Goal: Task Accomplishment & Management: Complete application form

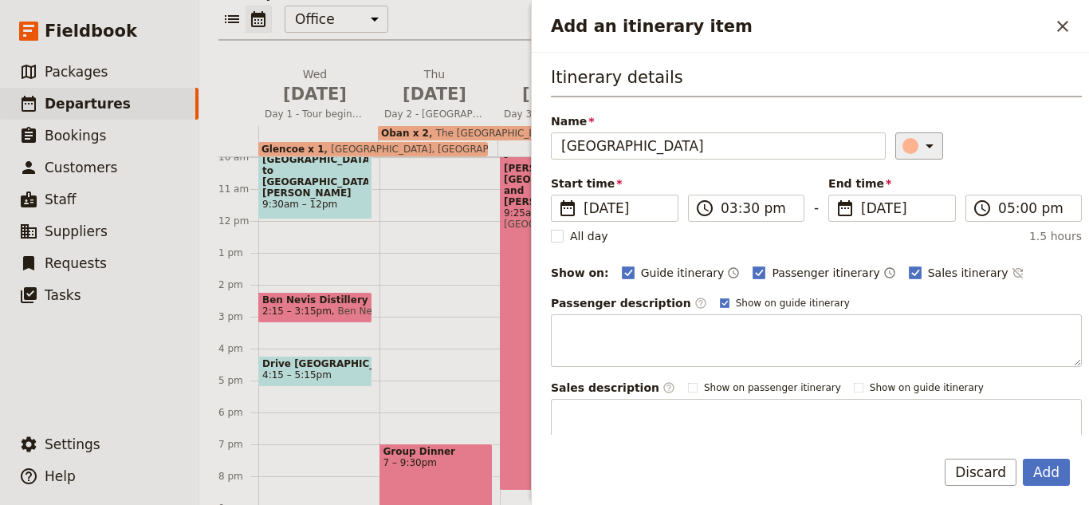
click at [920, 144] on icon "Add an itinerary item" at bounding box center [929, 145] width 19 height 19
click at [913, 235] on div "button" at bounding box center [914, 237] width 16 height 16
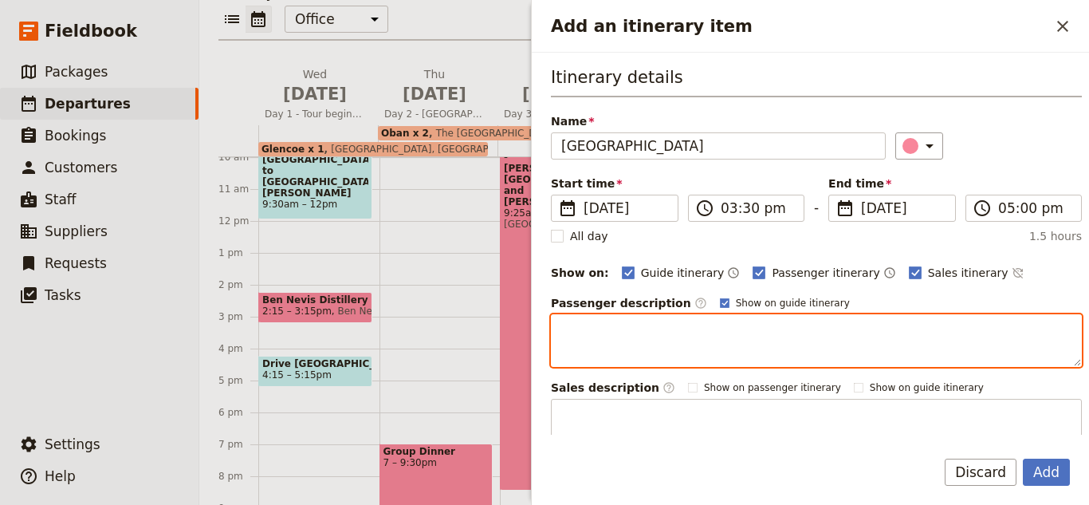
click at [689, 336] on textarea "Add an itinerary item" at bounding box center [816, 340] width 531 height 53
paste textarea "The castle, seat of the Duke of Argyll, chief of Clan [PERSON_NAME], offers a u…"
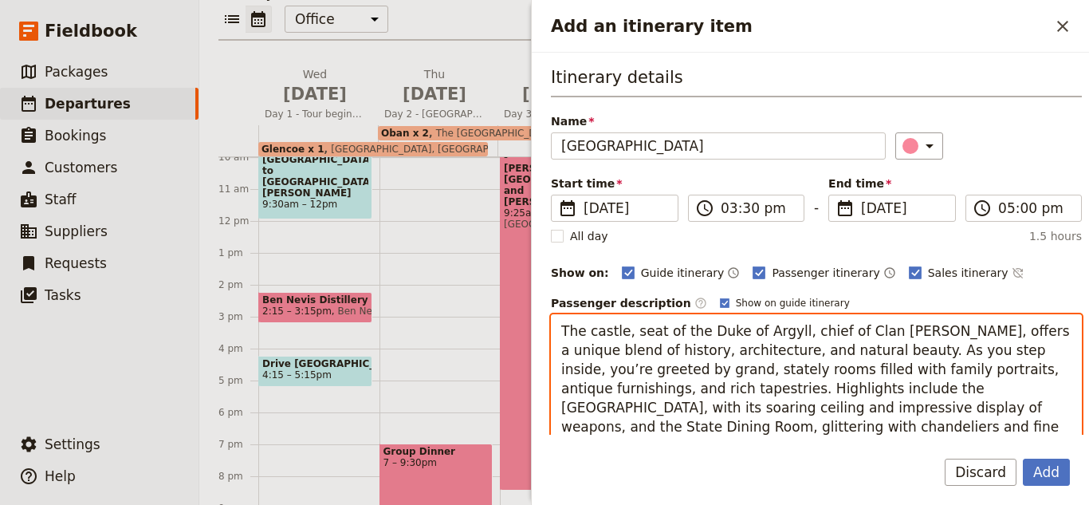
scroll to position [80, 0]
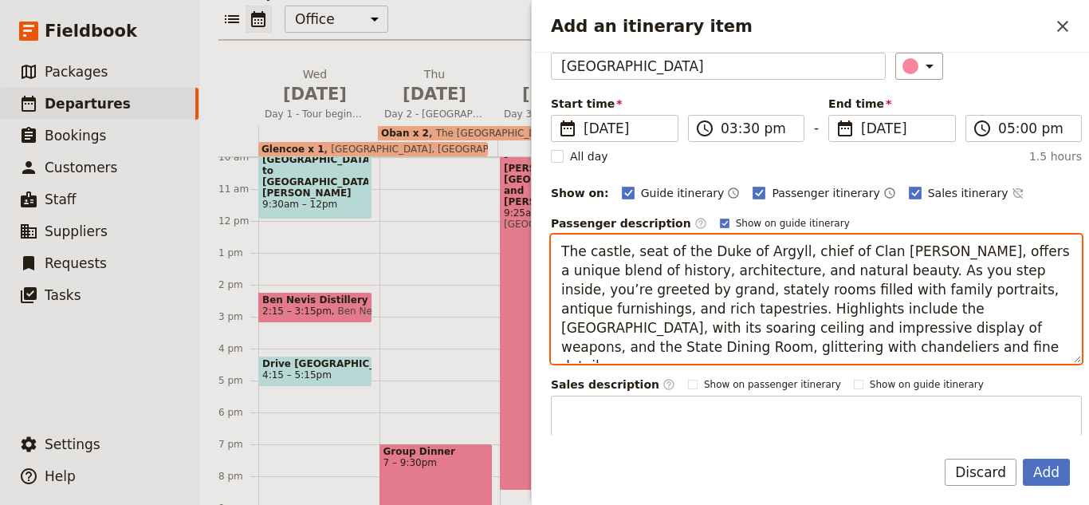
click at [625, 316] on textarea "The castle, seat of the Duke of Argyll, chief of Clan [PERSON_NAME], offers a u…" at bounding box center [816, 298] width 531 height 129
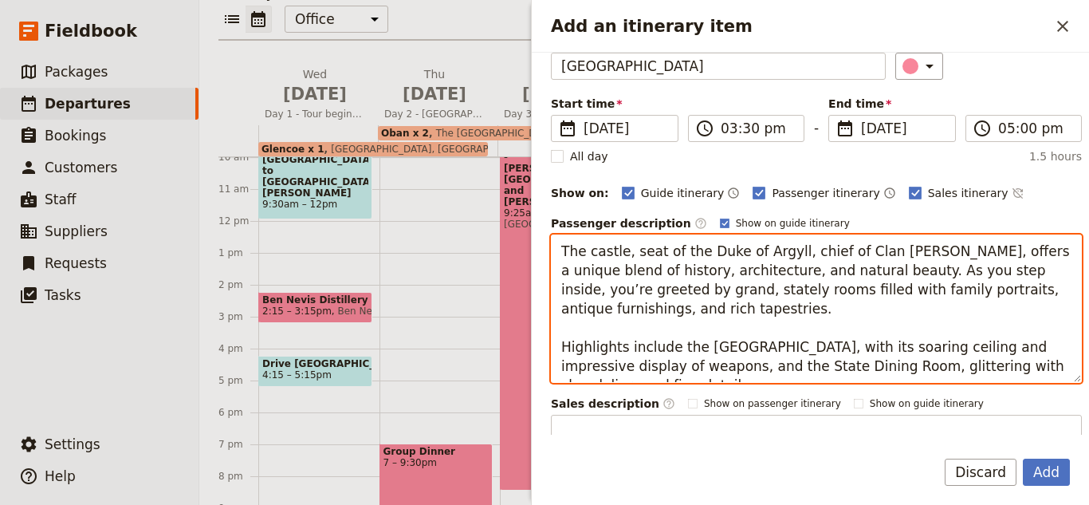
click at [1055, 368] on textarea "The castle, seat of the Duke of Argyll, chief of Clan [PERSON_NAME], offers a u…" at bounding box center [816, 308] width 531 height 148
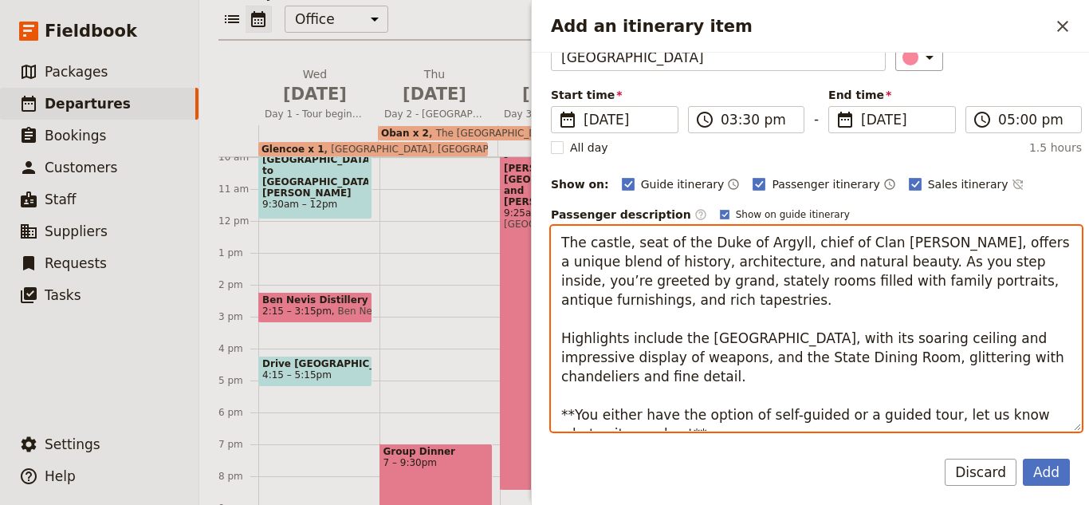
scroll to position [0, 0]
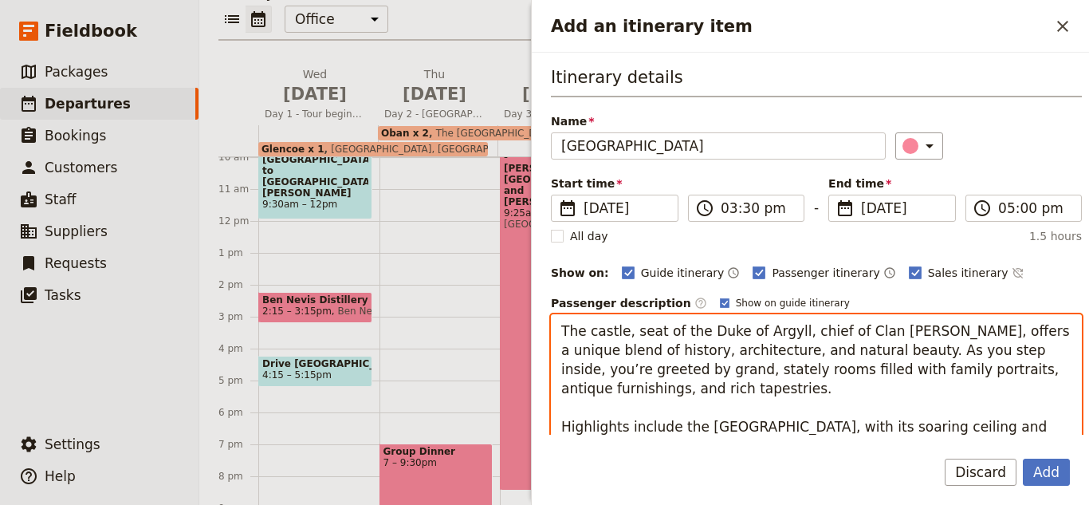
drag, startPoint x: 631, startPoint y: 186, endPoint x: 537, endPoint y: 301, distance: 148.6
click at [537, 301] on div "Itinerary details Name [GEOGRAPHIC_DATA] ​ Start time ​ [DATE] [DATE] [DATE] 15…" at bounding box center [810, 244] width 557 height 382
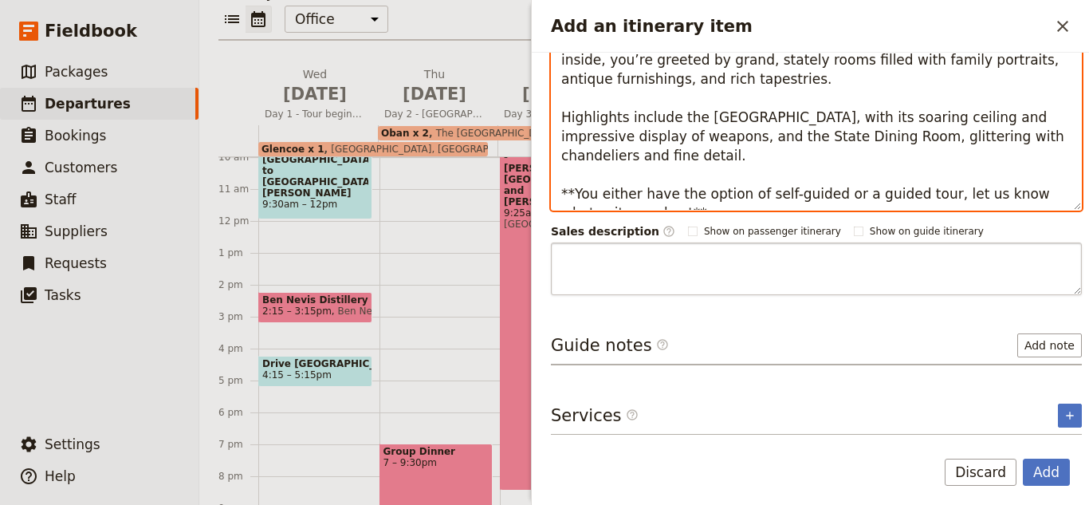
type textarea "The castle, seat of the Duke of Argyll, chief of Clan [PERSON_NAME], offers a u…"
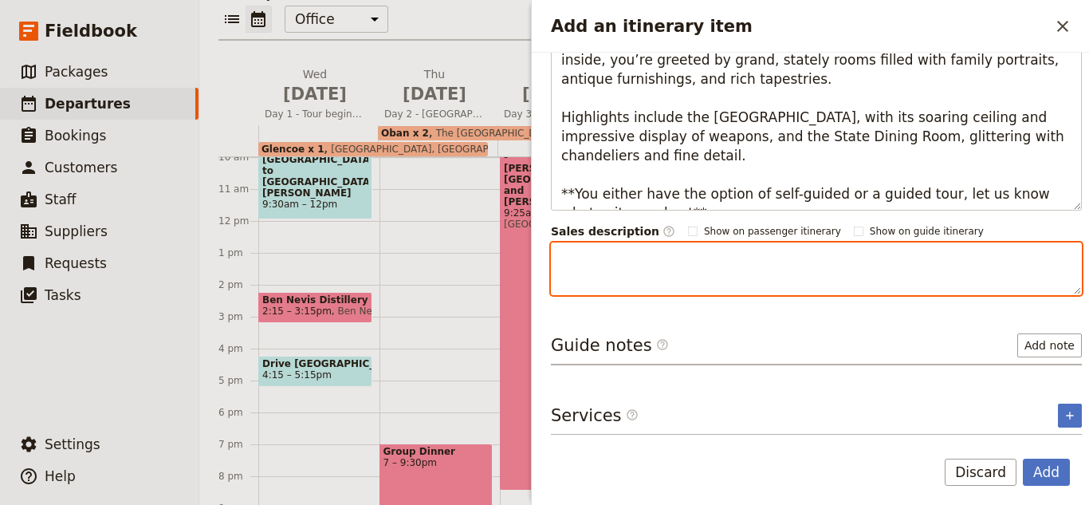
click at [616, 277] on textarea "Add an itinerary item" at bounding box center [816, 268] width 531 height 53
paste textarea "The castle, seat of the Duke of Argyll, chief of Clan [PERSON_NAME], offers a u…"
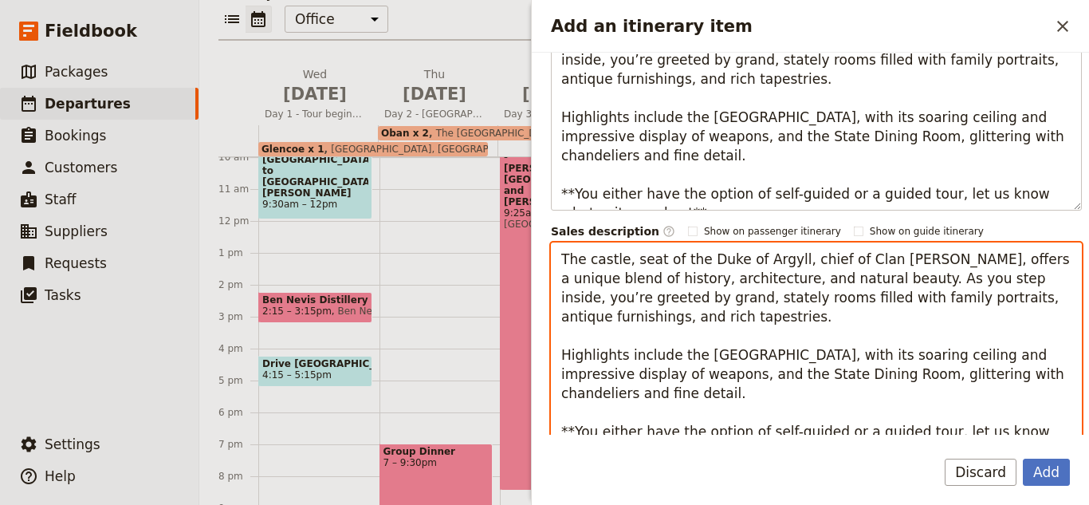
scroll to position [314, 0]
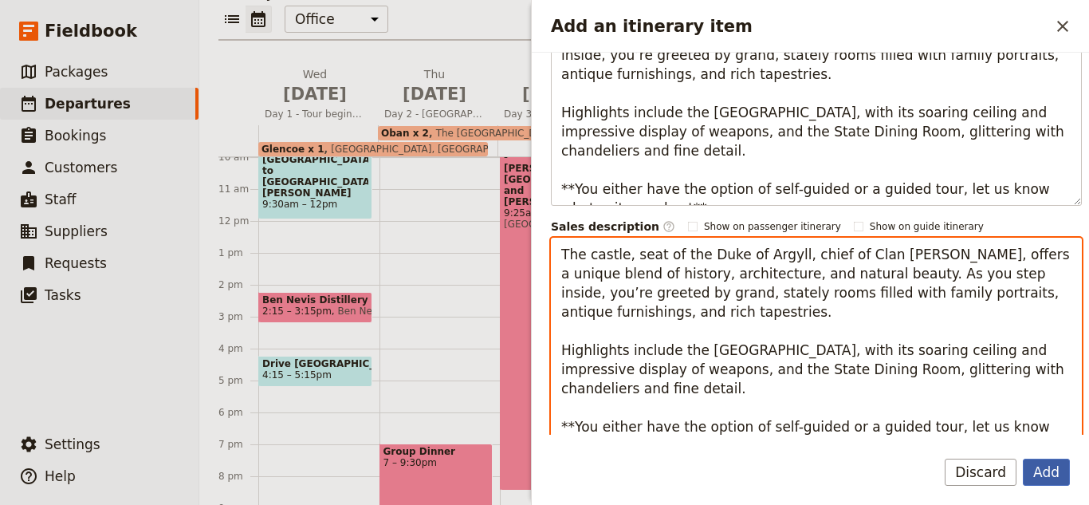
type textarea "The castle, seat of the Duke of Argyll, chief of Clan [PERSON_NAME], offers a u…"
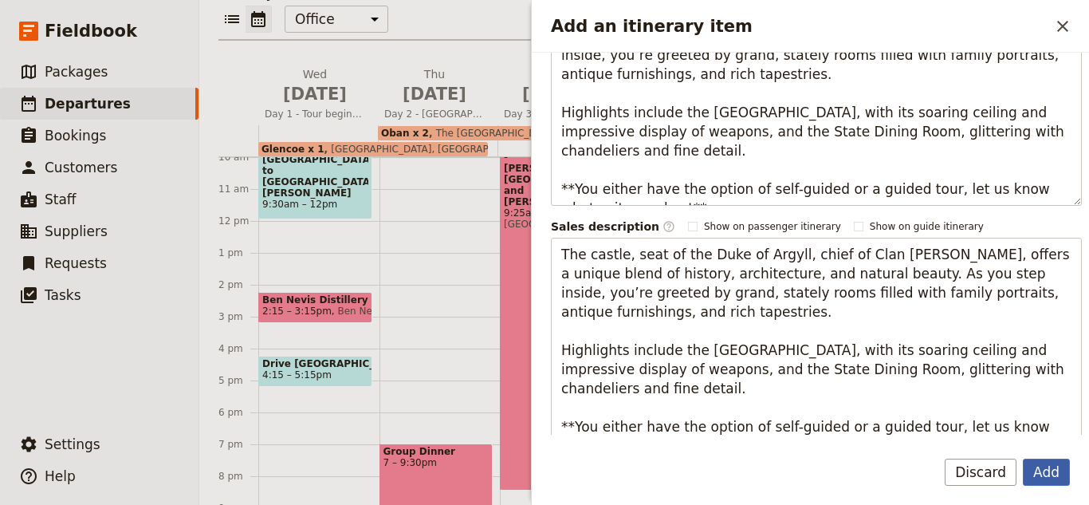
click at [1056, 476] on button "Add" at bounding box center [1046, 472] width 47 height 27
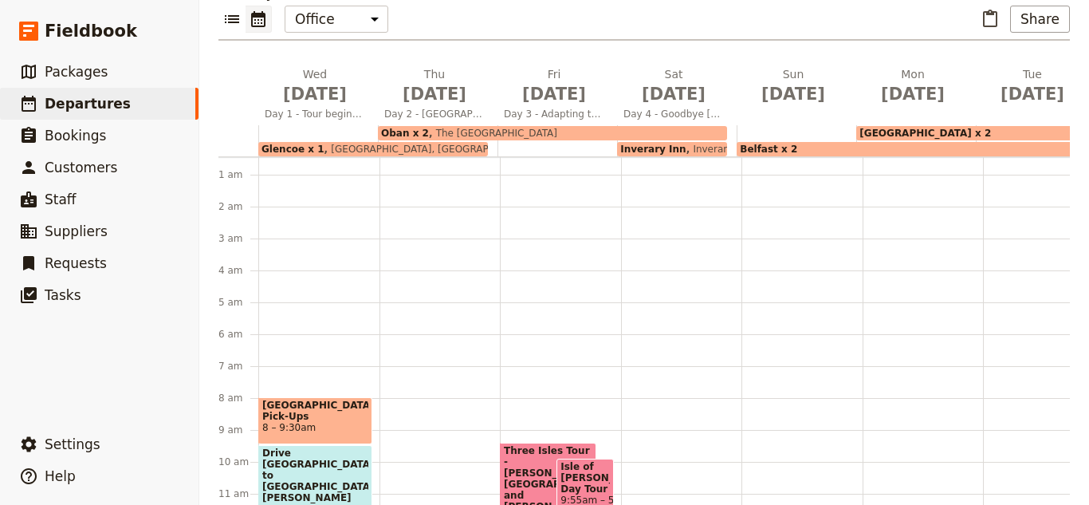
scroll to position [0, 0]
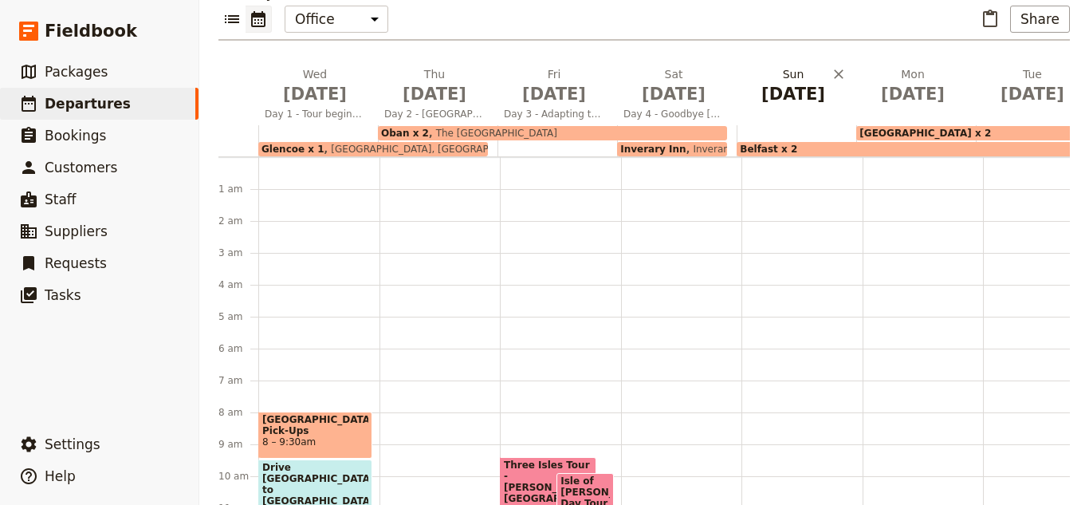
click at [778, 82] on span "[DATE]" at bounding box center [793, 94] width 100 height 24
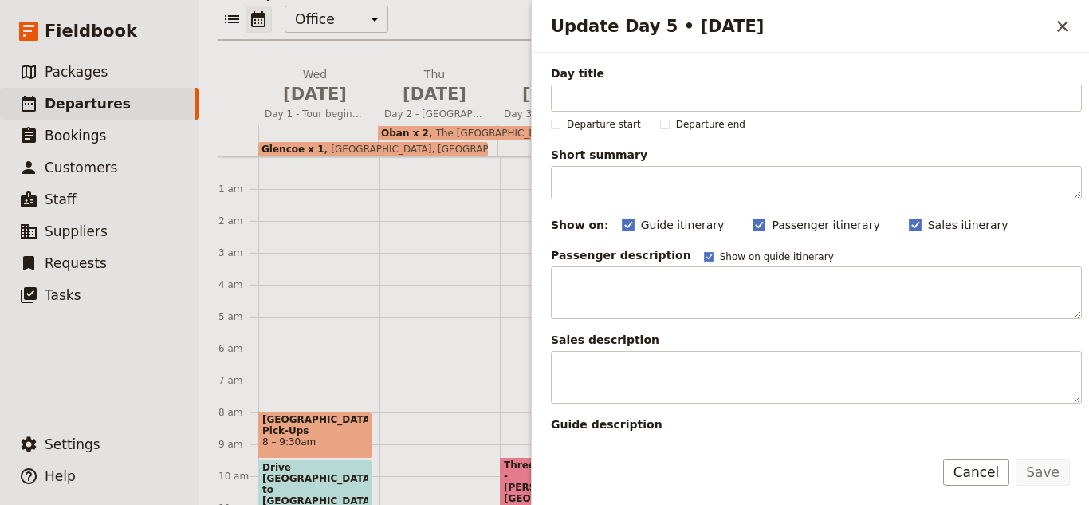
drag, startPoint x: 514, startPoint y: 222, endPoint x: 631, endPoint y: 340, distance: 165.8
click at [545, 240] on div "2025 10 Days [GEOGRAPHIC_DATA] and [GEOGRAPHIC_DATA] ​ Scheduled [DATE] – [DATE…" at bounding box center [644, 252] width 890 height 505
type input "s"
type input "K"
type input "S"
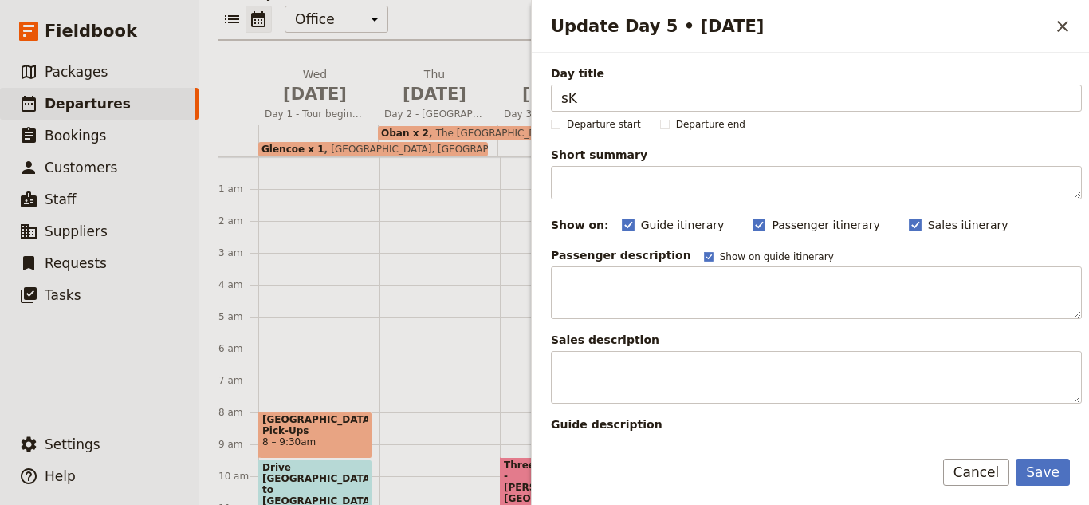
type input "s"
type input "S"
type input "h"
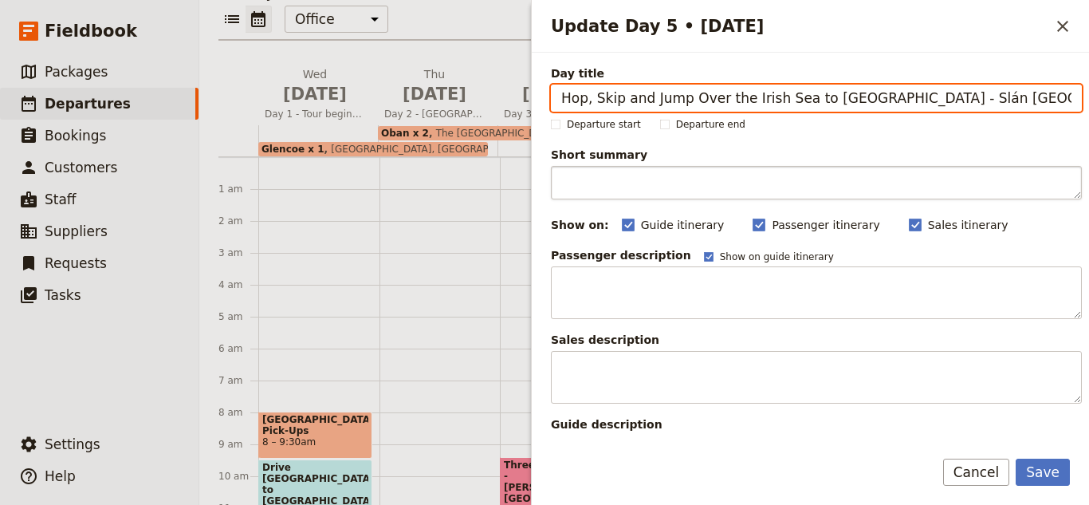
type input "Hop, Skip and Jump Over the Irish Sea to [GEOGRAPHIC_DATA] - Slán [GEOGRAPHIC_D…"
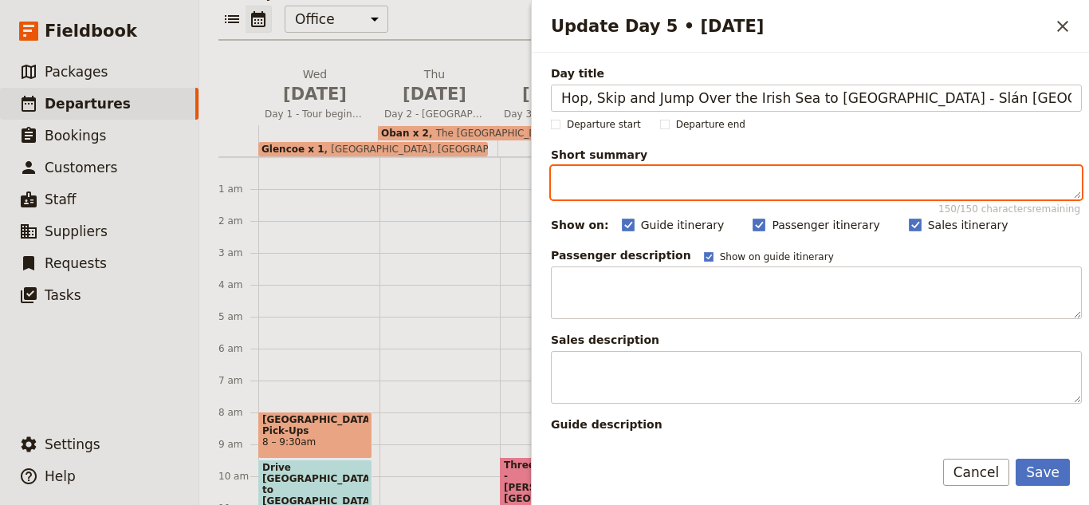
click at [954, 183] on textarea "Short summary 150 / 150 characters remaining" at bounding box center [816, 182] width 531 height 33
click at [920, 184] on textarea "Toda" at bounding box center [816, 182] width 531 height 33
click at [920, 183] on textarea "Toda" at bounding box center [816, 182] width 531 height 33
click at [919, 182] on textarea "Toda" at bounding box center [816, 182] width 531 height 33
click at [919, 181] on textarea "Toda" at bounding box center [816, 182] width 531 height 33
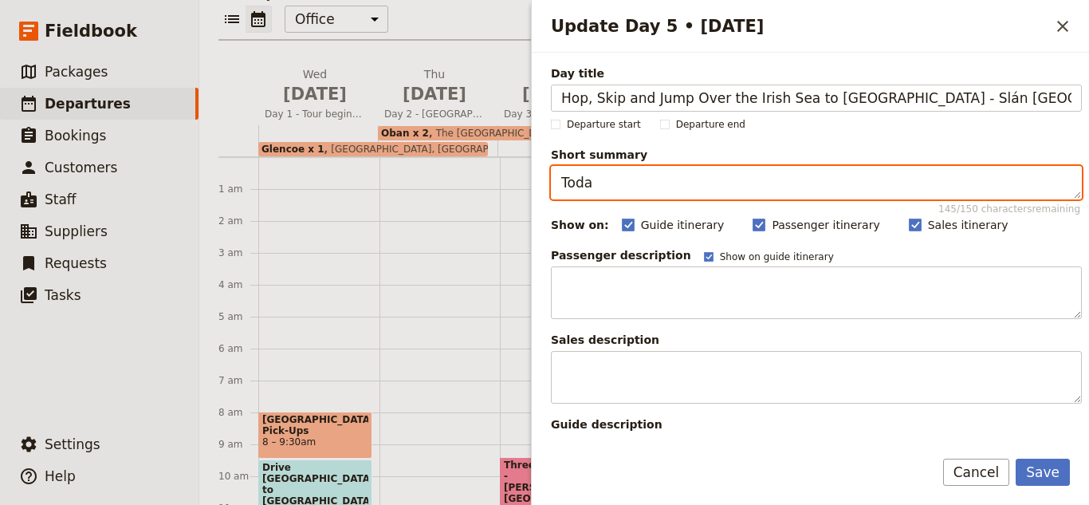
click at [919, 181] on textarea "Toda" at bounding box center [816, 182] width 531 height 33
click at [919, 180] on textarea "Toda" at bounding box center [816, 182] width 531 height 33
type textarea "T"
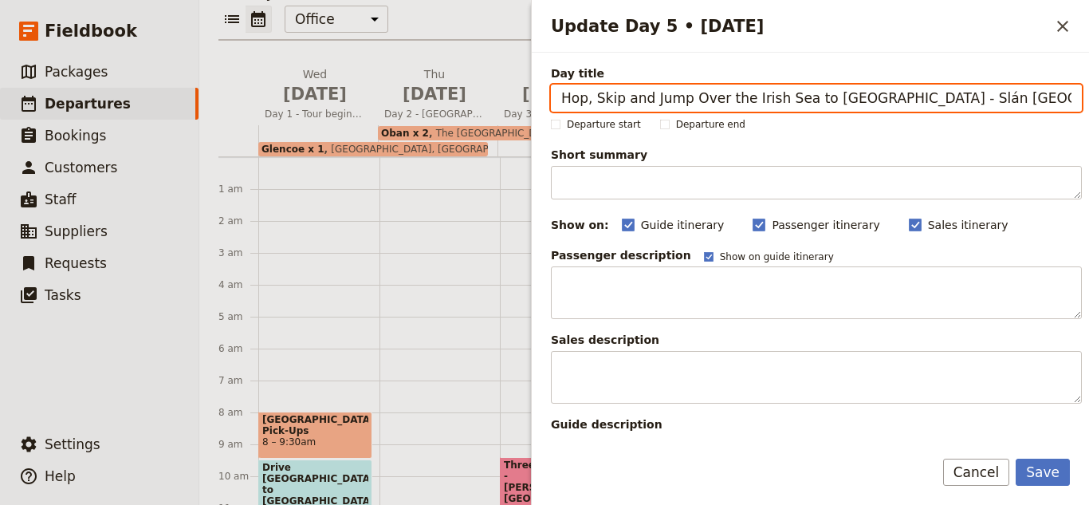
click at [948, 104] on input "Hop, Skip and Jump Over the Irish Sea to [GEOGRAPHIC_DATA] - Slán [GEOGRAPHIC_D…" at bounding box center [816, 98] width 531 height 27
type input "Hop, Skip and Jump Over the Irish Sea to [GEOGRAPHIC_DATA] - Slán [GEOGRAPHIC_D…"
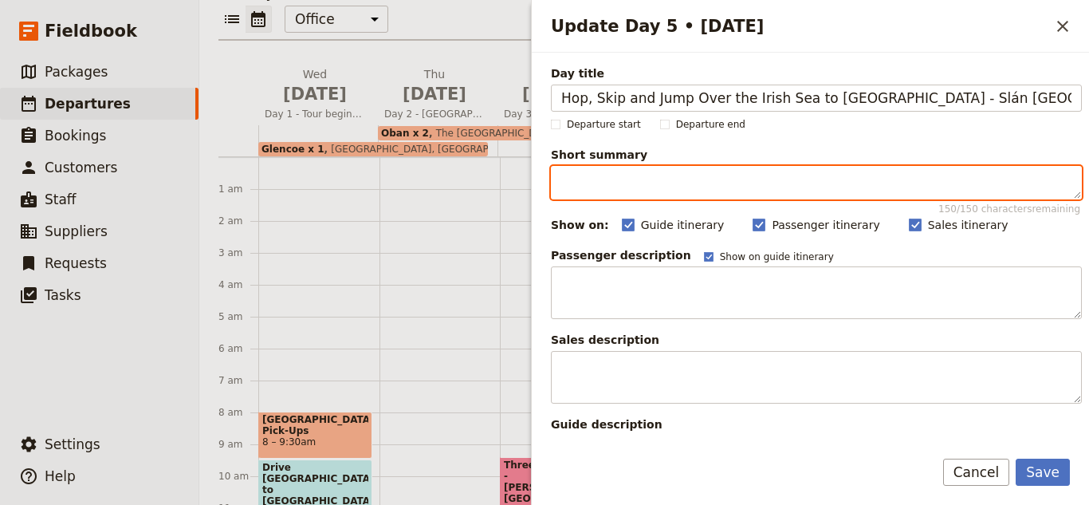
click at [916, 183] on textarea "Short summary 150 / 150 characters remaining" at bounding box center [816, 182] width 531 height 33
type textarea "T"
type textarea "W"
type textarea "P"
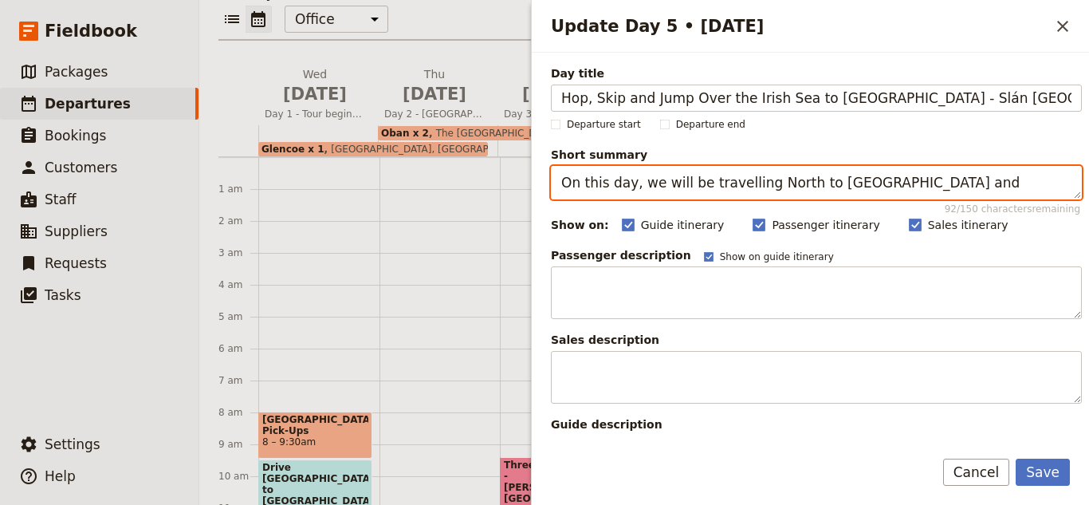
click at [856, 178] on textarea "On this day, we will be travelling North to [GEOGRAPHIC_DATA] and" at bounding box center [816, 182] width 531 height 33
drag, startPoint x: 856, startPoint y: 178, endPoint x: 828, endPoint y: 178, distance: 27.9
click at [828, 178] on textarea "On this day, we will be travelling North to [GEOGRAPHIC_DATA] and" at bounding box center [816, 182] width 531 height 33
click at [912, 192] on textarea "On this day, we will be travelling North to [GEOGRAPHIC_DATA] and" at bounding box center [816, 182] width 531 height 33
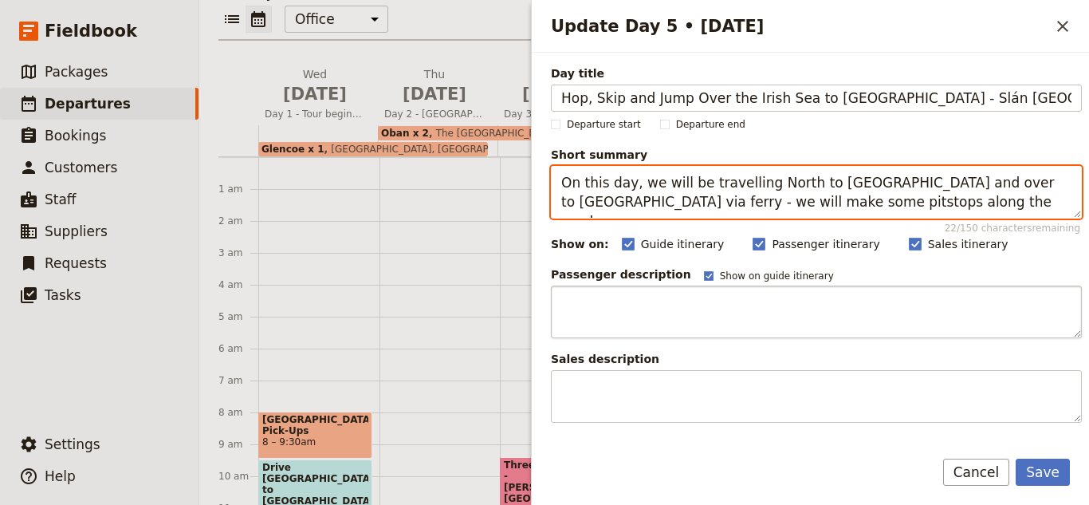
type textarea "On this day, we will be travelling North to [GEOGRAPHIC_DATA] and over to [GEOG…"
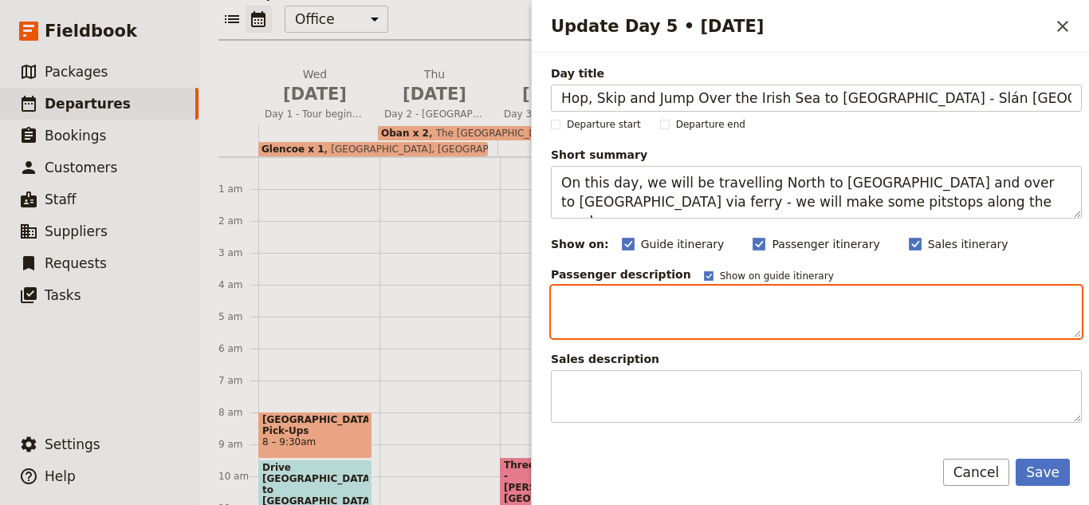
click at [628, 330] on textarea "Update Day 5 • 5 Oct" at bounding box center [816, 311] width 531 height 53
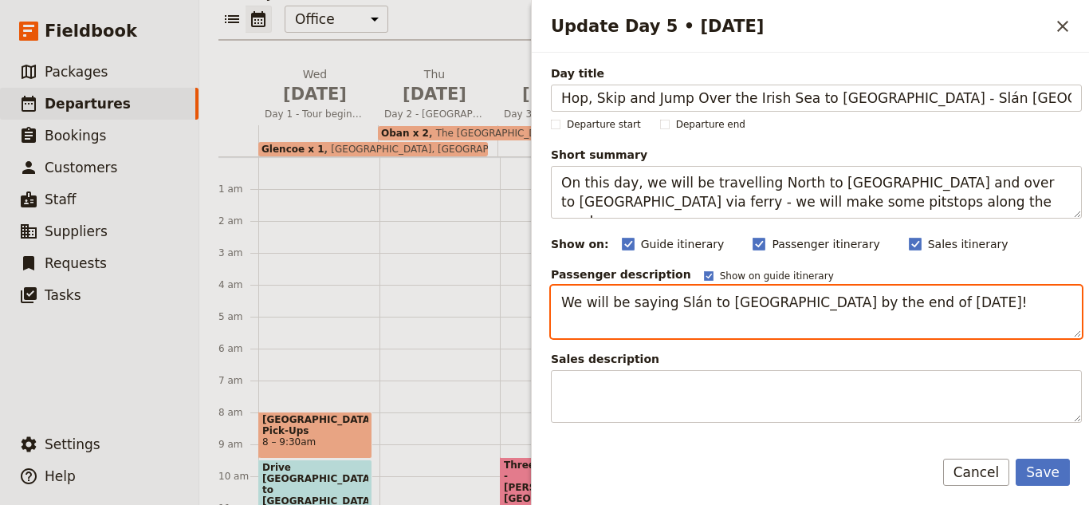
click at [691, 305] on textarea "We will be saying Slán to [GEOGRAPHIC_DATA] by the end of [DATE]!" at bounding box center [816, 311] width 531 height 53
click at [1004, 306] on textarea "We will be saying Slán (goodbye in Irish) to [GEOGRAPHIC_DATA] by the end of [D…" at bounding box center [816, 311] width 531 height 53
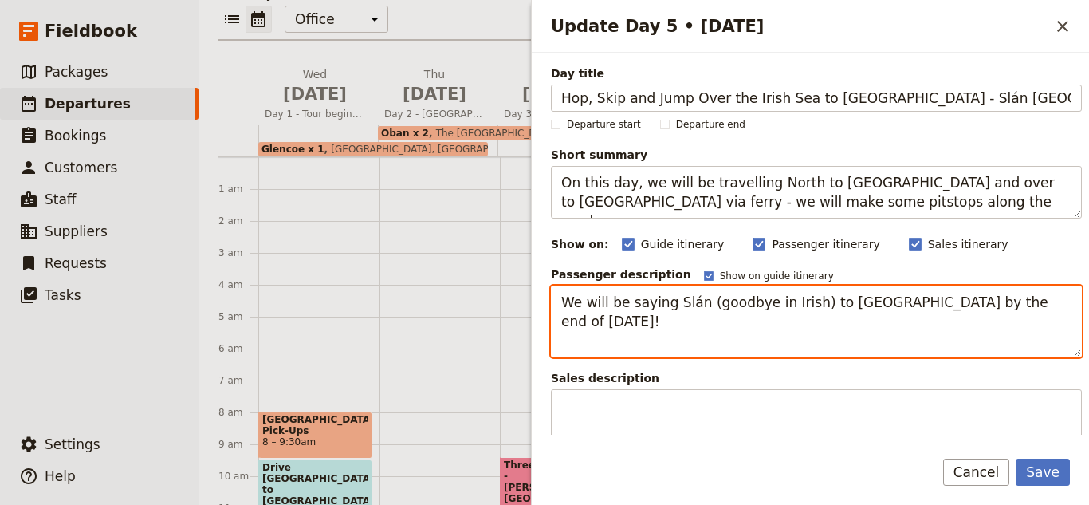
paste textarea "Leave Inveraray and head through the dramatic Highland pass of Rest and Be Than…"
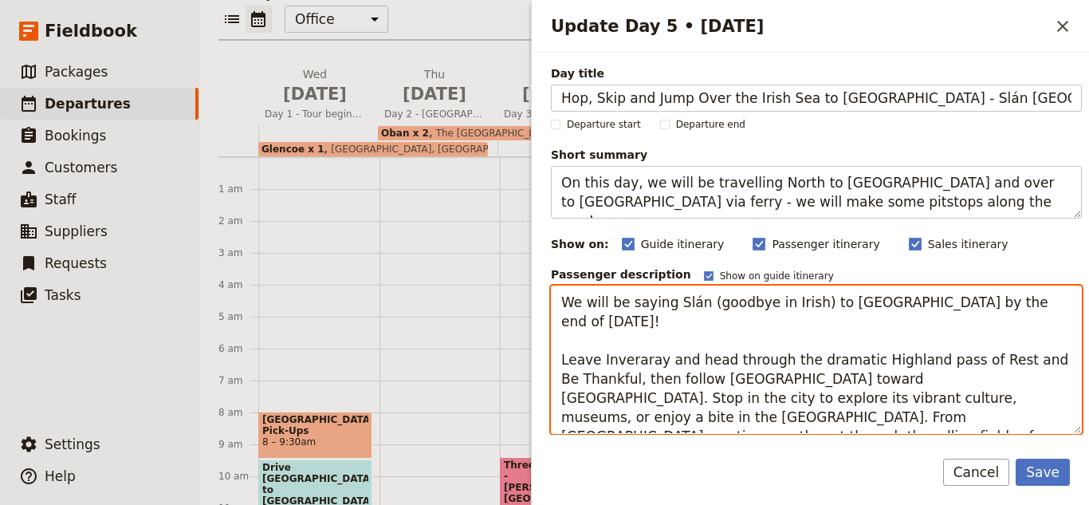
drag, startPoint x: 912, startPoint y: 340, endPoint x: 777, endPoint y: 358, distance: 135.9
click at [777, 358] on textarea "We will be saying Slán (goodbye in Irish) to [GEOGRAPHIC_DATA] by the end of [D…" at bounding box center [816, 359] width 531 height 148
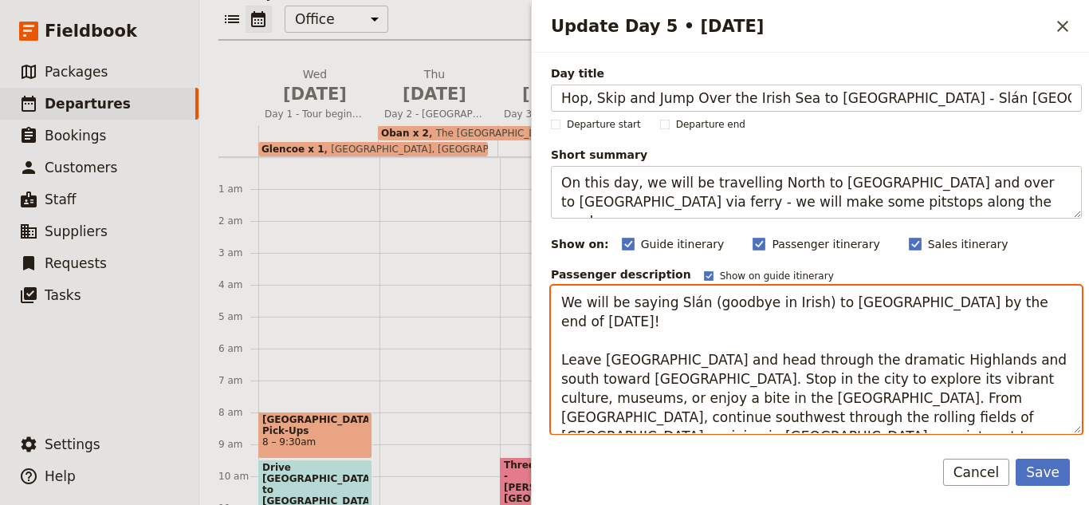
click at [618, 358] on textarea "We will be saying Slán (goodbye in Irish) to [GEOGRAPHIC_DATA] by the end of [D…" at bounding box center [816, 359] width 531 height 148
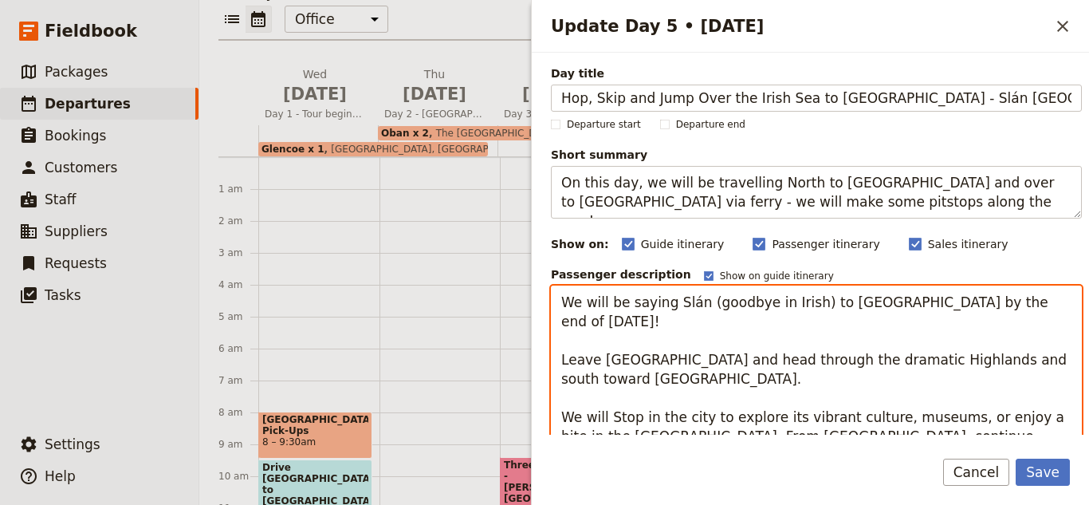
click at [612, 400] on textarea "We will be saying Slán (goodbye in Irish) to [GEOGRAPHIC_DATA] by the end of [D…" at bounding box center [816, 378] width 531 height 187
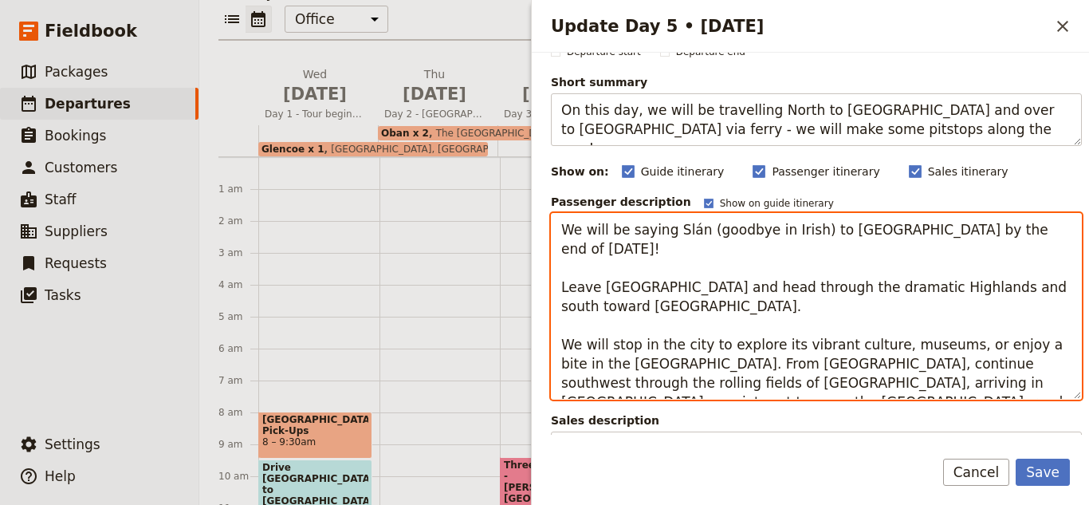
scroll to position [85, 0]
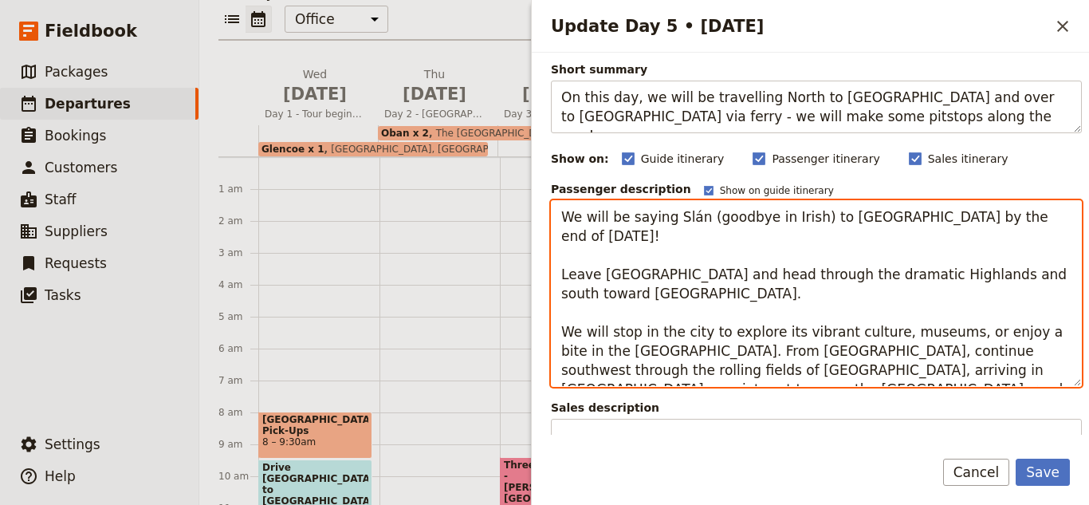
click at [638, 332] on textarea "We will be saying Slán (goodbye in Irish) to [GEOGRAPHIC_DATA] by the end of [D…" at bounding box center [816, 293] width 531 height 187
drag, startPoint x: 639, startPoint y: 333, endPoint x: 935, endPoint y: 315, distance: 297.2
click at [935, 315] on textarea "We will be saying Slán (goodbye in Irish) to [GEOGRAPHIC_DATA] by the end of [D…" at bounding box center [816, 293] width 531 height 187
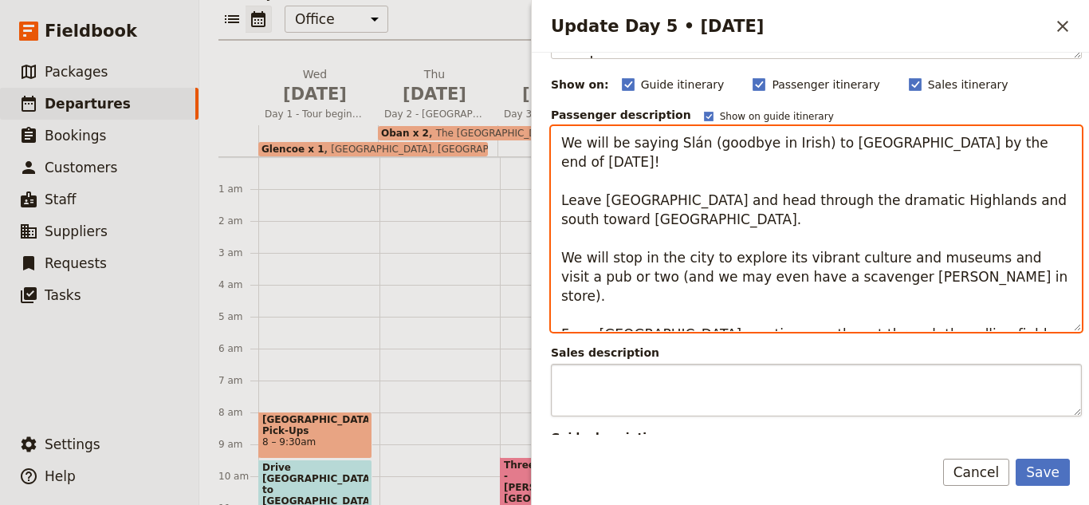
scroll to position [154, 0]
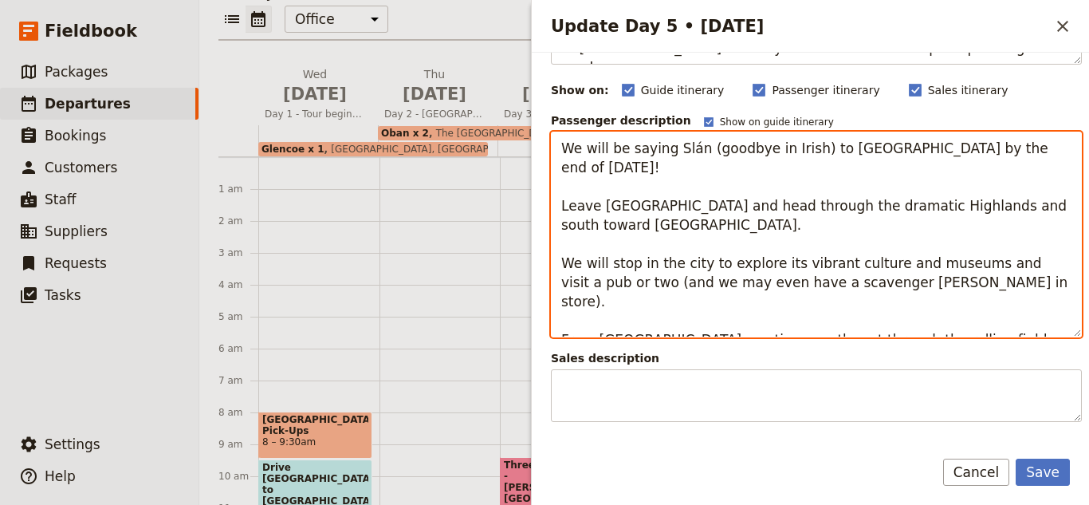
drag, startPoint x: 951, startPoint y: 317, endPoint x: 550, endPoint y: 151, distance: 434.0
click at [550, 151] on div "Day title Hop, Skip and Jump Over the Irish Sea to [GEOGRAPHIC_DATA] - Slán [GE…" at bounding box center [810, 244] width 557 height 382
type textarea "We will be saying Slán (goodbye in Irish) to [GEOGRAPHIC_DATA] by the end of [D…"
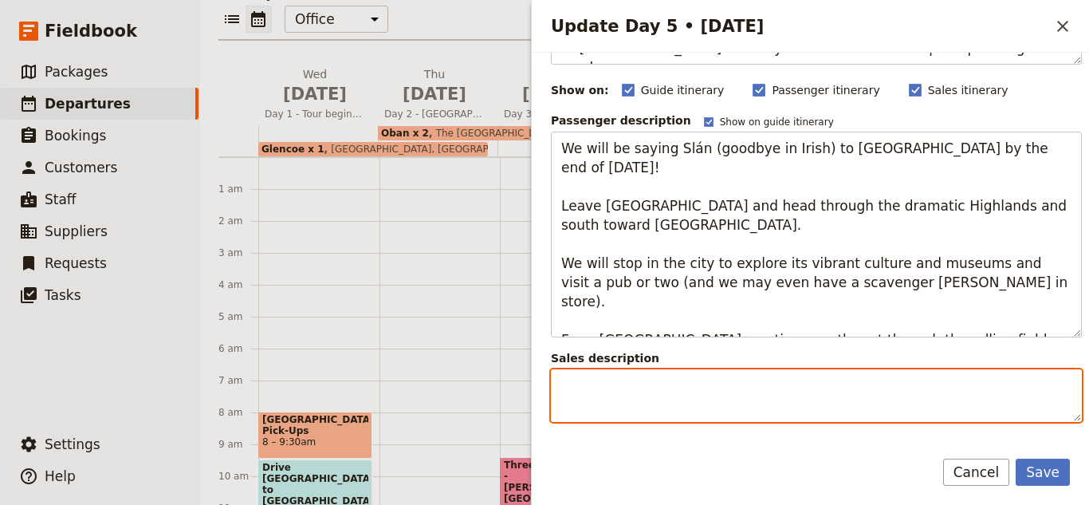
click at [640, 386] on textarea "Update Day 5 • 5 Oct" at bounding box center [816, 395] width 531 height 53
paste textarea "We will be saying Slán (goodbye in Irish) to [GEOGRAPHIC_DATA] by the end of [D…"
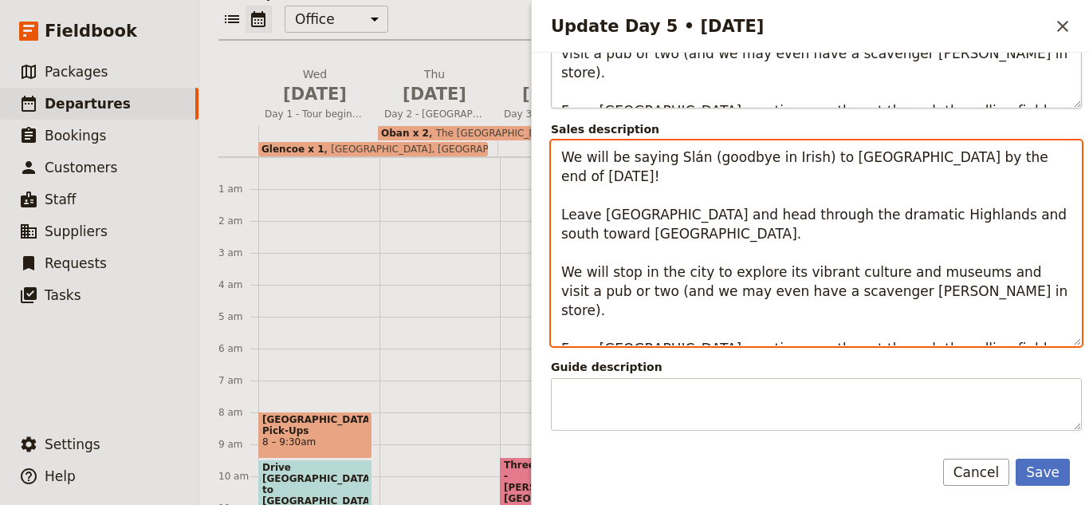
scroll to position [384, 0]
click at [894, 252] on textarea "We will be saying Slán (goodbye in Irish) to [GEOGRAPHIC_DATA] by the end of [D…" at bounding box center [816, 243] width 531 height 206
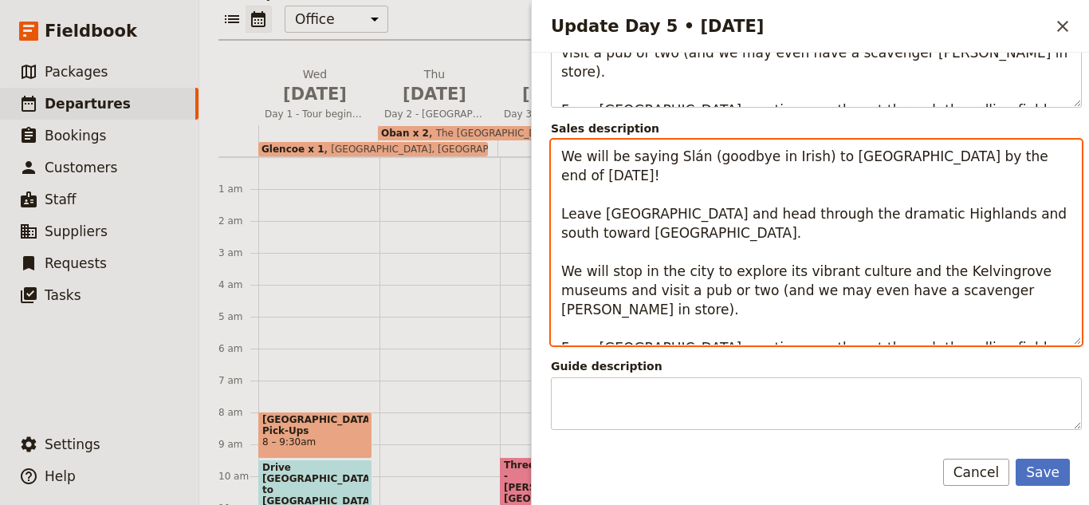
click at [987, 255] on textarea "We will be saying Slán (goodbye in Irish) to [GEOGRAPHIC_DATA] by the end of [D…" at bounding box center [816, 243] width 531 height 206
click at [990, 255] on textarea "We will be saying Slán (goodbye in Irish) to [GEOGRAPHIC_DATA] by the end of [D…" at bounding box center [816, 243] width 531 height 206
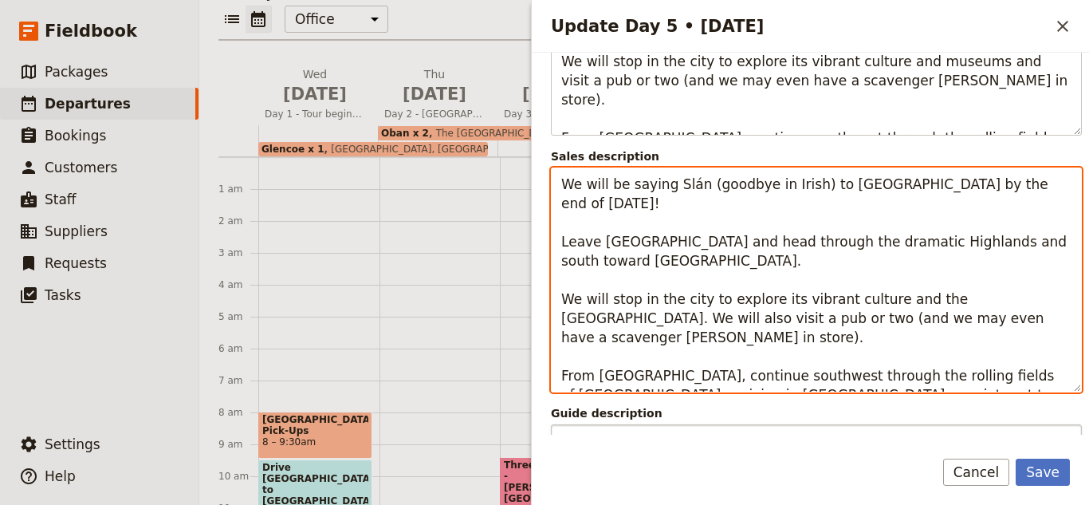
scroll to position [380, 0]
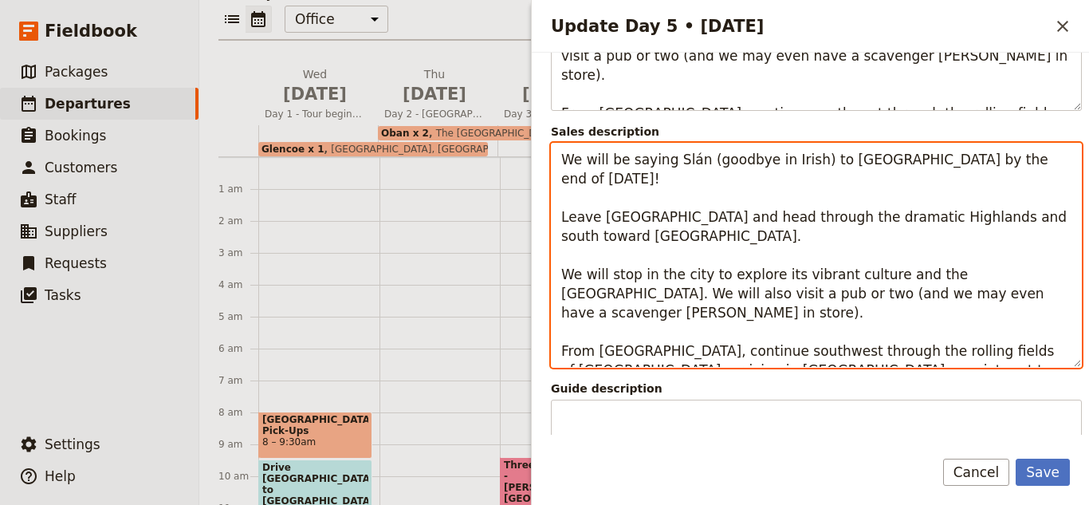
drag, startPoint x: 980, startPoint y: 351, endPoint x: 537, endPoint y: 164, distance: 480.3
click at [537, 164] on div "Day title Hop, Skip and Jump Over the Irish Sea to [GEOGRAPHIC_DATA] - Slán [GE…" at bounding box center [810, 244] width 557 height 382
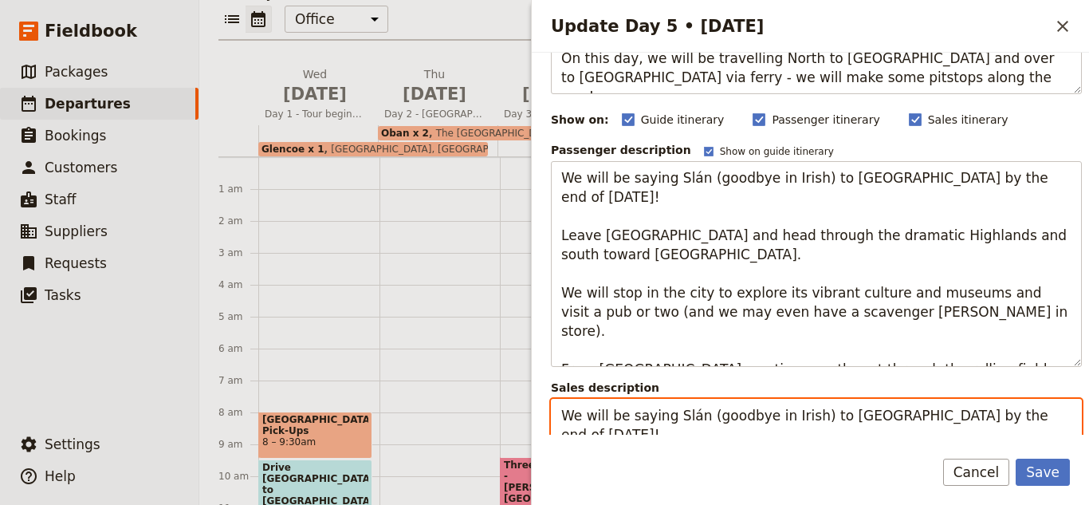
scroll to position [120, 0]
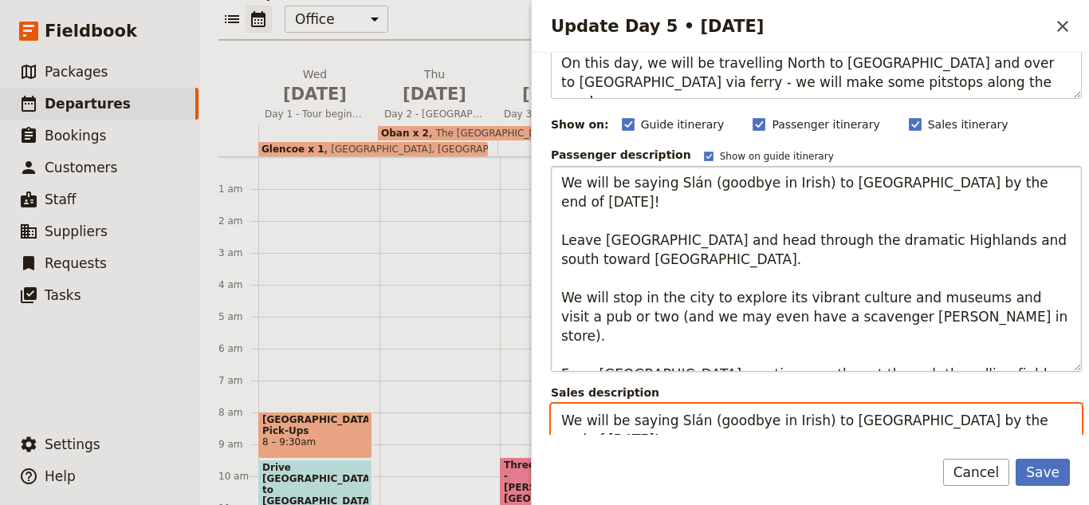
type textarea "We will be saying Slán (goodbye in Irish) to [GEOGRAPHIC_DATA] by the end of [D…"
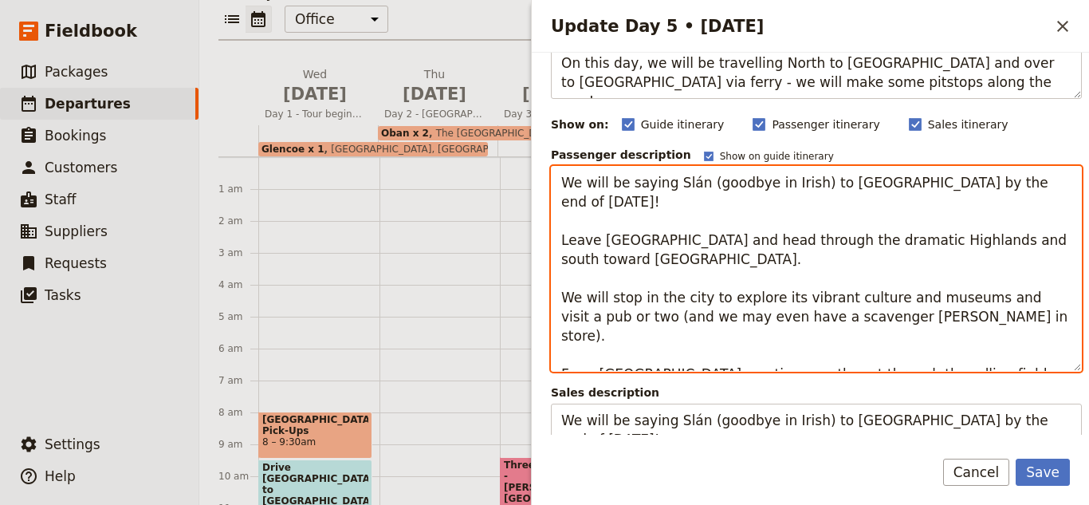
drag, startPoint x: 561, startPoint y: 184, endPoint x: 663, endPoint y: 313, distance: 164.0
click at [648, 300] on textarea "We will be saying Slán (goodbye in Irish) to [GEOGRAPHIC_DATA] by the end of [D…" at bounding box center [816, 269] width 531 height 206
drag, startPoint x: 732, startPoint y: 358, endPoint x: 747, endPoint y: 362, distance: 15.7
click at [747, 362] on textarea "We will be saying Slán (goodbye in Irish) to [GEOGRAPHIC_DATA] by the end of [D…" at bounding box center [816, 269] width 531 height 206
drag, startPoint x: 981, startPoint y: 356, endPoint x: 553, endPoint y: 163, distance: 468.9
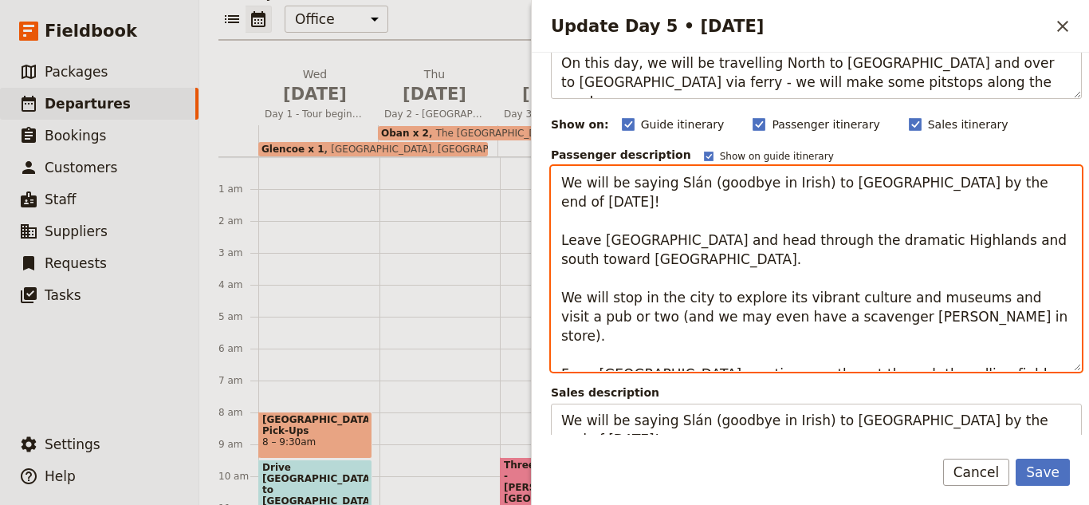
click at [553, 163] on div "Passenger description Show on guide itinerary We will be saying Slán (goodbye i…" at bounding box center [816, 259] width 531 height 225
paste textarea "the [GEOGRAPHIC_DATA]. We will also"
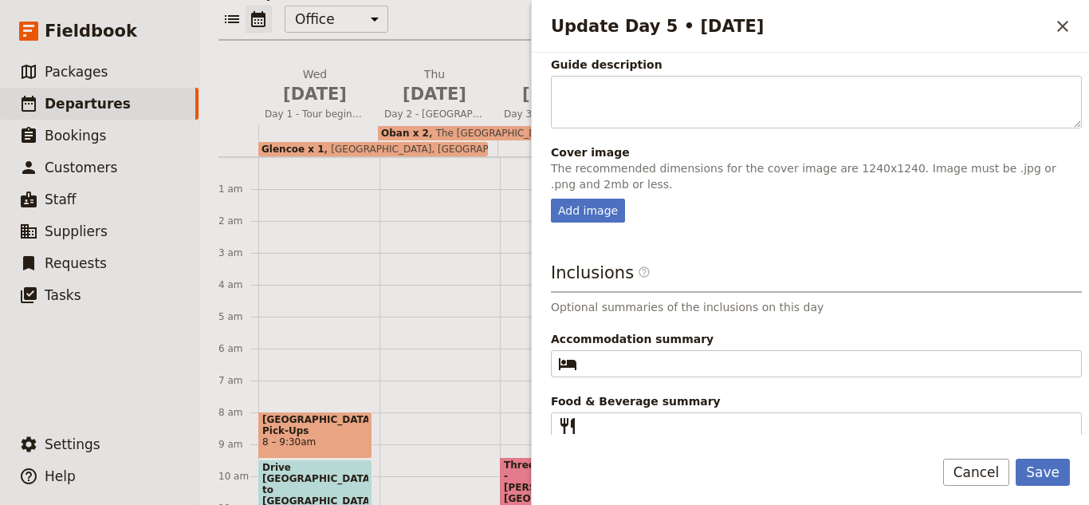
scroll to position [730, 0]
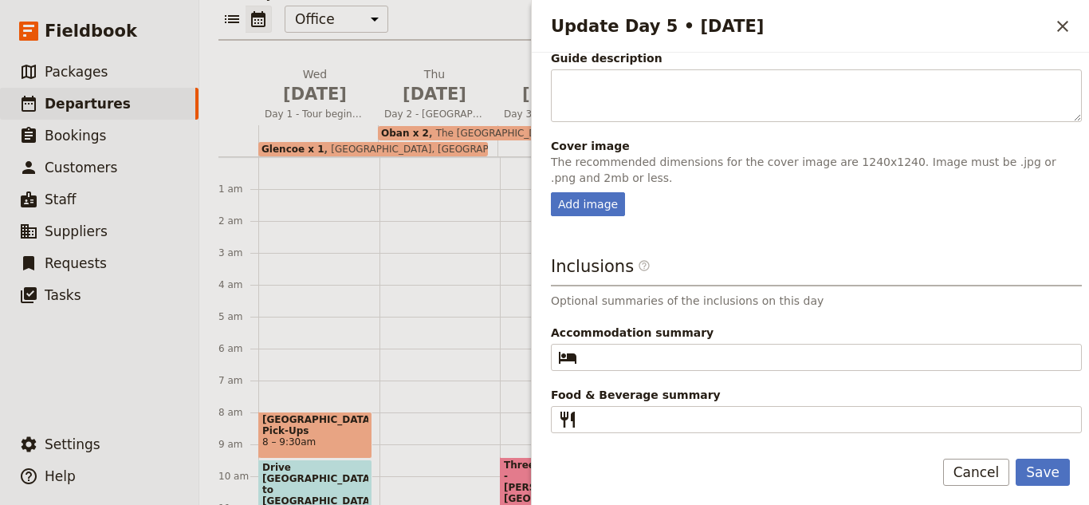
type textarea "We will be saying Slán (goodbye in Irish) to [GEOGRAPHIC_DATA] by the end of [D…"
click at [588, 206] on div "Add image" at bounding box center [588, 204] width 74 height 24
click at [551, 192] on input "Add image" at bounding box center [550, 191] width 1 height 1
type input "C:\fakepath\glasgow.jpg"
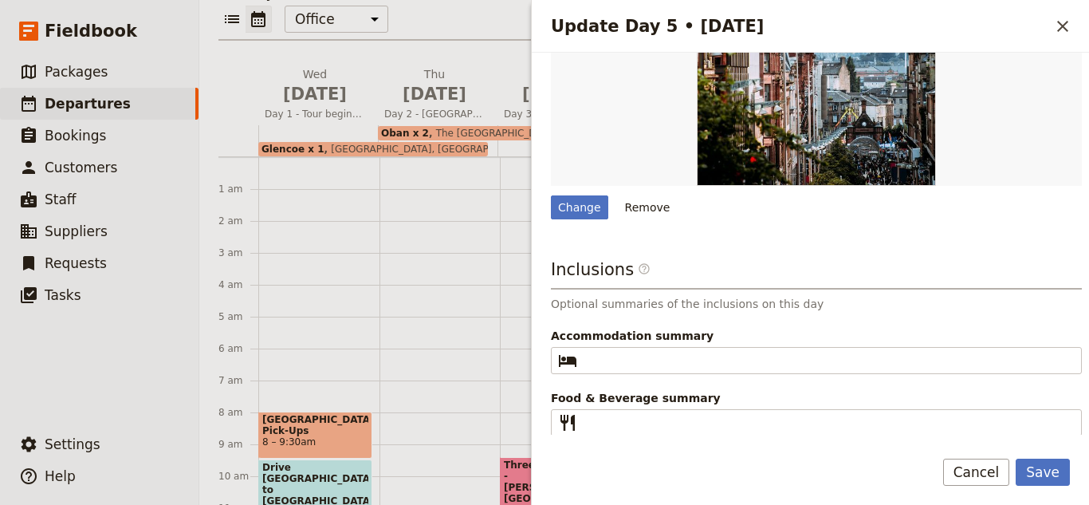
scroll to position [978, 0]
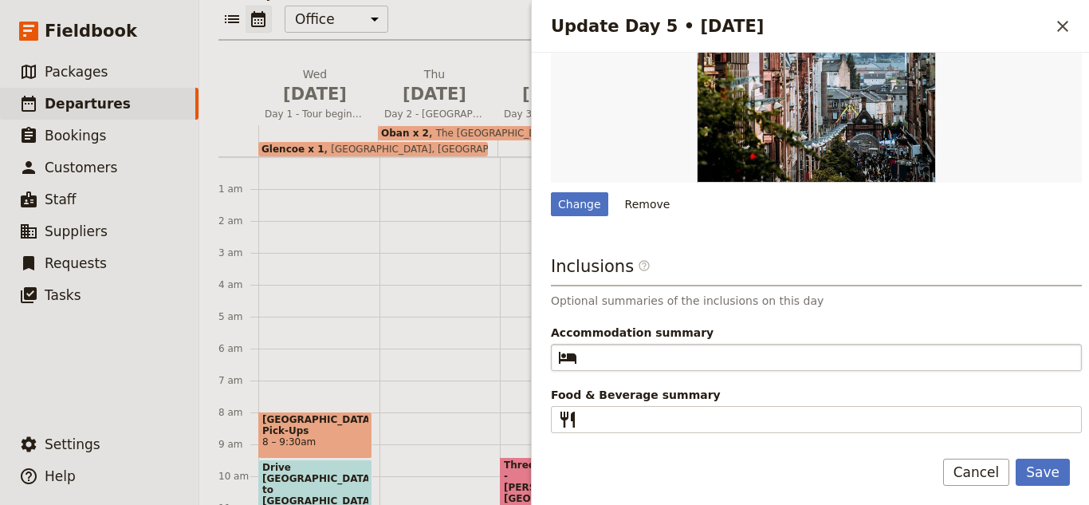
click at [620, 347] on fieldset "​" at bounding box center [816, 357] width 531 height 27
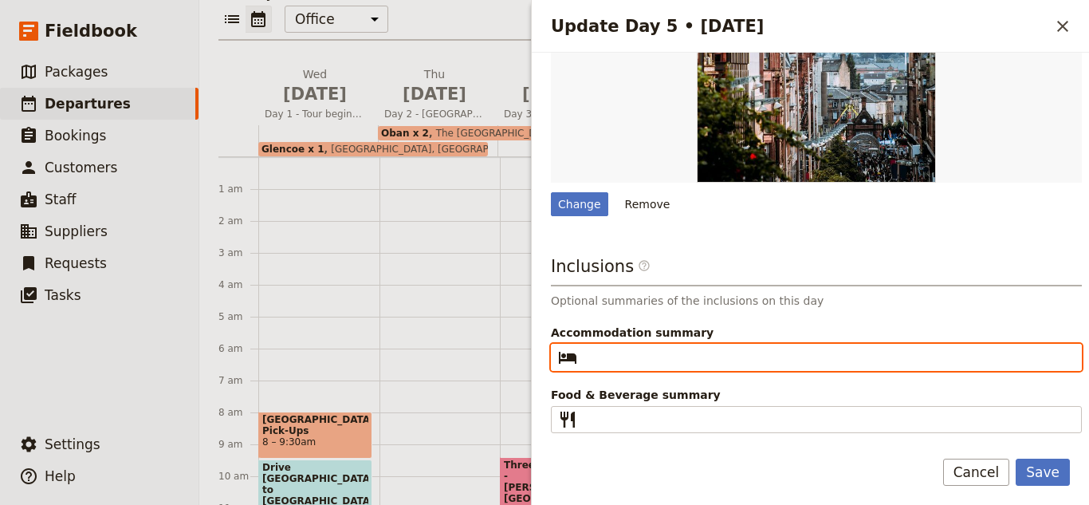
click at [620, 348] on input "Accommodation summary ​" at bounding box center [828, 357] width 488 height 19
type input "T"
type input "1 x the [GEOGRAPHIC_DATA]"
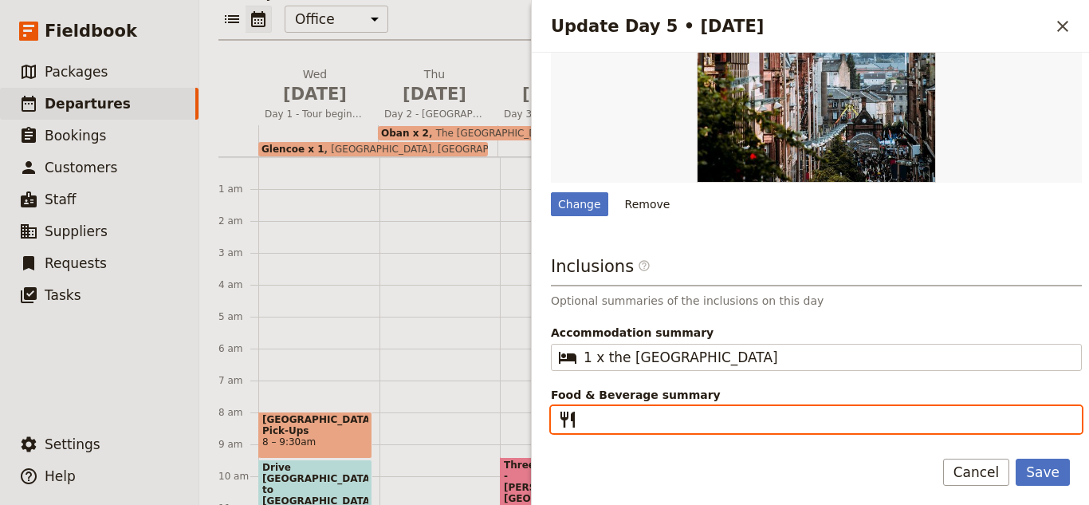
click at [648, 415] on input "Food & Beverage summary ​" at bounding box center [828, 419] width 488 height 19
type input "Breakfast"
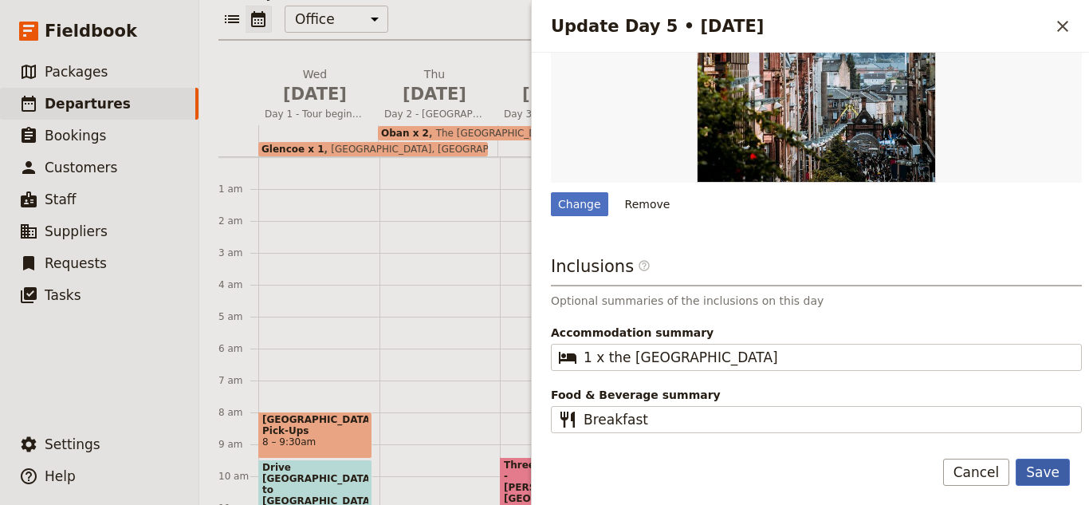
click at [1029, 482] on button "Save" at bounding box center [1043, 472] width 54 height 27
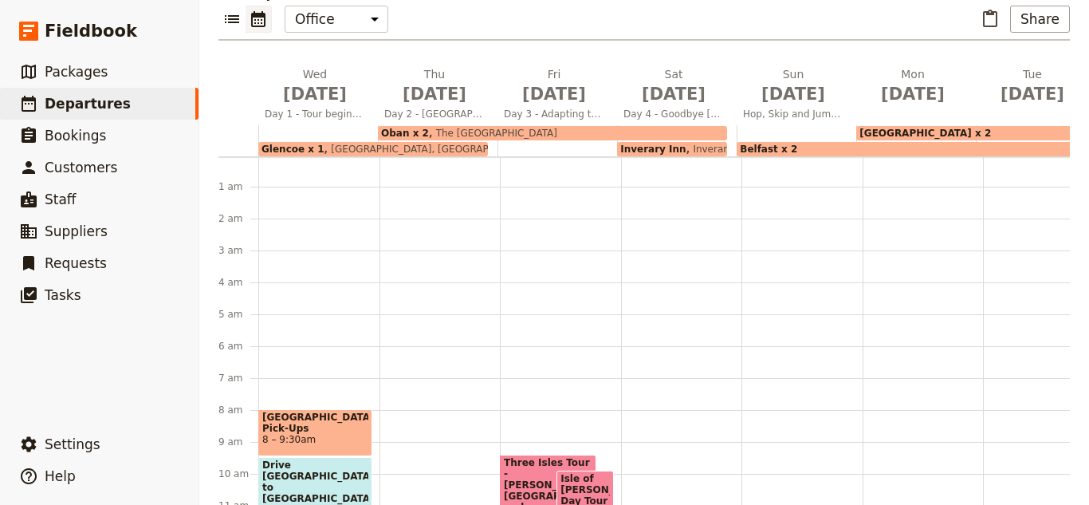
scroll to position [0, 0]
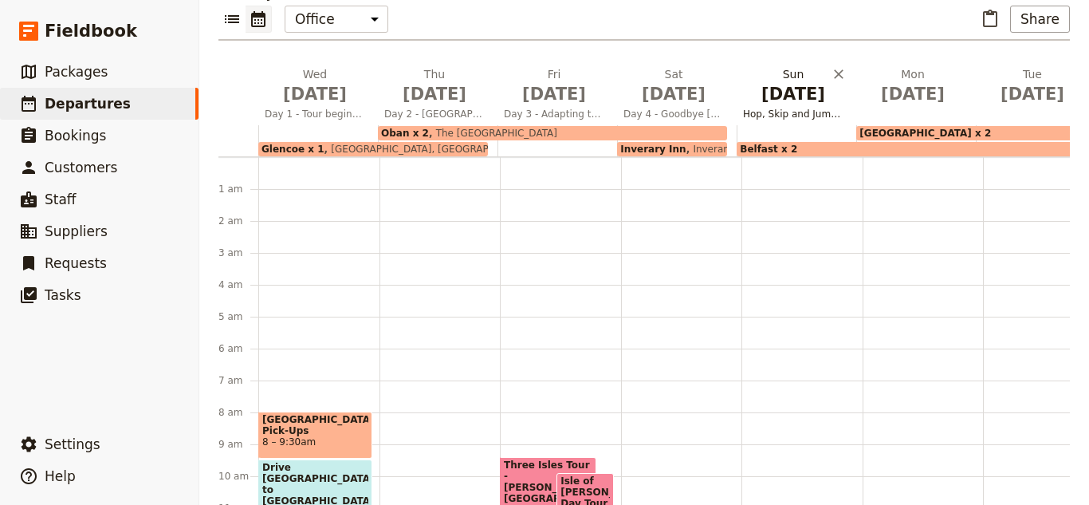
click at [808, 108] on span "Hop, Skip and Jump Over the Irish Sea to [GEOGRAPHIC_DATA] - Slán [GEOGRAPHIC_D…" at bounding box center [793, 114] width 113 height 13
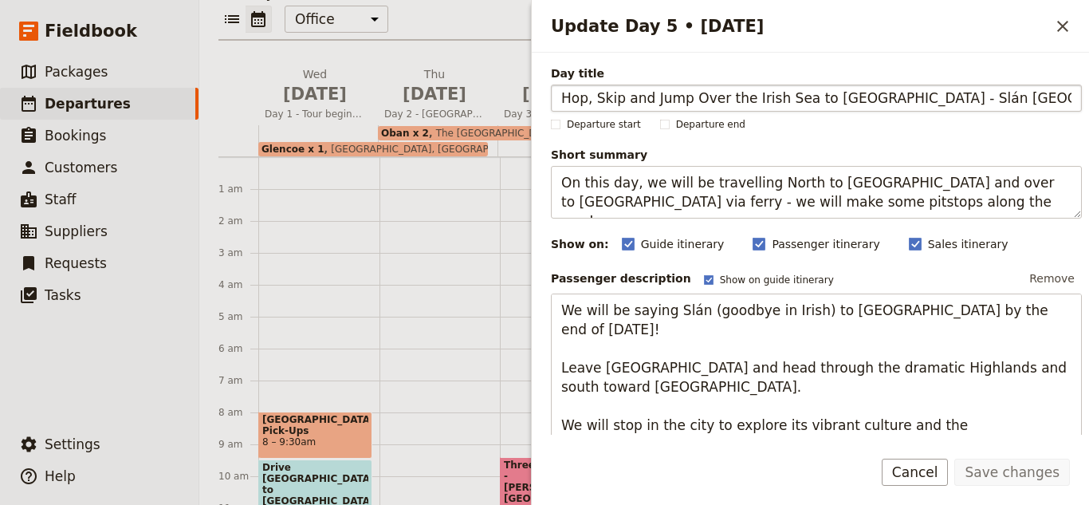
click at [559, 107] on input "Hop, Skip and Jump Over the Irish Sea to [GEOGRAPHIC_DATA] - Slán [GEOGRAPHIC_D…" at bounding box center [816, 98] width 531 height 27
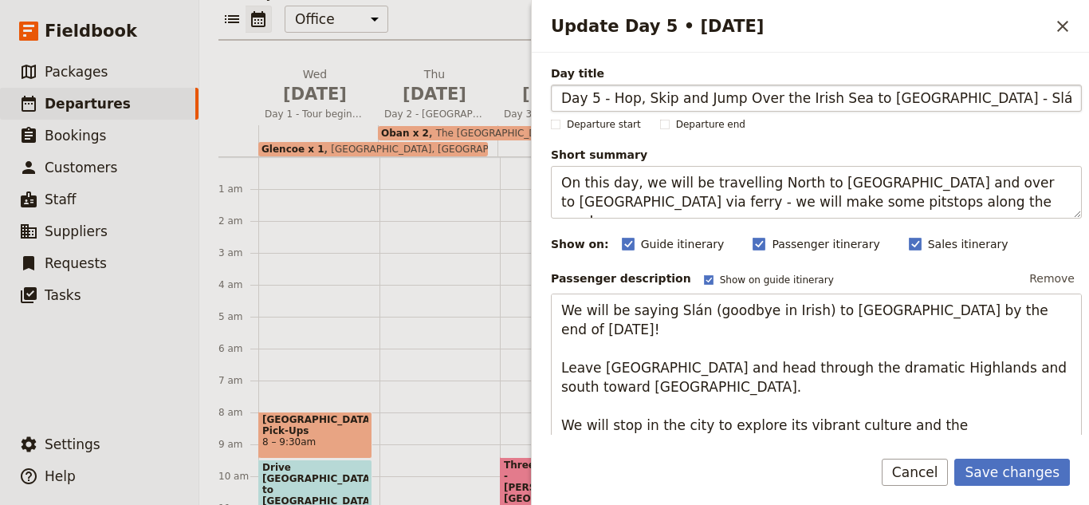
type input "Day 5 - Hop, Skip and Jump Over the Irish Sea to [GEOGRAPHIC_DATA] - Slán [GEOG…"
click at [954, 459] on button "Save changes" at bounding box center [1012, 472] width 116 height 27
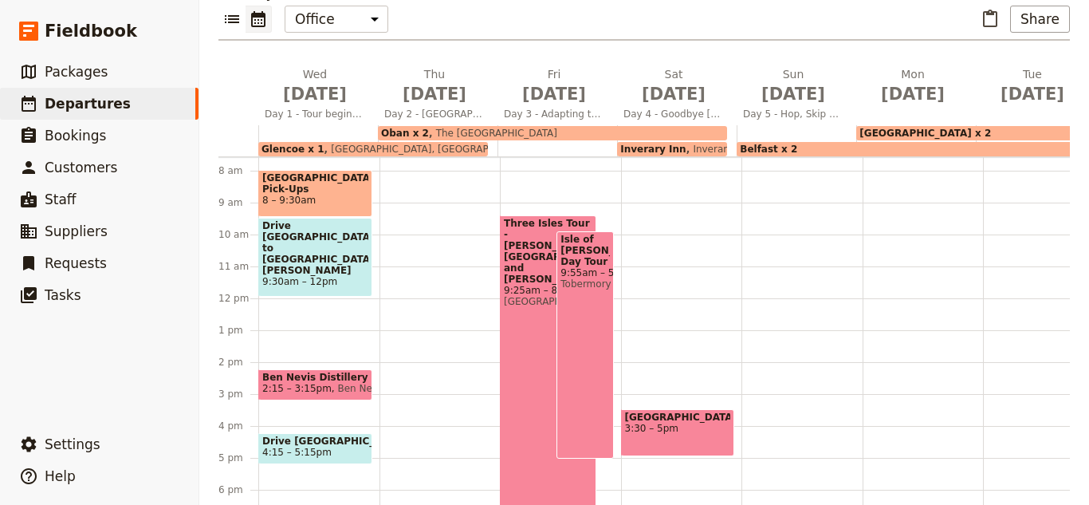
scroll to position [399, 0]
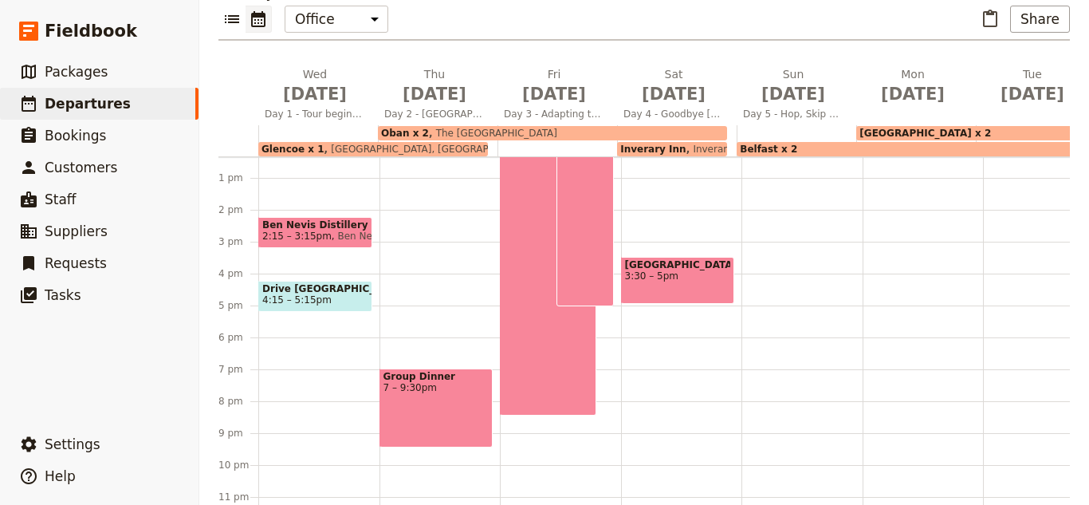
click at [777, 188] on div at bounding box center [802, 146] width 121 height 766
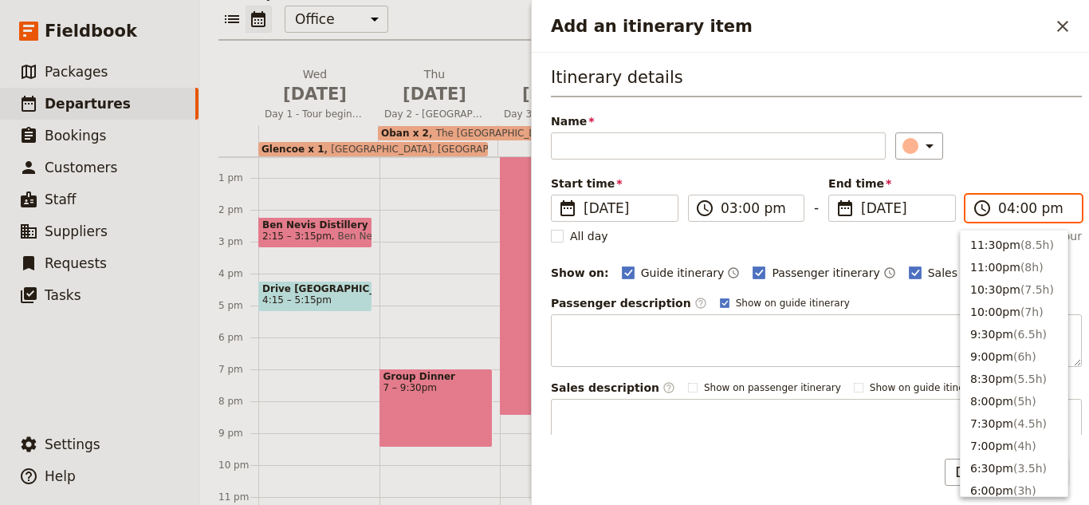
click at [998, 207] on input "04:00 pm" at bounding box center [1034, 208] width 73 height 19
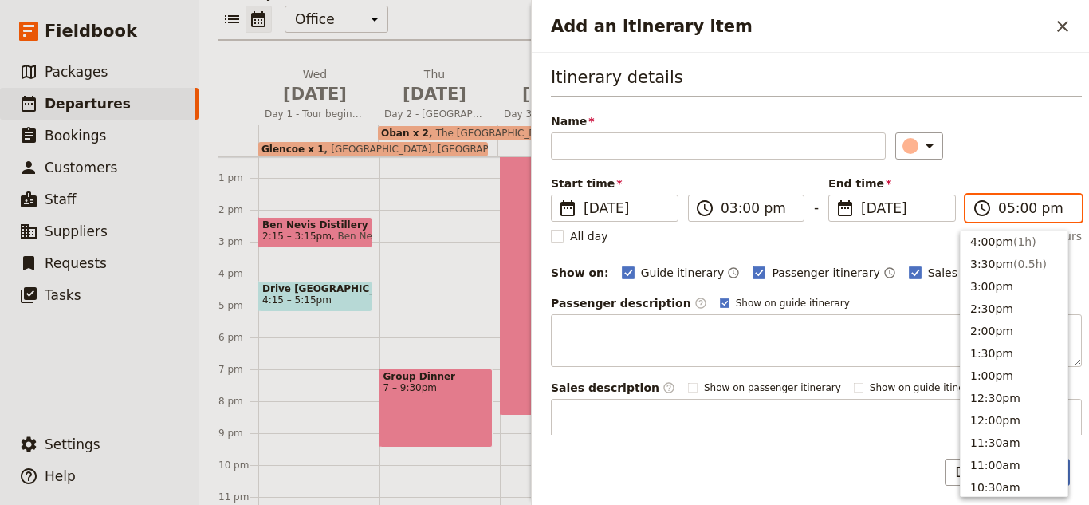
scroll to position [294, 0]
click at [1006, 207] on input "12:00 pm" at bounding box center [1034, 208] width 73 height 19
click at [998, 208] on input "12:00 pm" at bounding box center [1034, 208] width 73 height 19
click at [1004, 211] on input "01:45 pm" at bounding box center [1034, 208] width 73 height 19
click at [1002, 211] on input "01:45 pm" at bounding box center [1034, 208] width 73 height 19
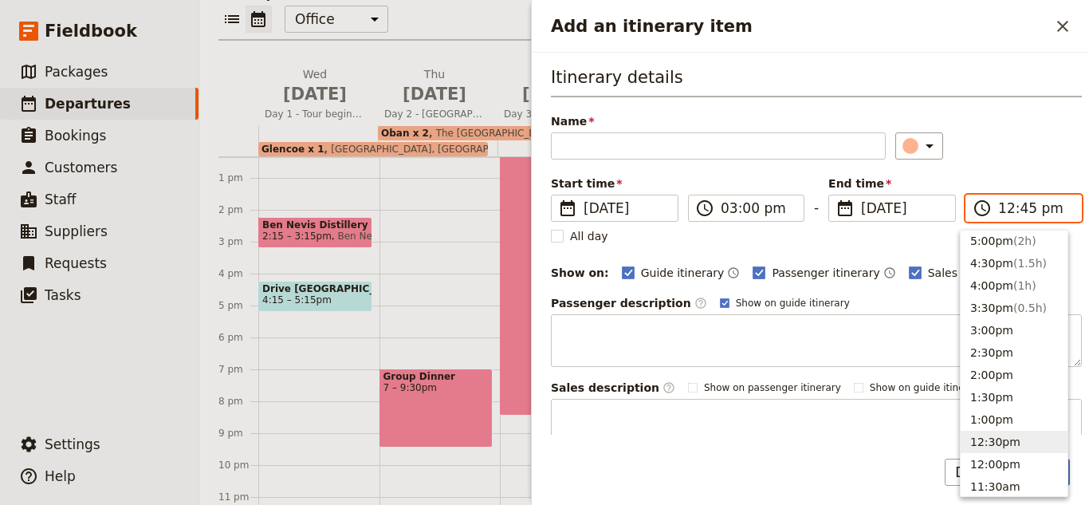
click at [998, 211] on input "12:45 pm" at bounding box center [1034, 208] width 73 height 19
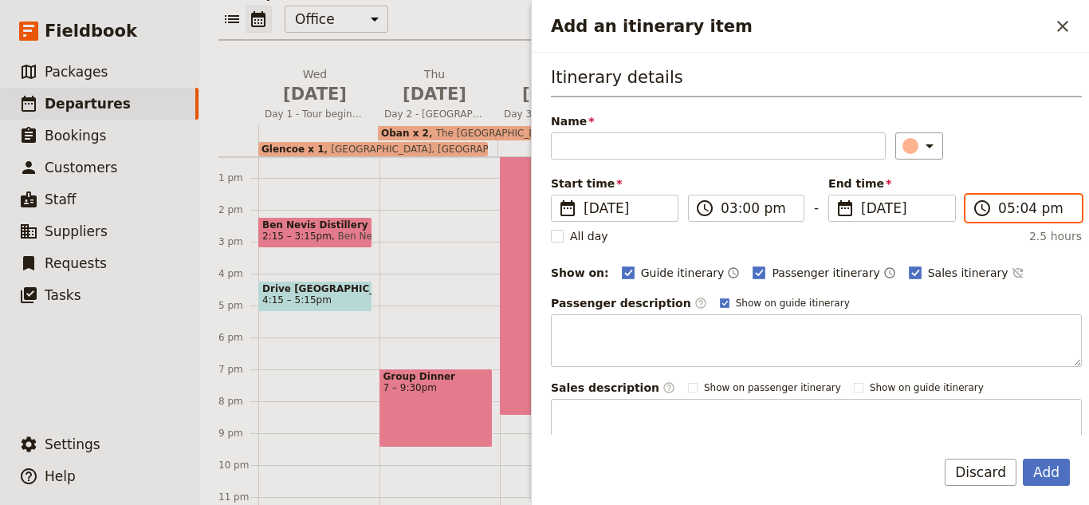
type input "05:45 pm"
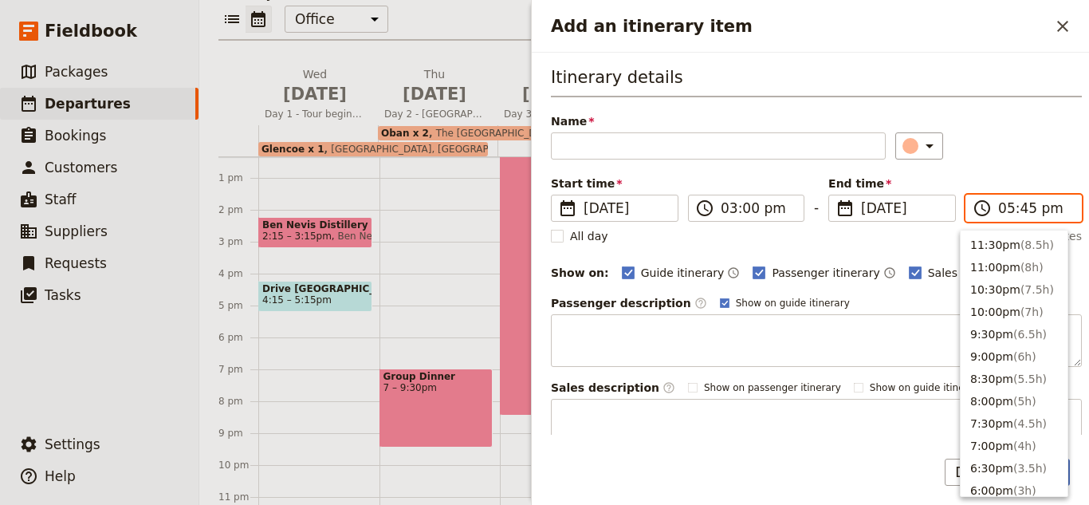
scroll to position [271, 0]
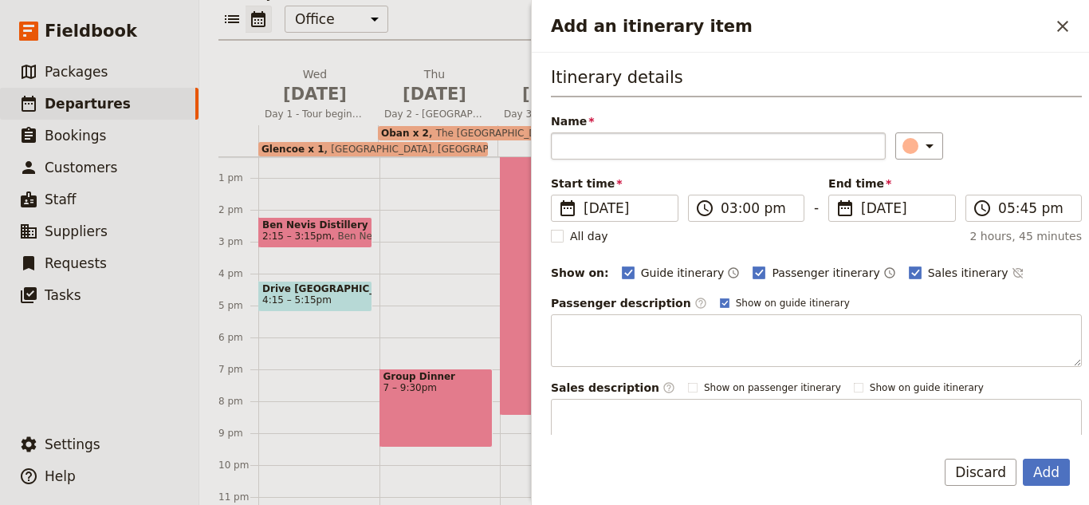
click at [683, 133] on label "Name" at bounding box center [718, 133] width 335 height 41
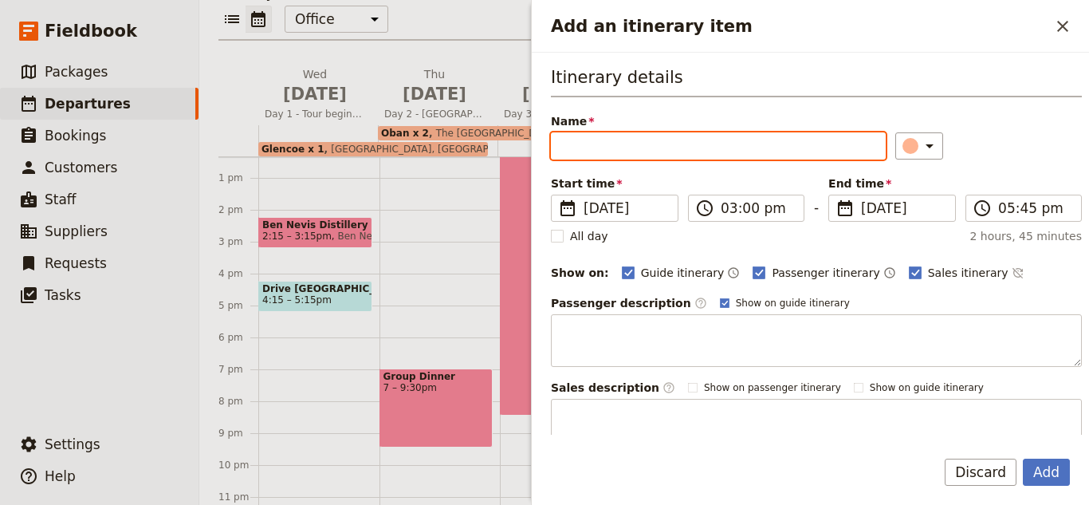
click at [692, 146] on input "Name" at bounding box center [718, 145] width 335 height 27
type input "Stena Line Ferry from [GEOGRAPHIC_DATA] to [GEOGRAPHIC_DATA]"
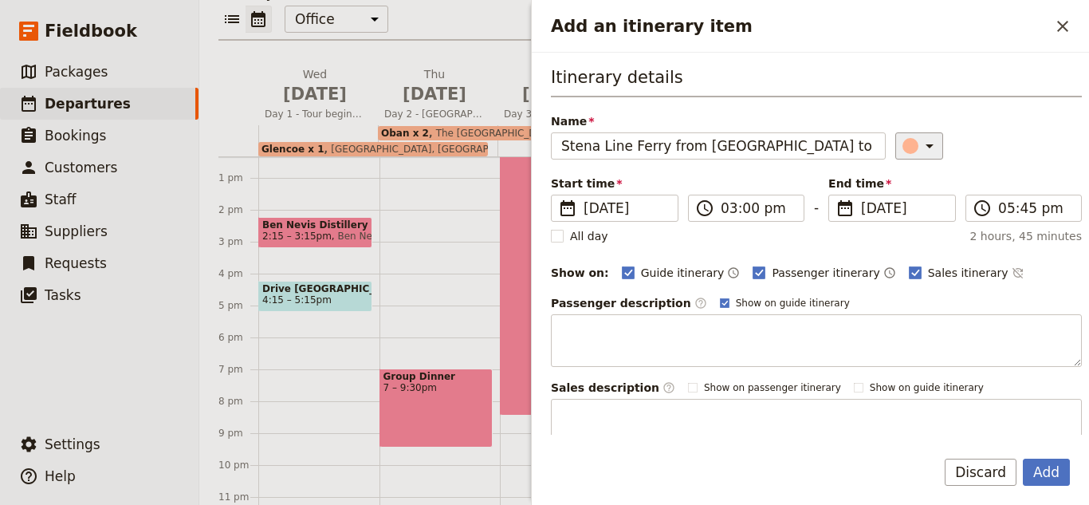
click at [903, 141] on div "Add an itinerary item" at bounding box center [911, 146] width 16 height 16
click at [909, 202] on div "button" at bounding box center [914, 199] width 16 height 16
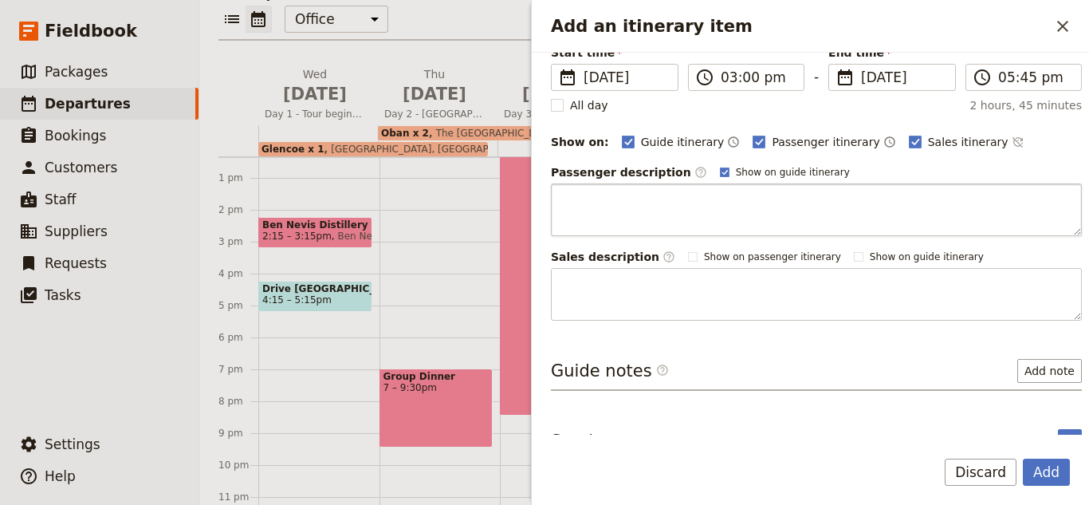
scroll to position [156, 0]
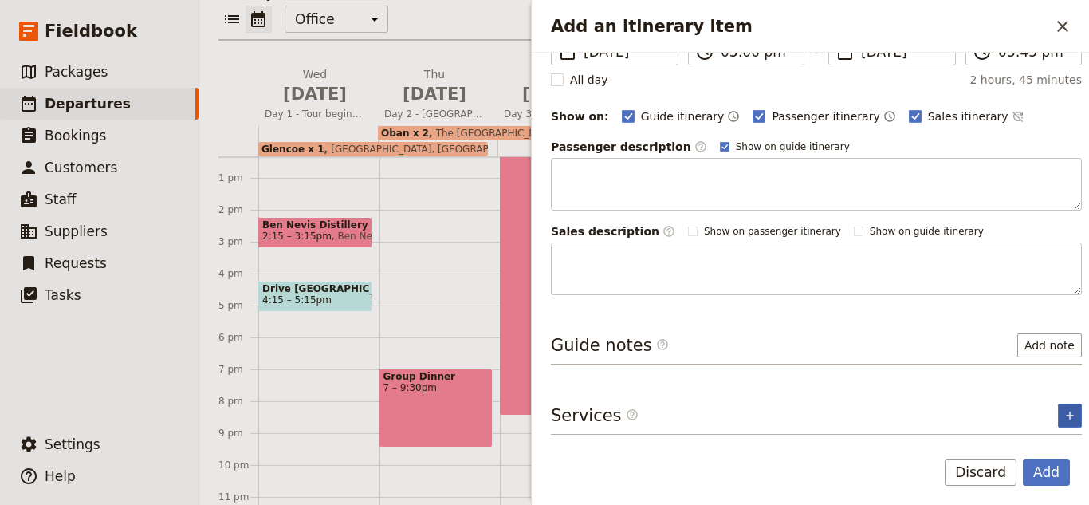
click at [1058, 413] on button "​" at bounding box center [1070, 415] width 24 height 24
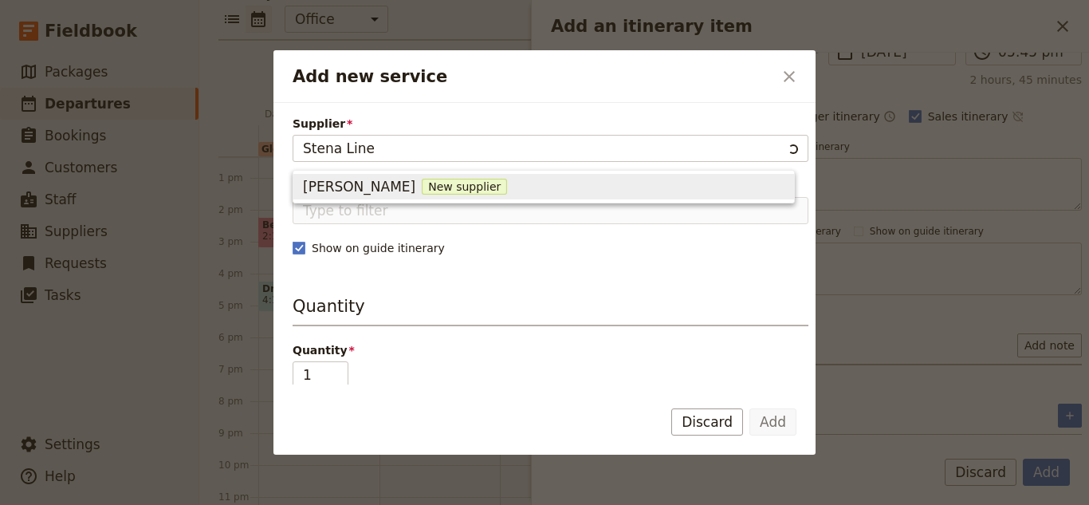
type input "Stena Line"
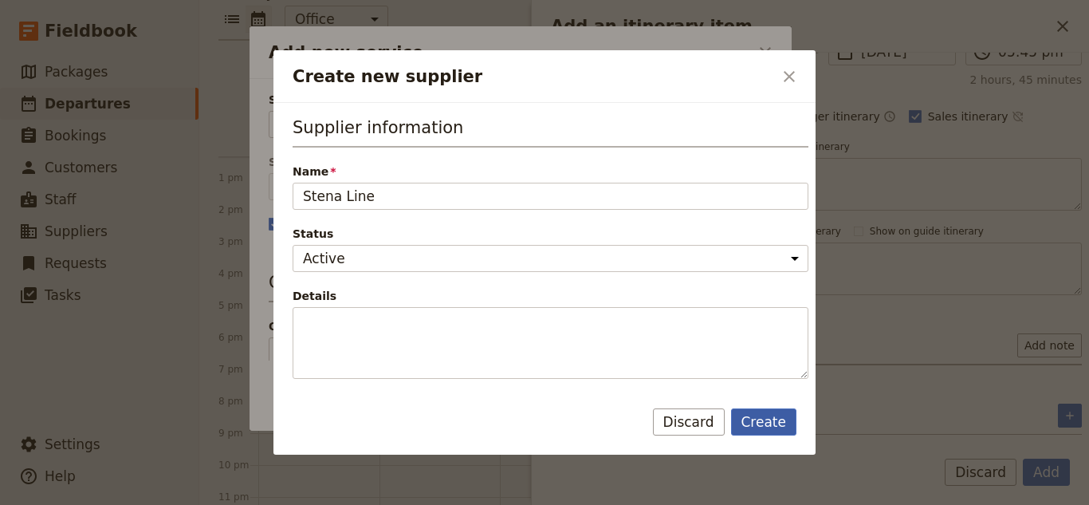
click at [777, 414] on button "Create" at bounding box center [764, 421] width 66 height 27
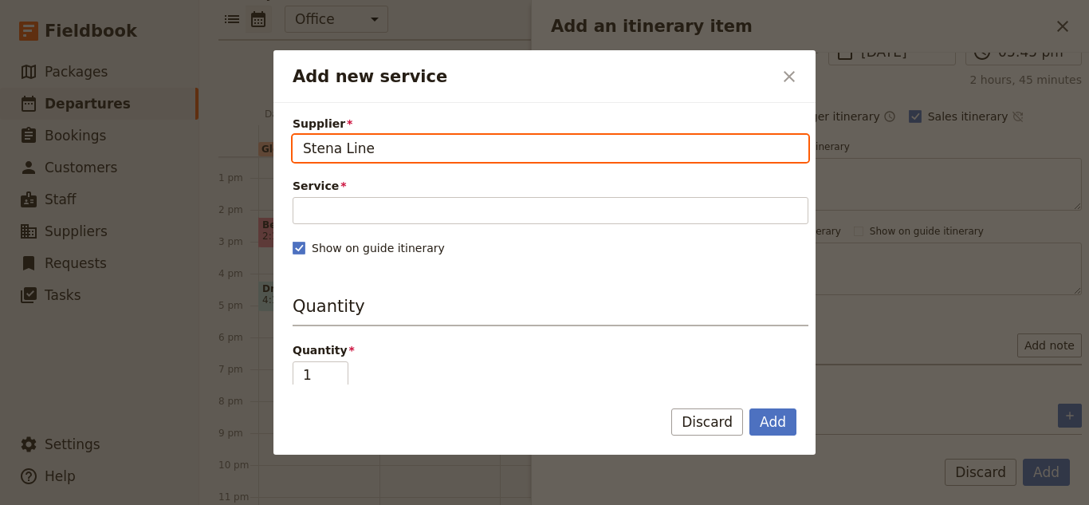
type input "Stena Line"
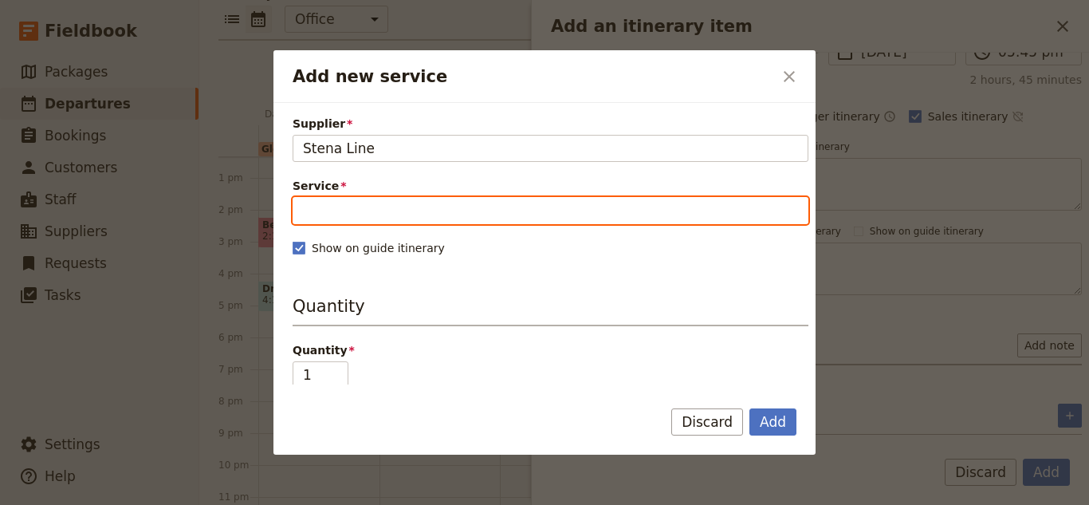
click at [419, 215] on input "Service" at bounding box center [551, 210] width 516 height 27
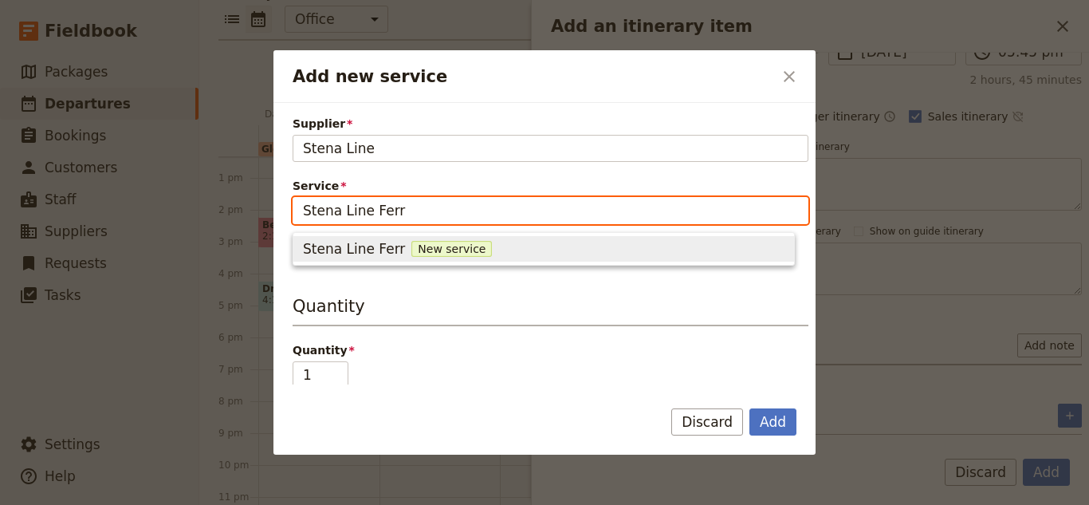
type input "Stena Line Ferry"
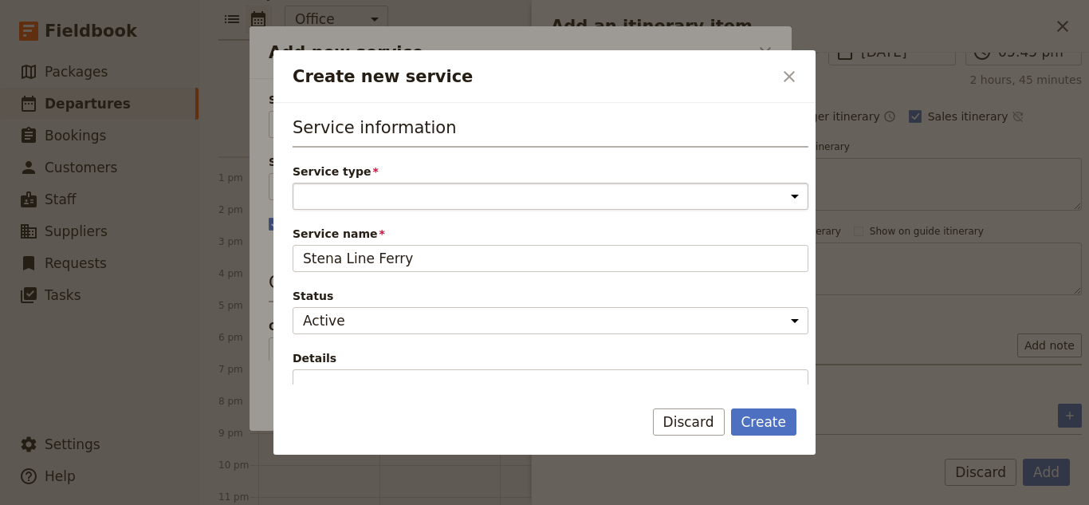
click at [472, 204] on select "Accommodation Activity Transport Flight Food and beverage Other" at bounding box center [551, 196] width 516 height 27
select select "TransportService"
click at [293, 183] on select "Accommodation Activity Transport Flight Food and beverage Other" at bounding box center [551, 196] width 516 height 27
click at [757, 439] on div "Create Discard" at bounding box center [545, 431] width 542 height 46
click at [756, 435] on button "Create" at bounding box center [764, 421] width 66 height 27
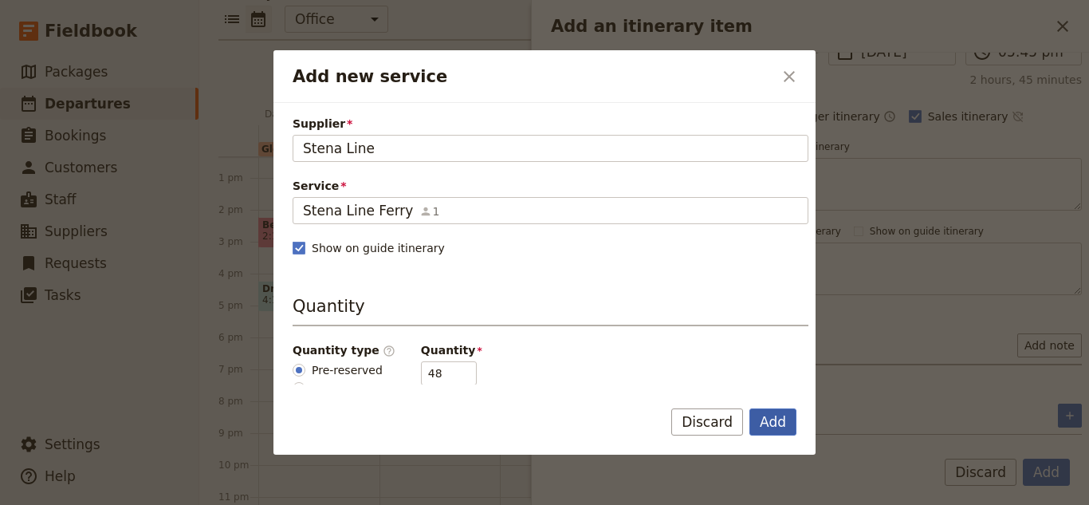
click at [756, 427] on button "Add" at bounding box center [773, 421] width 47 height 27
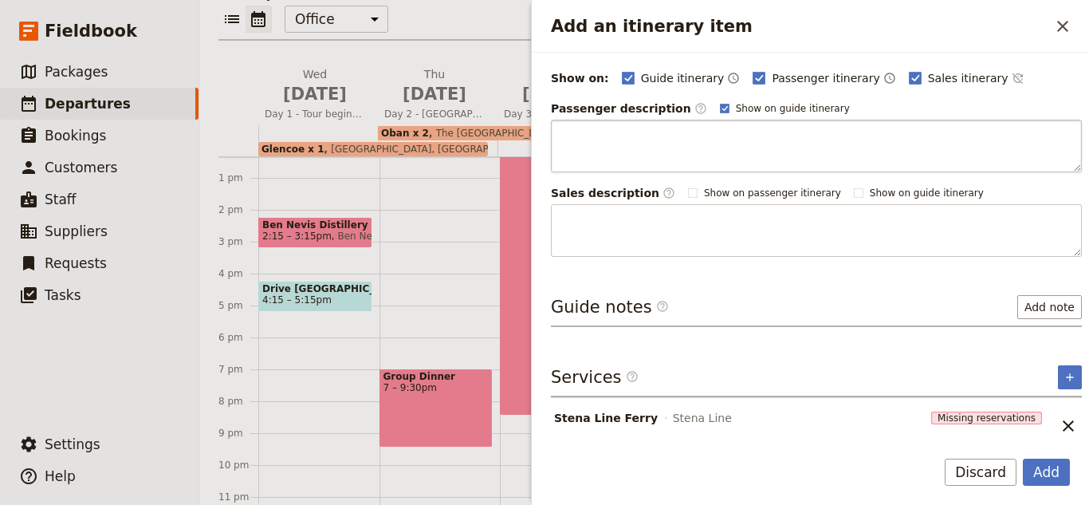
scroll to position [213, 0]
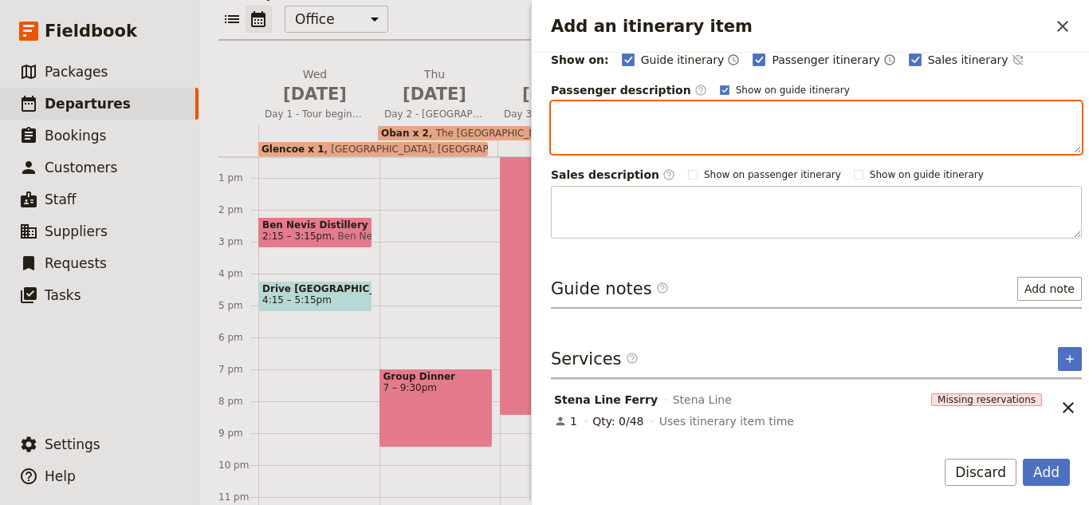
click at [730, 119] on textarea "Add an itinerary item" at bounding box center [816, 127] width 531 height 53
paste textarea "Departing from the quiet port town of [GEOGRAPHIC_DATA] on Scotland’s southwest…"
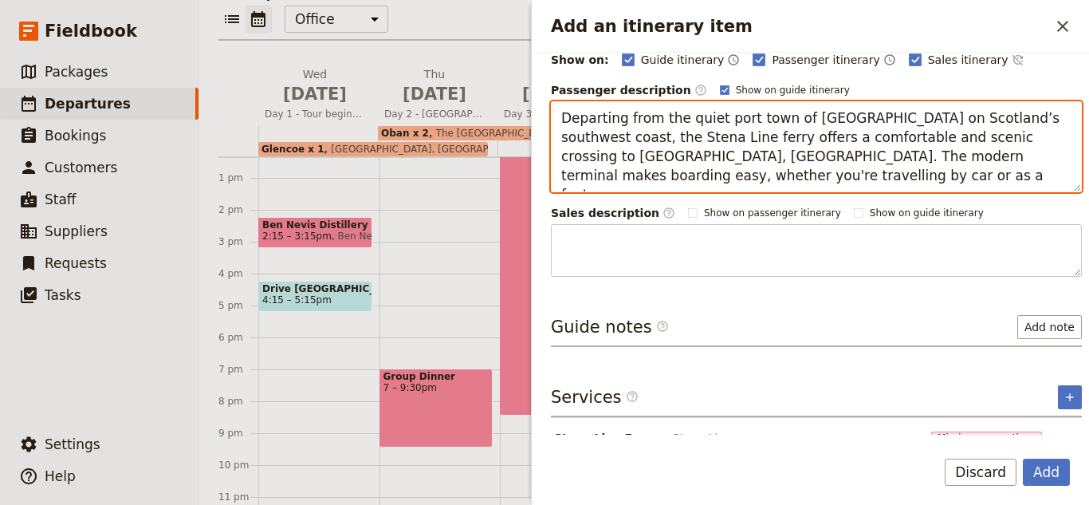
click at [562, 115] on textarea "Departing from the quiet port town of [GEOGRAPHIC_DATA] on Scotland’s southwest…" at bounding box center [816, 146] width 531 height 91
click at [633, 113] on textarea "We will be Departing from the quiet port town of [GEOGRAPHIC_DATA] on Scotland’…" at bounding box center [816, 146] width 531 height 91
drag, startPoint x: 839, startPoint y: 163, endPoint x: 712, endPoint y: 161, distance: 126.8
click at [712, 161] on textarea "We will be departing from the quiet port town of [GEOGRAPHIC_DATA] on Scotland’…" at bounding box center [816, 146] width 531 height 91
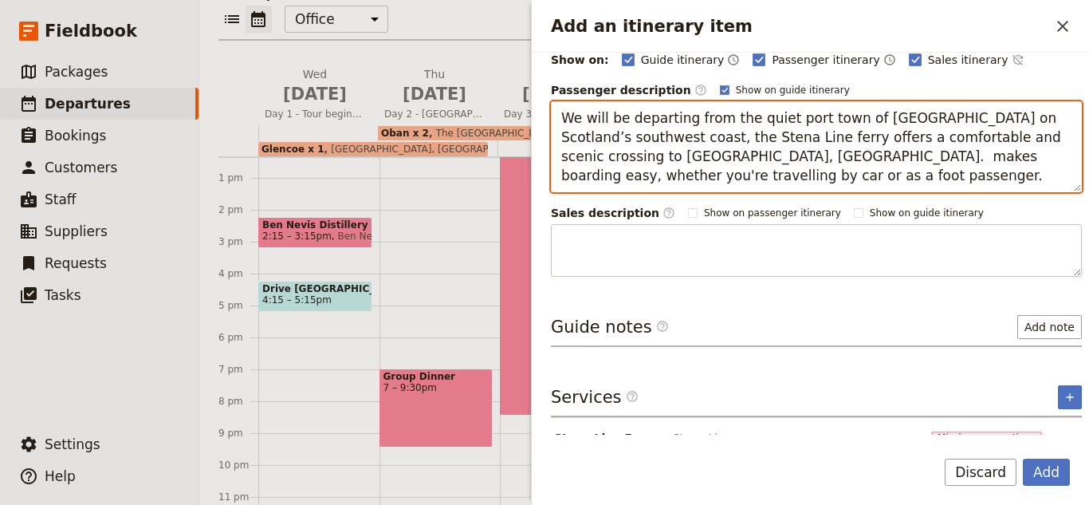
drag, startPoint x: 751, startPoint y: 161, endPoint x: 739, endPoint y: 156, distance: 12.9
click at [723, 159] on textarea "We will be departing from the quiet port town of [GEOGRAPHIC_DATA] on Scotland’…" at bounding box center [816, 146] width 531 height 91
click at [744, 156] on textarea "We will be departing from the quiet port town of [GEOGRAPHIC_DATA] on Scotland’…" at bounding box center [816, 146] width 531 height 91
click at [756, 156] on textarea "We will be departing from the quiet port town of [GEOGRAPHIC_DATA] on Scotland’…" at bounding box center [816, 146] width 531 height 91
drag, startPoint x: 756, startPoint y: 156, endPoint x: 718, endPoint y: 155, distance: 37.5
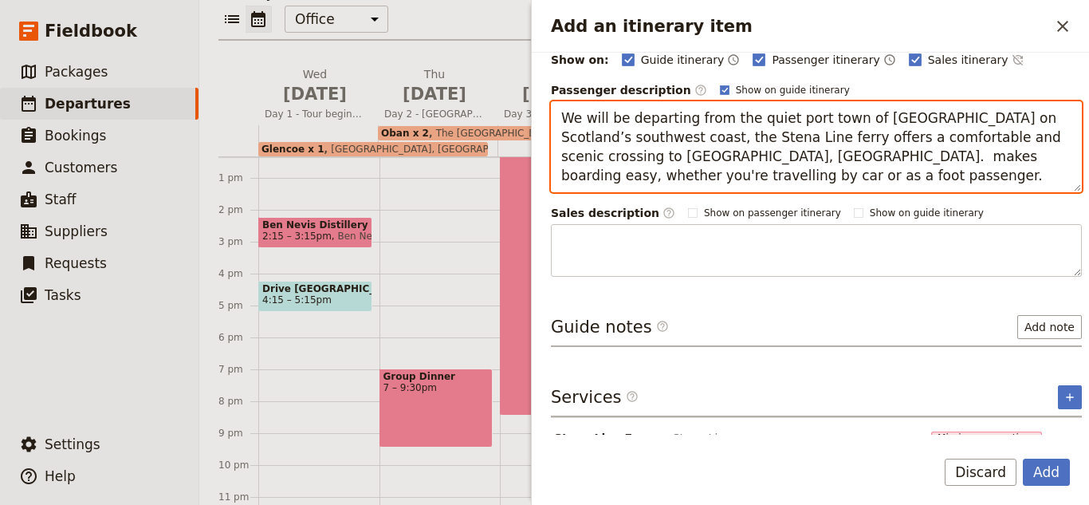
click at [718, 155] on textarea "We will be departing from the quiet port town of [GEOGRAPHIC_DATA] on Scotland’…" at bounding box center [816, 146] width 531 height 91
click at [774, 150] on textarea "We will be departing from the quiet port town of [GEOGRAPHIC_DATA] on Scotland’…" at bounding box center [816, 146] width 531 height 91
drag, startPoint x: 887, startPoint y: 159, endPoint x: 925, endPoint y: 215, distance: 68.3
click at [920, 203] on div "Passenger description ​ Show on guide itinerary We will be departing from the q…" at bounding box center [816, 179] width 531 height 195
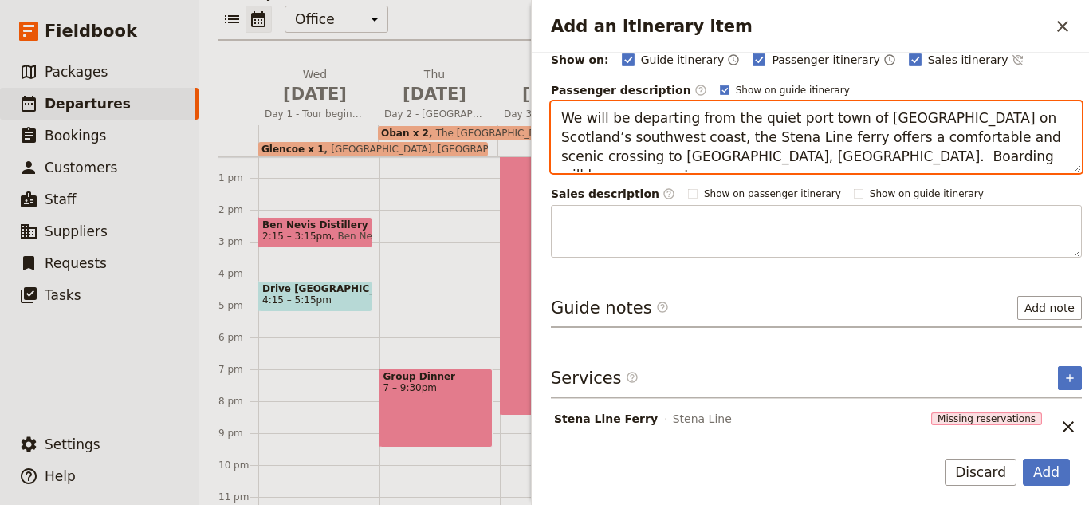
drag, startPoint x: 895, startPoint y: 152, endPoint x: 533, endPoint y: 101, distance: 365.6
click at [533, 101] on div "Itinerary details Name Stena Line Ferry from [GEOGRAPHIC_DATA] to [GEOGRAPHIC_D…" at bounding box center [810, 244] width 557 height 382
type textarea "We will be departing from the quiet port town of [GEOGRAPHIC_DATA] on Scotland’…"
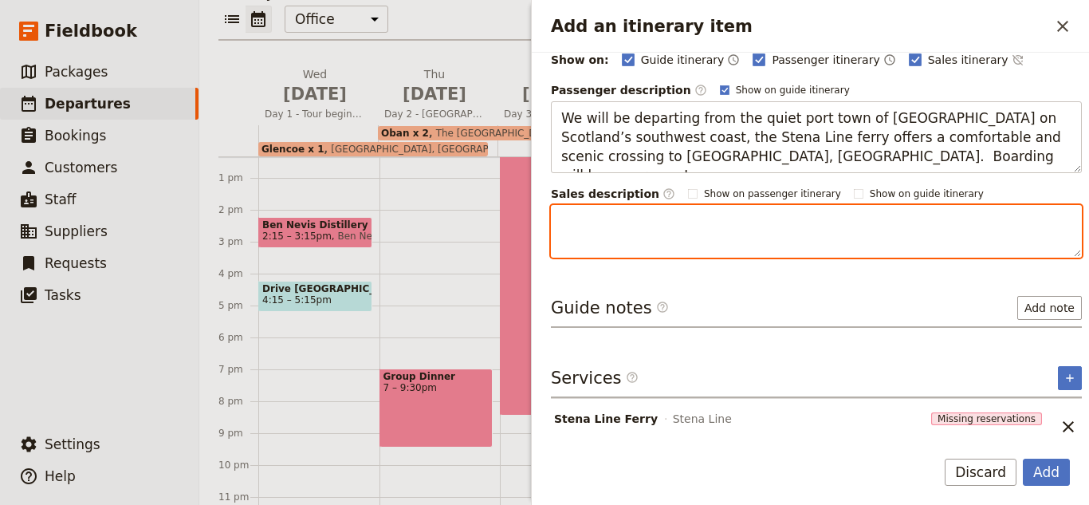
click at [659, 238] on textarea "Add an itinerary item" at bounding box center [816, 231] width 531 height 53
paste textarea "We will be departing from the quiet port town of [GEOGRAPHIC_DATA] on Scotland’…"
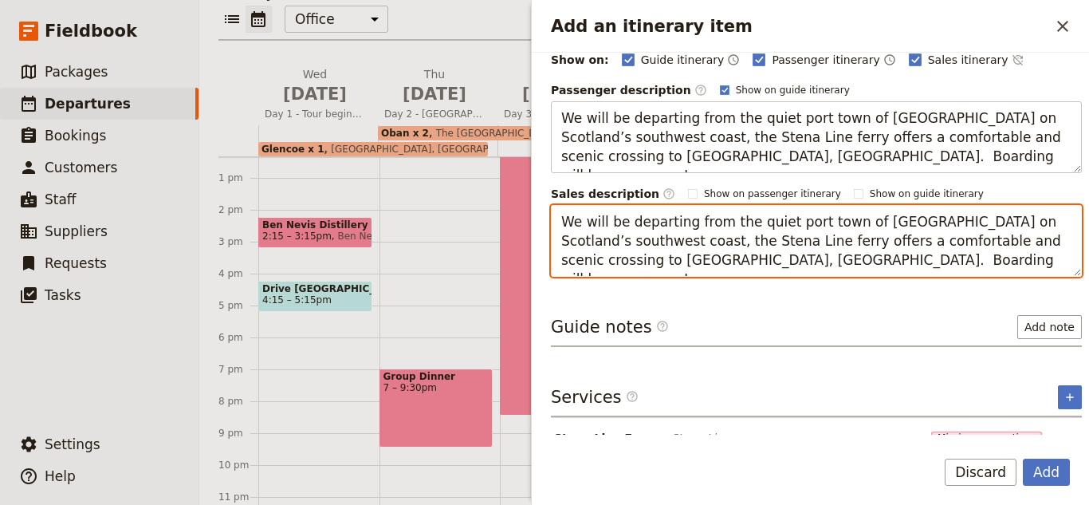
scroll to position [251, 0]
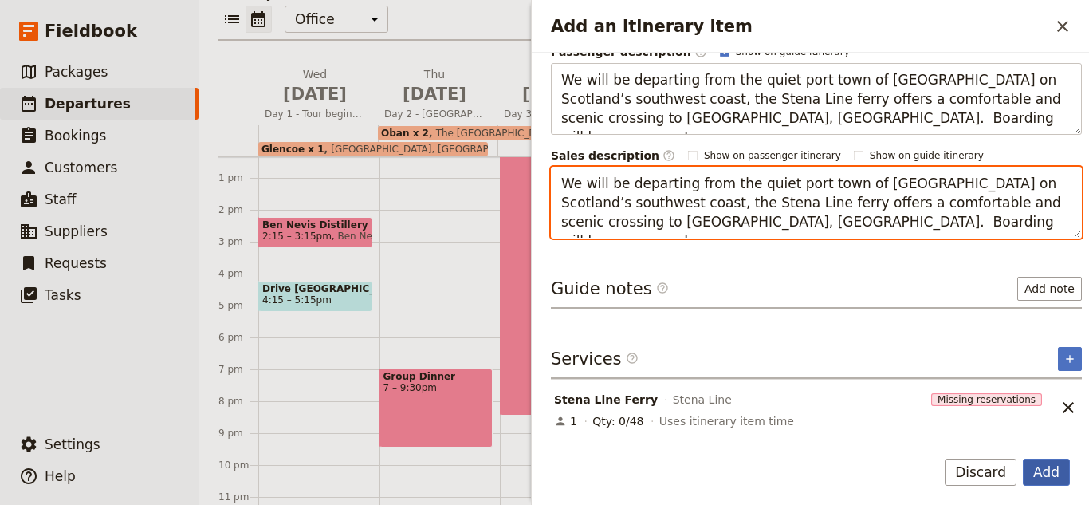
type textarea "We will be departing from the quiet port town of [GEOGRAPHIC_DATA] on Scotland’…"
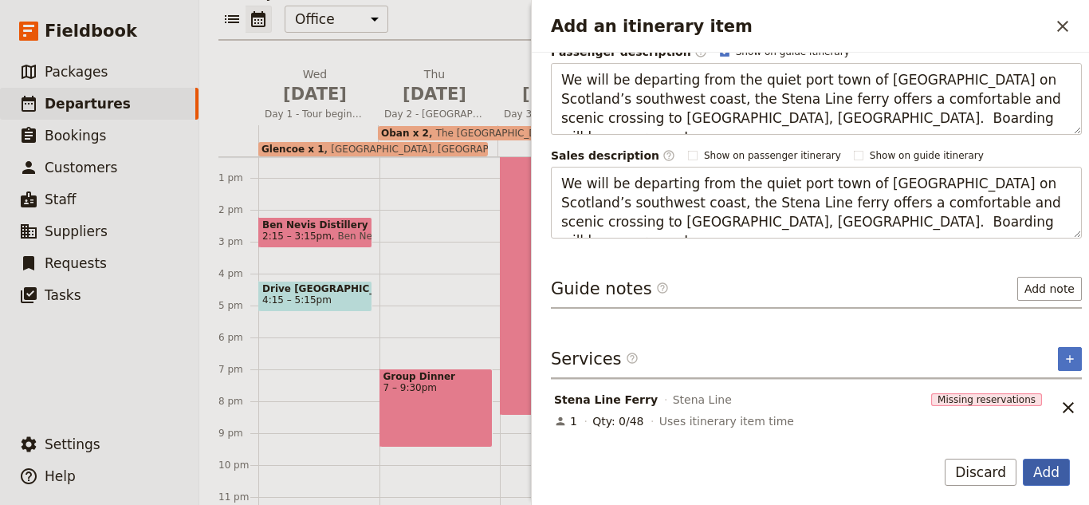
click at [1051, 463] on button "Add" at bounding box center [1046, 472] width 47 height 27
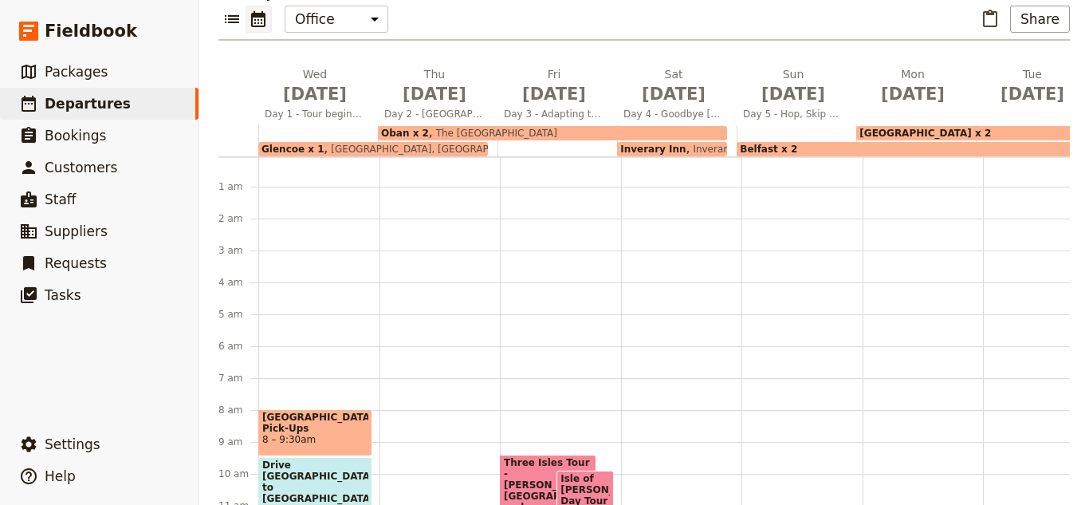
scroll to position [0, 0]
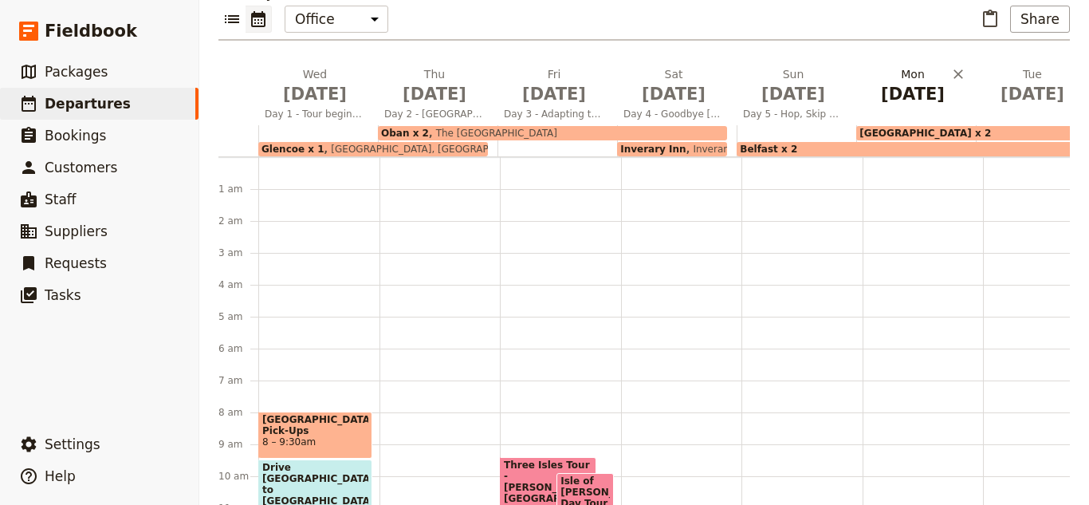
click at [919, 82] on span "[DATE]" at bounding box center [913, 94] width 100 height 24
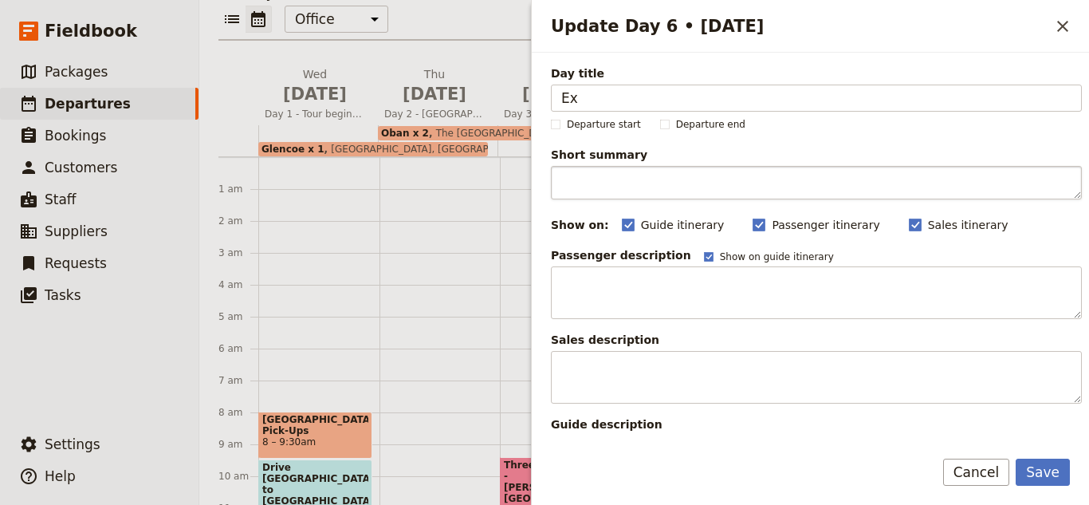
type input "E"
type input "Day 6 - Explore Belfast Day"
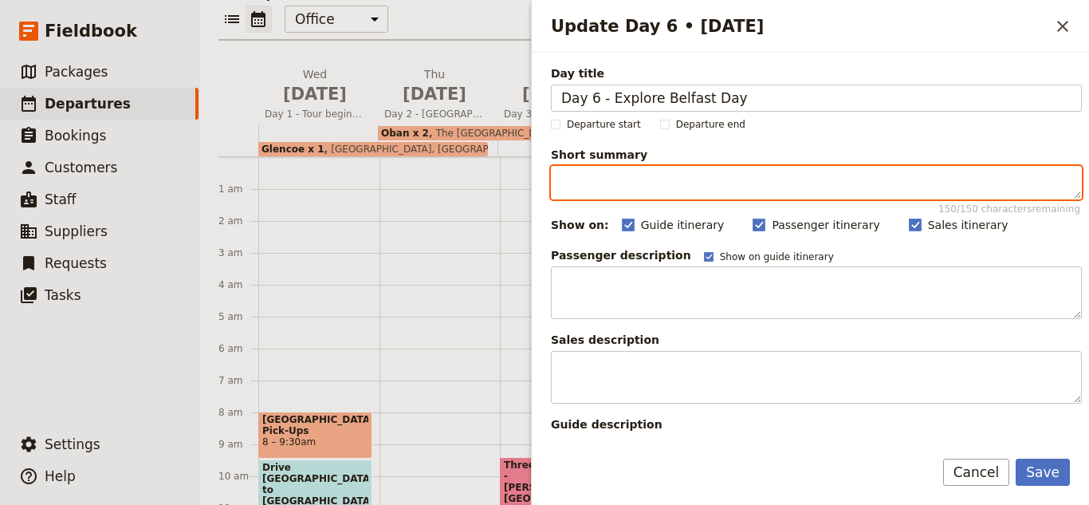
click at [891, 182] on textarea "Short summary 150 / 150 characters remaining" at bounding box center [816, 182] width 531 height 33
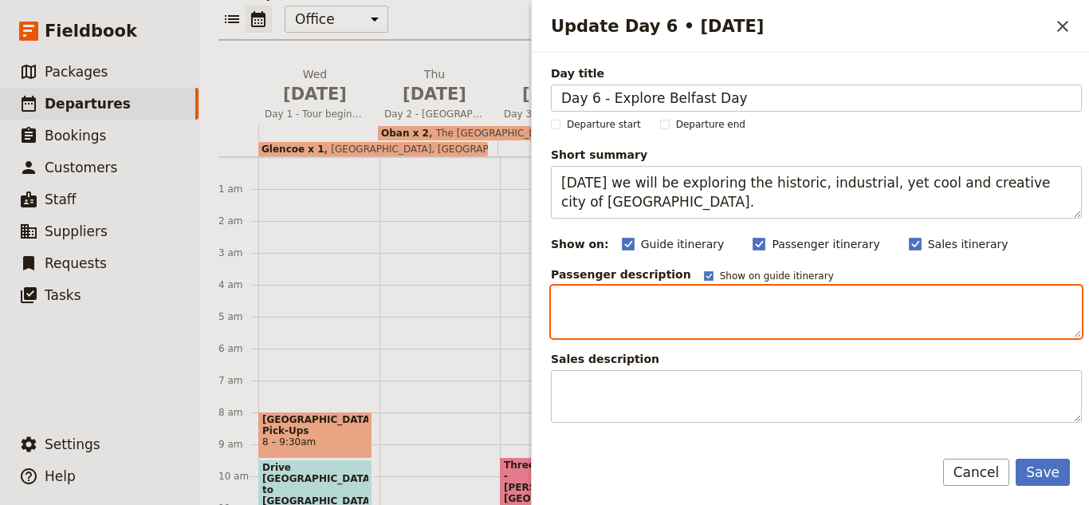
click at [613, 309] on textarea "Update Day 6 • 6 Oct" at bounding box center [816, 311] width 531 height 53
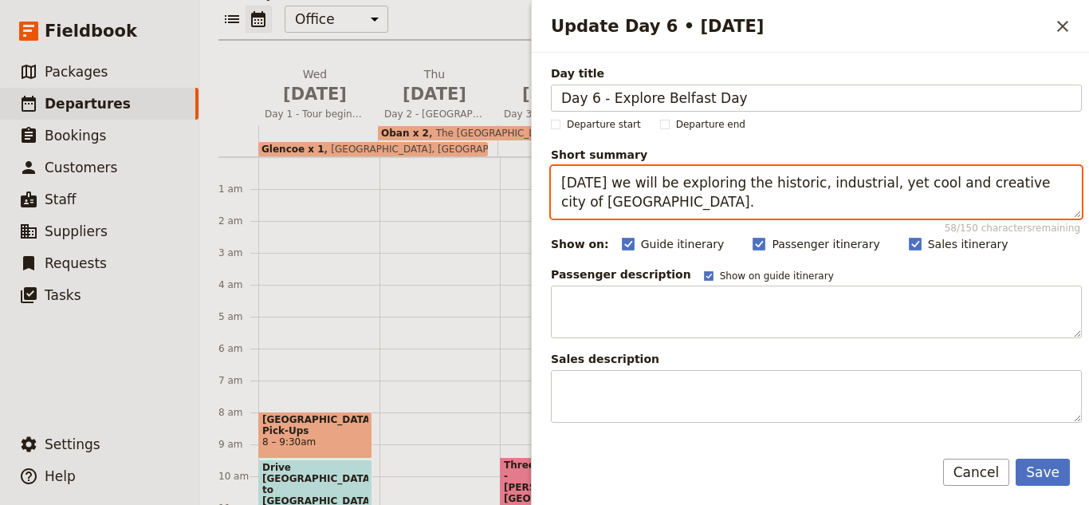
drag, startPoint x: 649, startPoint y: 195, endPoint x: 640, endPoint y: 190, distance: 11.1
click at [640, 191] on textarea "[DATE] we will be exploring the historic, industrial, yet cool and creative cit…" at bounding box center [816, 192] width 531 height 53
click at [612, 205] on textarea "[DATE] we will be exploring the historic, industrial, yet cool and creative cit…" at bounding box center [816, 192] width 531 height 53
type textarea "[DATE] we will be exploring the historic, industrial, yet cool and creative cit…"
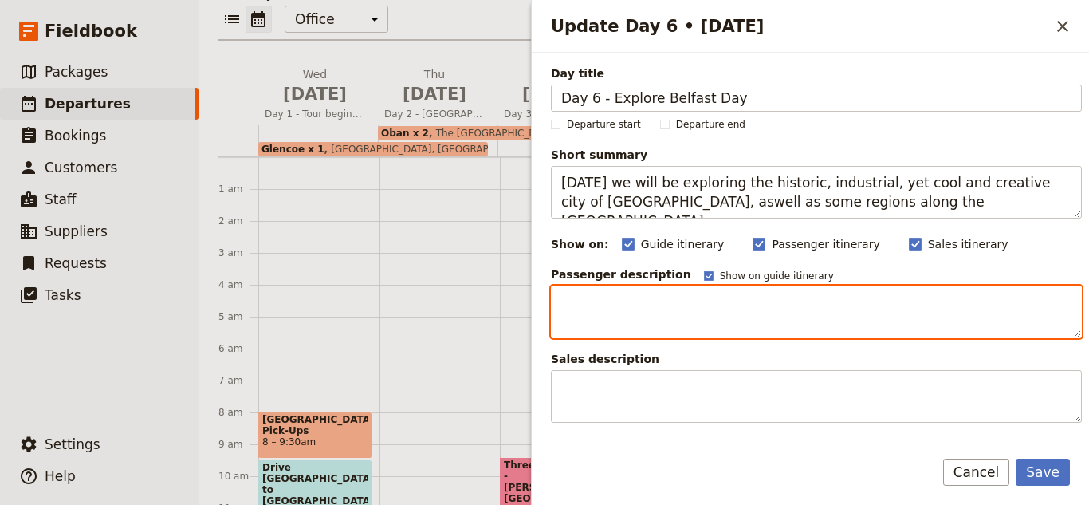
click at [588, 318] on textarea "Update Day 6 • 6 Oct" at bounding box center [816, 311] width 531 height 53
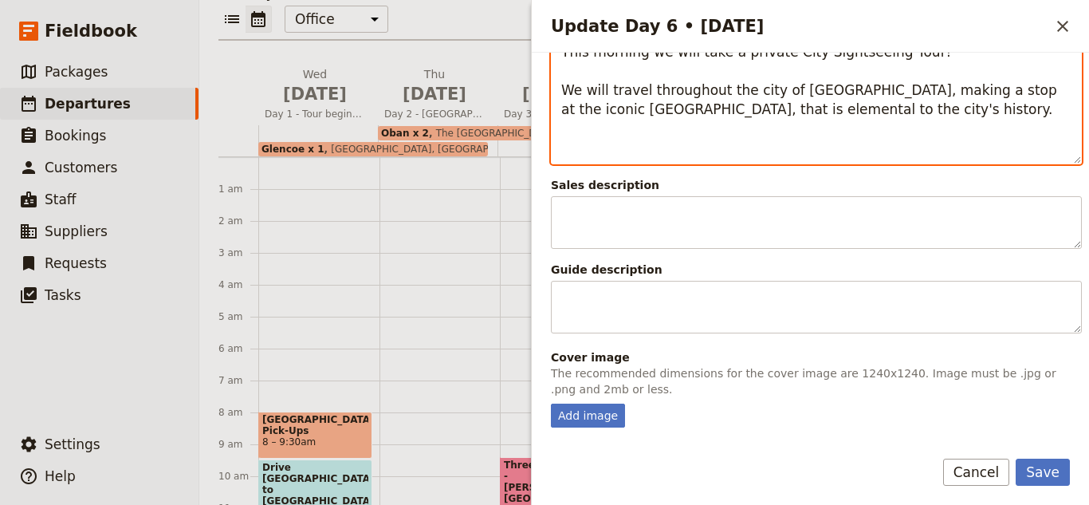
scroll to position [462, 0]
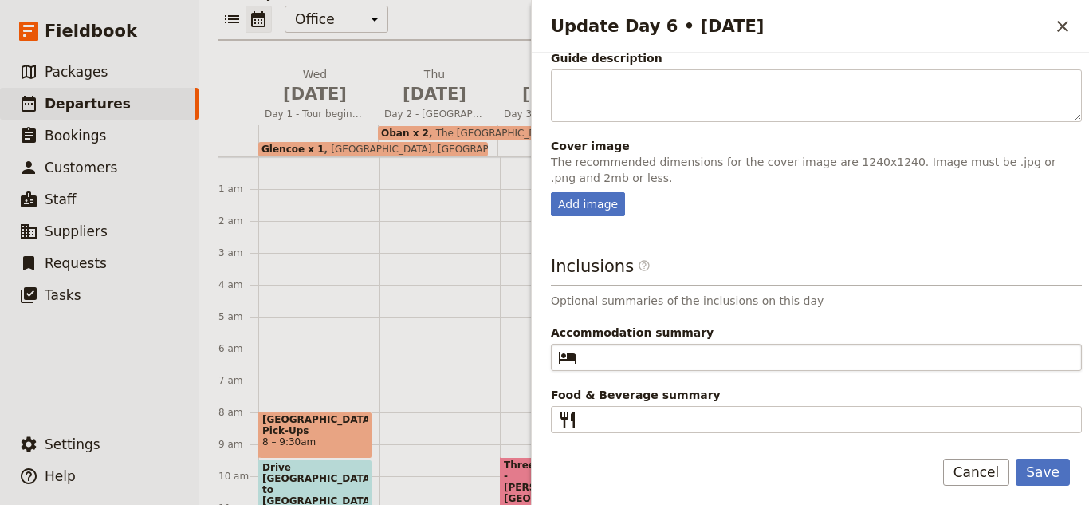
type textarea "This morning we will take a private City Sightseeing Tour! We will travel throu…"
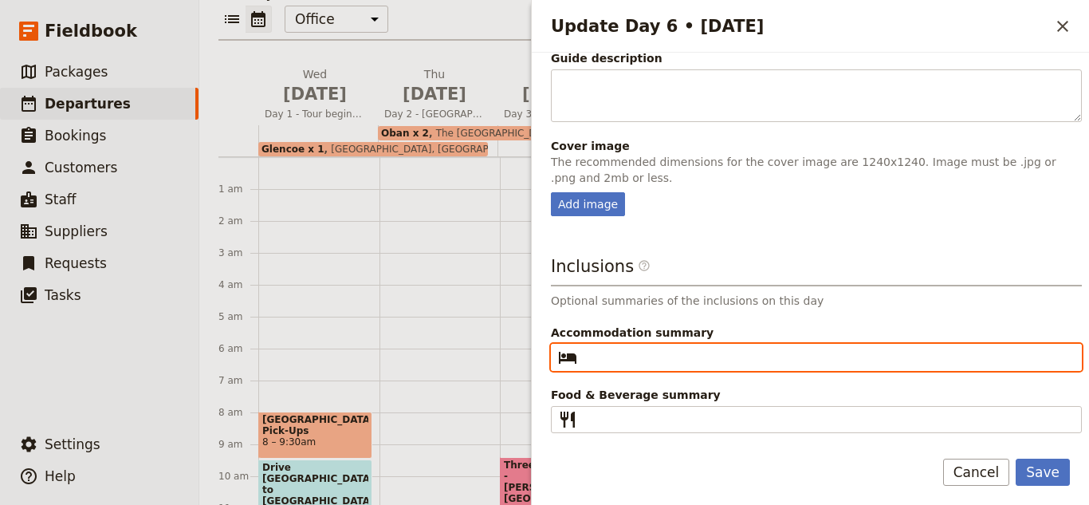
click at [817, 357] on input "Accommodation summary ​" at bounding box center [828, 357] width 488 height 19
type input "1 x Europa"
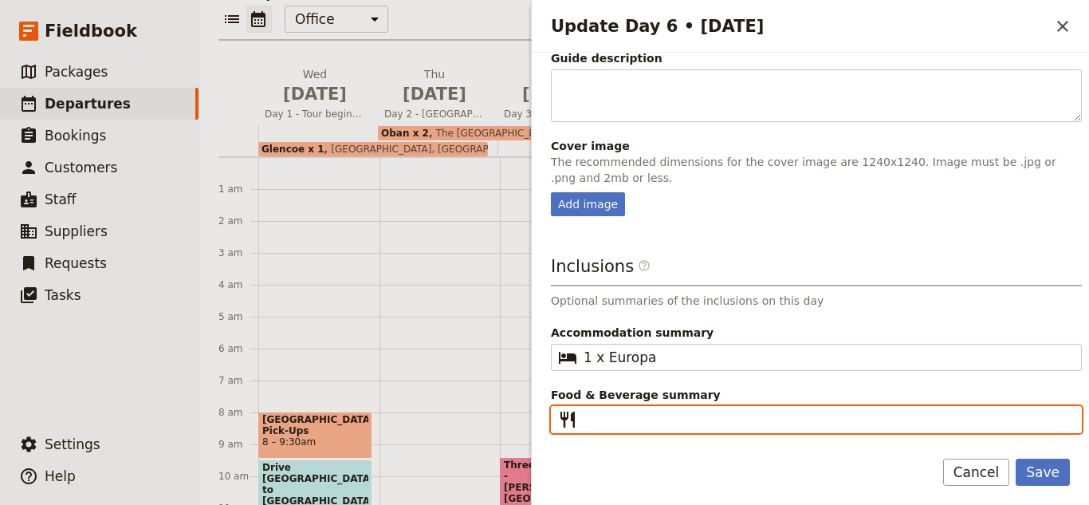
click at [795, 418] on input "Food & Beverage summary ​" at bounding box center [828, 419] width 488 height 19
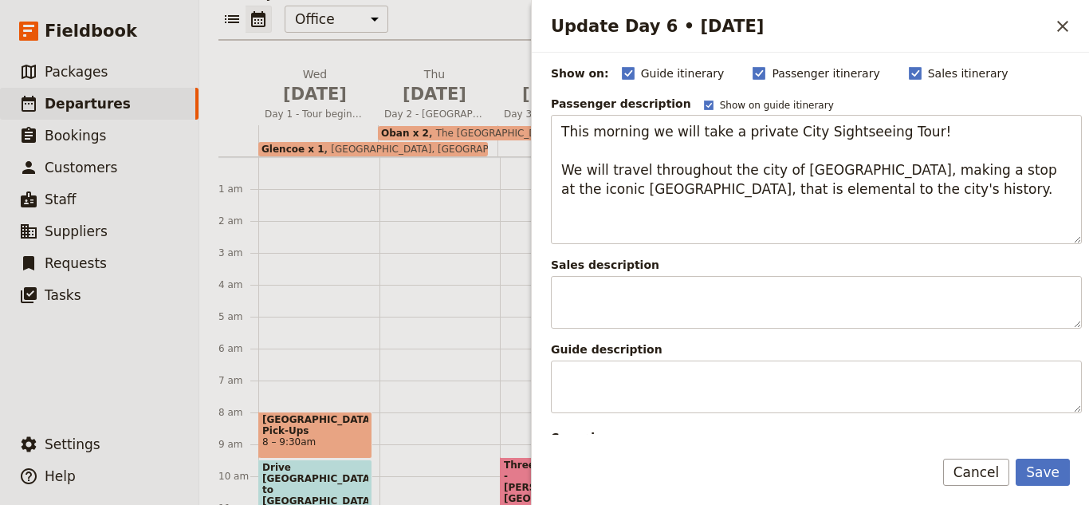
scroll to position [143, 0]
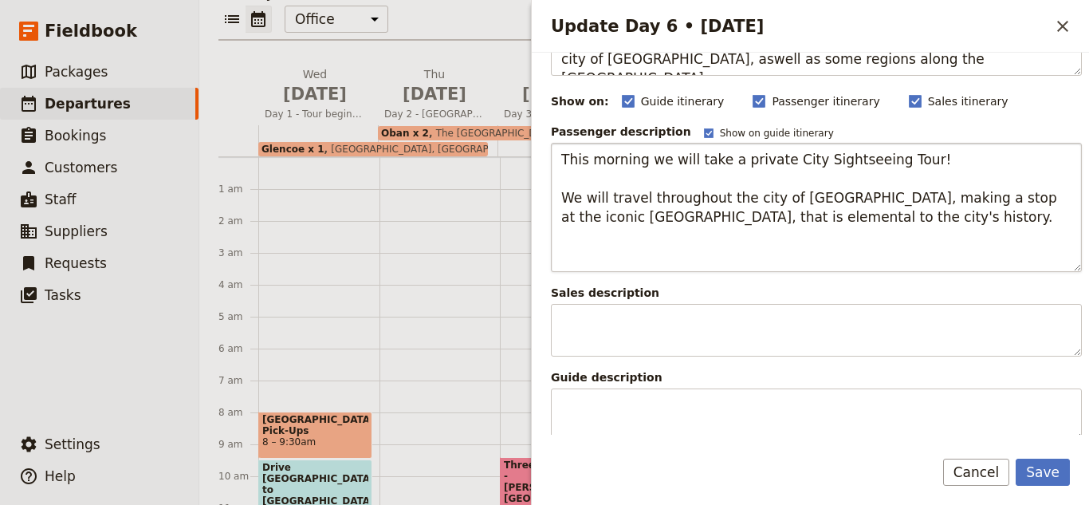
type input "Breakfast, Dinner"
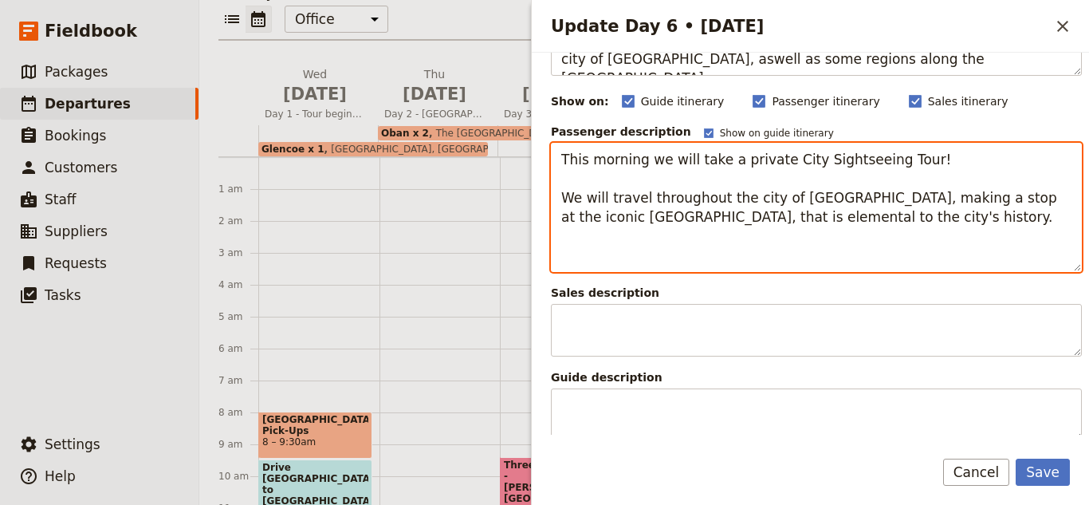
click at [836, 209] on textarea "This morning we will take a private City Sightseeing Tour! We will travel throu…" at bounding box center [816, 207] width 531 height 129
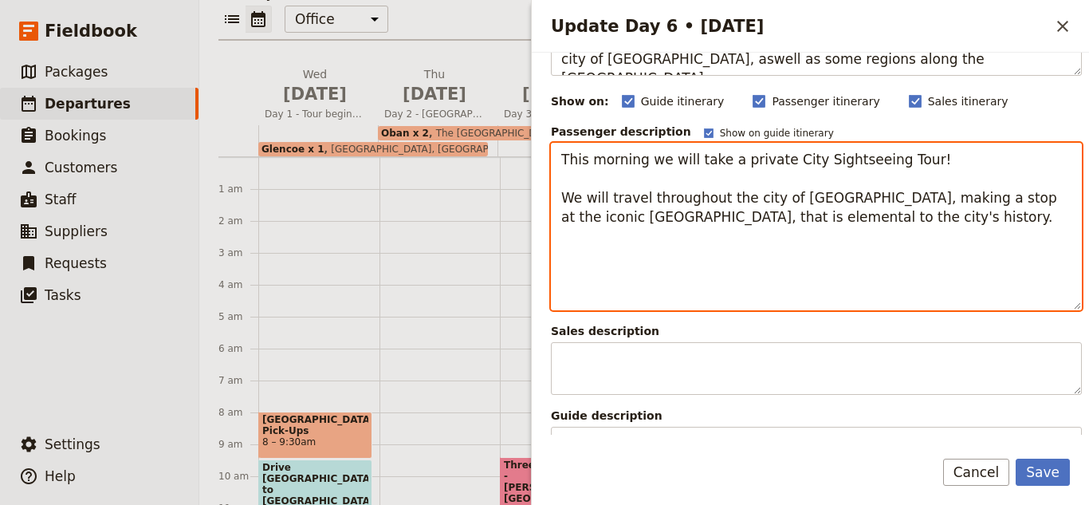
paste textarea "Traveling along the Causeway Coastal Route is an unforgettable experience, fill…"
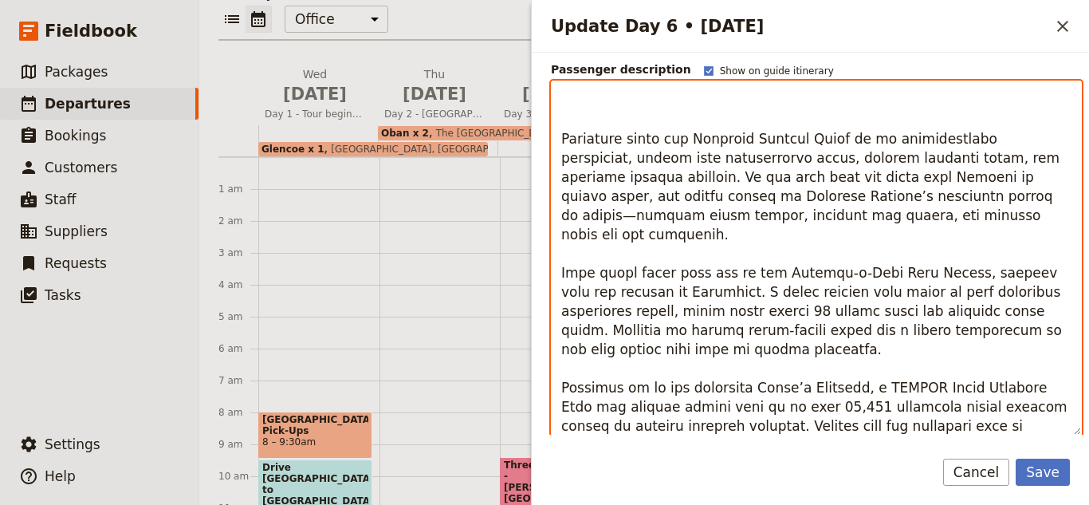
scroll to position [13, 0]
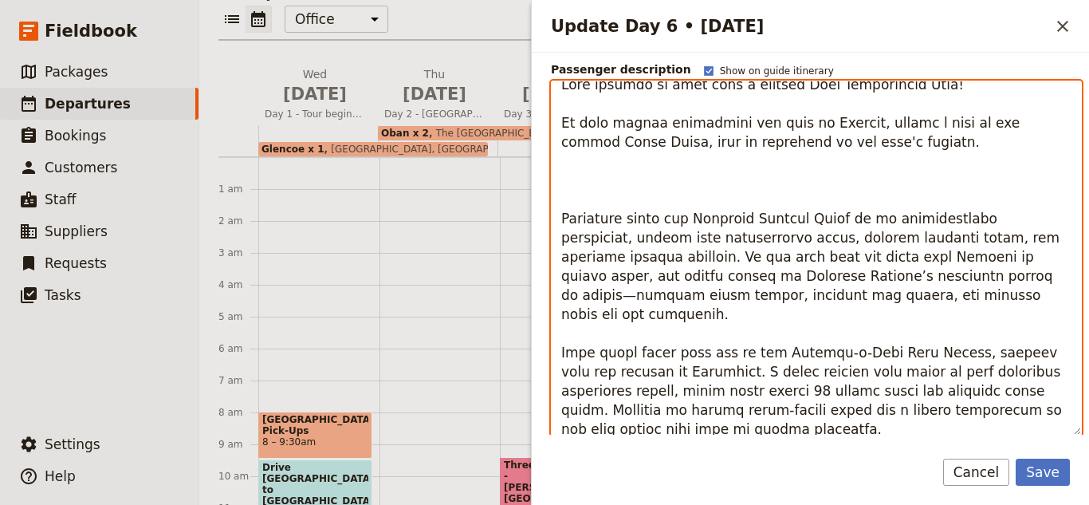
click at [565, 211] on textarea "Update Day 6 • 6 Oct" at bounding box center [816, 258] width 531 height 355
click at [557, 216] on textarea "Update Day 6 • 6 Oct" at bounding box center [816, 258] width 531 height 355
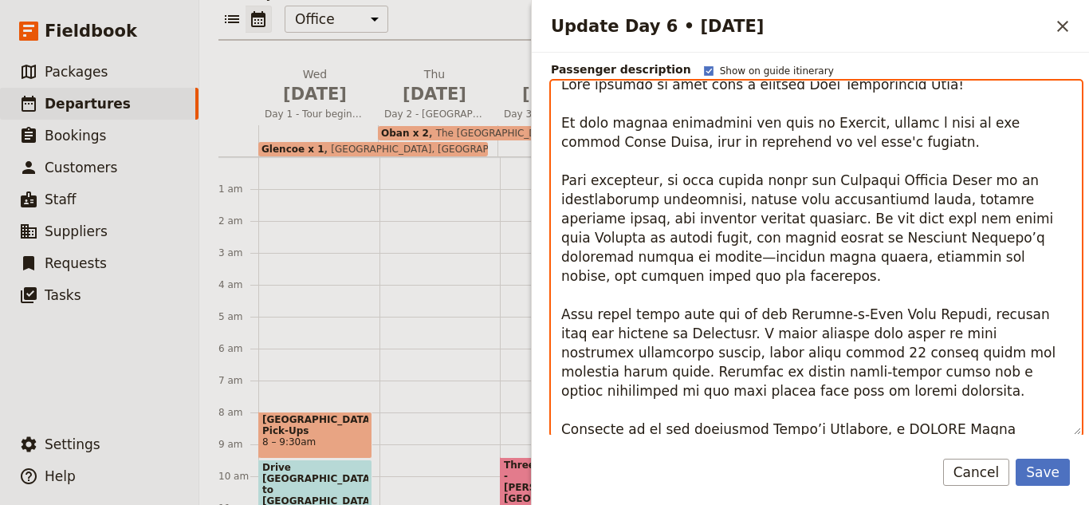
drag, startPoint x: 948, startPoint y: 178, endPoint x: 718, endPoint y: 203, distance: 231.1
click at [718, 203] on textarea "Update Day 6 • 6 Oct" at bounding box center [816, 258] width 531 height 355
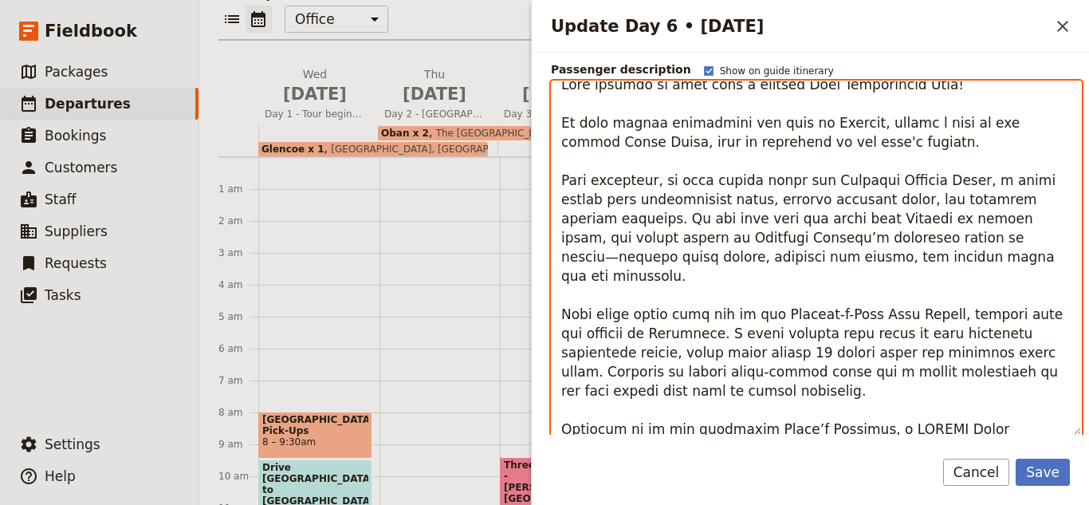
drag, startPoint x: 1023, startPoint y: 199, endPoint x: 706, endPoint y: 197, distance: 317.4
click at [704, 197] on textarea "Update Day 6 • 6 Oct" at bounding box center [816, 258] width 531 height 355
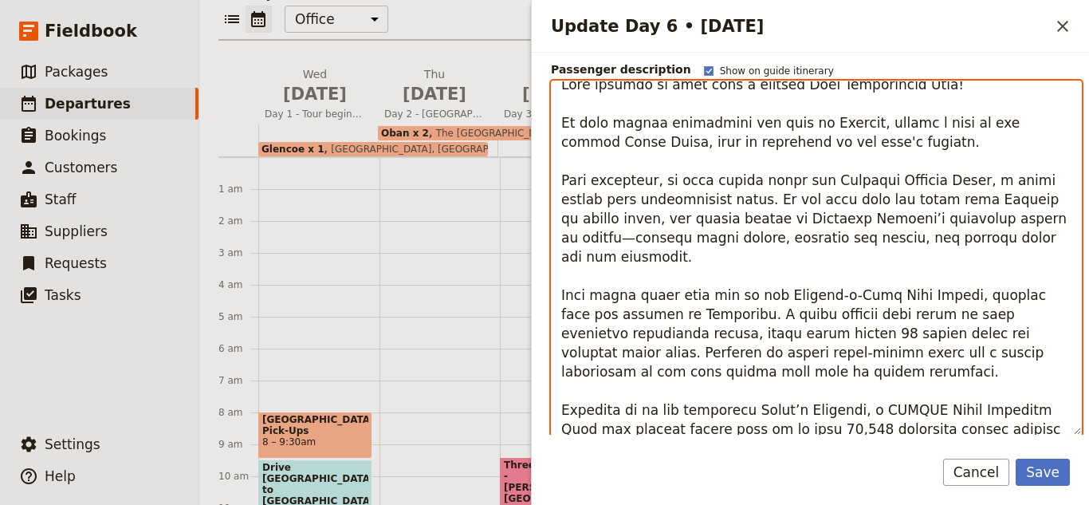
drag, startPoint x: 1021, startPoint y: 203, endPoint x: 548, endPoint y: 152, distance: 476.3
click at [595, 217] on textarea "Update Day 6 • 6 Oct" at bounding box center [816, 258] width 531 height 355
drag, startPoint x: 942, startPoint y: 249, endPoint x: 713, endPoint y: 206, distance: 232.9
click at [707, 207] on textarea "Update Day 6 • 6 Oct" at bounding box center [816, 258] width 531 height 355
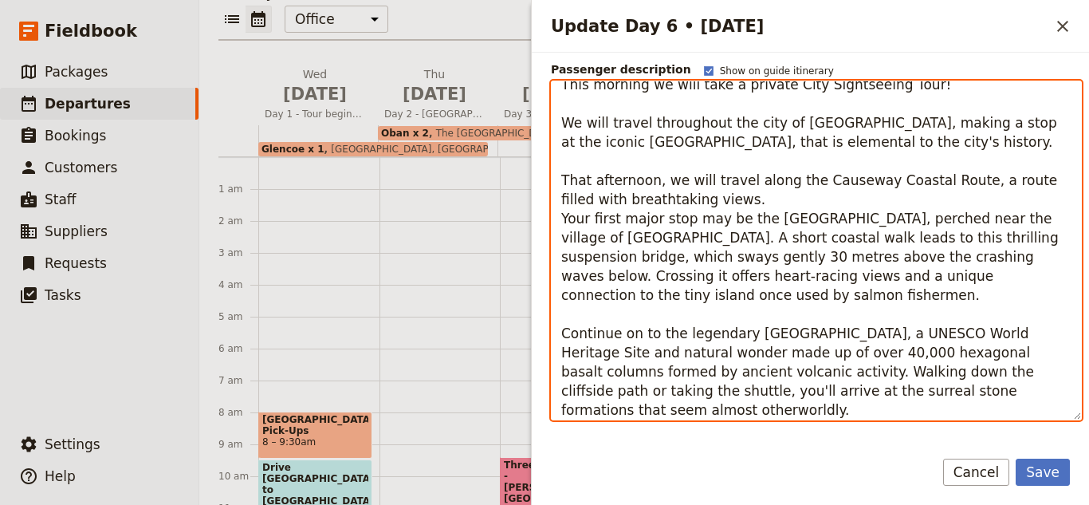
scroll to position [0, 0]
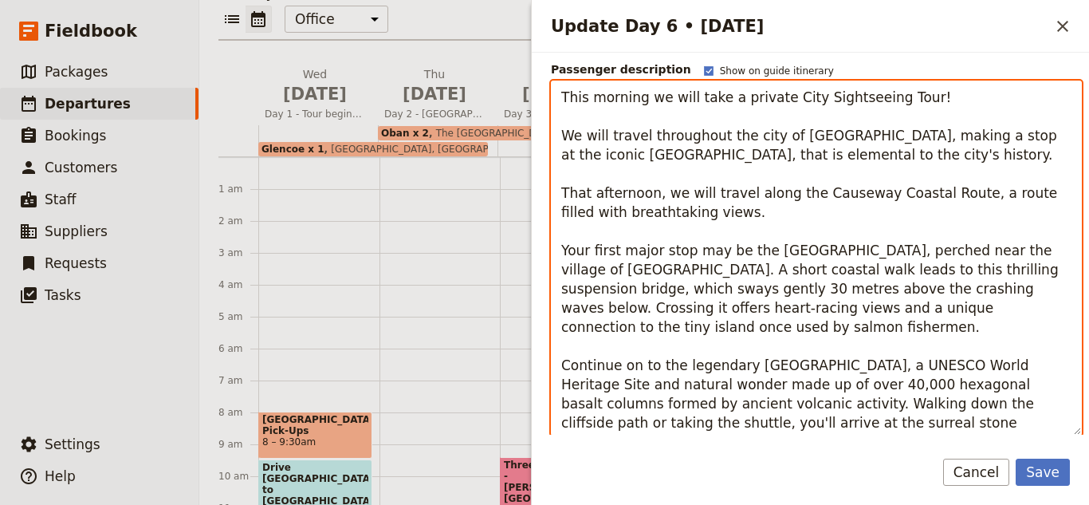
click at [636, 314] on textarea "This morning we will take a private City Sightseeing Tour! We will travel throu…" at bounding box center [816, 258] width 531 height 355
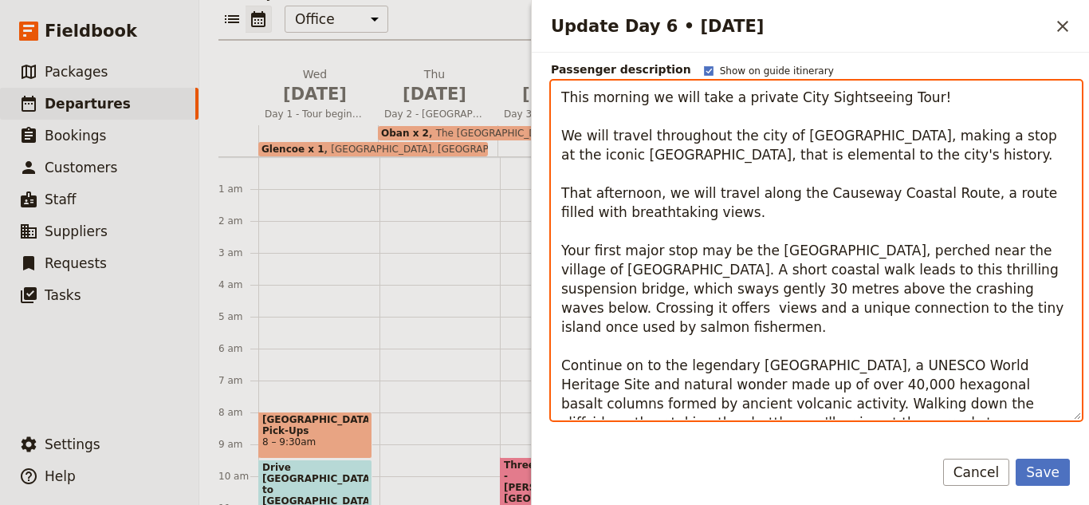
click at [596, 319] on textarea "This morning we will take a private City Sightseeing Tour! We will travel throu…" at bounding box center [816, 251] width 531 height 340
click at [590, 314] on textarea "This morning we will take a private City Sightseeing Tour! We will travel throu…" at bounding box center [816, 251] width 531 height 340
click at [593, 314] on textarea "This morning we will take a private City Sightseeing Tour! We will travel throu…" at bounding box center [816, 251] width 531 height 340
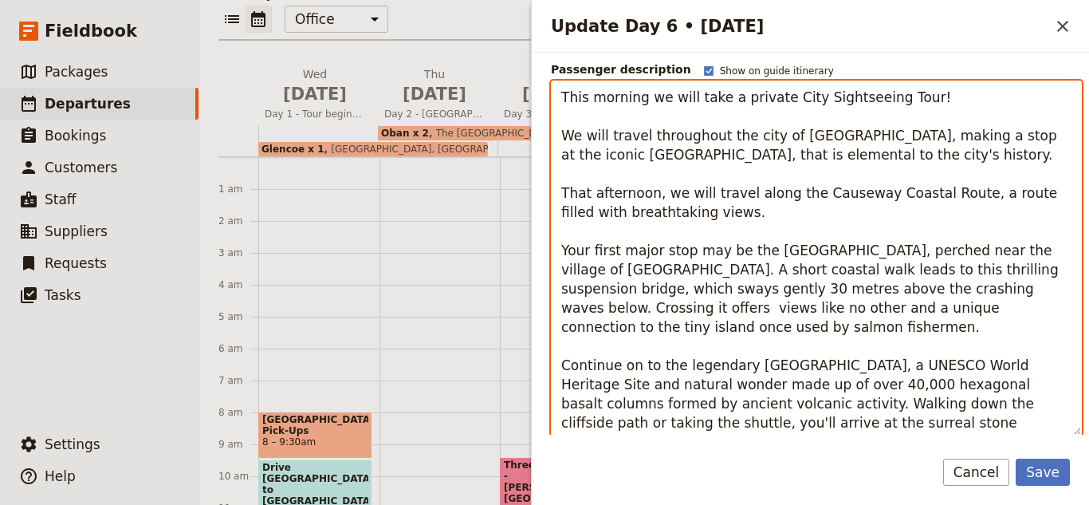
click at [588, 254] on textarea "This morning we will take a private City Sightseeing Tour! We will travel throu…" at bounding box center [816, 258] width 531 height 355
click at [561, 371] on textarea "This morning we will take a private City Sightseeing Tour! We will travel throu…" at bounding box center [816, 258] width 531 height 355
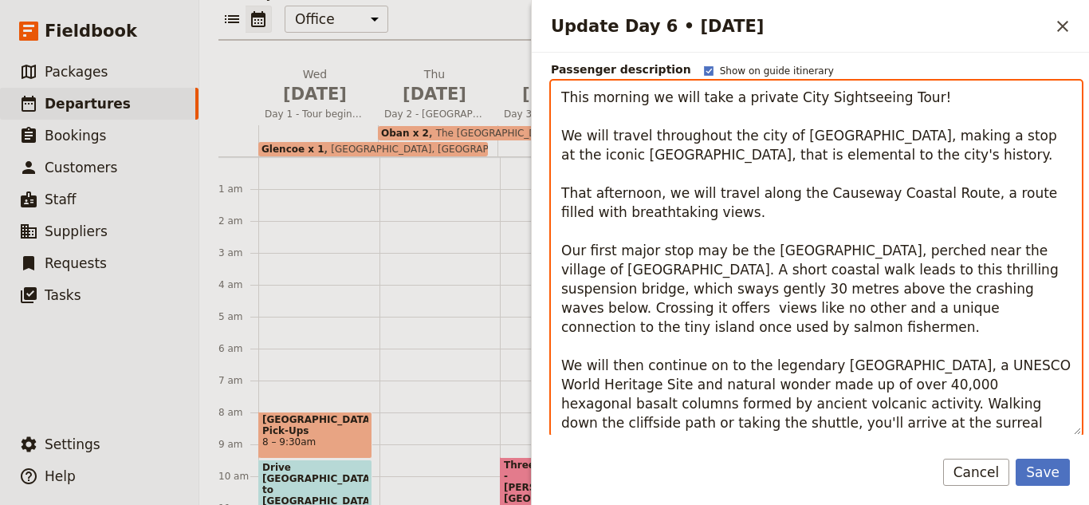
drag, startPoint x: 826, startPoint y: 409, endPoint x: 642, endPoint y: 381, distance: 186.3
click at [642, 381] on textarea "This morning we will take a private City Sightseeing Tour! We will travel throu…" at bounding box center [816, 258] width 531 height 355
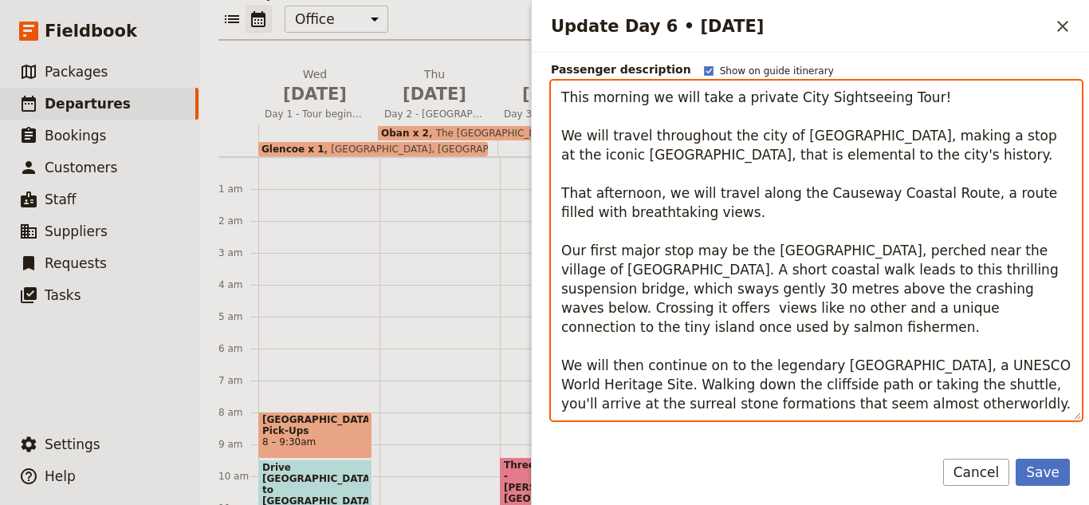
drag, startPoint x: 983, startPoint y: 394, endPoint x: 983, endPoint y: 403, distance: 8.8
click at [983, 398] on textarea "This morning we will take a private City Sightseeing Tour! We will travel throu…" at bounding box center [816, 251] width 531 height 340
click at [983, 419] on textarea "This morning we will take a private City Sightseeing Tour! We will travel throu…" at bounding box center [816, 251] width 531 height 340
click at [975, 407] on textarea "This morning we will take a private City Sightseeing Tour! We will travel throu…" at bounding box center [816, 251] width 531 height 340
click at [970, 399] on textarea "This morning we will take a private City Sightseeing Tour! We will travel throu…" at bounding box center [816, 251] width 531 height 340
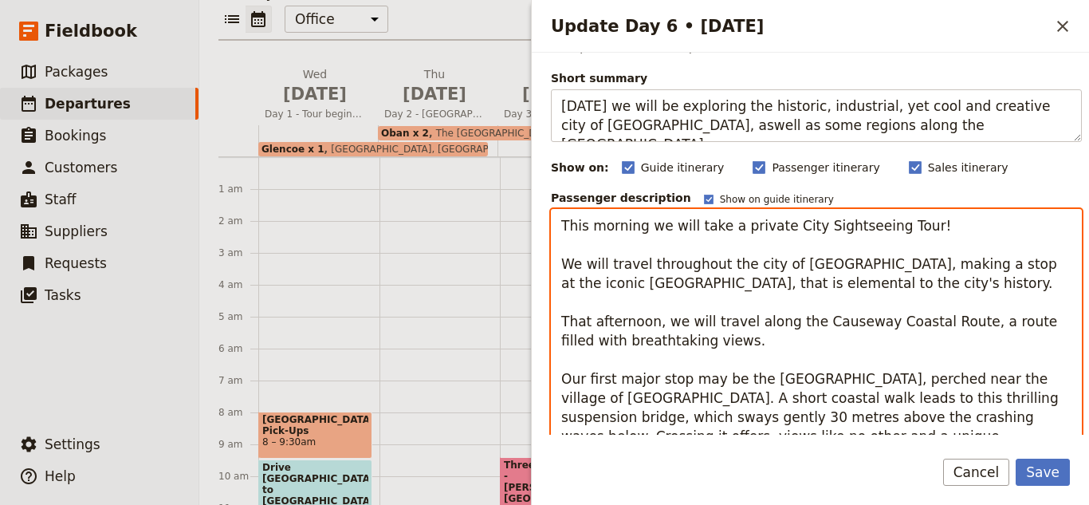
scroll to position [20, 0]
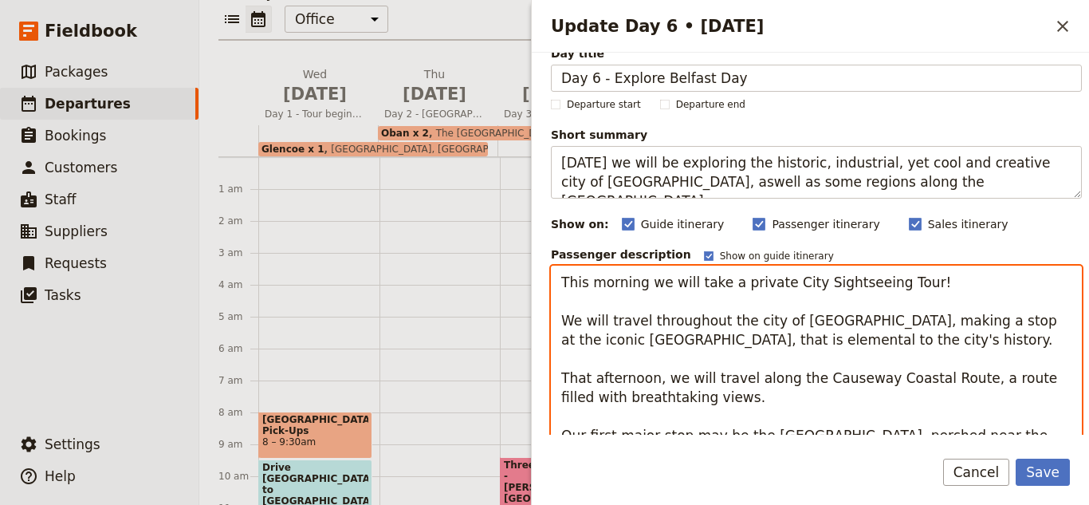
drag, startPoint x: 825, startPoint y: 260, endPoint x: 545, endPoint y: 270, distance: 279.3
click at [545, 266] on div "Day title Day 6 - Explore Belfast Day Departure start Departure end Short summa…" at bounding box center [810, 244] width 557 height 382
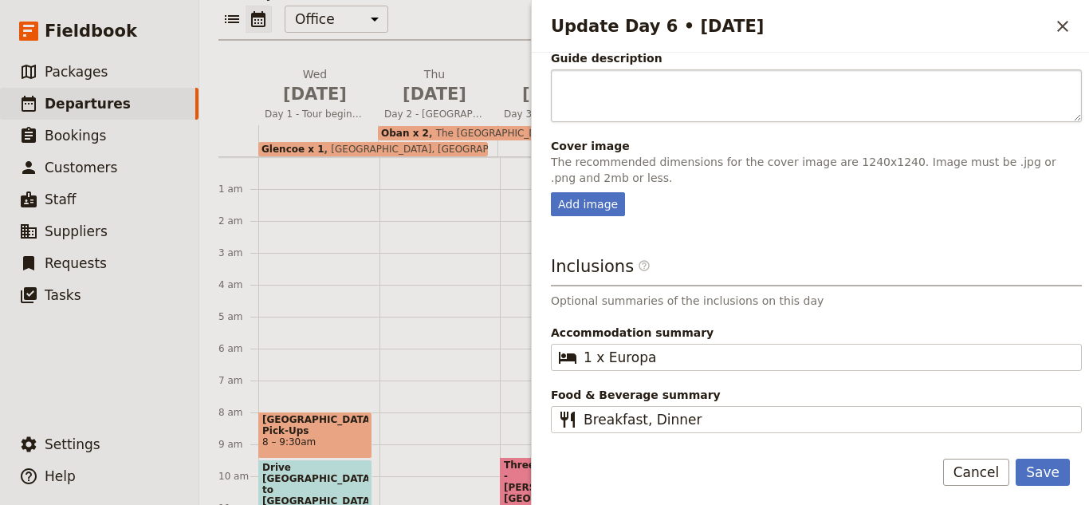
scroll to position [608, 0]
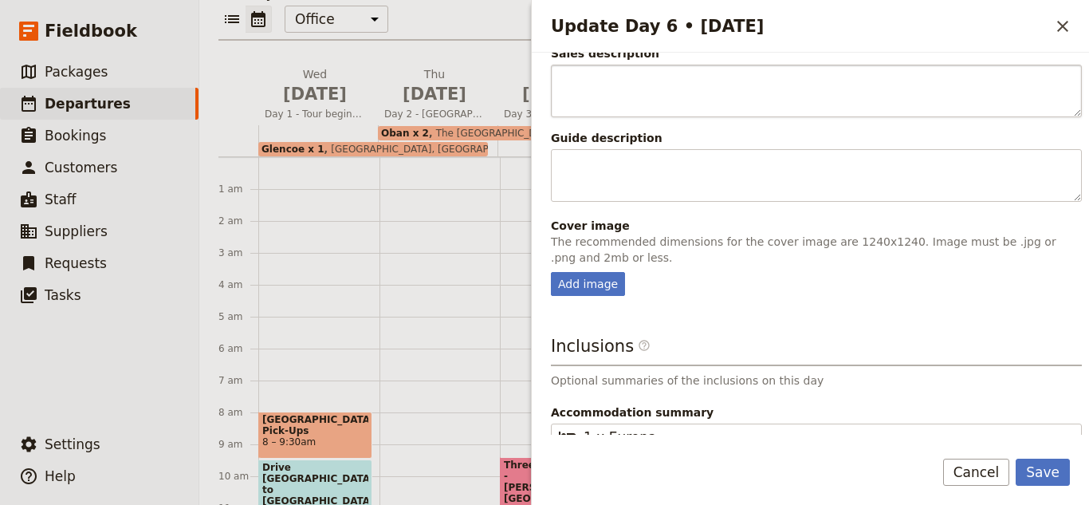
type textarea "This morning we will take a private City Sightseeing Tour! We will travel throu…"
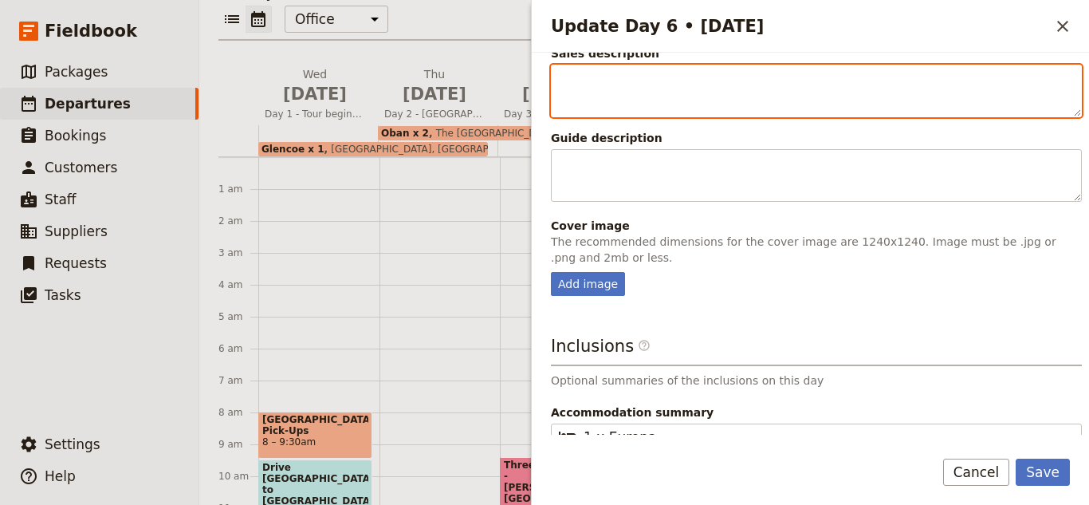
click at [630, 112] on textarea "Update Day 6 • 6 Oct" at bounding box center [816, 91] width 531 height 53
paste textarea "This morning we will take a private City Sightseeing Tour! We will travel throu…"
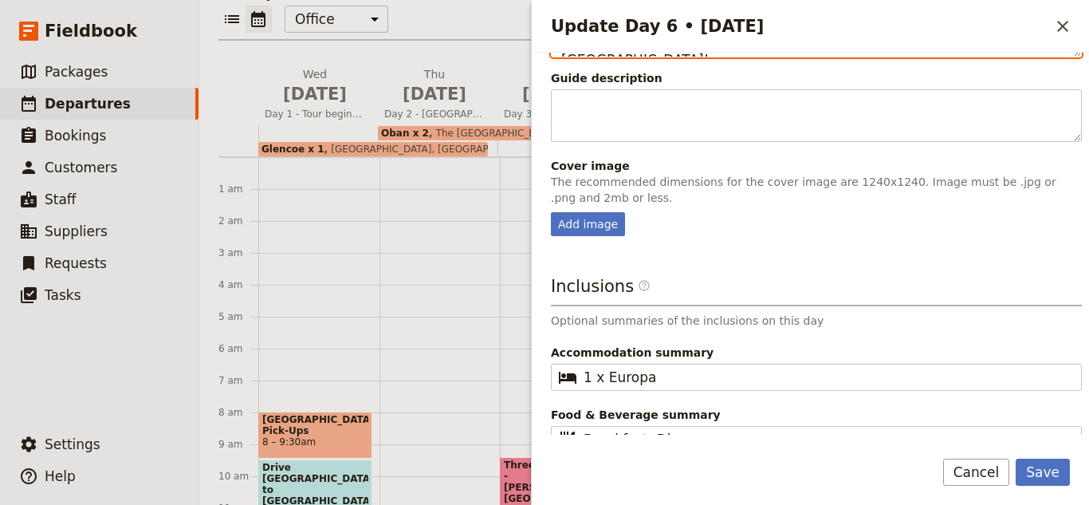
scroll to position [990, 0]
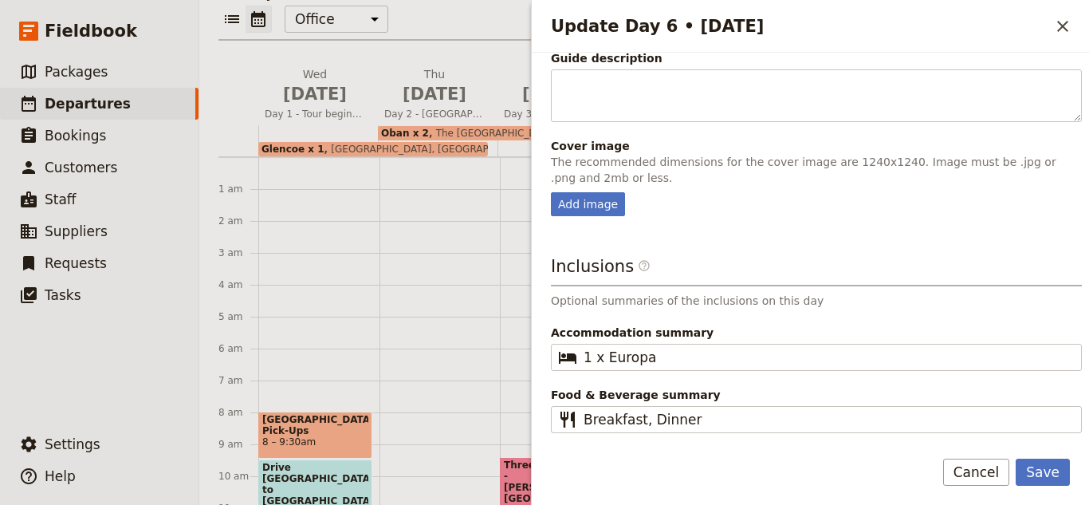
type textarea "This morning we will take a private City Sightseeing Tour! We will travel throu…"
click at [577, 198] on div "Add image" at bounding box center [588, 204] width 74 height 24
click at [551, 192] on input "Add image" at bounding box center [550, 191] width 1 height 1
type input "C:\fakepath\giants causeway.jpg"
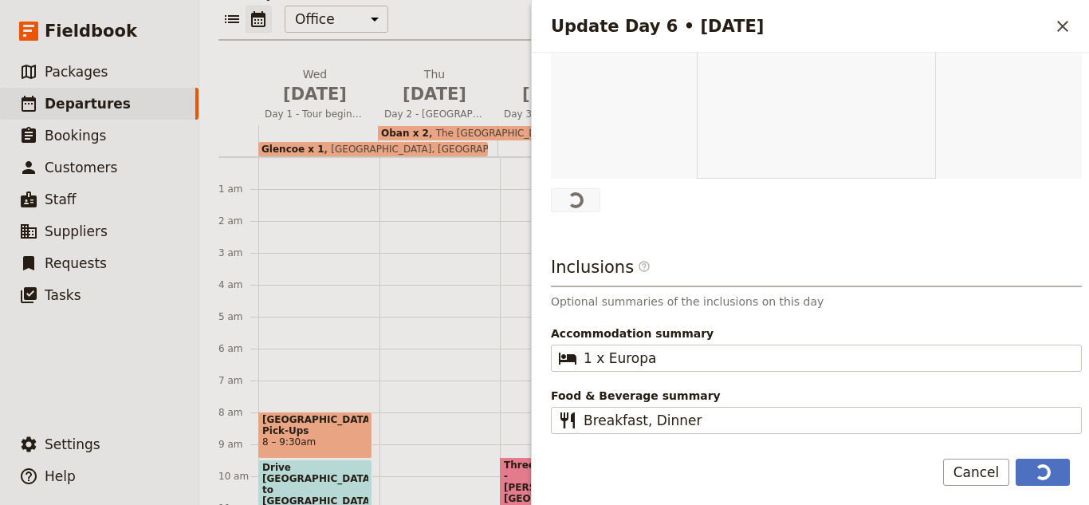
scroll to position [1083, 0]
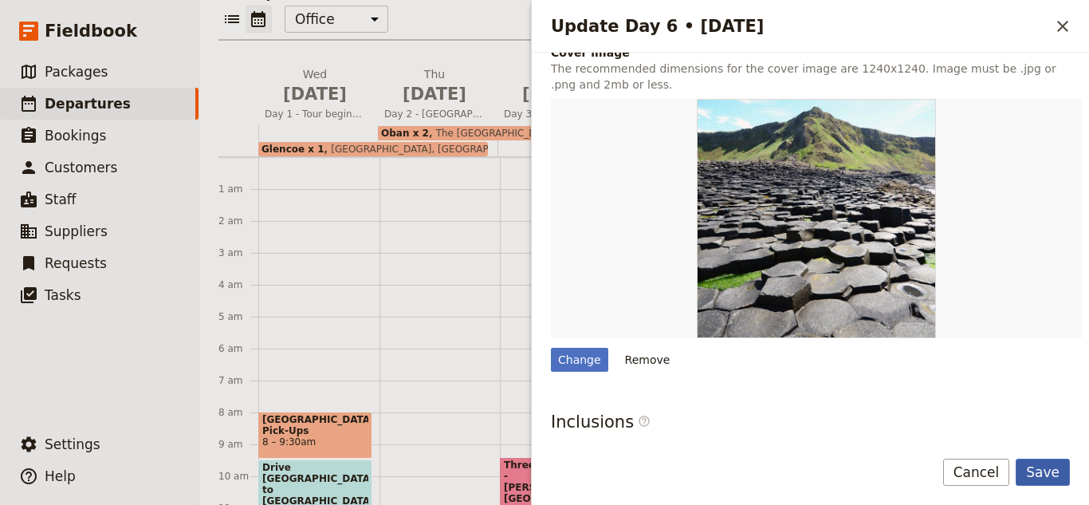
click at [1048, 466] on button "Save" at bounding box center [1043, 472] width 54 height 27
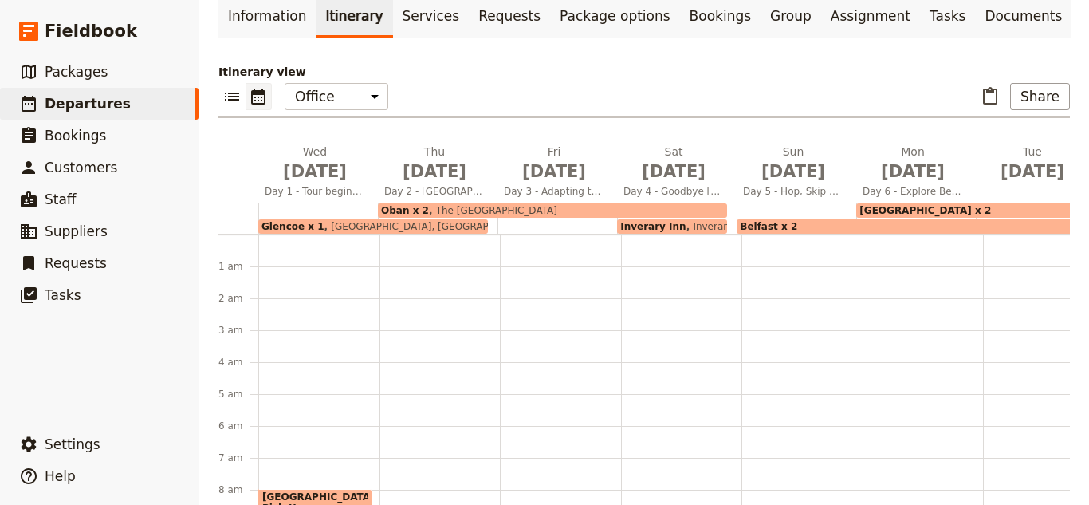
scroll to position [0, 0]
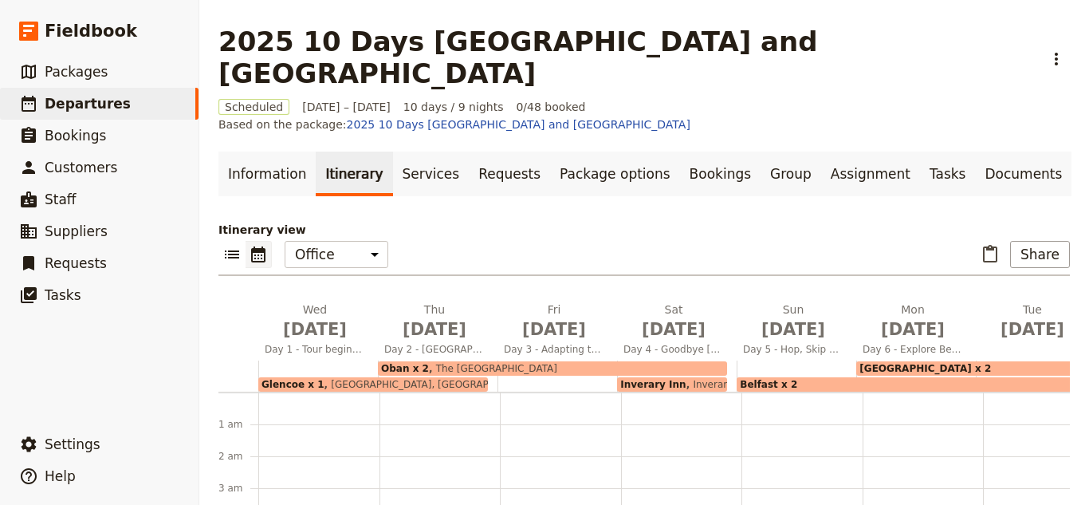
click at [844, 377] on div "Belfast x 2" at bounding box center [911, 384] width 349 height 14
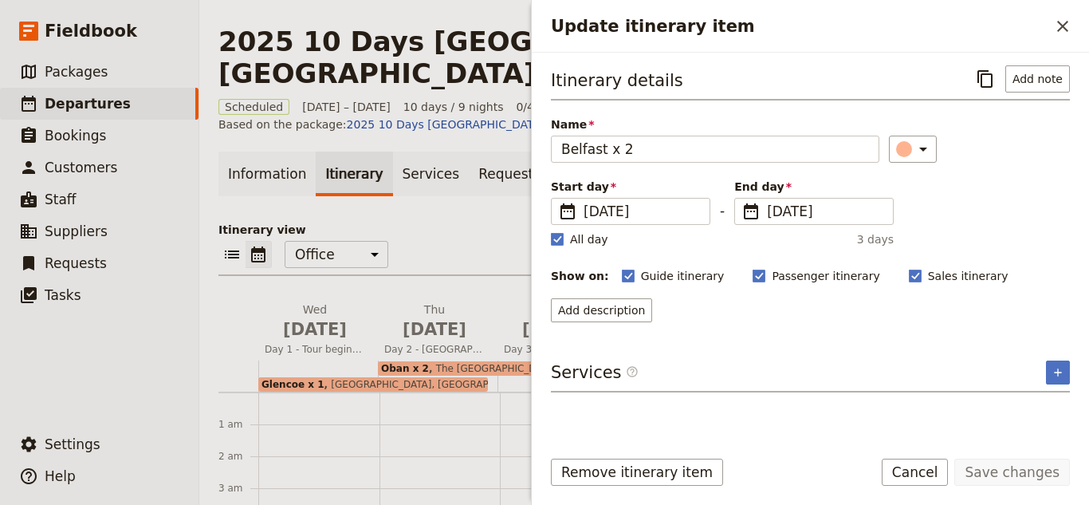
click at [1071, 360] on div "Itinerary details ​ Add note Name [GEOGRAPHIC_DATA] x 2 ​ Start day ​ [DATE] [D…" at bounding box center [810, 244] width 557 height 382
click at [1066, 364] on button "​" at bounding box center [1058, 372] width 24 height 24
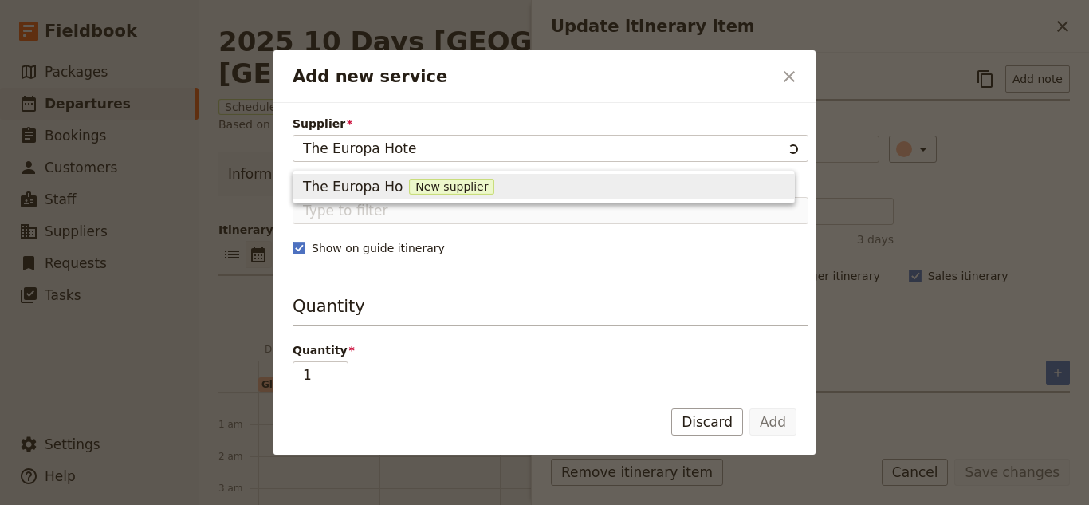
type input "The [GEOGRAPHIC_DATA]"
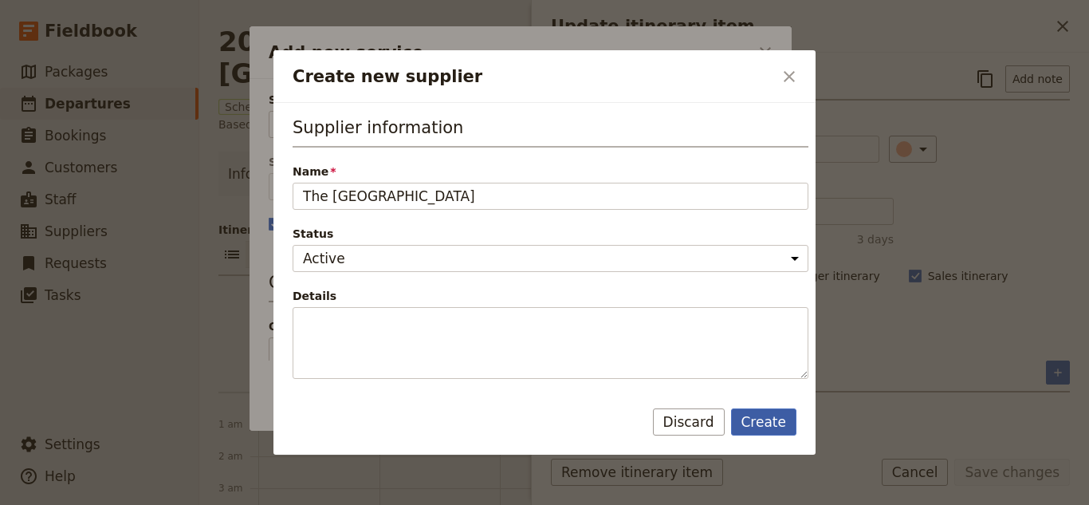
click at [751, 417] on button "Create" at bounding box center [764, 421] width 66 height 27
type input "The [GEOGRAPHIC_DATA]"
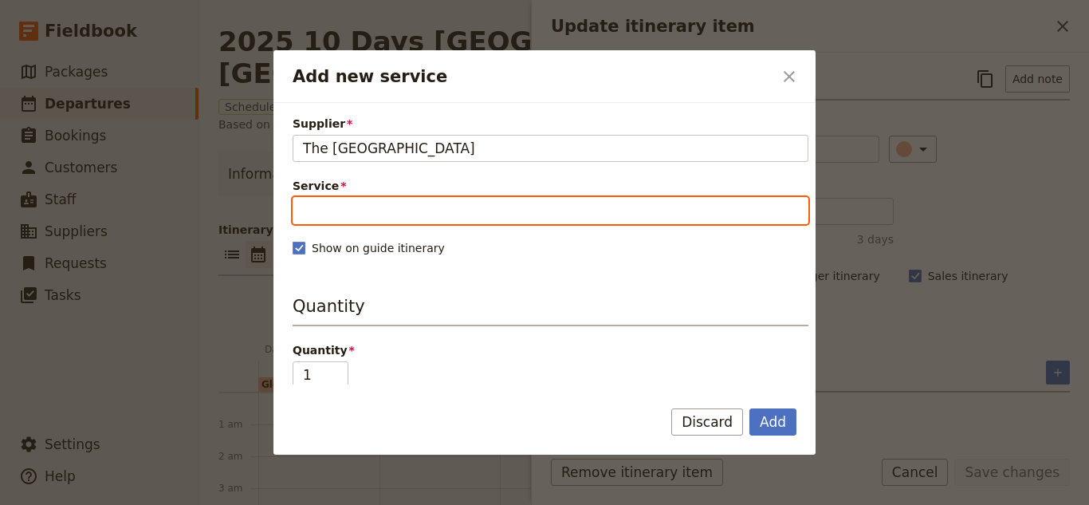
click at [652, 220] on input "Service" at bounding box center [551, 210] width 516 height 27
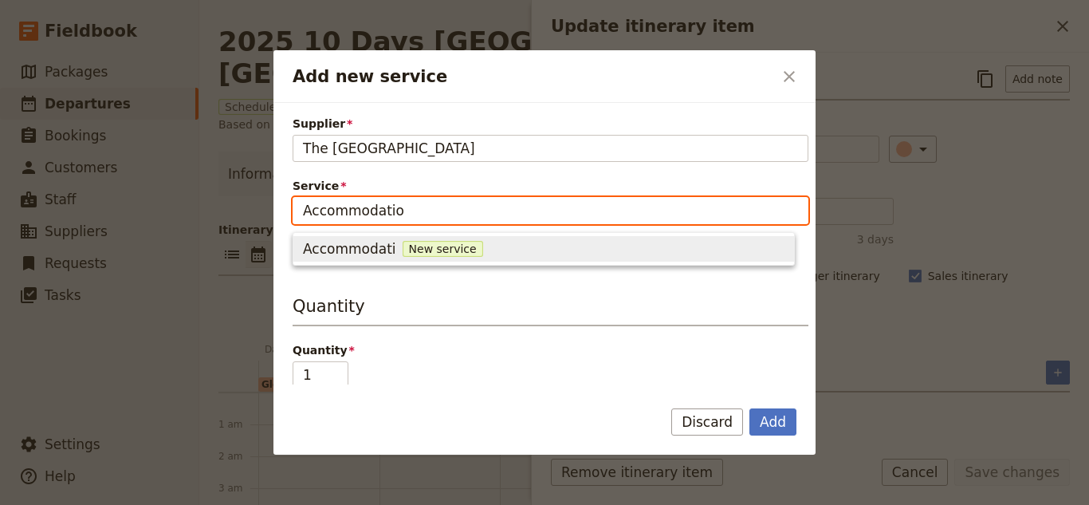
type input "Accommodation"
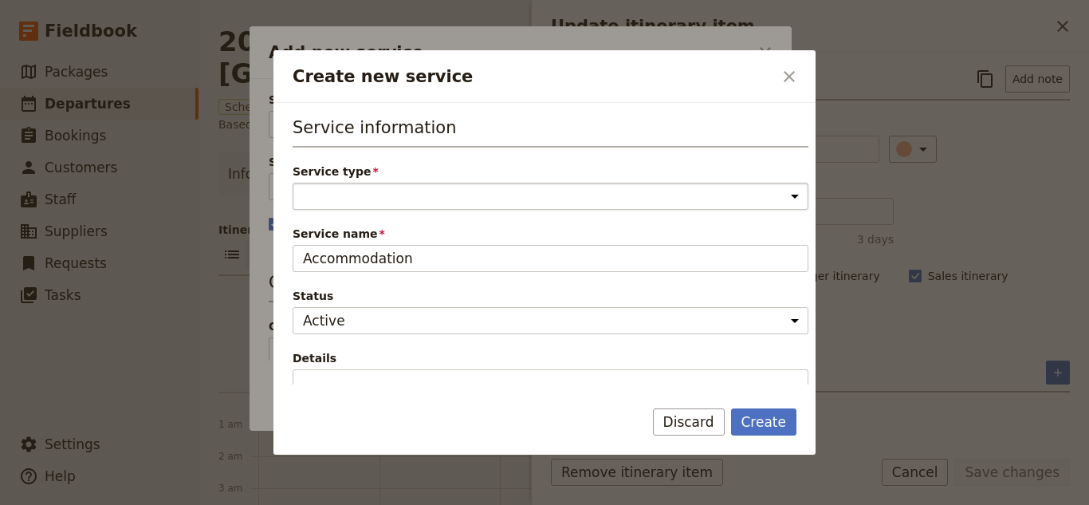
click at [659, 203] on select "Accommodation Activity Transport Flight Food and beverage Other" at bounding box center [551, 196] width 516 height 27
select select "AccommodationService"
click at [293, 183] on select "Accommodation Activity Transport Flight Food and beverage Other" at bounding box center [551, 196] width 516 height 27
click at [769, 415] on button "Create" at bounding box center [764, 421] width 66 height 27
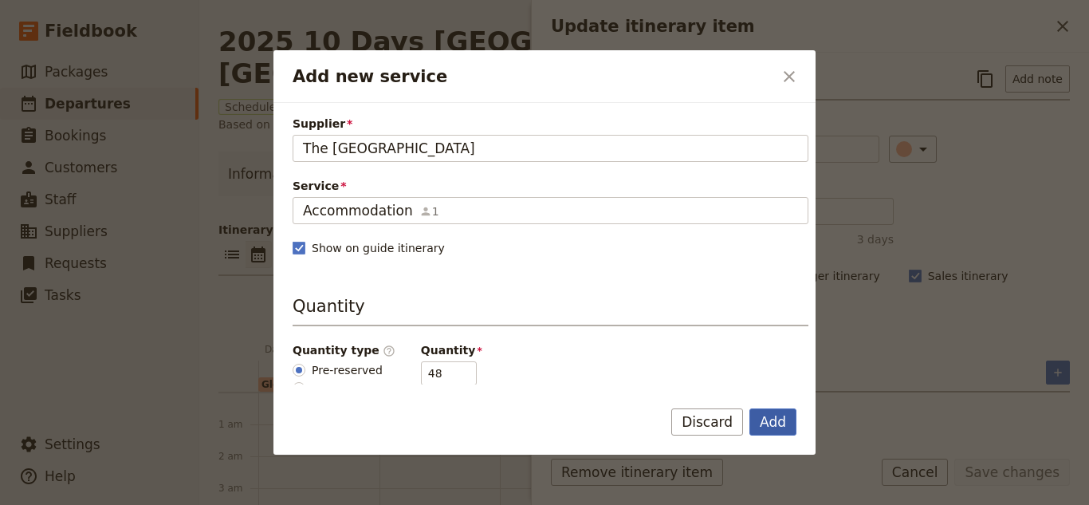
click at [776, 413] on button "Add" at bounding box center [773, 421] width 47 height 27
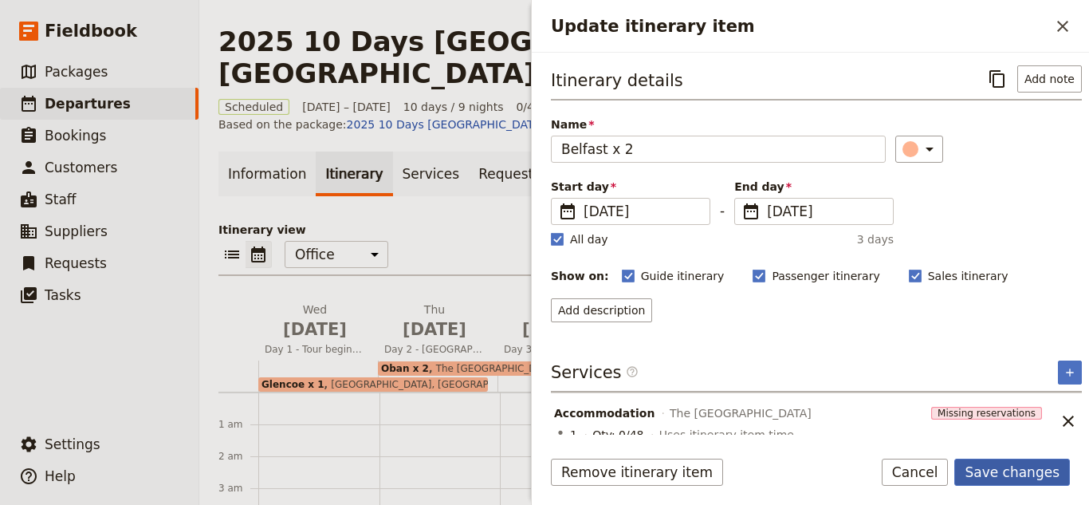
click at [1022, 461] on button "Save changes" at bounding box center [1012, 472] width 116 height 27
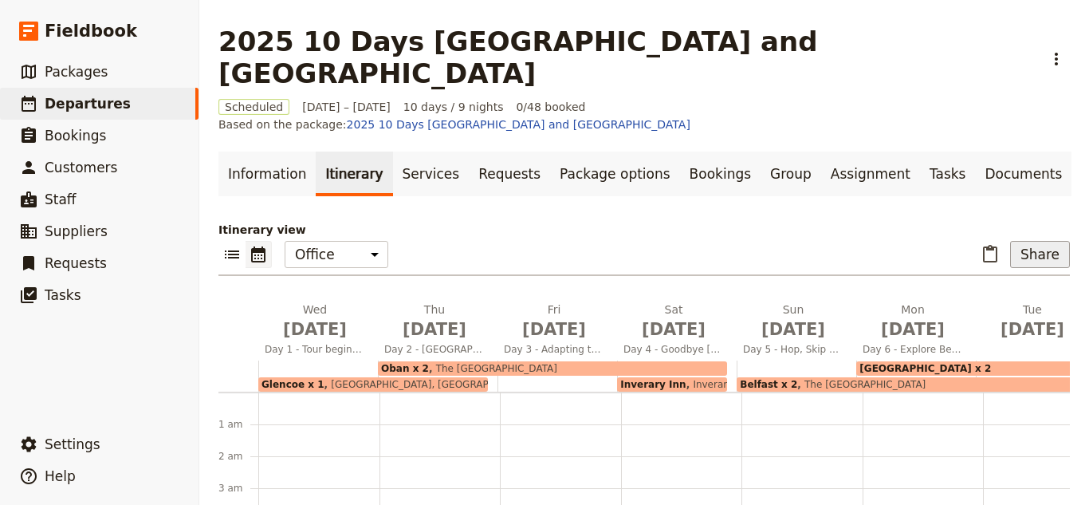
click at [1046, 241] on button "Share" at bounding box center [1040, 254] width 60 height 27
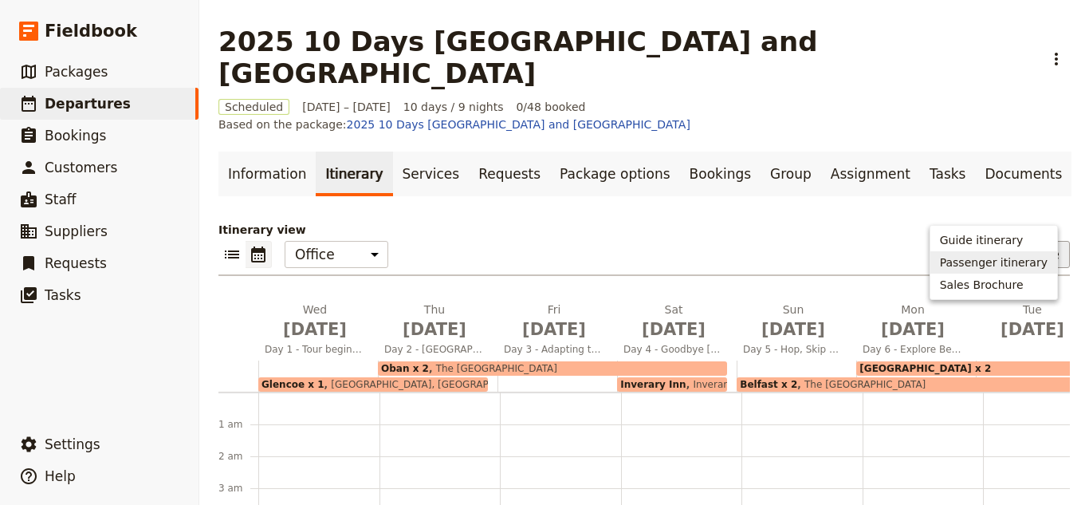
click at [1037, 266] on span "Passenger itinerary" at bounding box center [994, 262] width 108 height 16
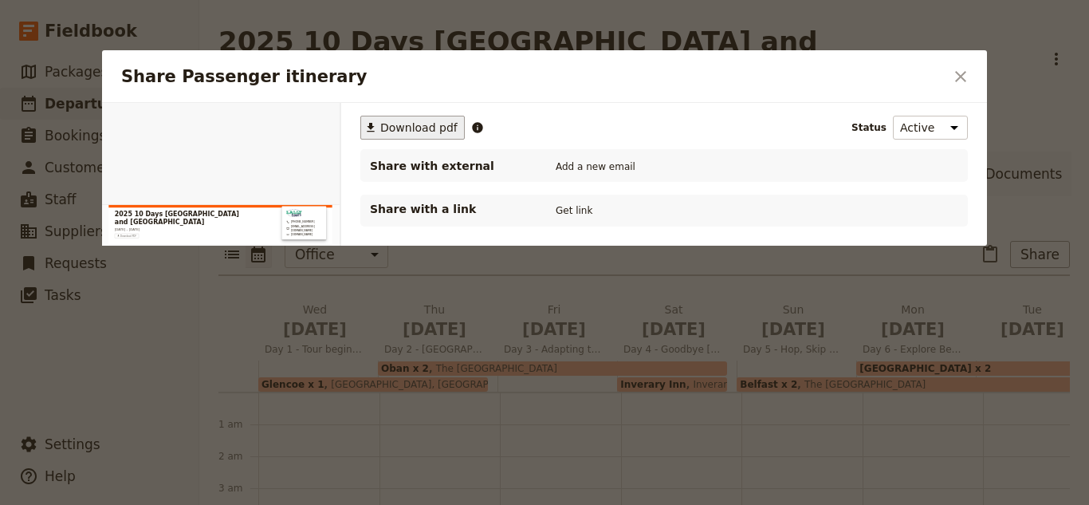
click at [428, 131] on span "Download pdf" at bounding box center [418, 128] width 77 height 16
click at [970, 85] on button "​" at bounding box center [960, 76] width 27 height 27
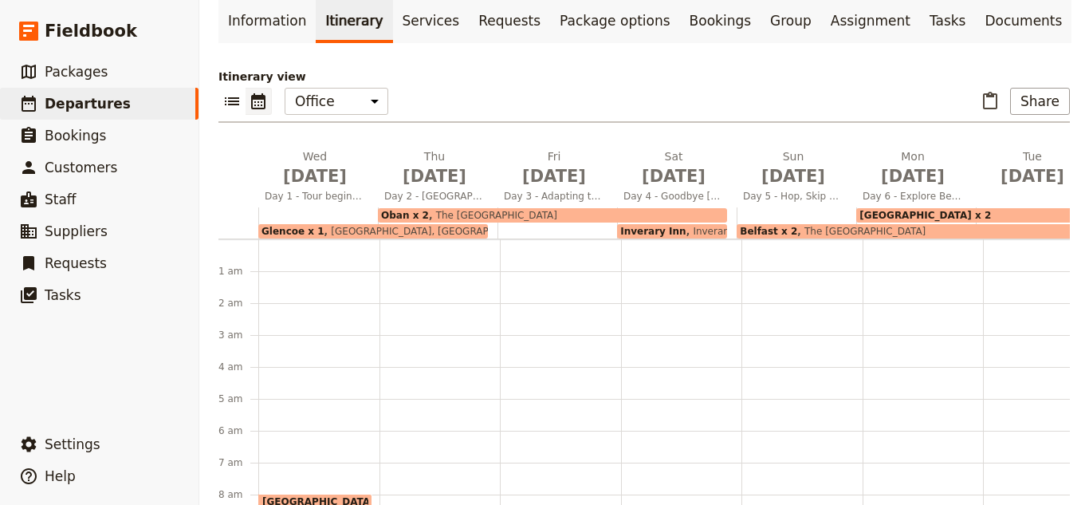
scroll to position [159, 0]
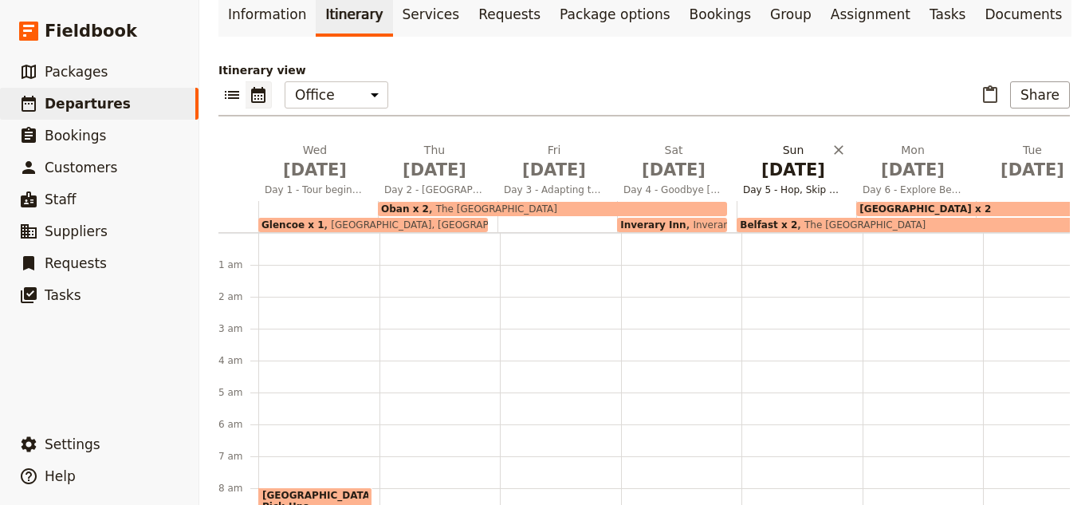
click at [778, 158] on span "[DATE]" at bounding box center [793, 170] width 100 height 24
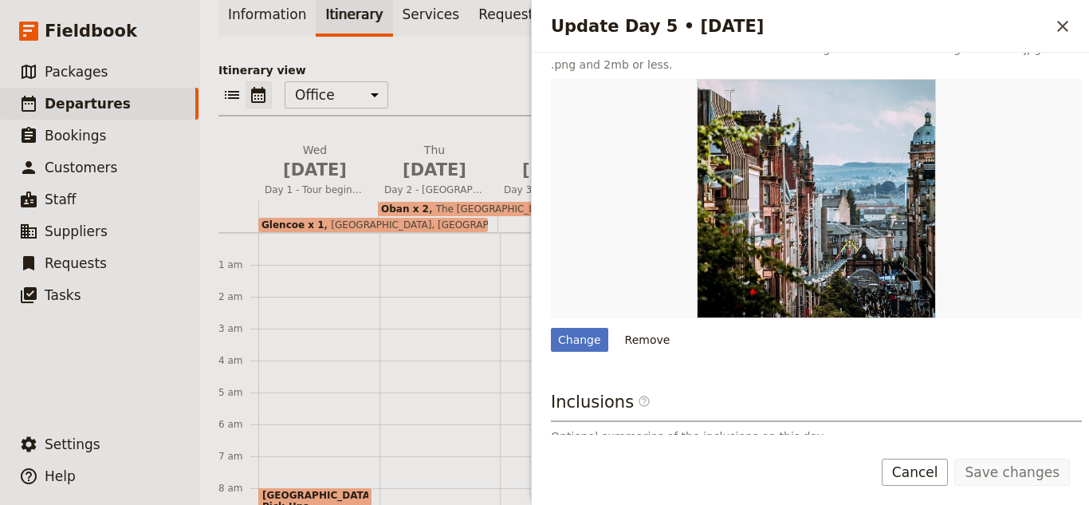
scroll to position [647, 0]
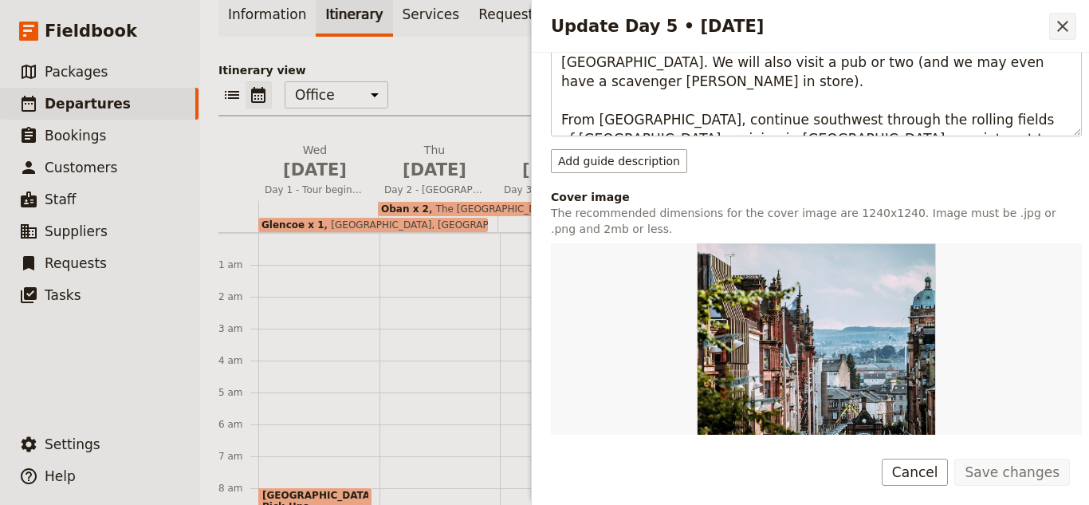
click at [1063, 27] on icon "Close drawer" at bounding box center [1062, 26] width 11 height 11
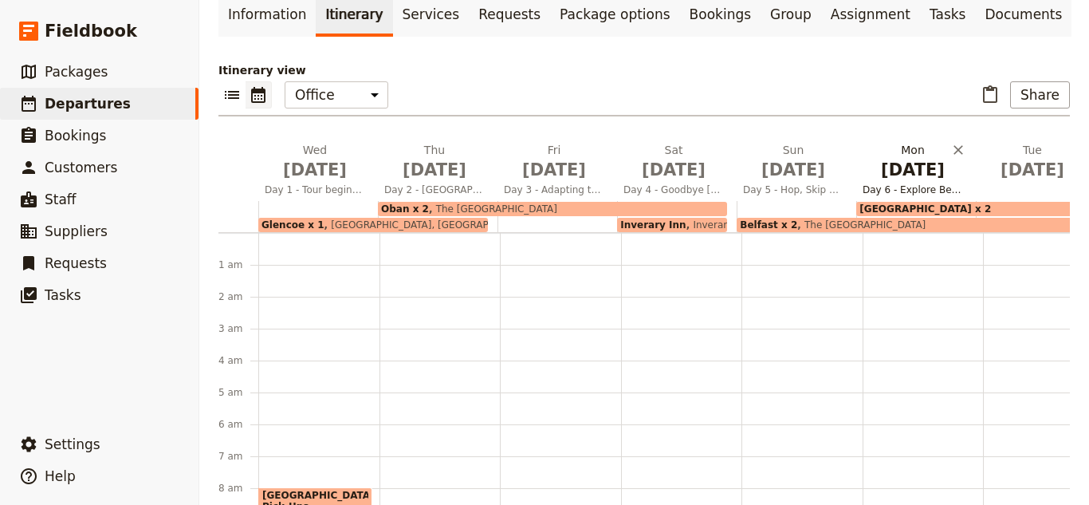
click at [888, 183] on span "Day 6 - Explore Belfast Day" at bounding box center [912, 189] width 113 height 13
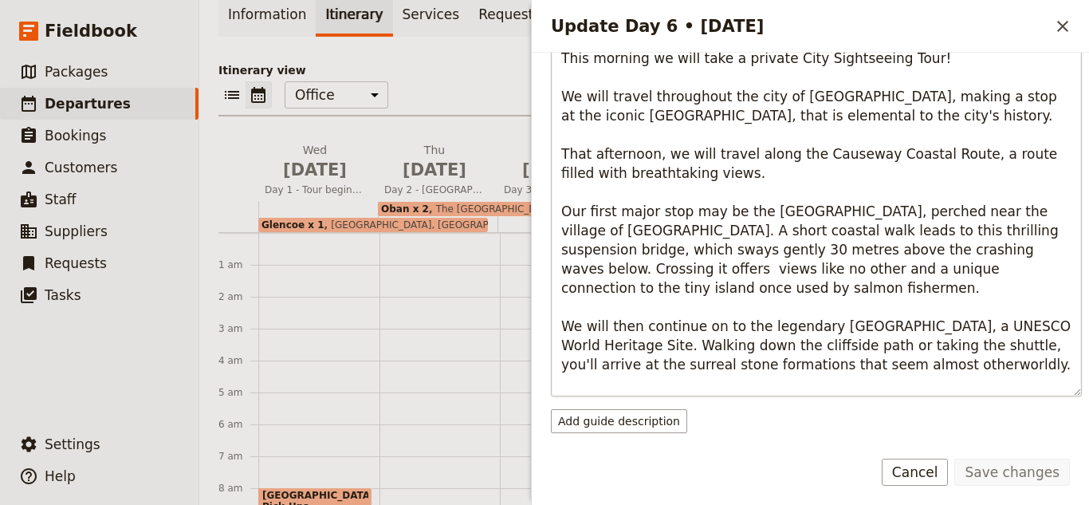
scroll to position [638, 0]
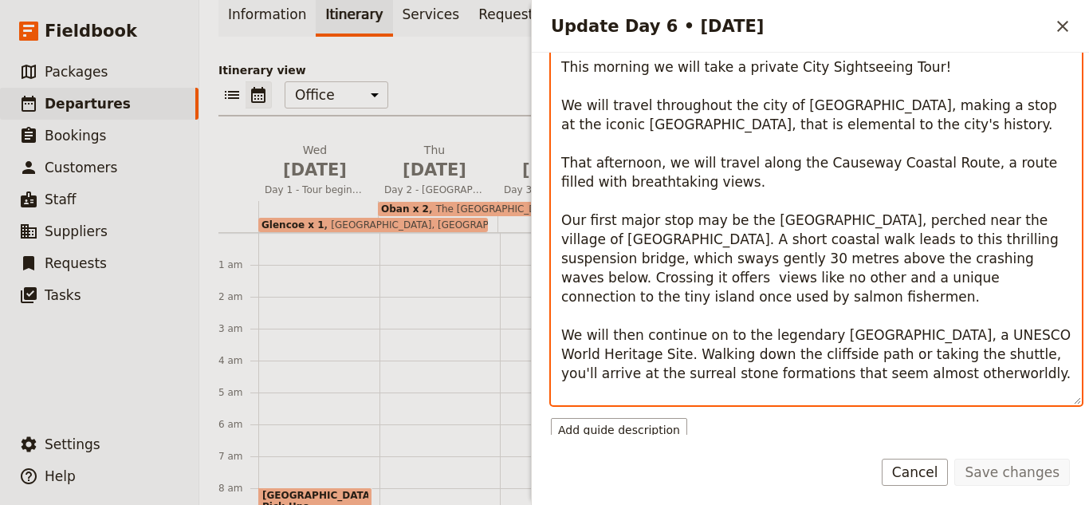
drag, startPoint x: 935, startPoint y: 373, endPoint x: 805, endPoint y: 191, distance: 223.5
click at [805, 191] on textarea "This morning we will take a private City Sightseeing Tour! We will travel throu…" at bounding box center [816, 227] width 531 height 355
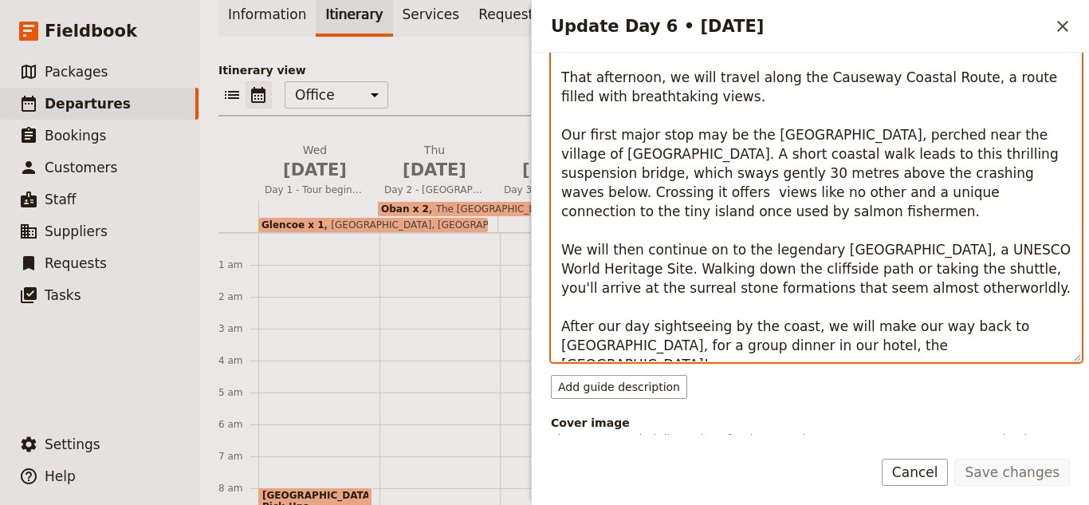
scroll to position [718, 0]
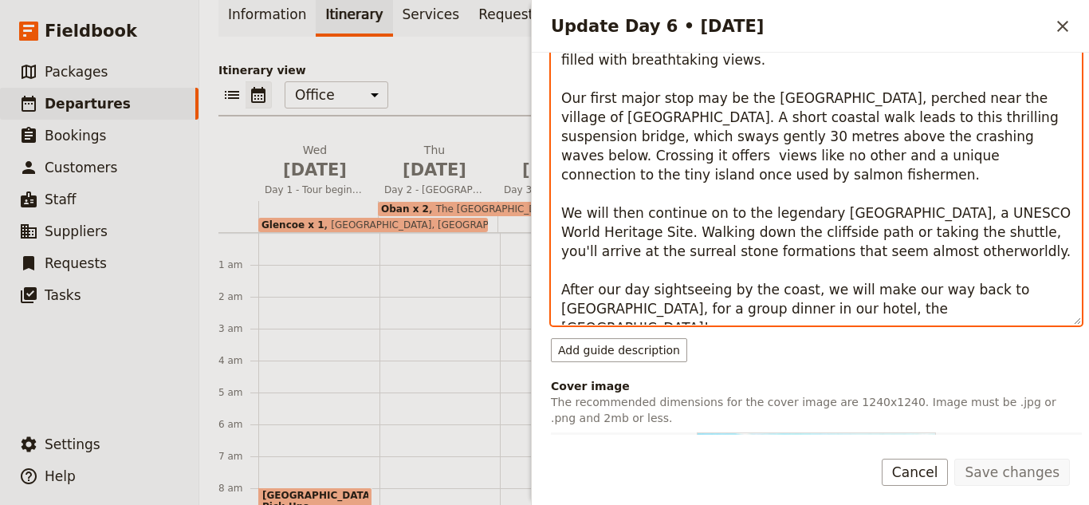
click at [826, 305] on textarea "This morning we will take a private City Sightseeing Tour! We will travel throu…" at bounding box center [816, 147] width 531 height 355
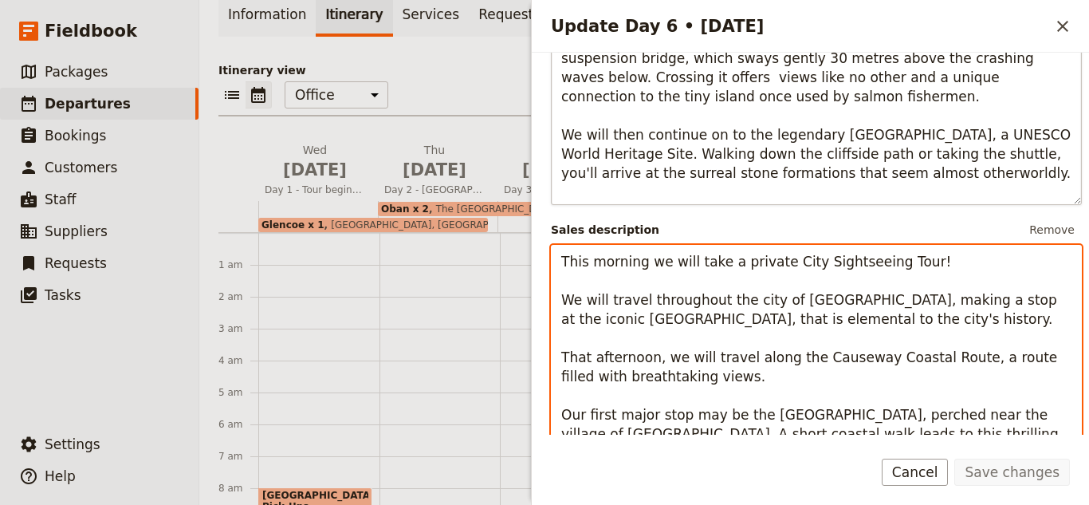
scroll to position [443, 0]
drag, startPoint x: 807, startPoint y: 253, endPoint x: 560, endPoint y: 250, distance: 247.2
click at [560, 250] on textarea "This morning we will take a private City Sightseeing Tour! We will travel throu…" at bounding box center [816, 423] width 531 height 355
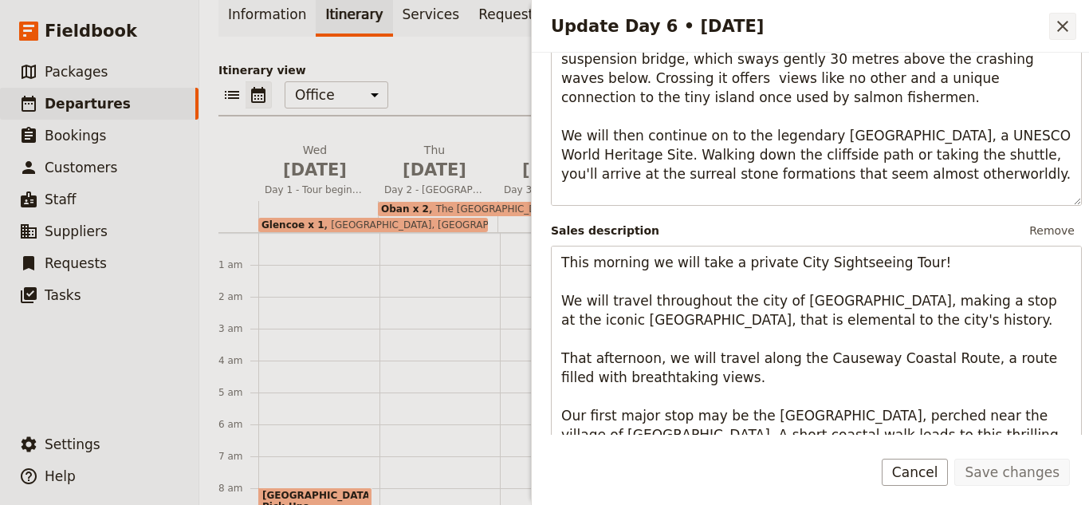
click at [1071, 25] on icon "Close drawer" at bounding box center [1062, 26] width 19 height 19
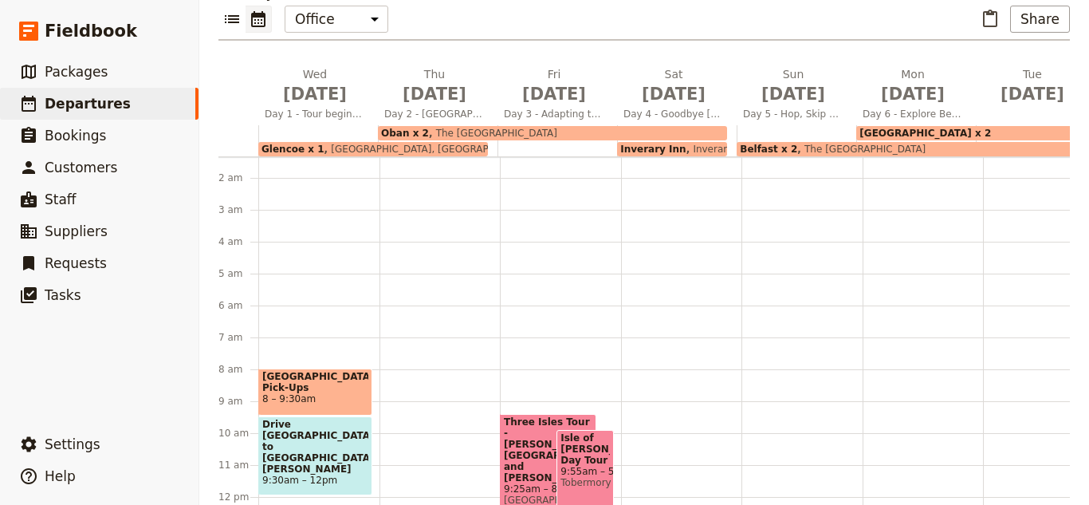
scroll to position [80, 0]
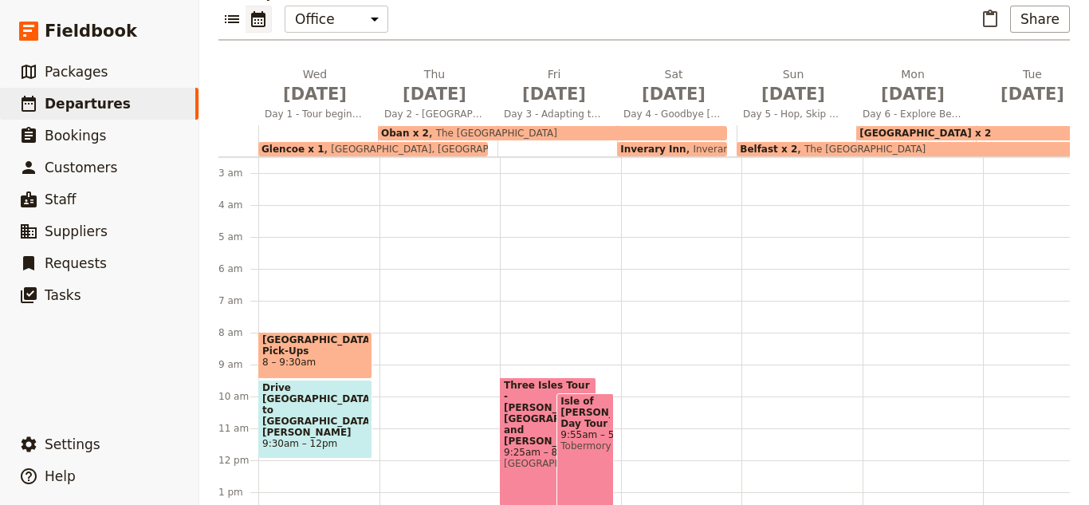
click at [920, 315] on div at bounding box center [923, 460] width 121 height 766
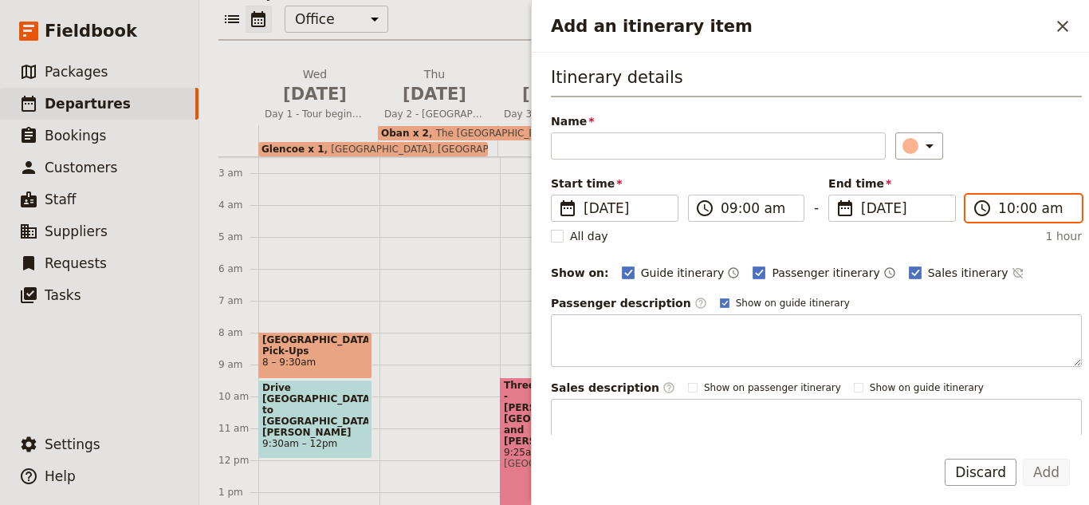
click at [1053, 217] on input "10:00 am" at bounding box center [1034, 208] width 73 height 19
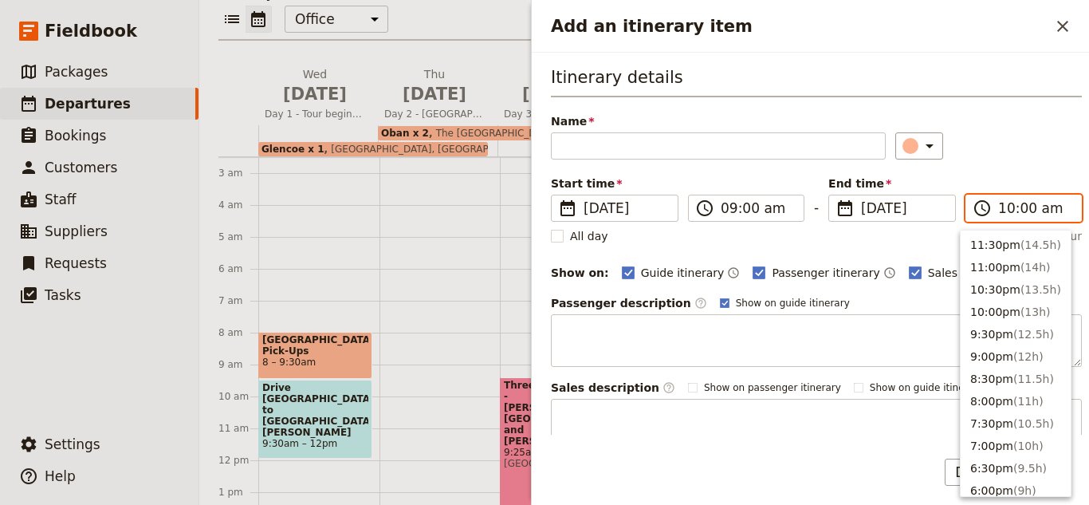
scroll to position [606, 0]
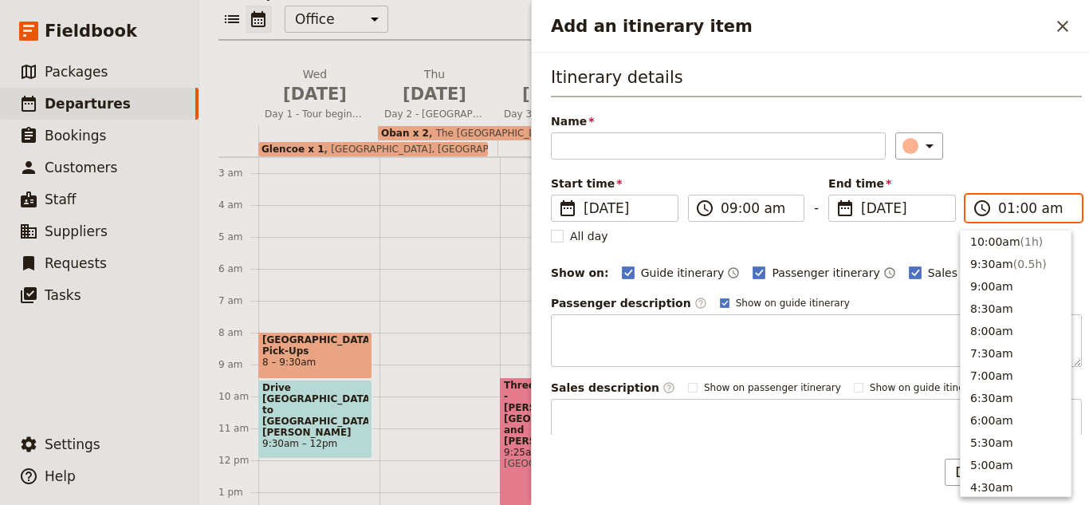
type input "11:00 am"
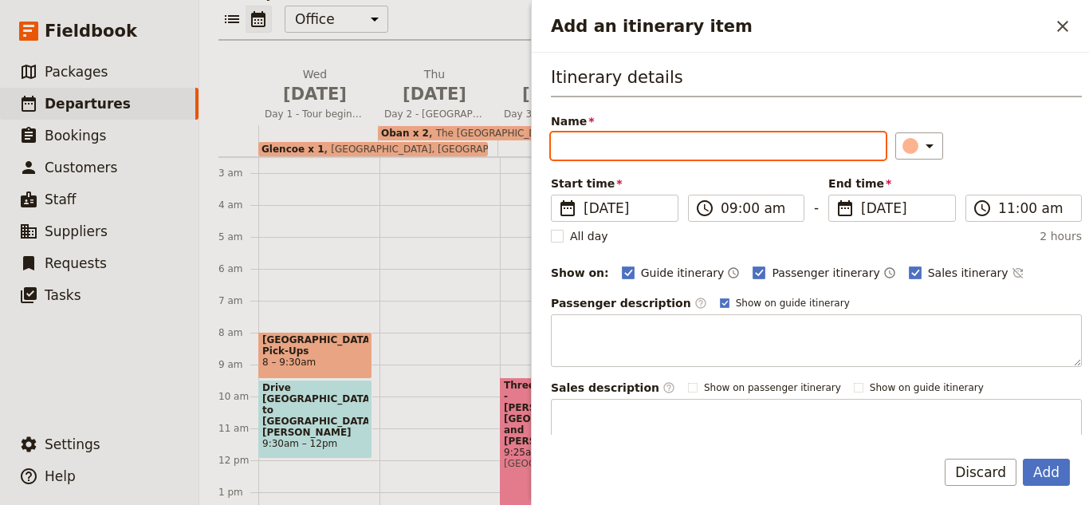
drag, startPoint x: 954, startPoint y: 494, endPoint x: 631, endPoint y: 153, distance: 469.9
click at [631, 155] on input "Name" at bounding box center [718, 145] width 335 height 27
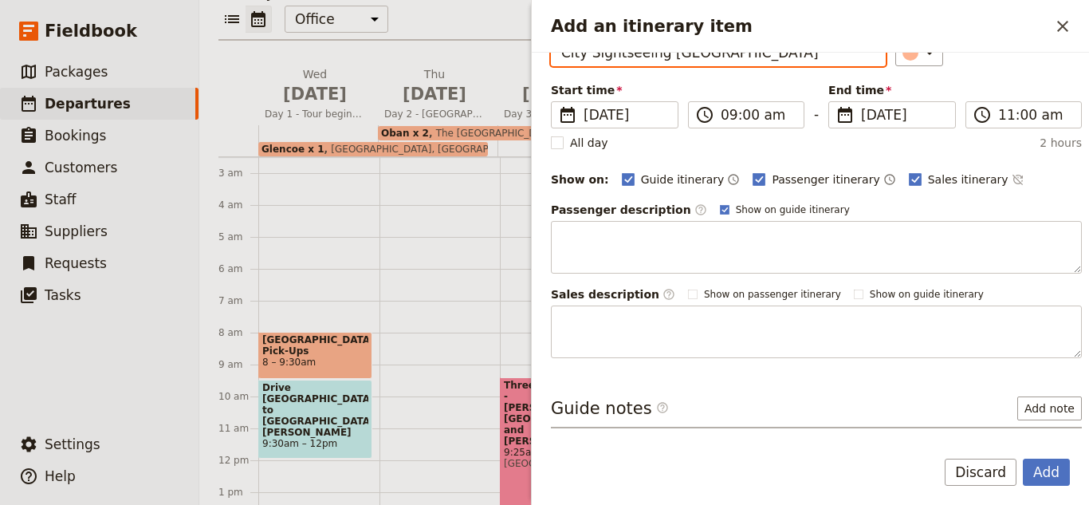
scroll to position [156, 0]
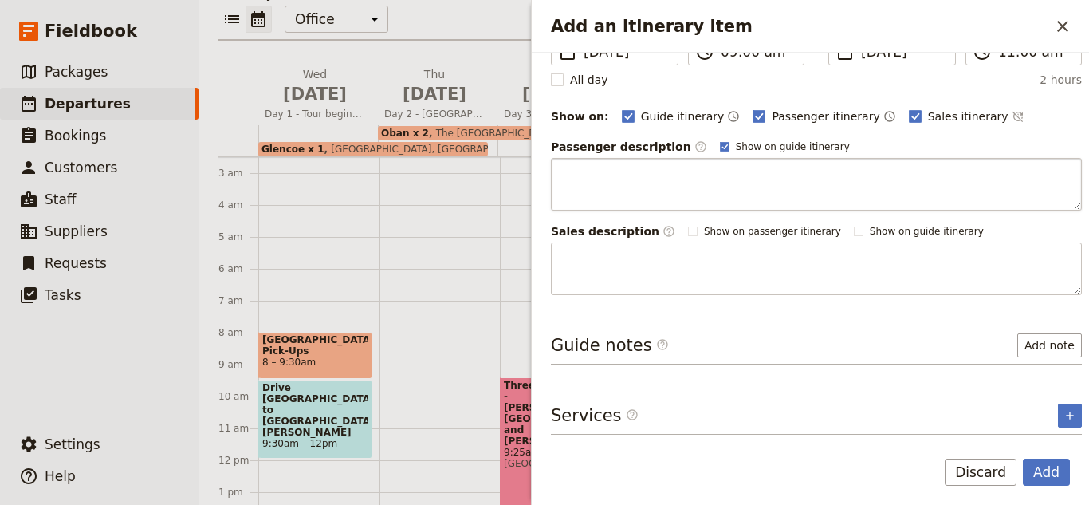
type input "City Sightseeing [GEOGRAPHIC_DATA]"
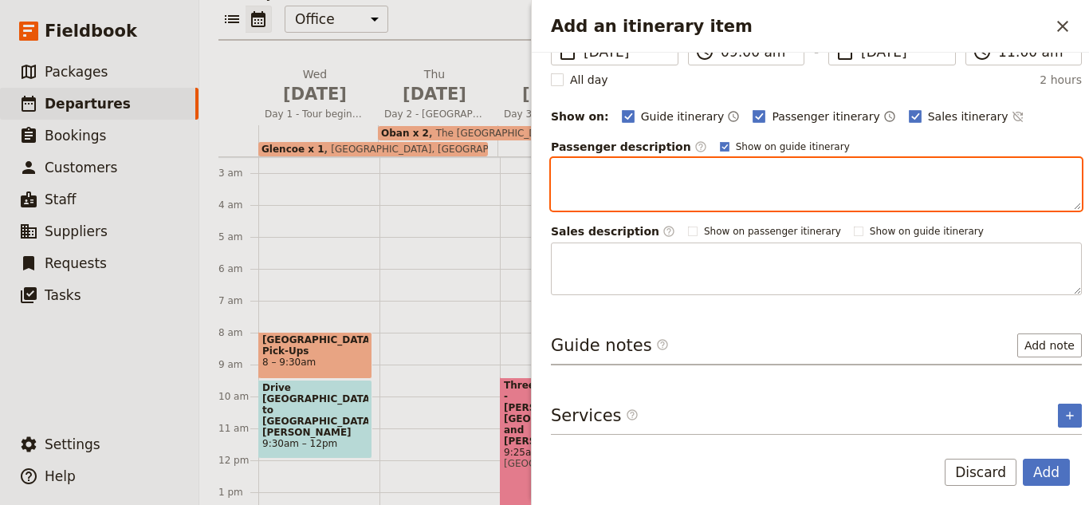
click at [625, 195] on textarea "Add an itinerary item" at bounding box center [816, 184] width 531 height 53
paste textarea "This morning we will take a private City Sightseeing Tour! We will travel throu…"
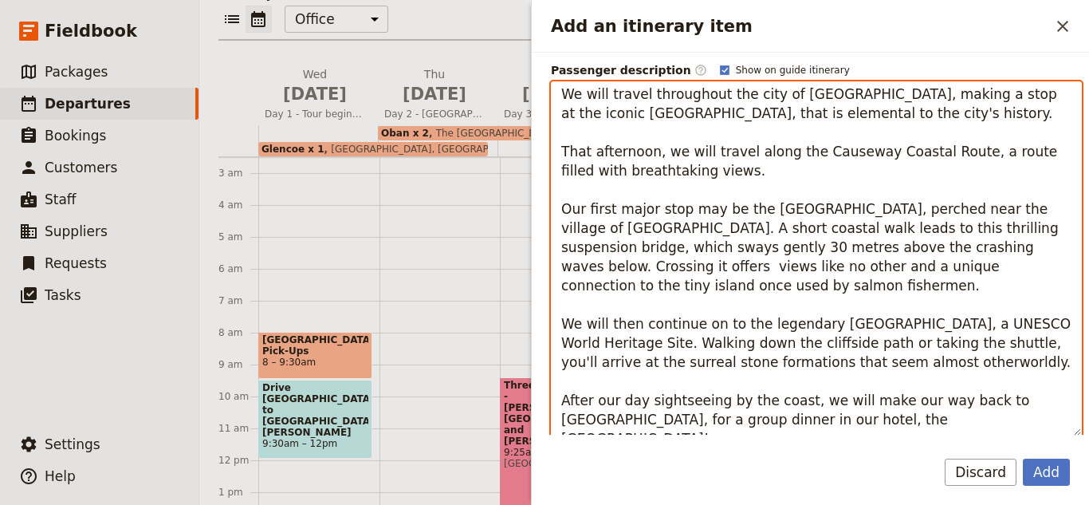
scroll to position [459, 0]
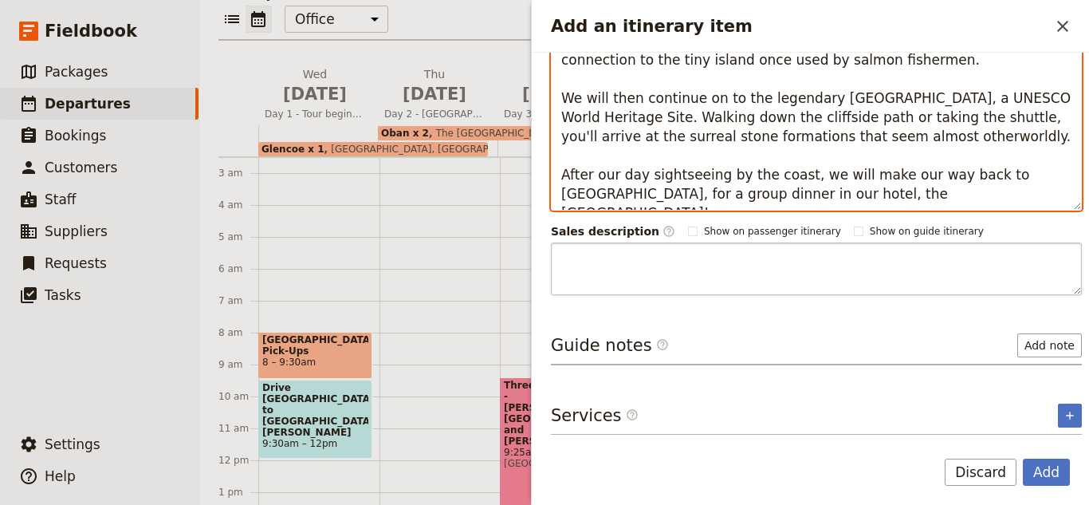
type textarea "This morning we will take a private City Sightseeing Tour! We will travel throu…"
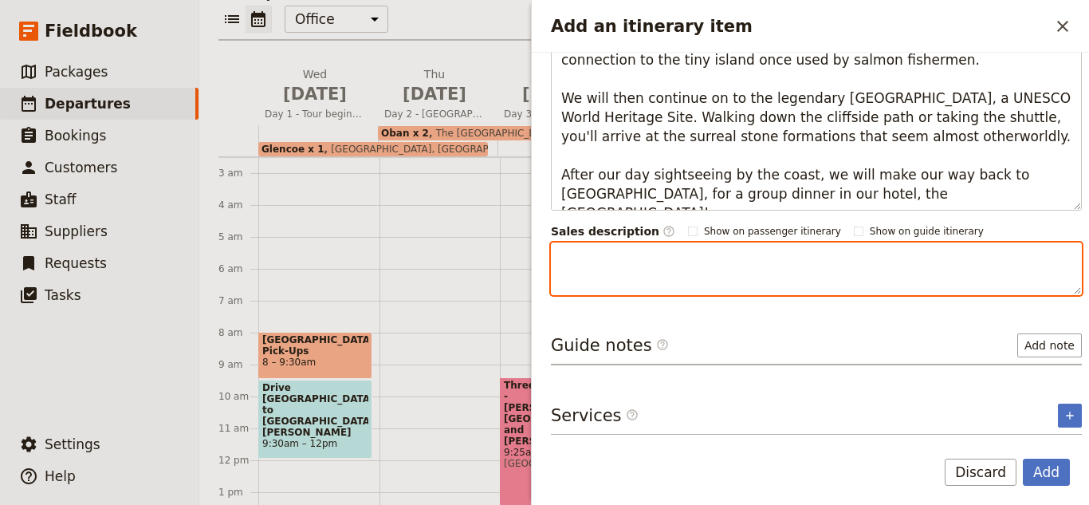
click at [620, 284] on textarea "Add an itinerary item" at bounding box center [816, 268] width 531 height 53
paste textarea "This morning we will take a private City Sightseeing Tour! We will travel throu…"
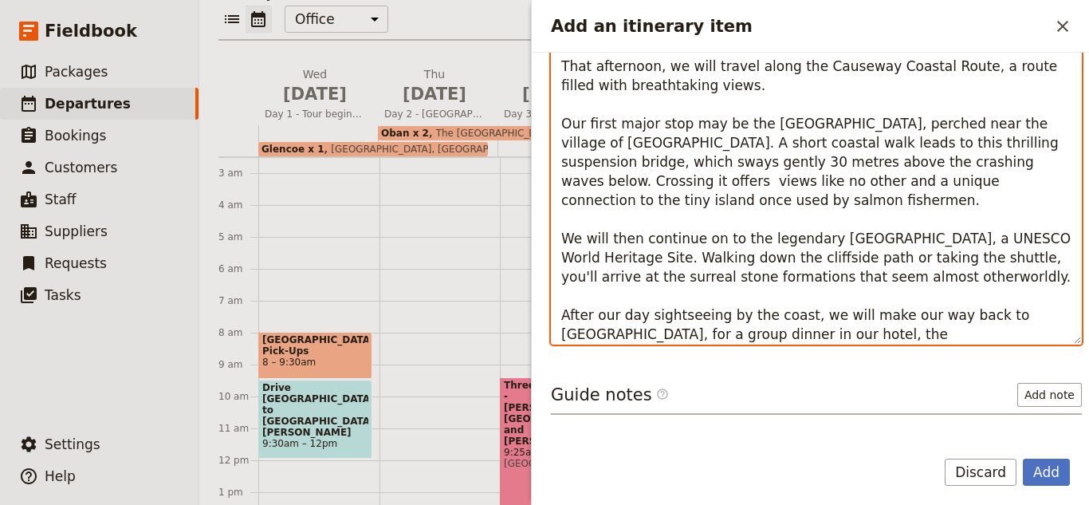
scroll to position [761, 0]
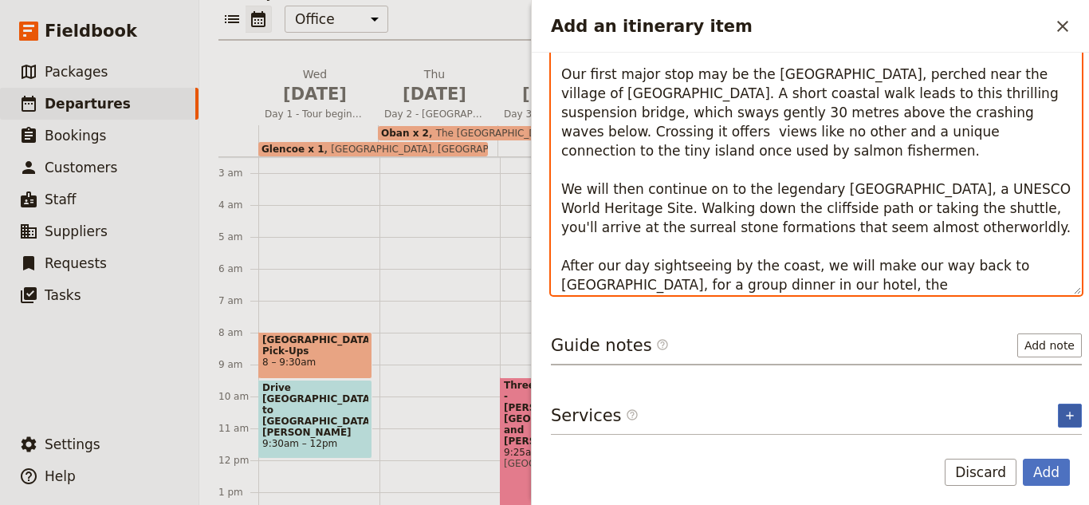
type textarea "This morning we will take a private City Sightseeing Tour! We will travel throu…"
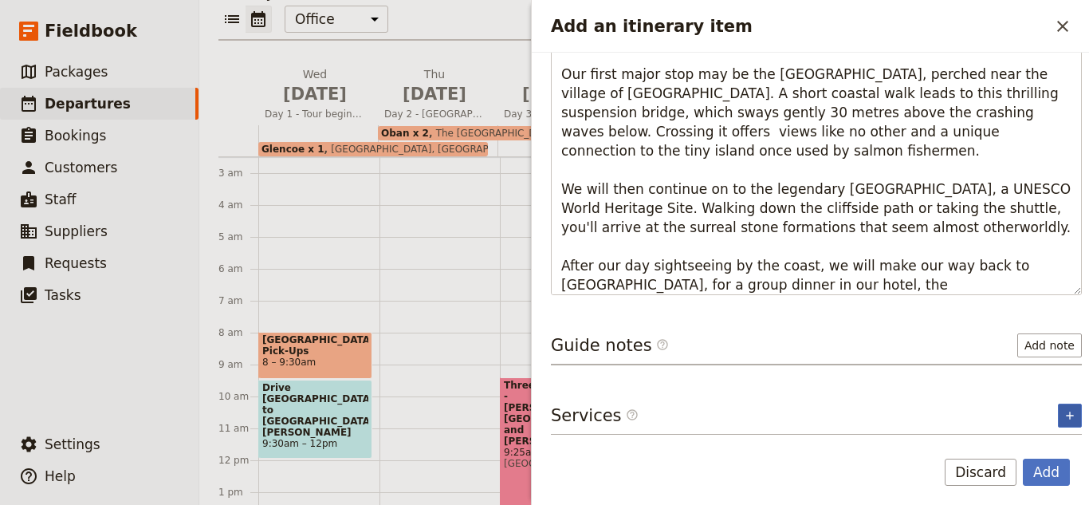
click at [1060, 407] on button "​" at bounding box center [1070, 415] width 24 height 24
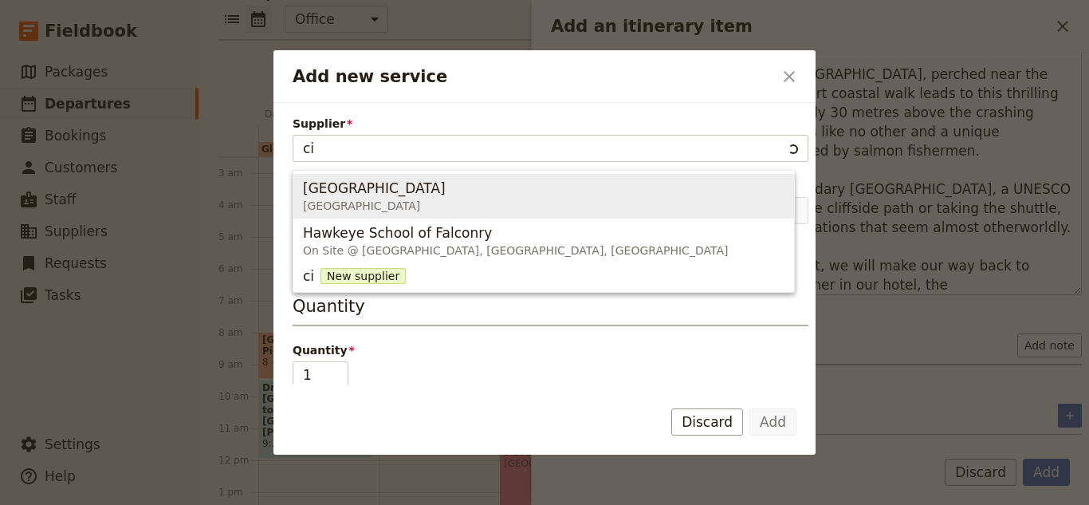
type input "c"
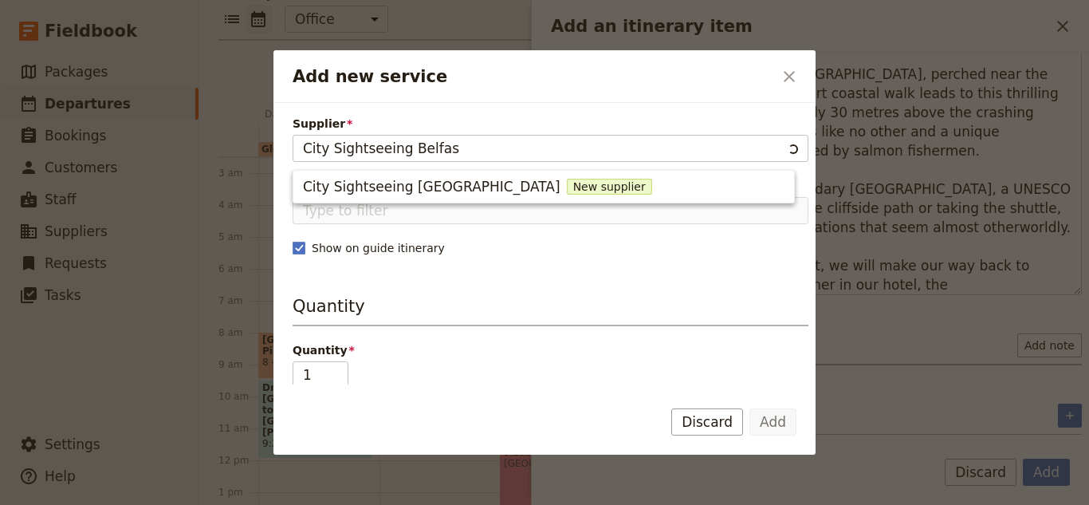
type input "City Sightseeing [GEOGRAPHIC_DATA]"
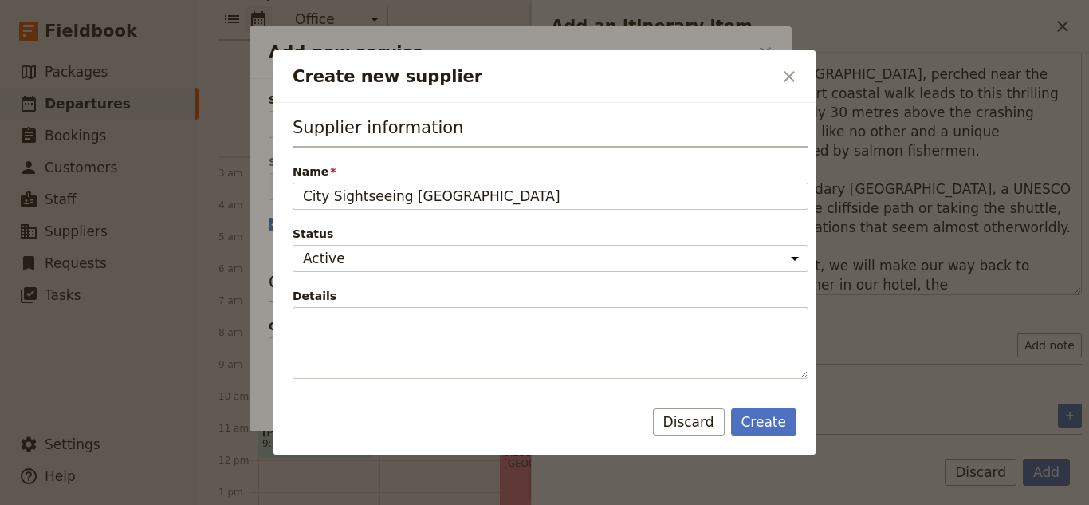
click at [754, 405] on form "Supplier information Name City Sightseeing [GEOGRAPHIC_DATA] Status Active Inac…" at bounding box center [545, 278] width 542 height 351
click at [754, 420] on button "Create" at bounding box center [764, 421] width 66 height 27
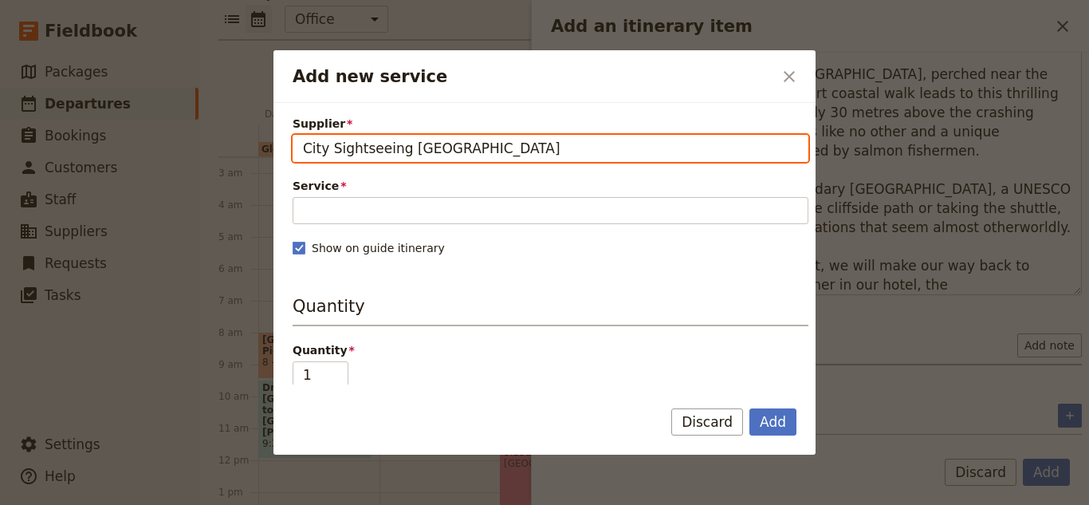
type input "City Sightseeing [GEOGRAPHIC_DATA]"
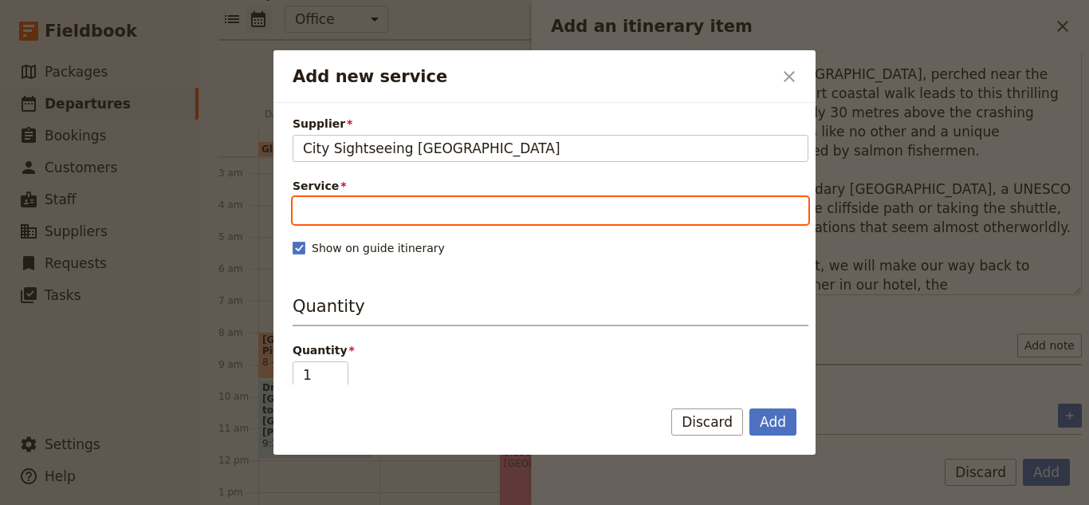
click at [470, 210] on input "Service" at bounding box center [551, 210] width 516 height 27
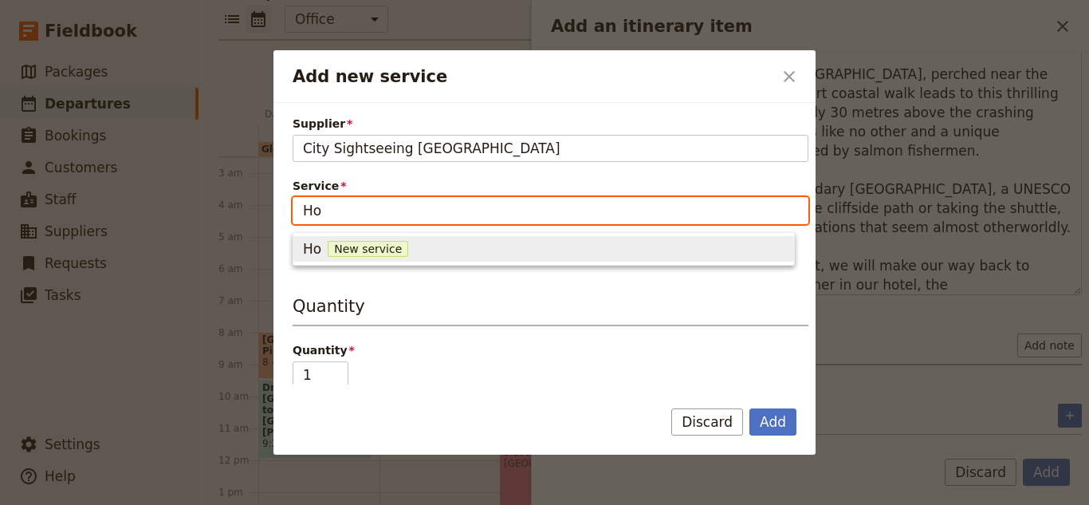
type input "H"
type input "City Sightseeing"
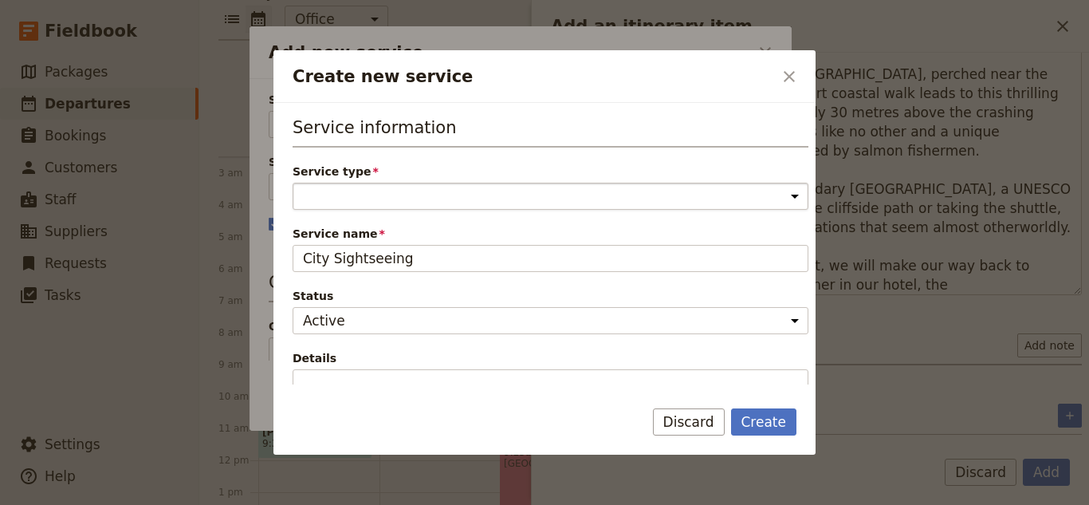
click at [470, 195] on select "Accommodation Activity Transport Flight Food and beverage Other" at bounding box center [551, 196] width 516 height 27
select select "ActivityService"
click at [293, 183] on select "Accommodation Activity Transport Flight Food and beverage Other" at bounding box center [551, 196] width 516 height 27
click at [781, 419] on button "Create" at bounding box center [764, 421] width 66 height 27
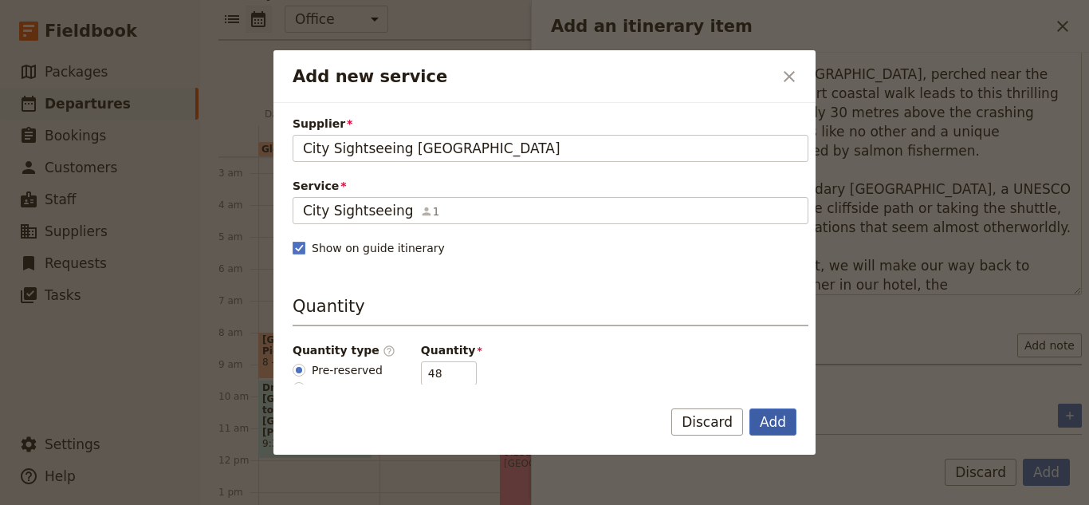
click at [781, 415] on button "Add" at bounding box center [773, 421] width 47 height 27
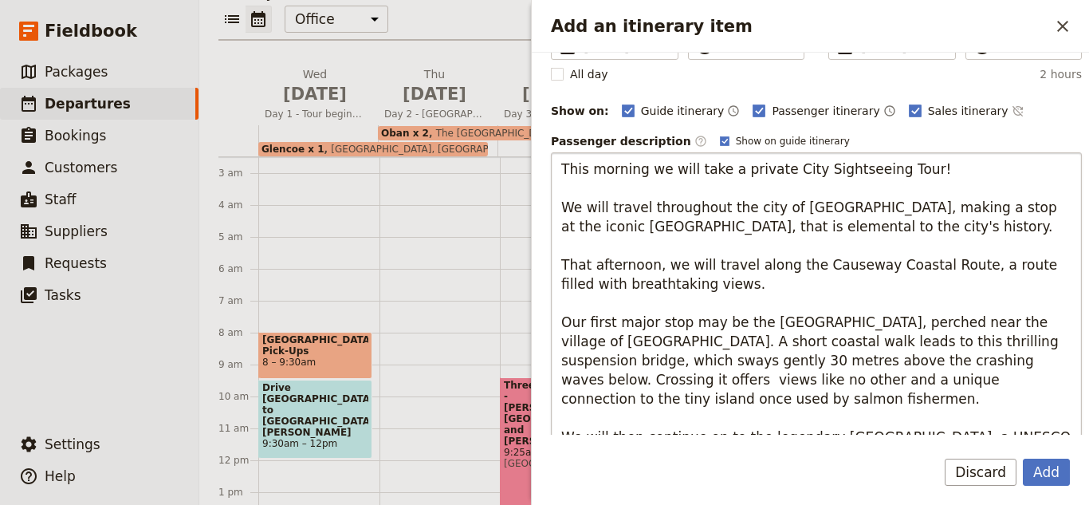
scroll to position [0, 0]
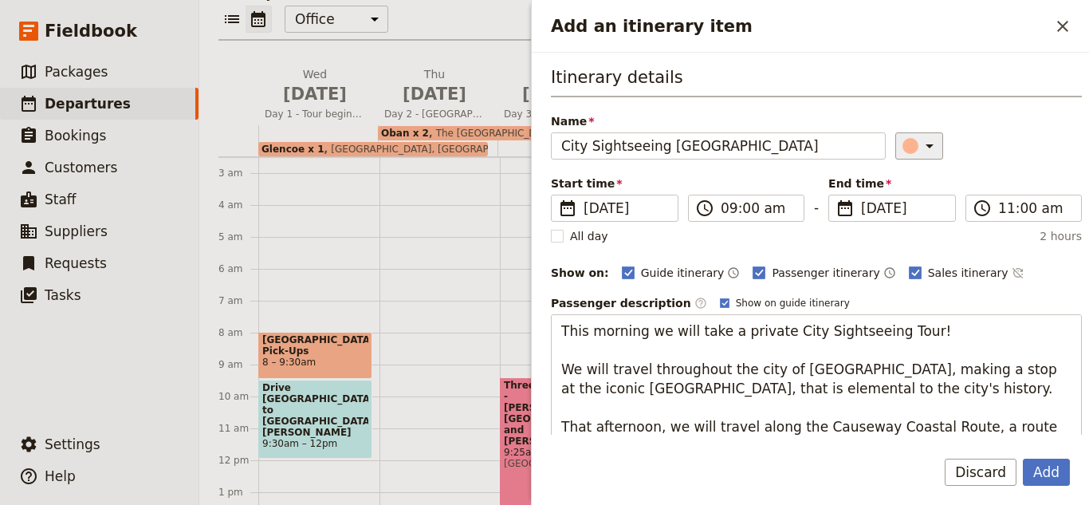
click at [920, 142] on icon "Add an itinerary item" at bounding box center [929, 145] width 19 height 19
click at [908, 195] on div "button" at bounding box center [914, 199] width 16 height 16
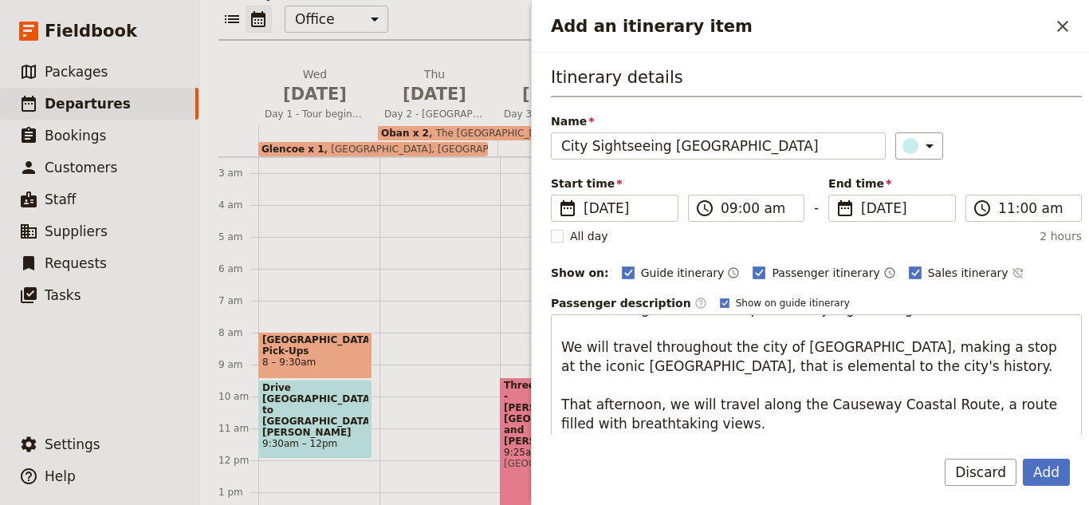
scroll to position [42, 0]
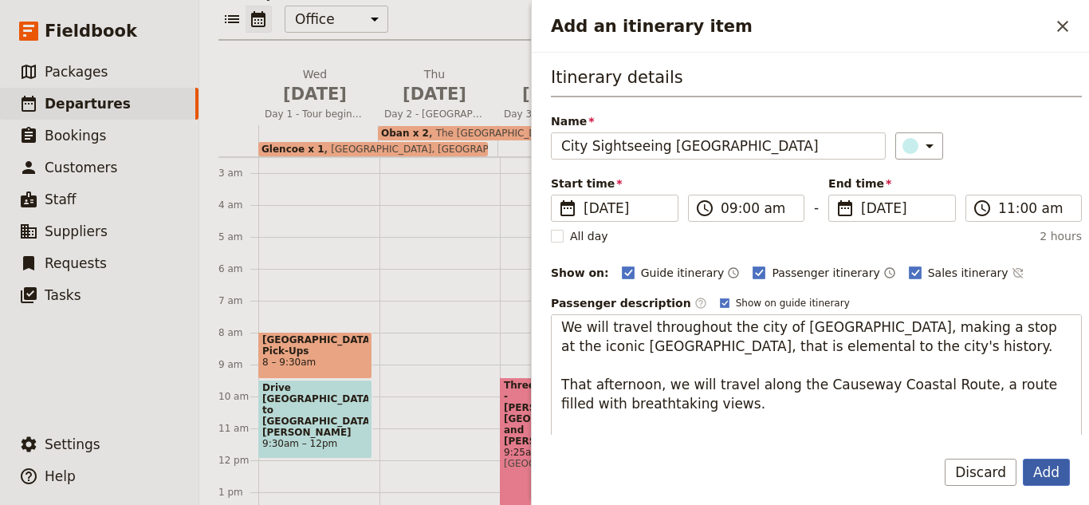
click at [1041, 469] on button "Add" at bounding box center [1046, 472] width 47 height 27
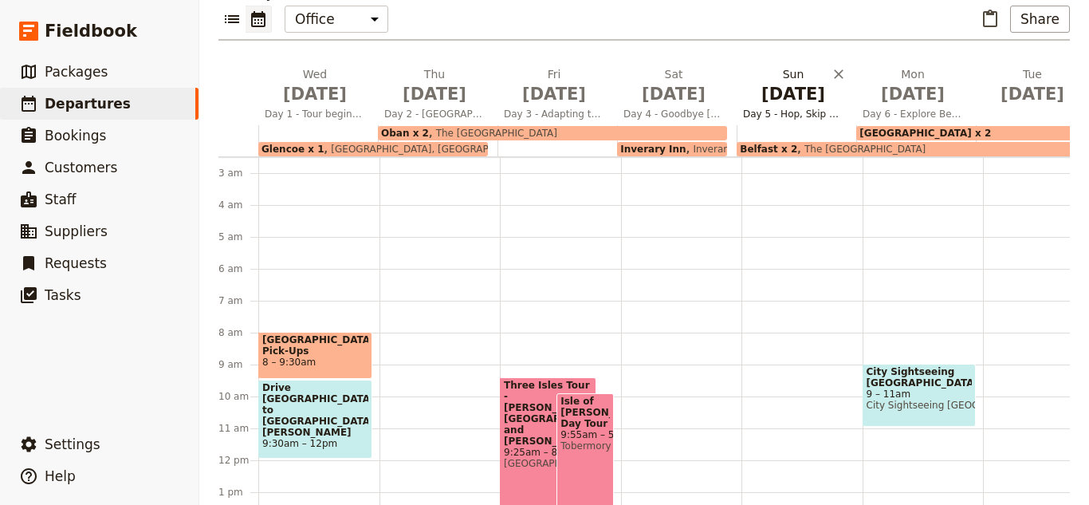
click at [811, 108] on span "Day 5 - Hop, Skip and Jump Over the Irish Sea to [GEOGRAPHIC_DATA] - Slán [GEOG…" at bounding box center [793, 114] width 113 height 13
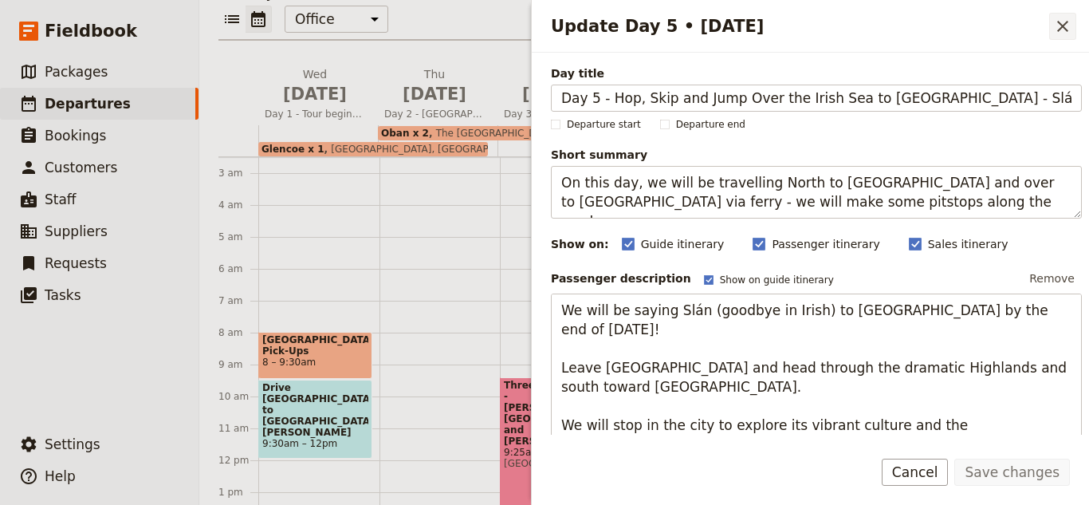
click at [1061, 20] on icon "Close drawer" at bounding box center [1062, 26] width 19 height 19
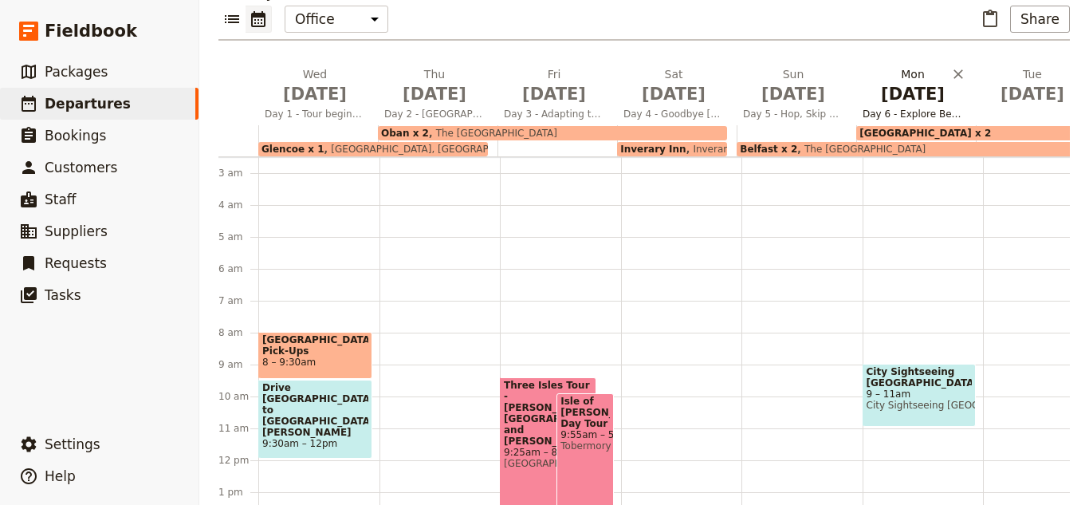
click at [902, 82] on span "[DATE]" at bounding box center [913, 94] width 100 height 24
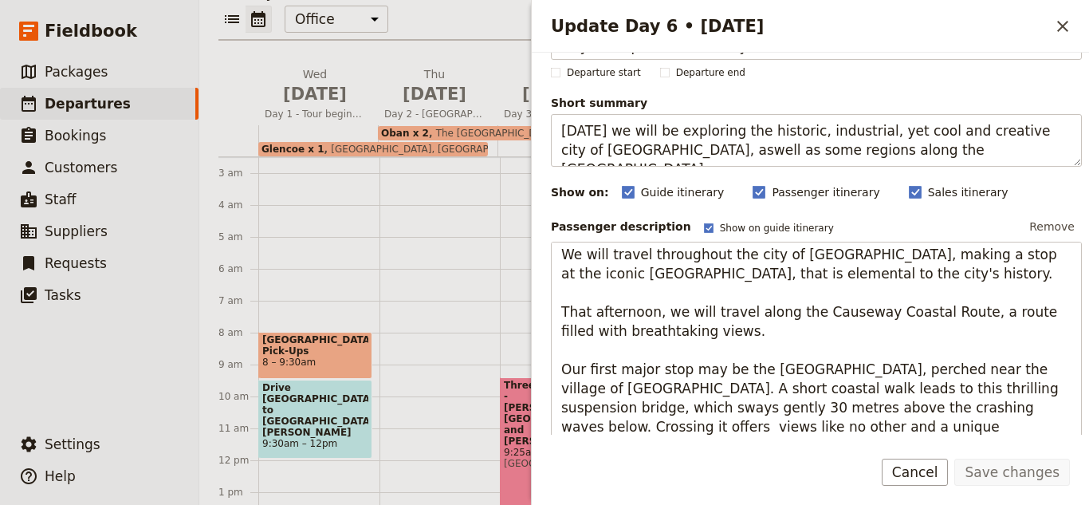
scroll to position [0, 0]
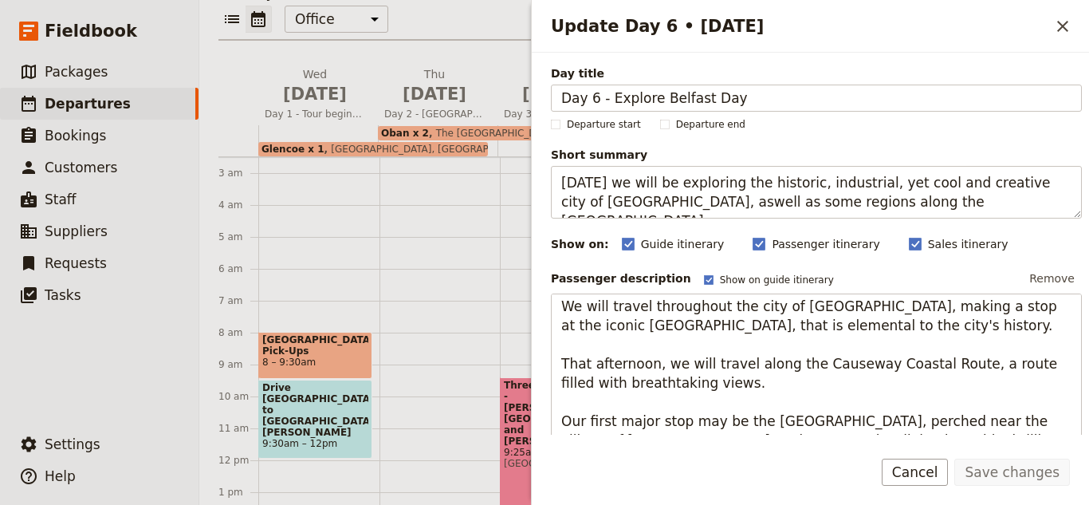
drag, startPoint x: 876, startPoint y: 167, endPoint x: 592, endPoint y: 235, distance: 292.0
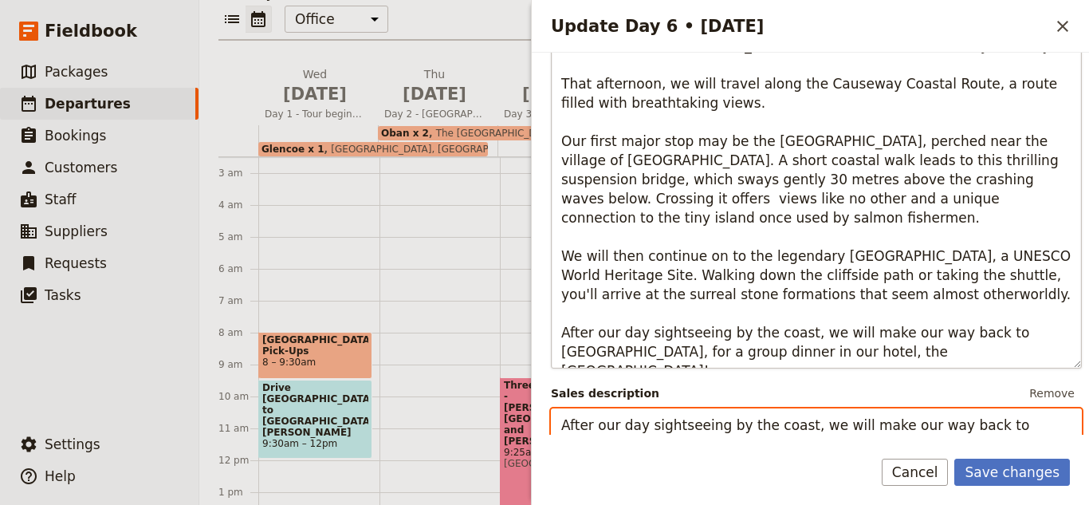
type textarea "After our day sightseeing by the coast, we will make our way back to [GEOGRAPHI…"
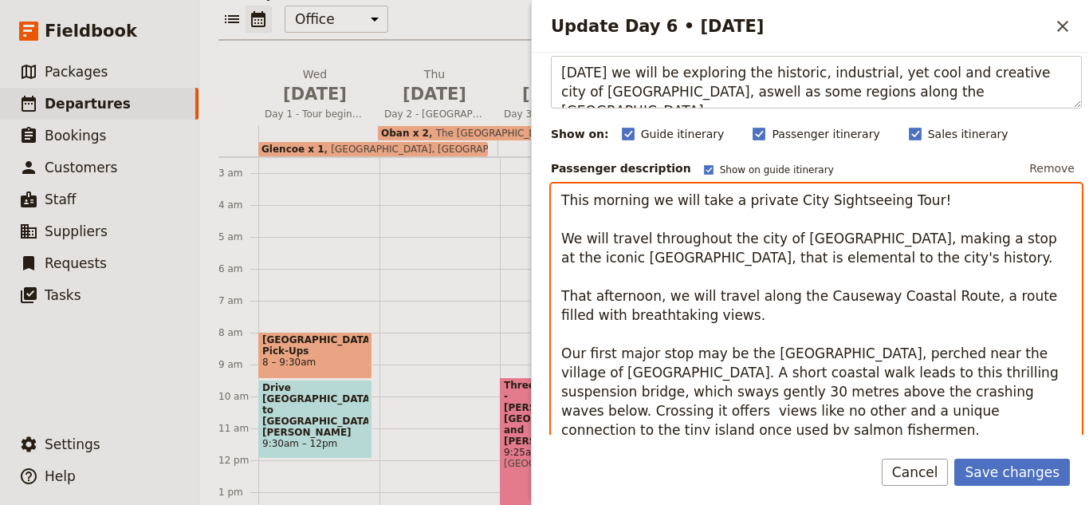
scroll to position [0, 0]
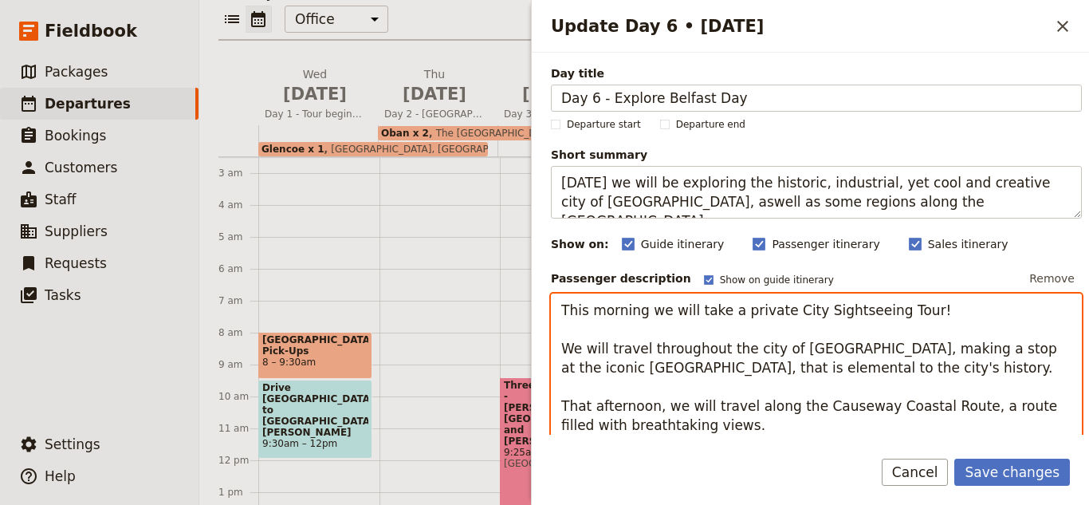
drag, startPoint x: 828, startPoint y: 360, endPoint x: 508, endPoint y: 242, distance: 341.6
click at [508, 242] on div "2025 10 Days [GEOGRAPHIC_DATA] and [GEOGRAPHIC_DATA] ​ Scheduled [DATE] – [DATE…" at bounding box center [644, 252] width 890 height 505
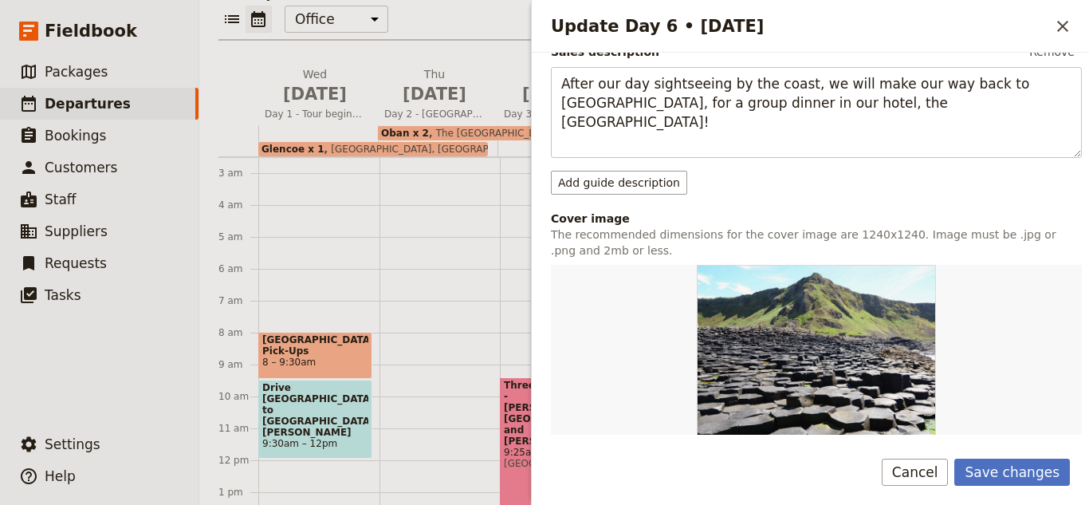
scroll to position [659, 0]
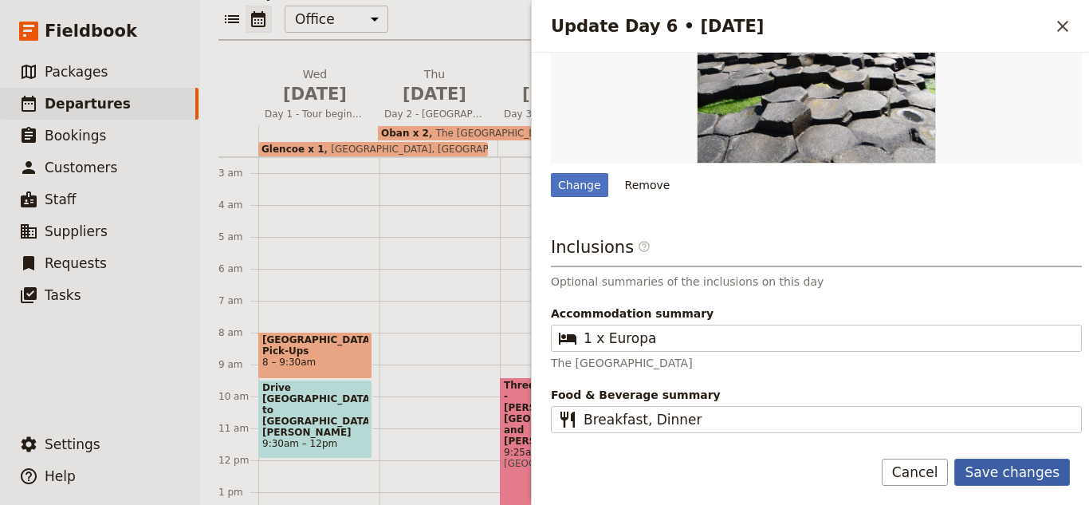
click at [1024, 472] on button "Save changes" at bounding box center [1012, 472] width 116 height 27
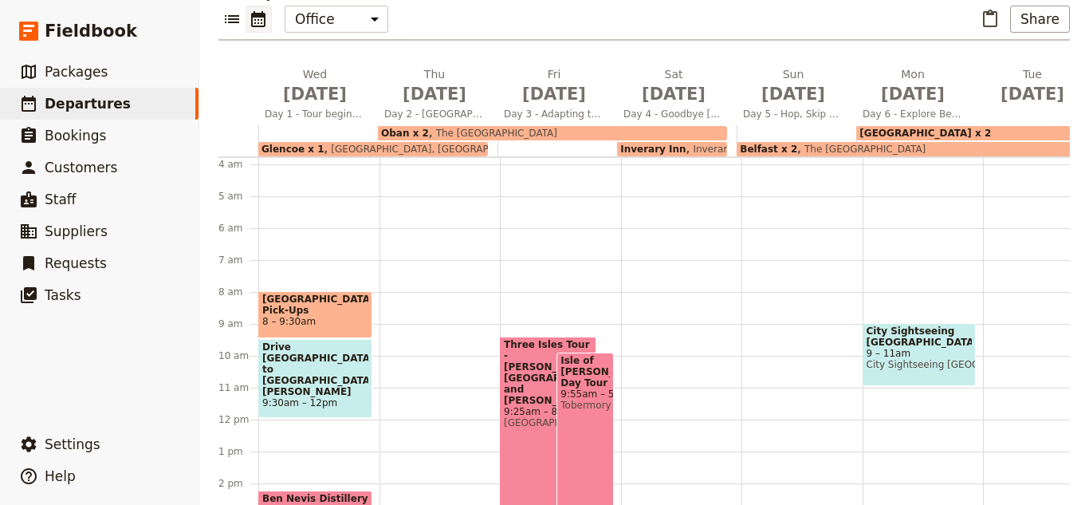
scroll to position [159, 0]
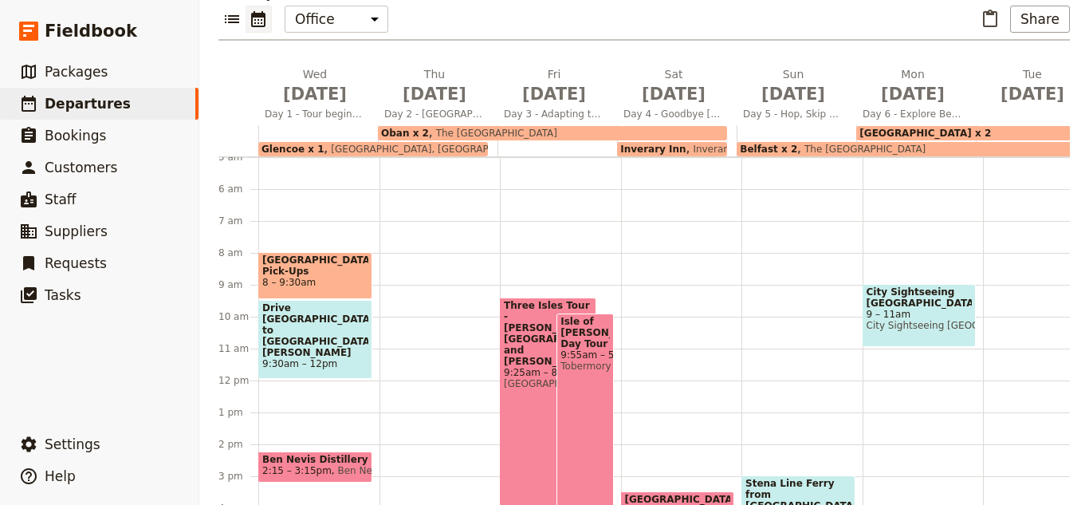
click at [899, 362] on div "City Sightseeing [GEOGRAPHIC_DATA] 9 – 11am City [GEOGRAPHIC_DATA] [GEOGRAPHIC_…" at bounding box center [923, 381] width 121 height 766
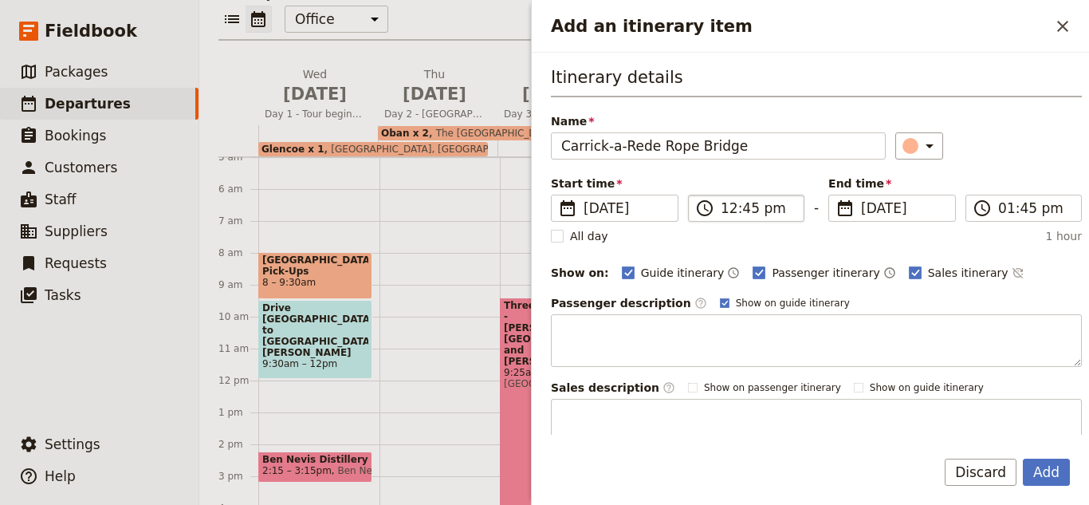
type input "Carrick-a-Rede Rope Bridge"
click at [733, 207] on input "12:45 pm" at bounding box center [757, 208] width 73 height 19
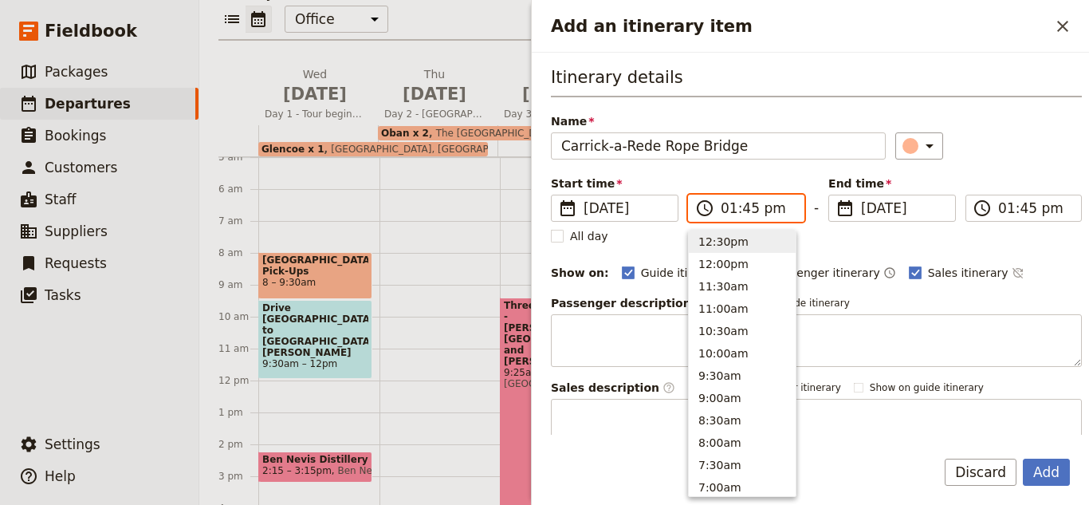
scroll to position [451, 0]
type input "10:45 pm"
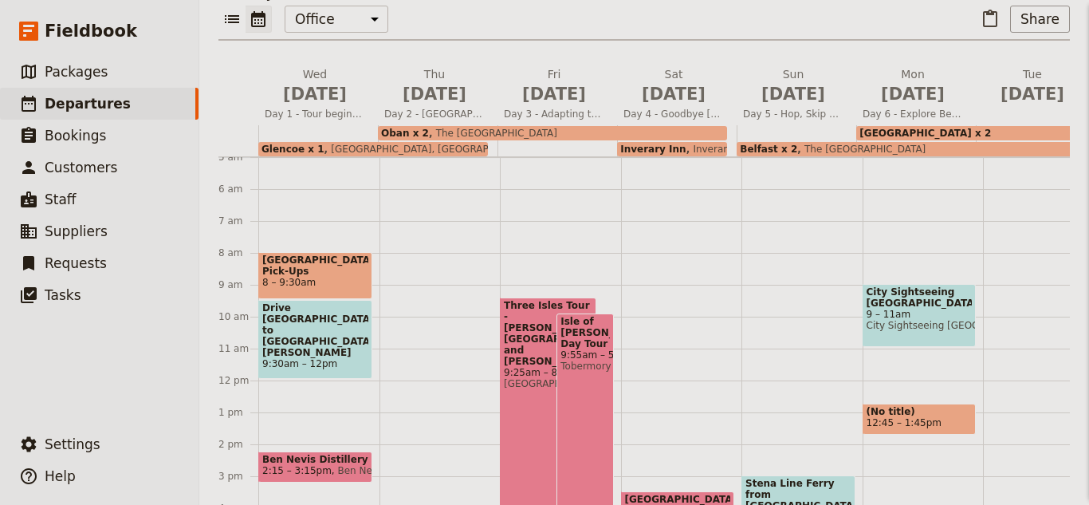
type input "10:45 pm"
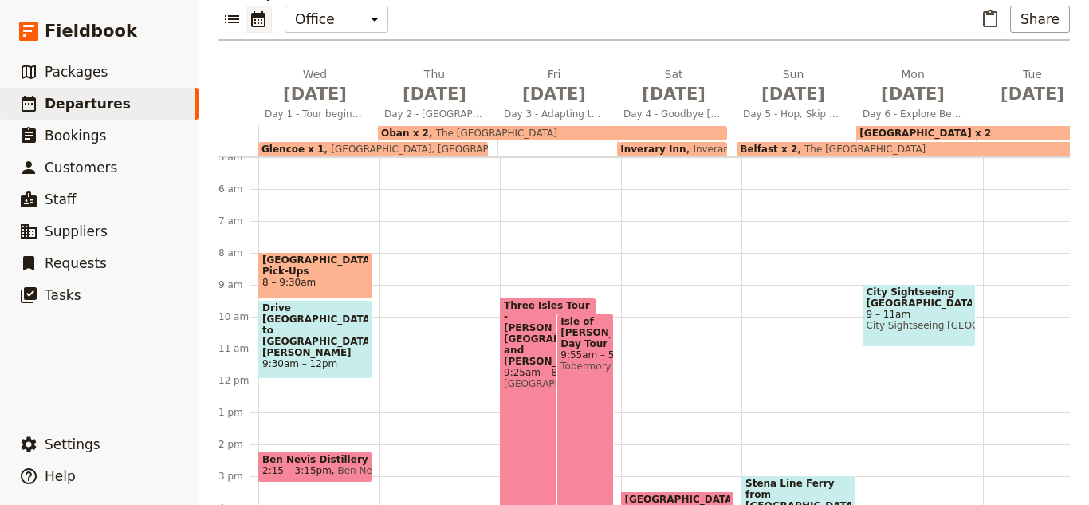
click at [891, 351] on div "City Sightseeing [GEOGRAPHIC_DATA] 9 – 11am City [GEOGRAPHIC_DATA] [GEOGRAPHIC_…" at bounding box center [923, 381] width 121 height 766
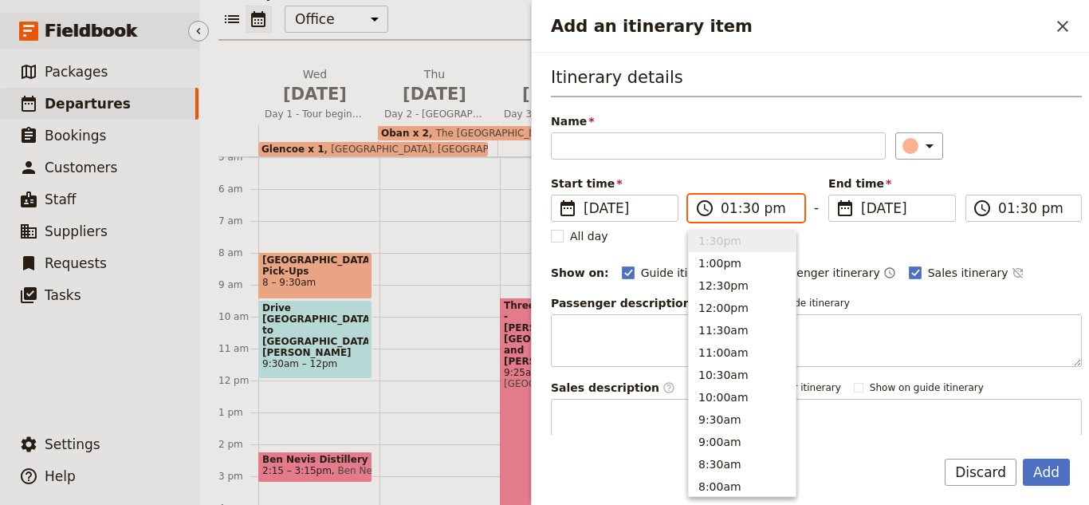
type input "01:00 pm"
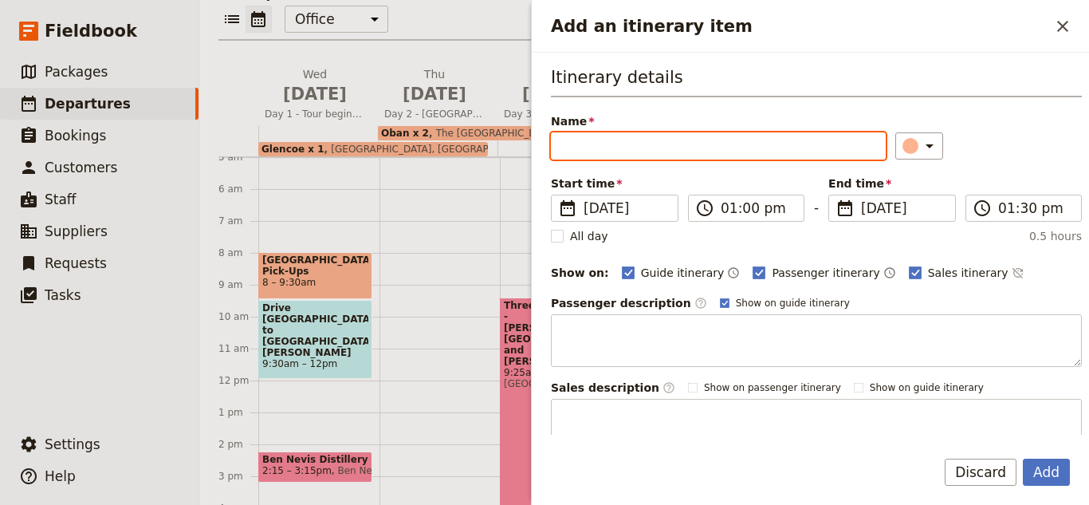
click at [565, 148] on input "Name" at bounding box center [718, 145] width 335 height 27
type input "Carrick-a-Rede Rope Bridge"
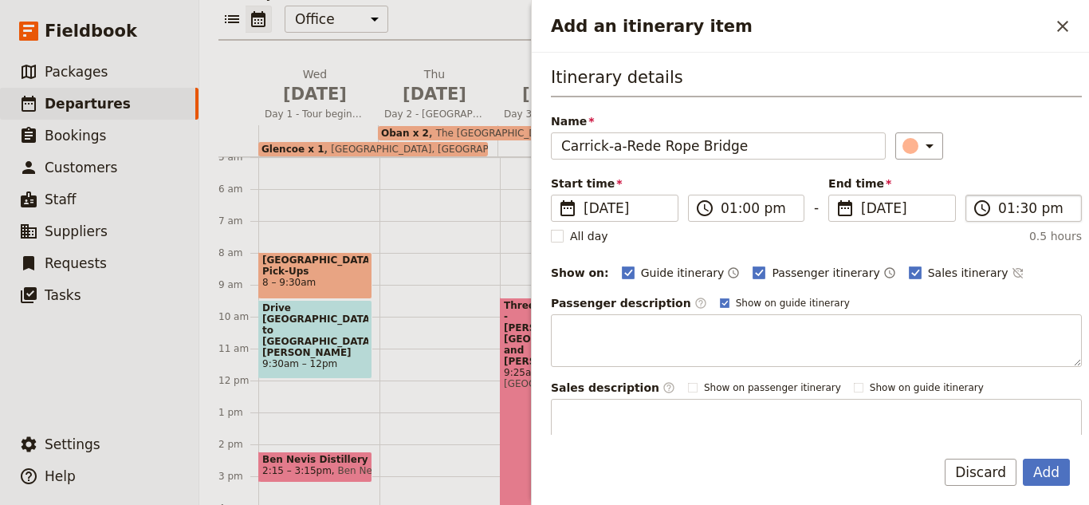
click at [989, 211] on label "​ 01:30 pm" at bounding box center [1024, 208] width 116 height 27
click at [998, 211] on input "01:30 pm" at bounding box center [1034, 208] width 73 height 19
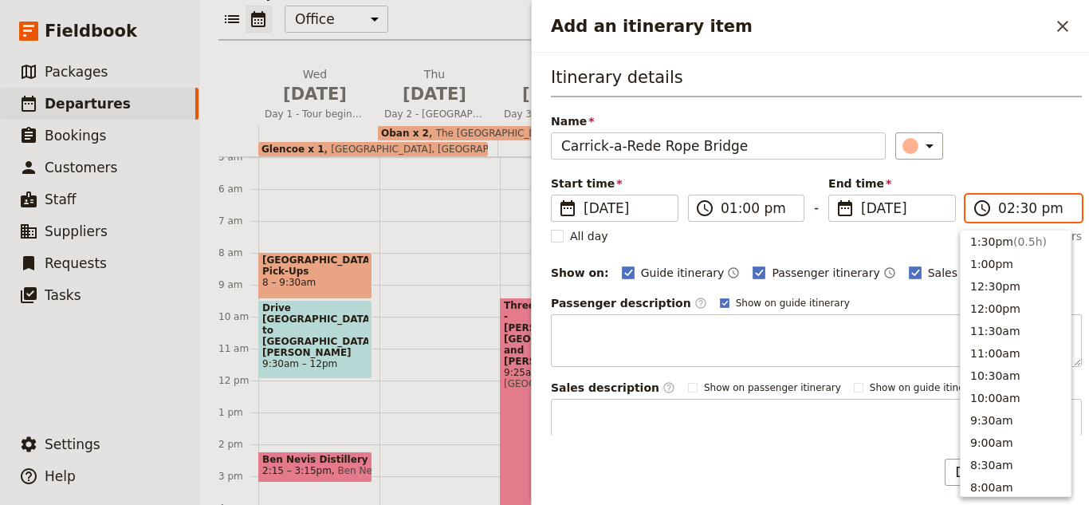
scroll to position [406, 0]
type input "02:30 pm"
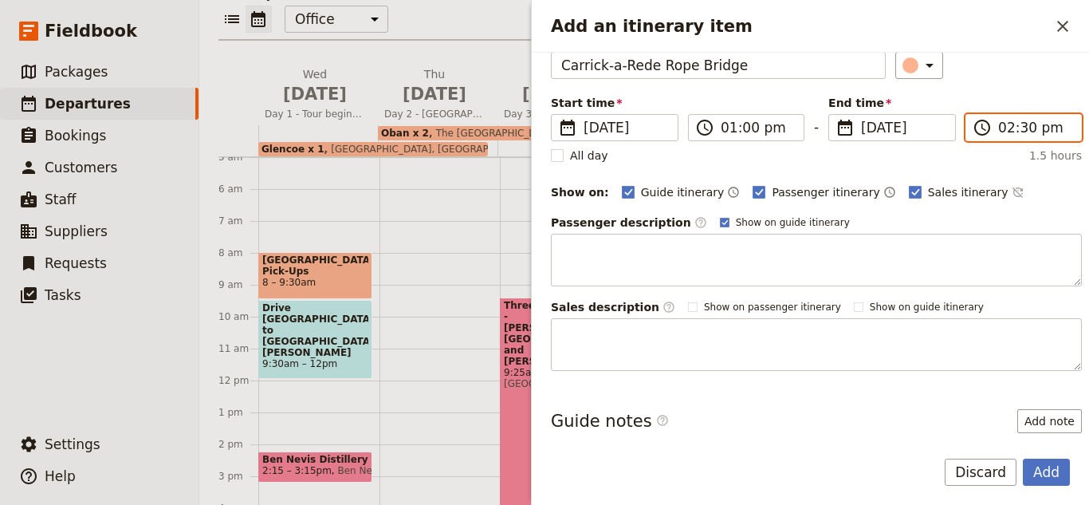
scroll to position [156, 0]
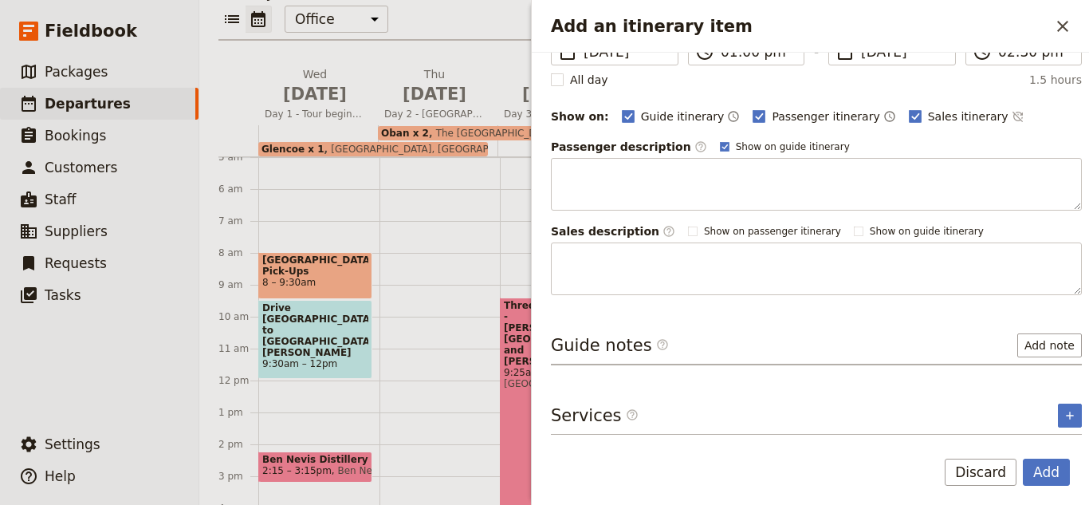
click at [1050, 430] on div "Services ​ ​" at bounding box center [816, 419] width 531 height 32
click at [1064, 418] on icon "Add service inclusion" at bounding box center [1070, 415] width 13 height 13
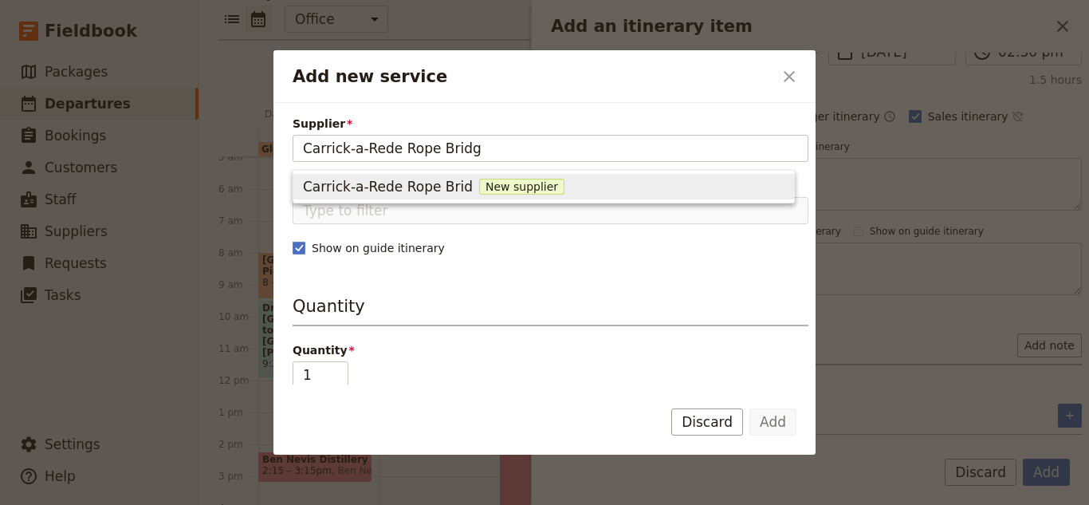
type input "Carrick-a-Rede Rope Bridge"
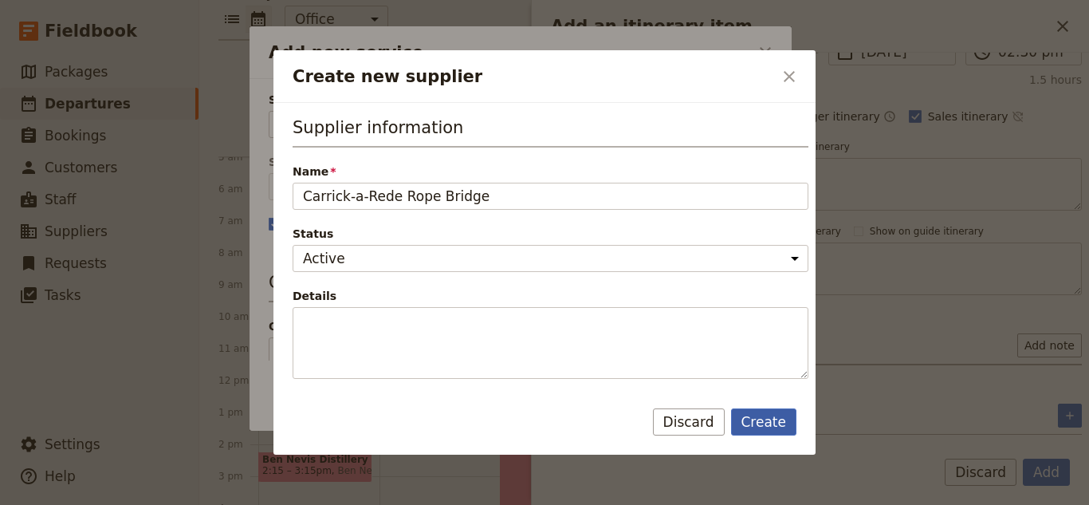
click at [754, 423] on button "Create" at bounding box center [764, 421] width 66 height 27
type input "Carrick-a-Rede Rope Bridge"
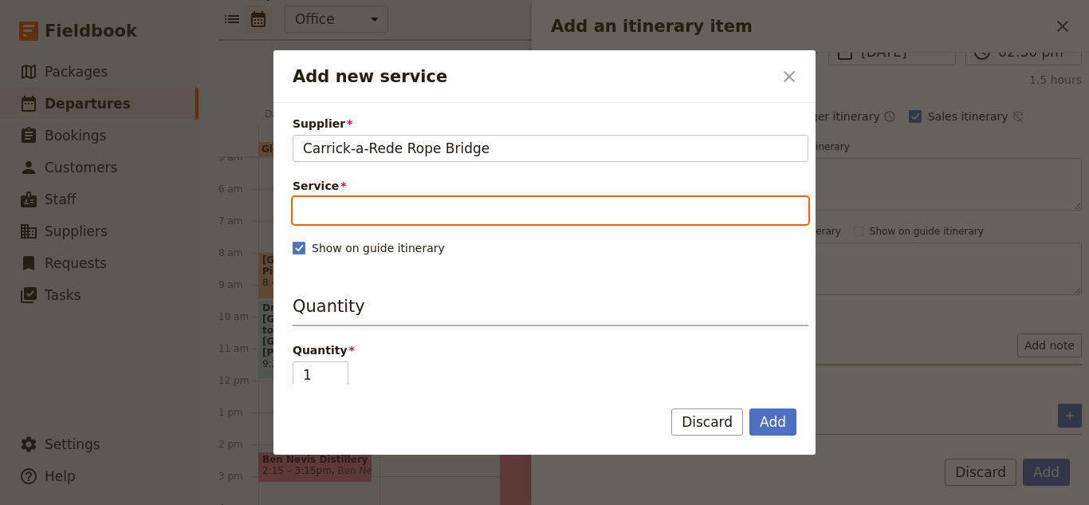
click at [516, 215] on input "Service" at bounding box center [551, 210] width 516 height 27
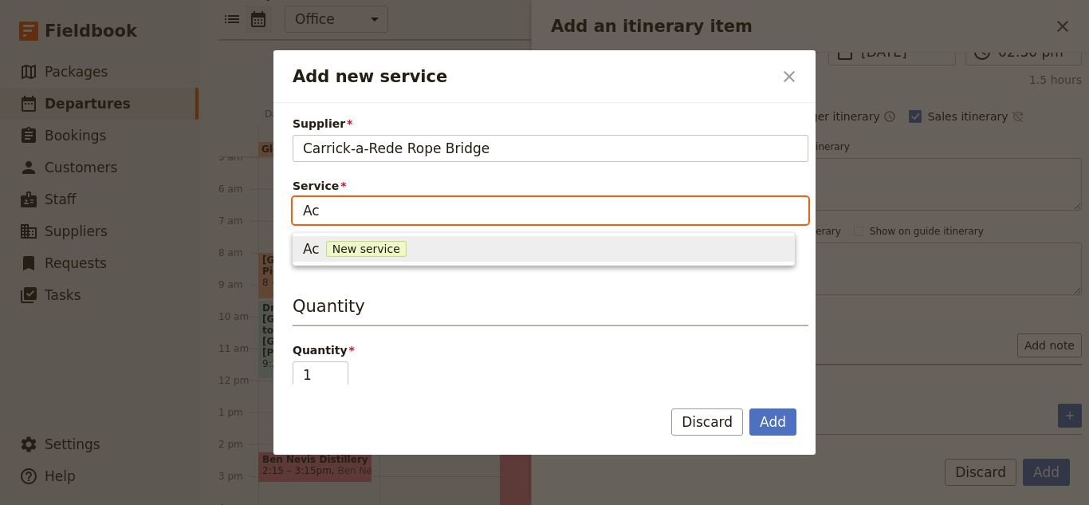
type input "A"
type input "Carrick-a-Rede"
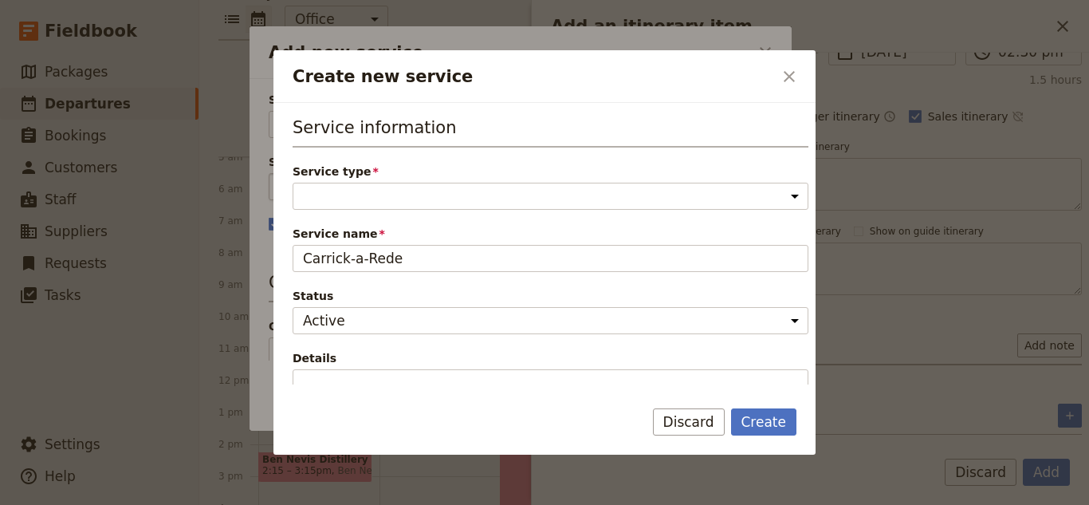
select select "ActivityService"
click at [293, 183] on select "Accommodation Activity Transport Flight Food and beverage Other" at bounding box center [551, 196] width 516 height 27
click at [759, 424] on button "Create" at bounding box center [764, 421] width 66 height 27
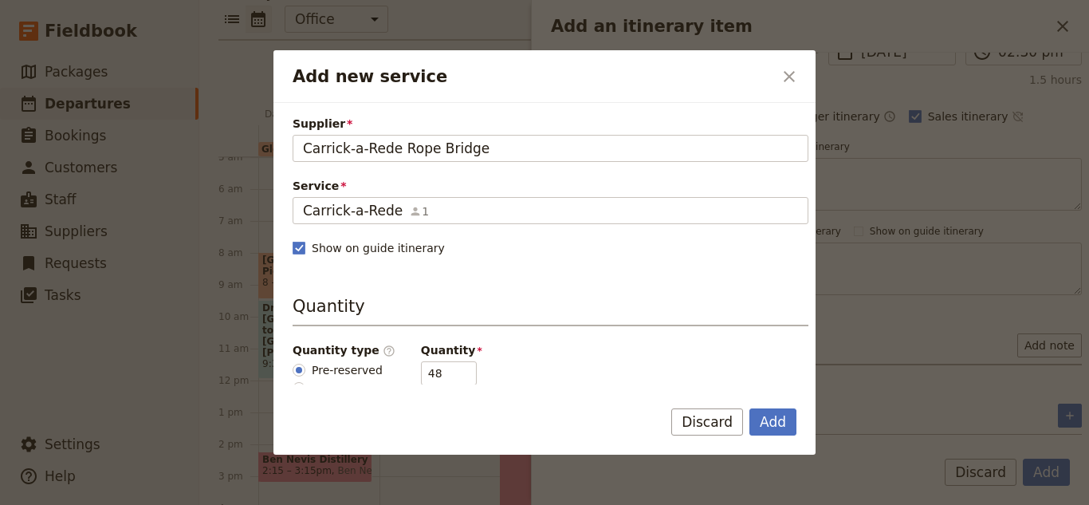
click at [759, 424] on button "Add" at bounding box center [773, 421] width 47 height 27
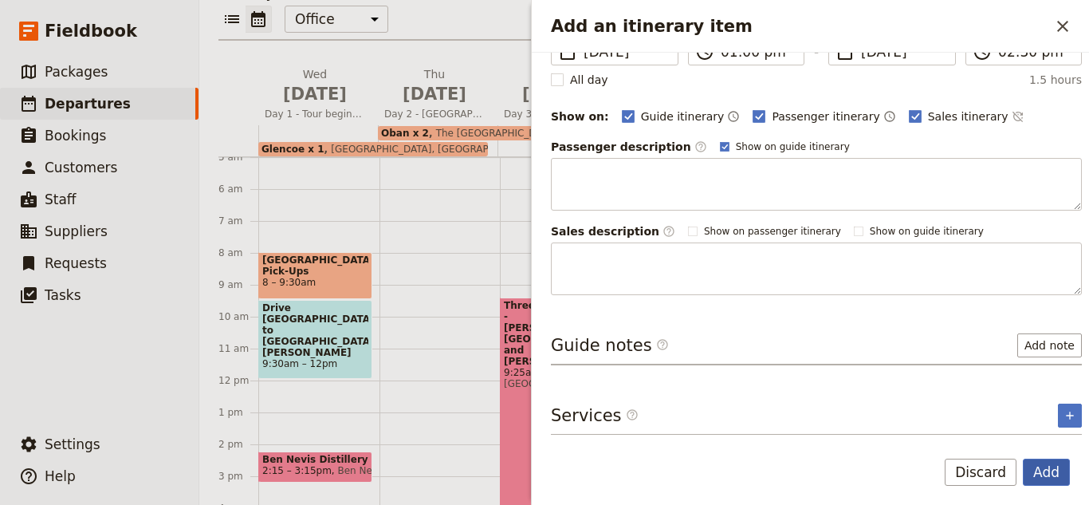
click at [1041, 481] on button "Add" at bounding box center [1046, 472] width 47 height 27
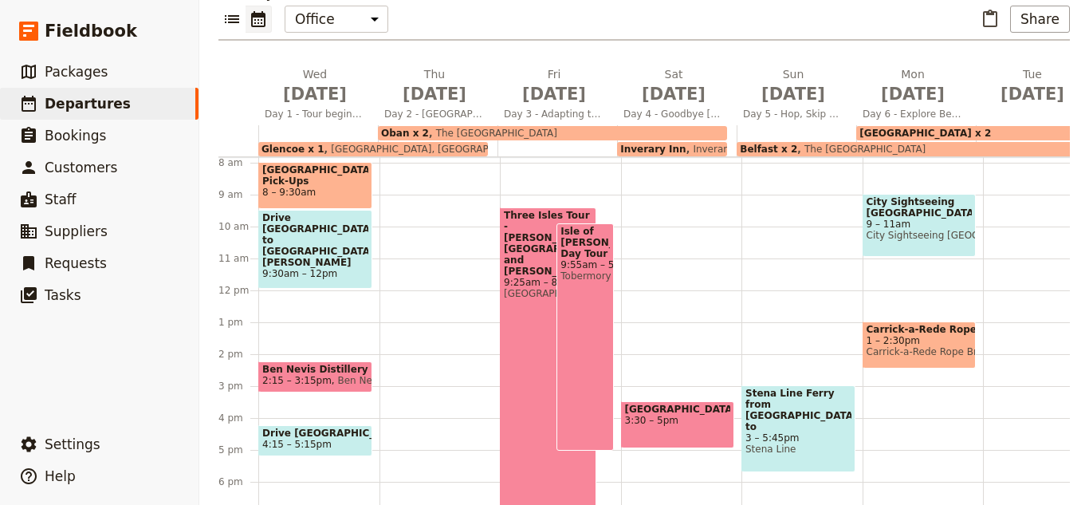
scroll to position [269, 0]
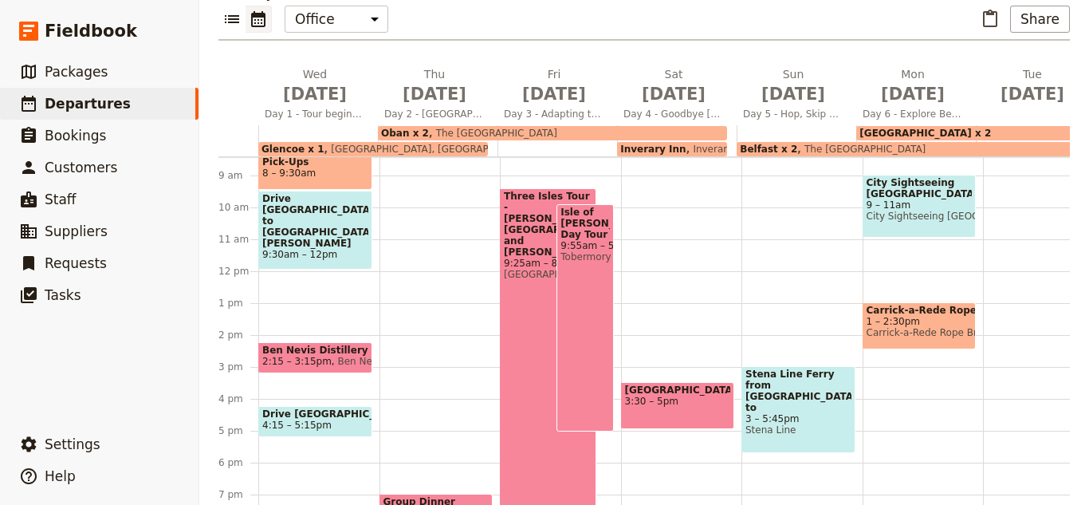
click at [912, 327] on span "Carrick-a-Rede Rope Bridge" at bounding box center [920, 332] width 106 height 11
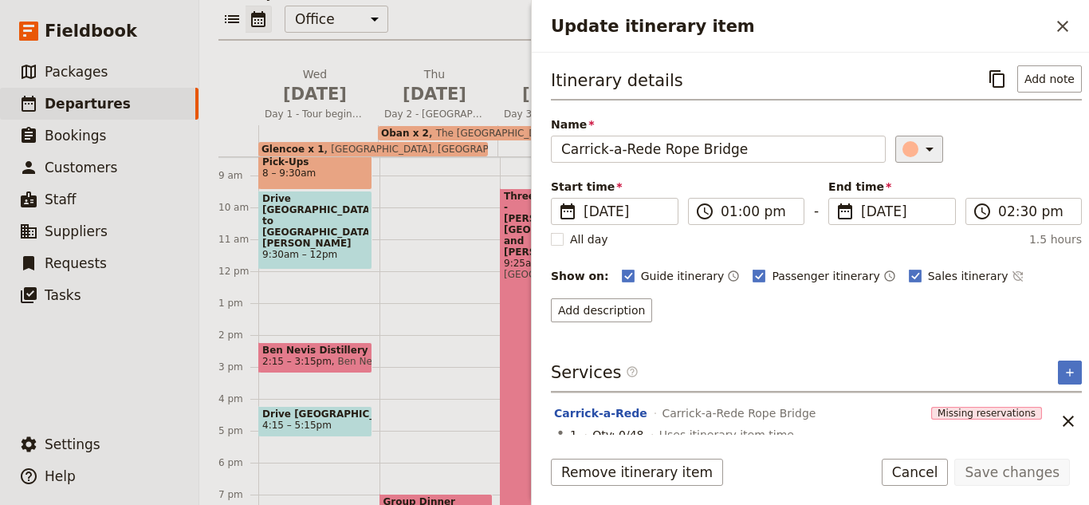
click at [903, 148] on div "Update itinerary item" at bounding box center [911, 149] width 16 height 16
click at [909, 202] on div "button" at bounding box center [914, 202] width 16 height 16
click at [997, 488] on div "Remove itinerary item Save changes Cancel" at bounding box center [810, 482] width 557 height 46
click at [994, 477] on button "Save changes" at bounding box center [1012, 472] width 116 height 27
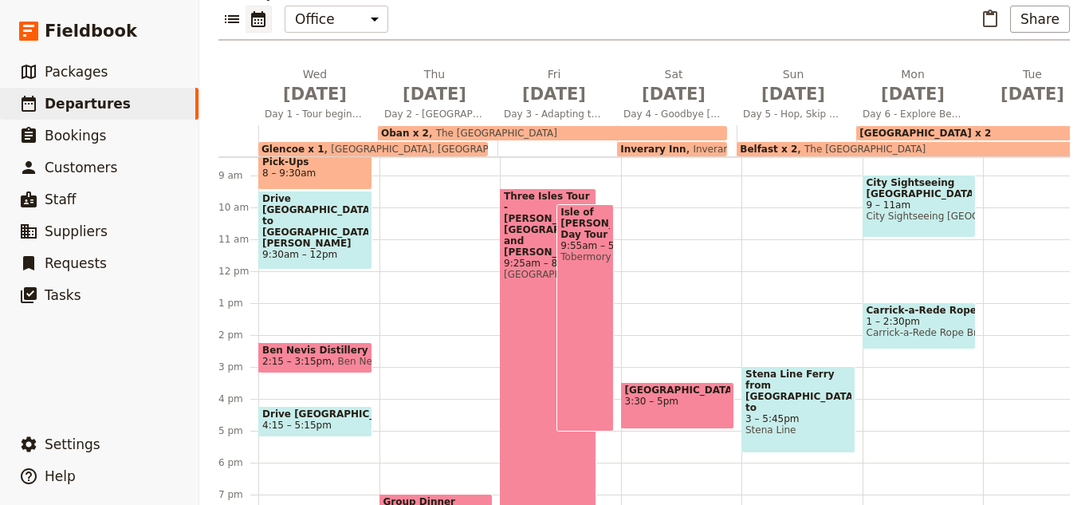
click at [892, 325] on div "City Sightseeing [GEOGRAPHIC_DATA] 9 – 11am City Sightseeing [GEOGRAPHIC_DATA] …" at bounding box center [923, 271] width 121 height 766
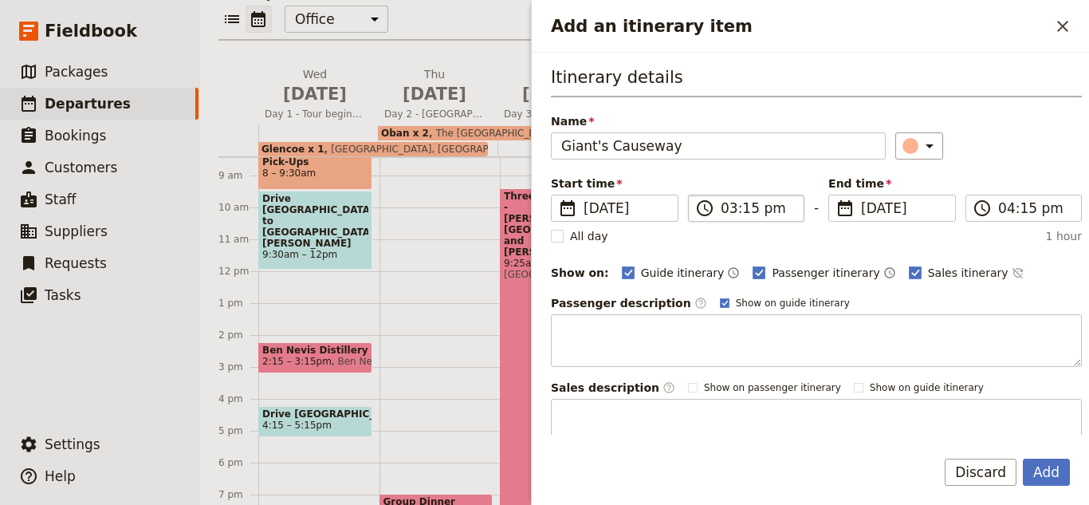
type input "Giant's Causeway"
click at [716, 195] on label "​ 03:15 pm" at bounding box center [746, 208] width 116 height 27
click at [721, 199] on input "03:15 pm" at bounding box center [757, 208] width 73 height 19
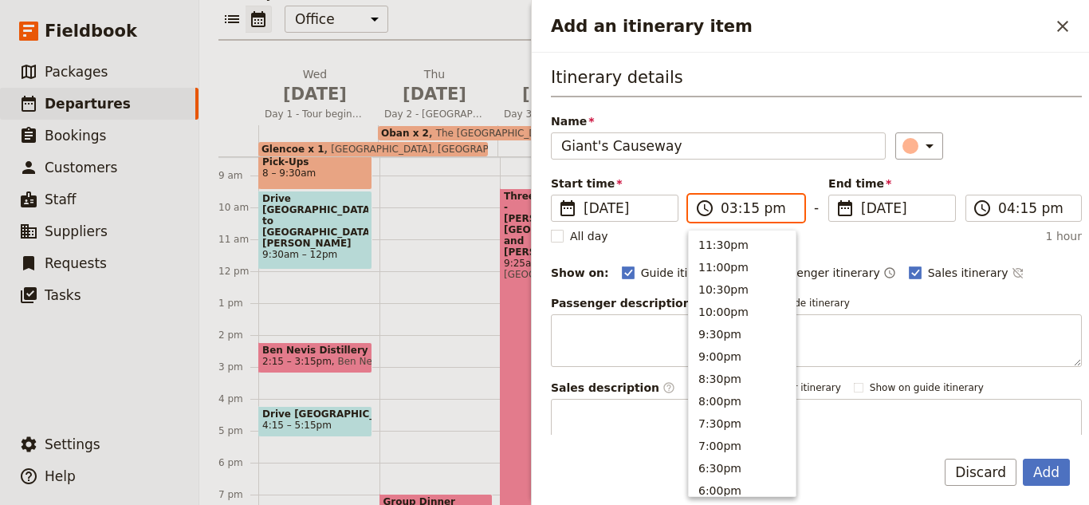
scroll to position [383, 0]
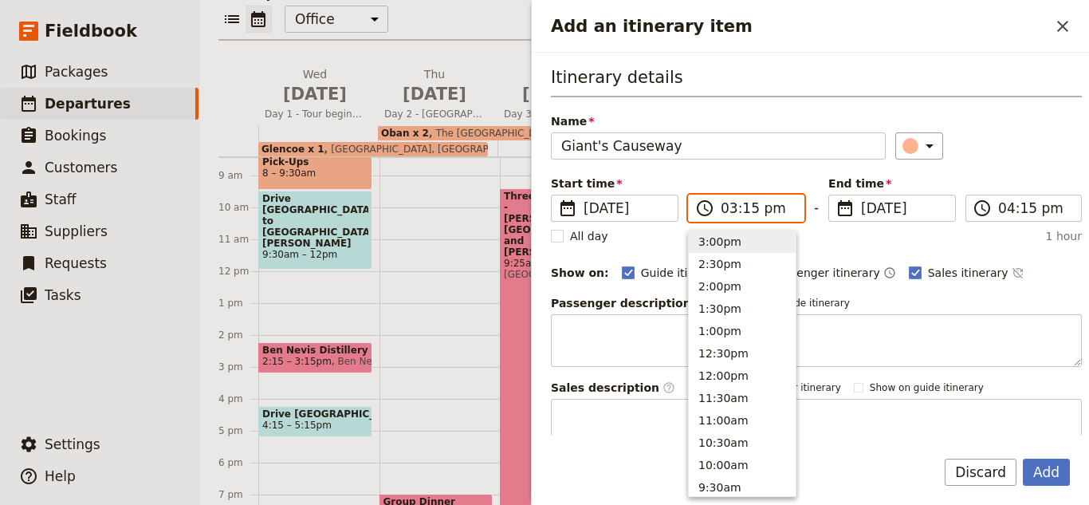
click at [727, 215] on input "03:15 pm" at bounding box center [757, 208] width 73 height 19
click at [730, 215] on input "12:00 pm" at bounding box center [757, 208] width 73 height 19
type input "03:00 pm"
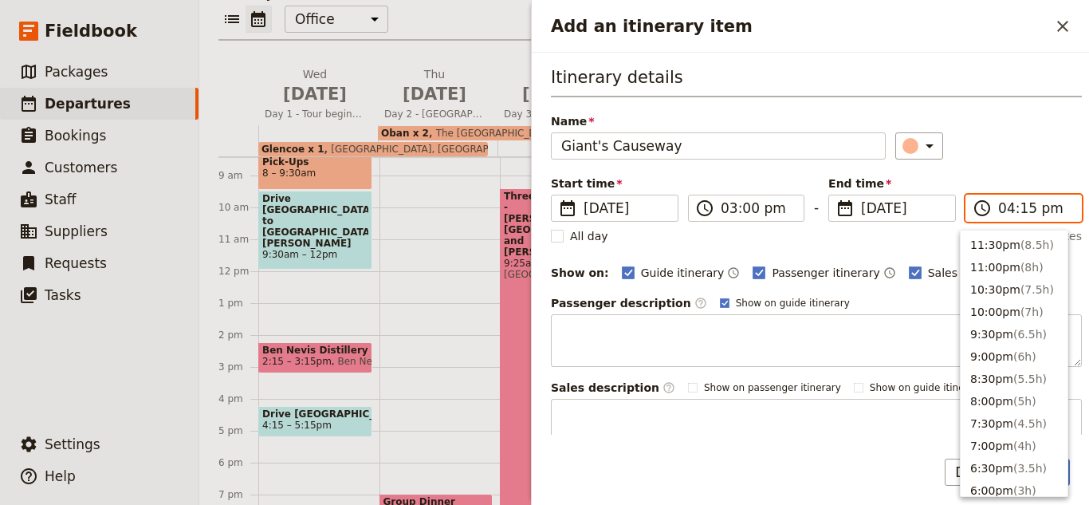
click at [998, 208] on input "04:15 pm" at bounding box center [1034, 208] width 73 height 19
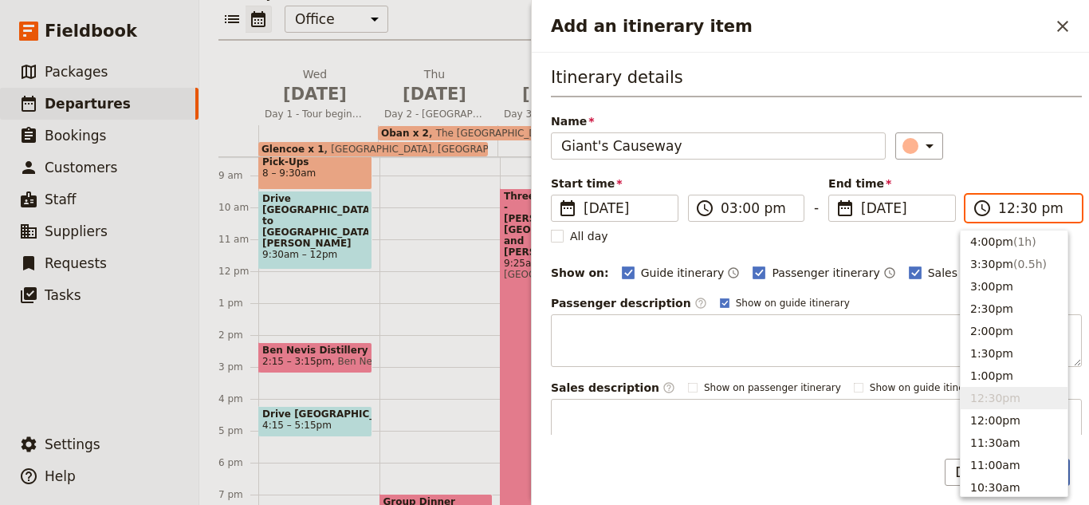
click at [1000, 208] on input "12:30 pm" at bounding box center [1034, 208] width 73 height 19
type input "04:30 pm"
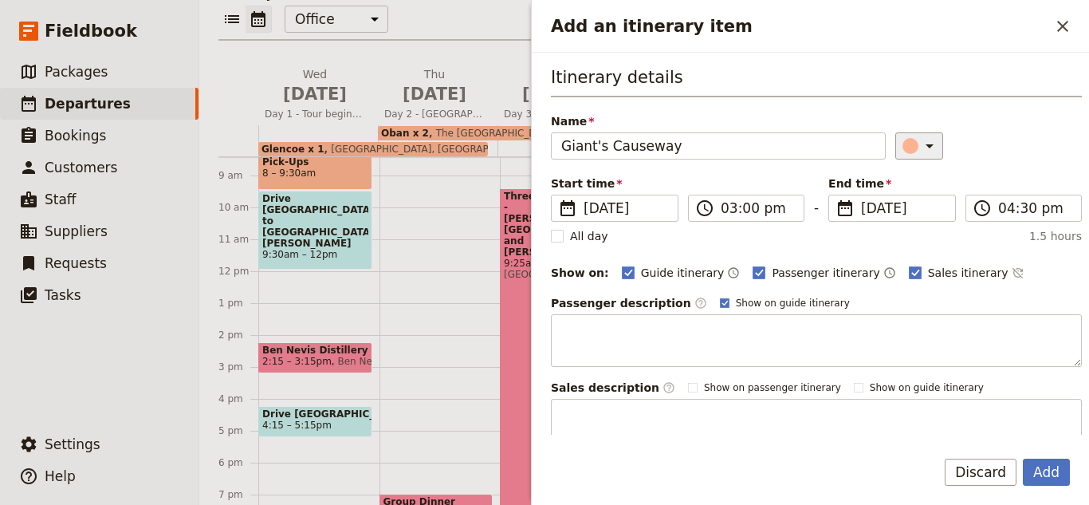
click at [903, 150] on div "Add an itinerary item" at bounding box center [911, 146] width 16 height 16
click at [909, 197] on div "button" at bounding box center [914, 199] width 16 height 16
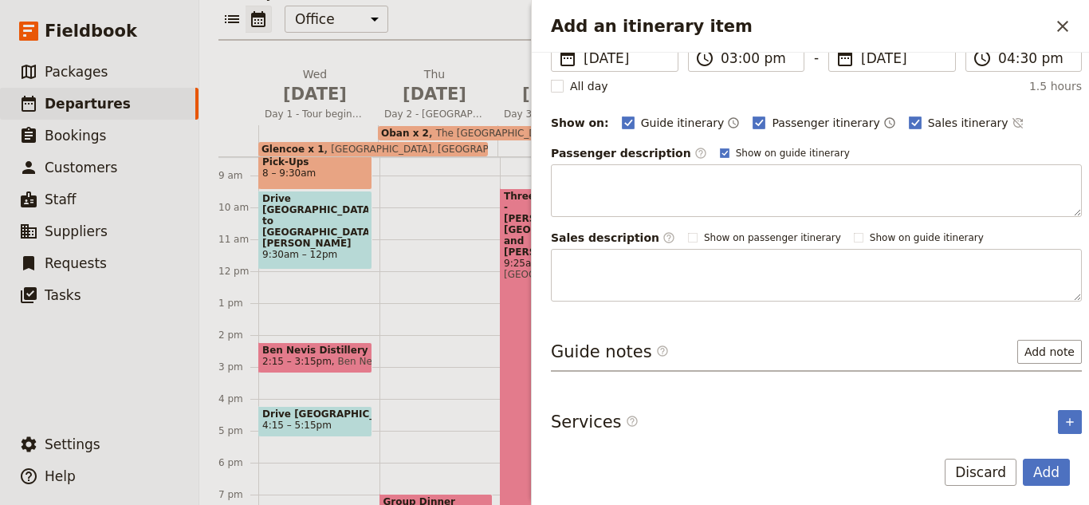
scroll to position [156, 0]
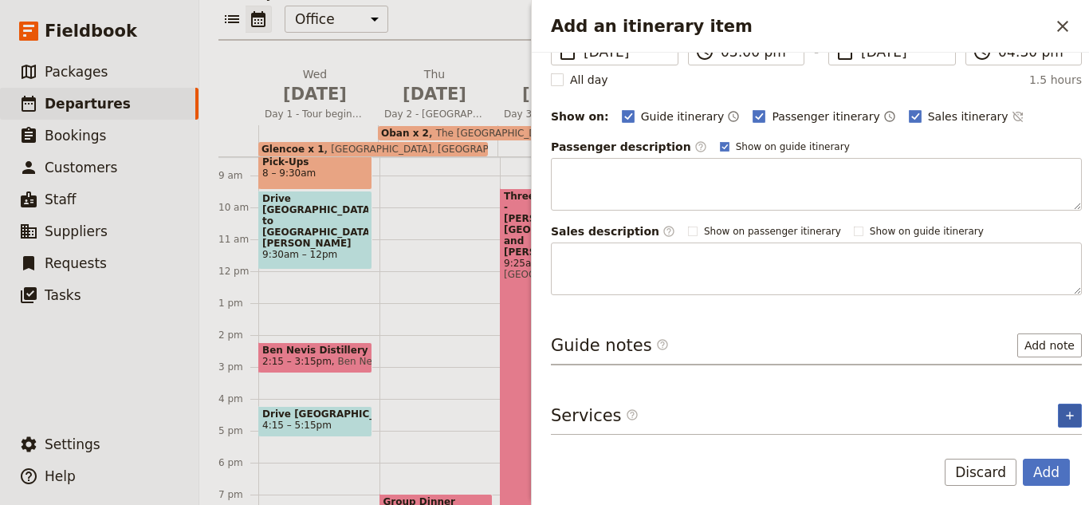
click at [1058, 403] on button "​" at bounding box center [1070, 415] width 24 height 24
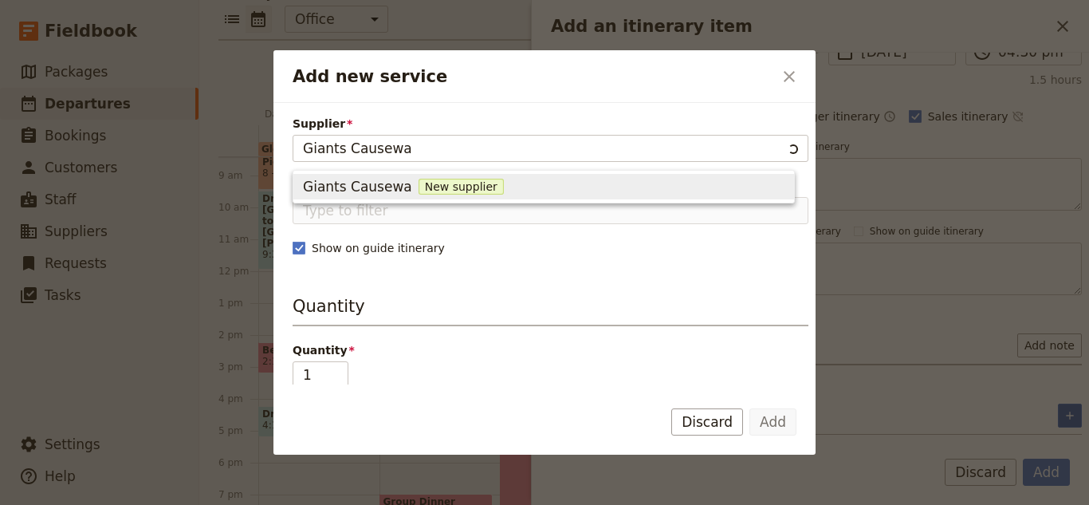
type input "Giants Causeway"
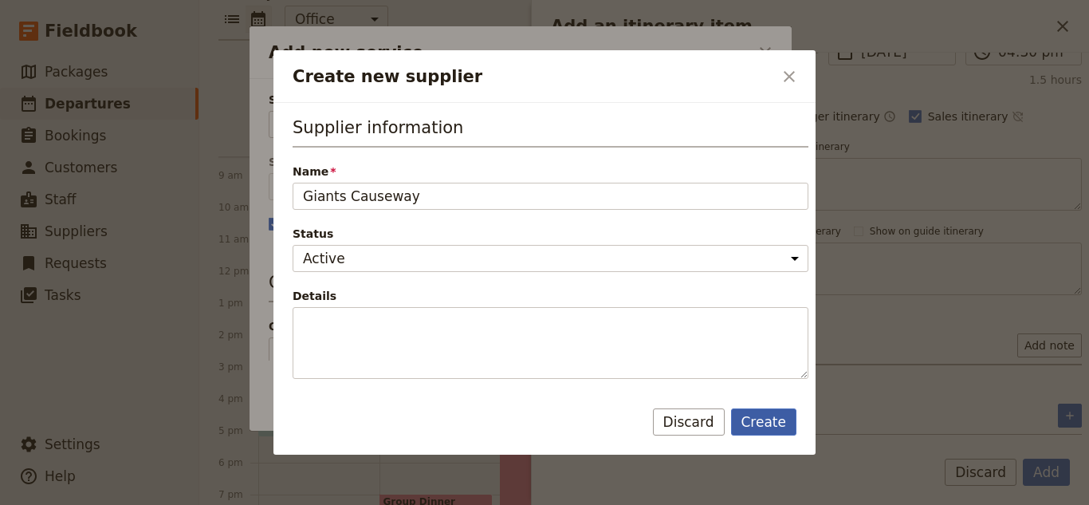
click at [776, 419] on button "Create" at bounding box center [764, 421] width 66 height 27
type input "Giants Causeway"
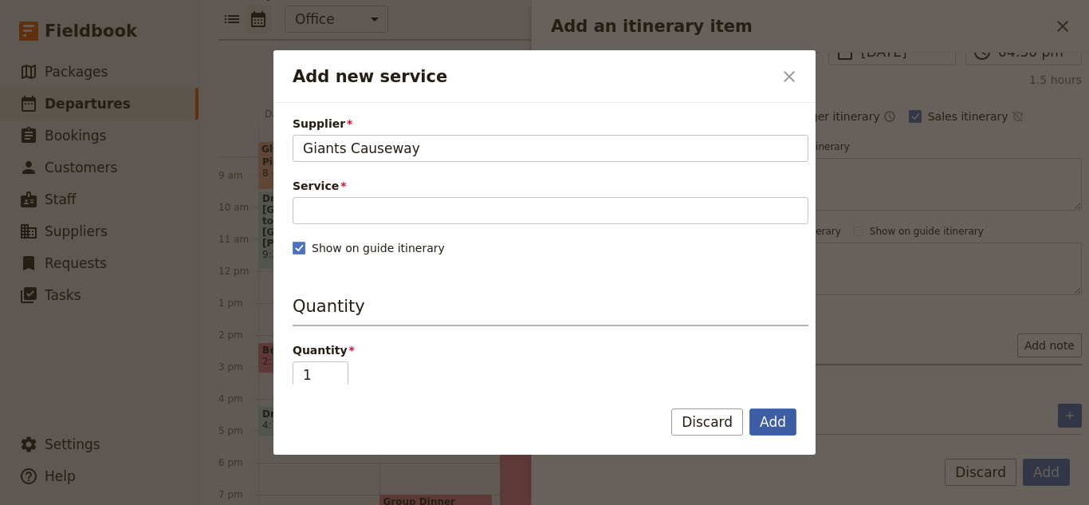
click at [774, 416] on button "Add" at bounding box center [773, 421] width 47 height 27
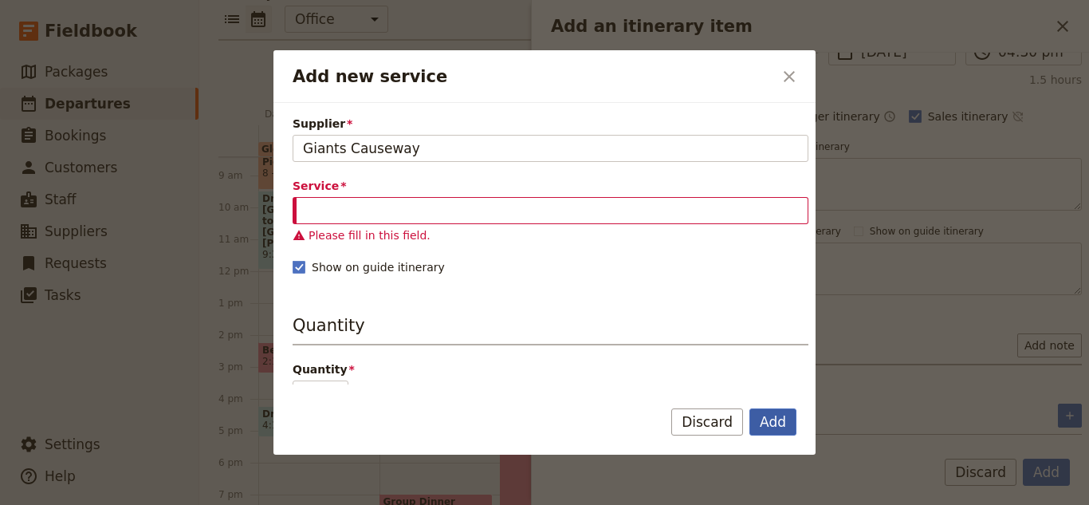
click at [775, 419] on button "Add" at bounding box center [773, 421] width 47 height 27
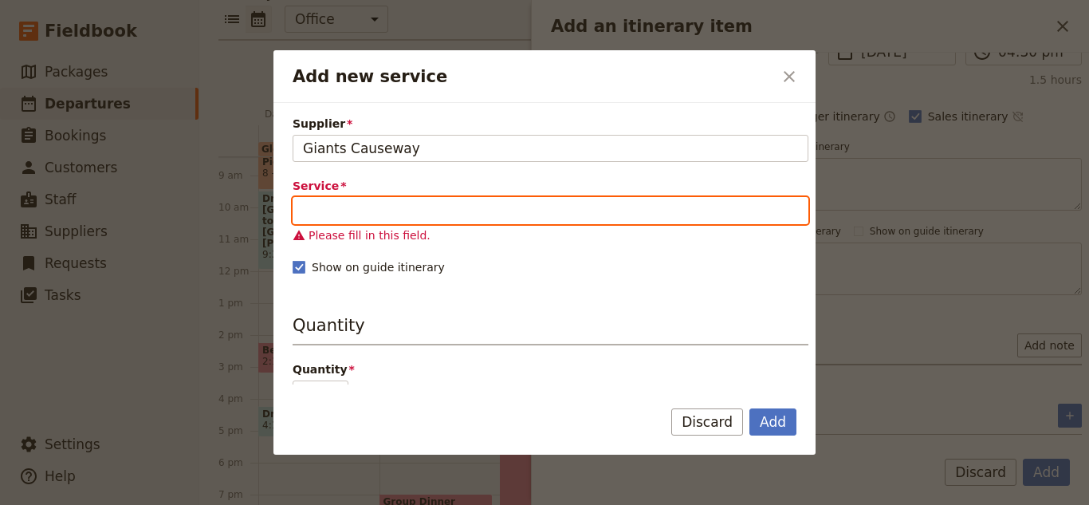
click at [695, 222] on input "Service" at bounding box center [551, 210] width 516 height 27
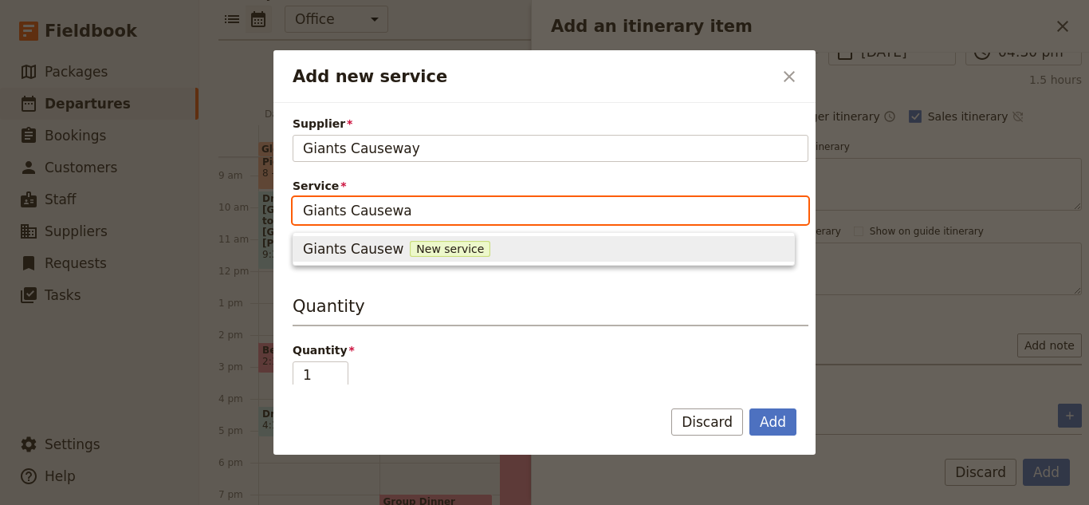
type input "Giants Causeway"
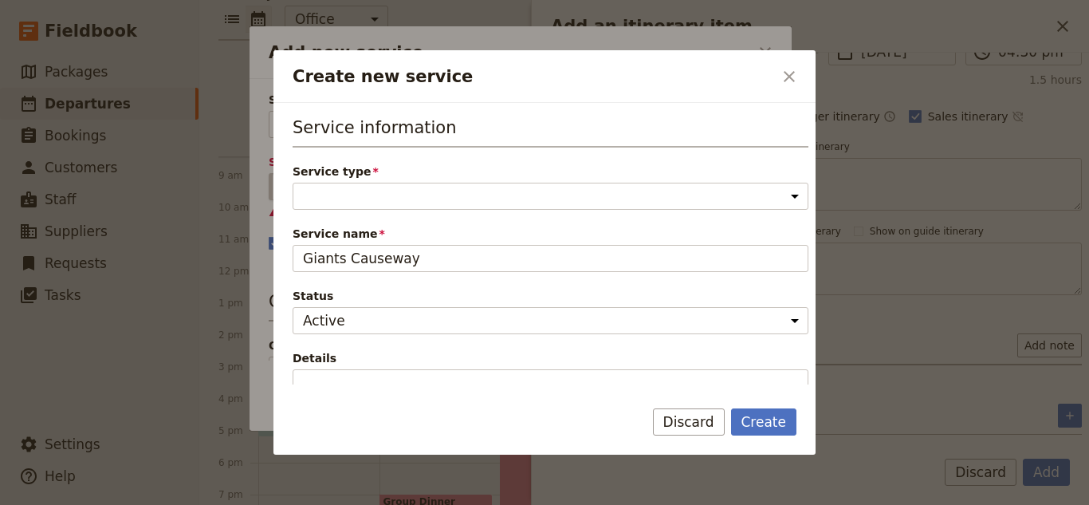
click at [695, 222] on div "Service information Service type Accommodation Activity Transport Flight Food a…" at bounding box center [551, 278] width 516 height 325
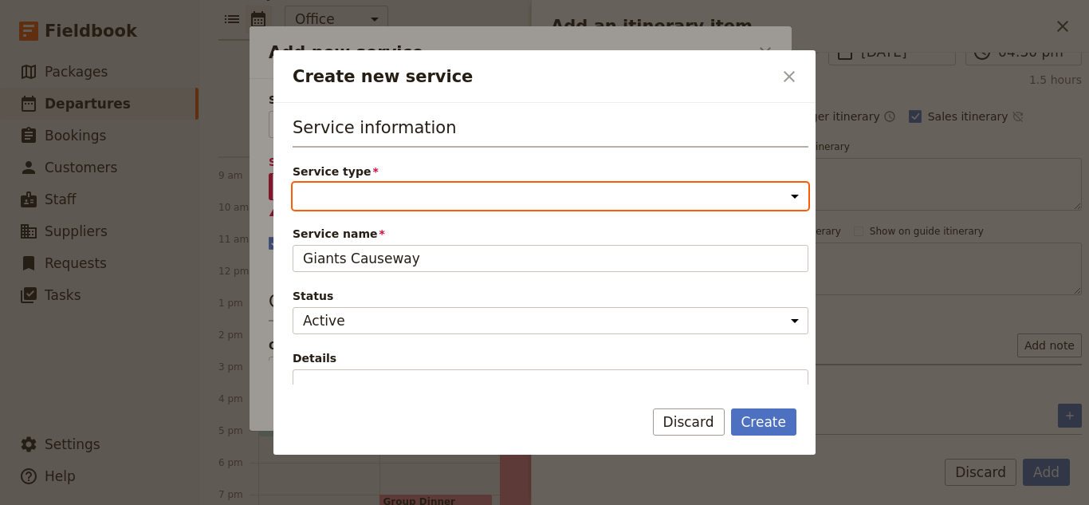
click at [687, 207] on select "Accommodation Activity Transport Flight Food and beverage Other" at bounding box center [551, 196] width 516 height 27
click at [293, 183] on select "Accommodation Activity Transport Flight Food and beverage Other" at bounding box center [551, 196] width 516 height 27
click at [647, 206] on select "Accommodation Activity Transport Flight Food and beverage Other" at bounding box center [551, 196] width 516 height 27
select select "ActivityService"
click at [293, 183] on select "Accommodation Activity Transport Flight Food and beverage Other" at bounding box center [551, 196] width 516 height 27
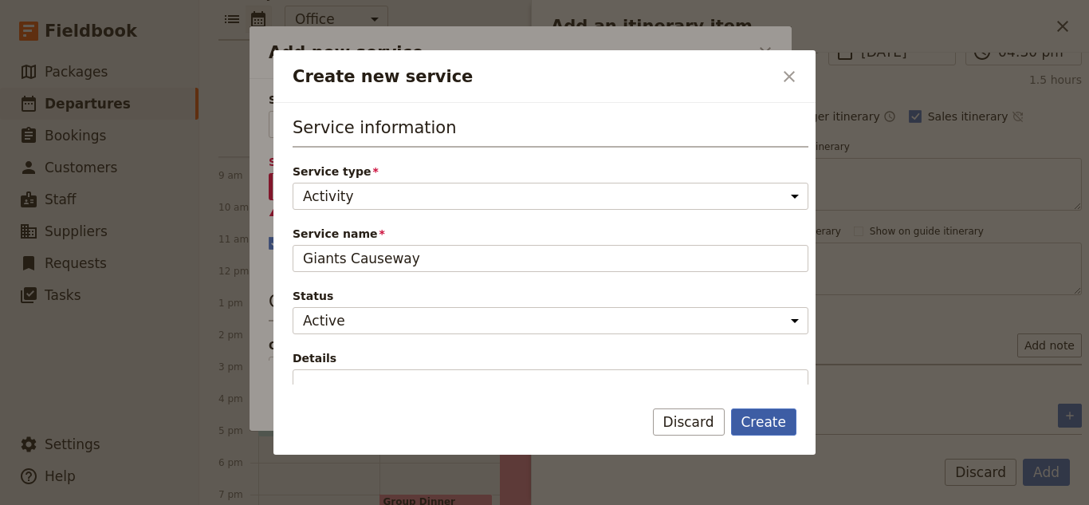
click at [750, 420] on button "Create" at bounding box center [764, 421] width 66 height 27
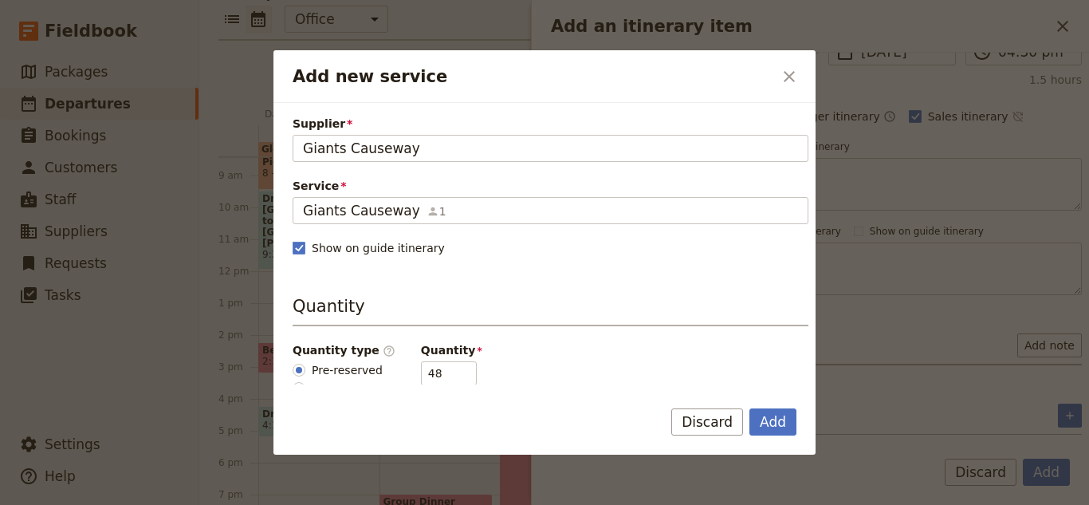
click at [750, 420] on div "Add Discard" at bounding box center [733, 421] width 125 height 27
click at [758, 421] on button "Add" at bounding box center [773, 421] width 47 height 27
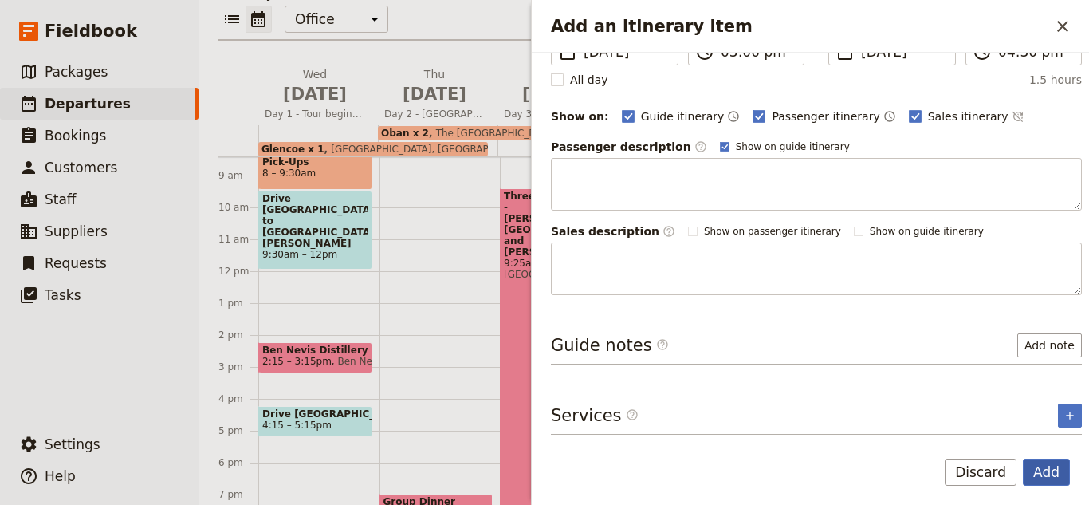
click at [1043, 477] on button "Add" at bounding box center [1046, 472] width 47 height 27
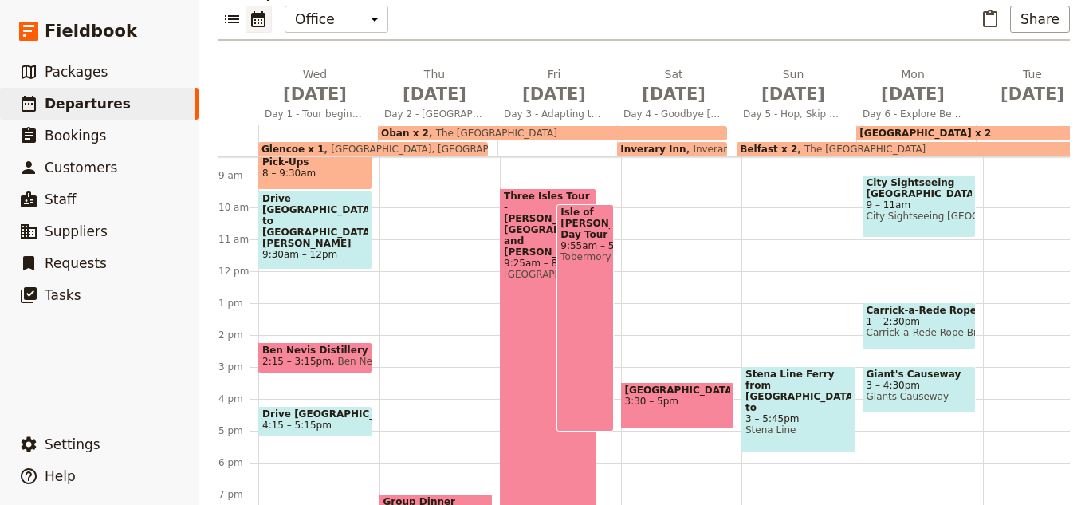
click at [917, 455] on div "City Sightseeing [GEOGRAPHIC_DATA] 9 – 11am City Sightseeing [GEOGRAPHIC_DATA] …" at bounding box center [923, 271] width 121 height 766
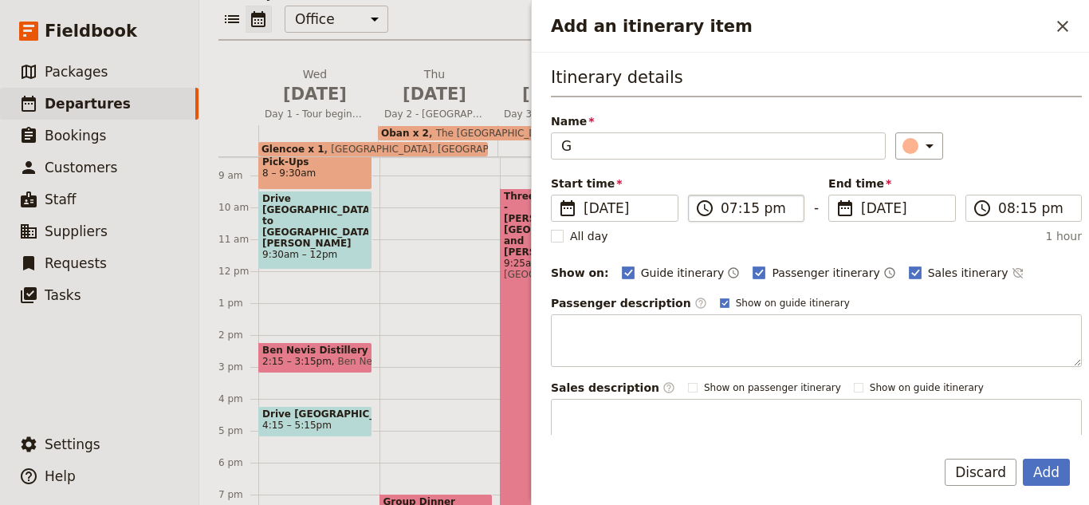
type input "G"
click at [747, 203] on input "07:15 pm" at bounding box center [757, 208] width 73 height 19
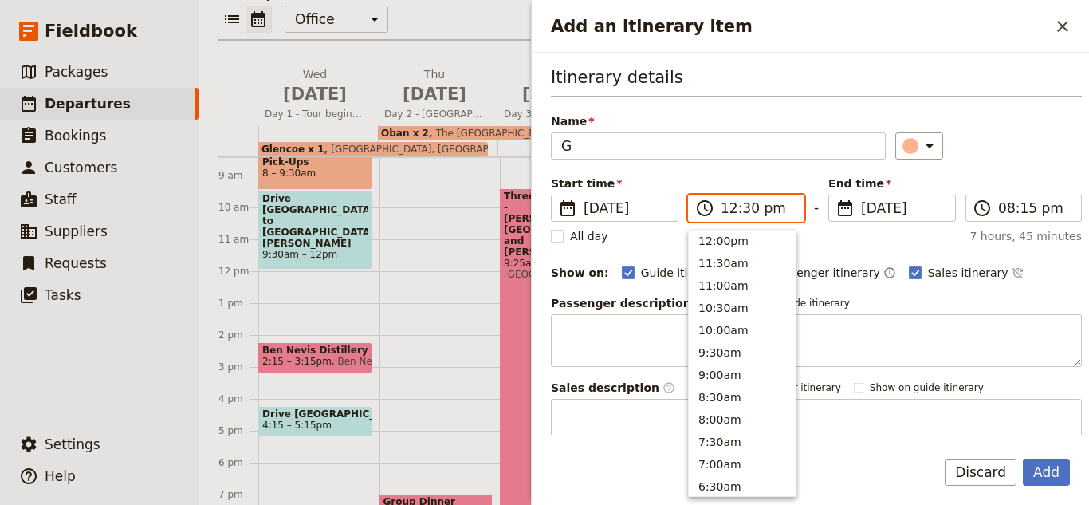
scroll to position [495, 0]
type input "07:30 pm"
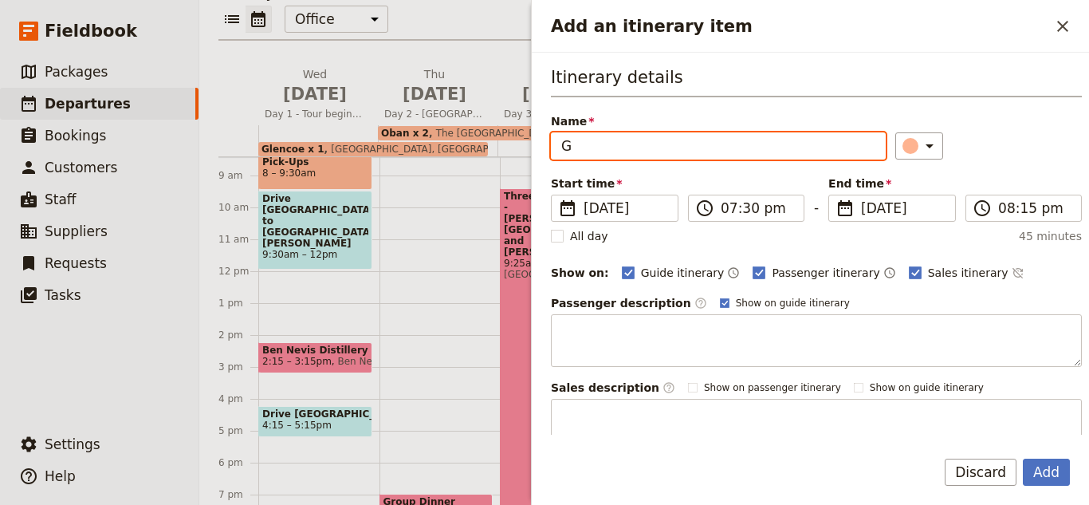
click at [668, 155] on input "G" at bounding box center [718, 145] width 335 height 27
type input "Group Dinner"
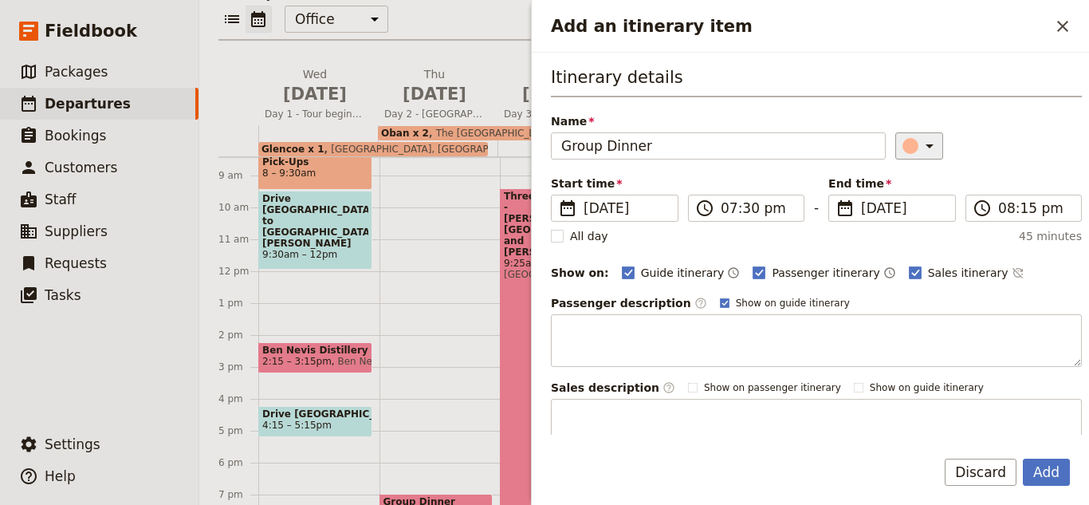
click at [920, 154] on icon "Add an itinerary item" at bounding box center [929, 145] width 19 height 19
click at [911, 237] on div "button" at bounding box center [914, 237] width 16 height 16
click at [1000, 200] on input "08:15 pm" at bounding box center [1034, 208] width 73 height 19
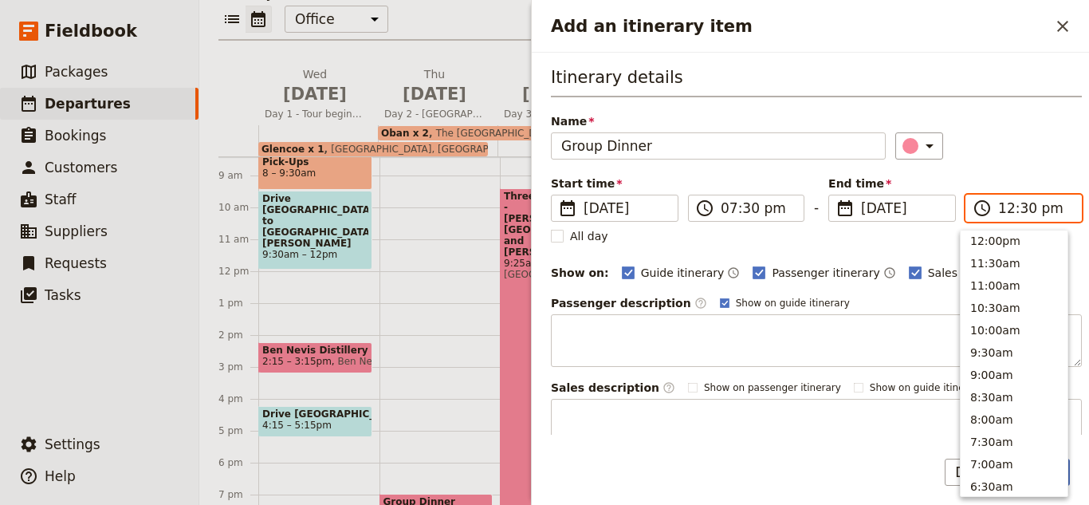
scroll to position [495, 0]
type input "09:30 pm"
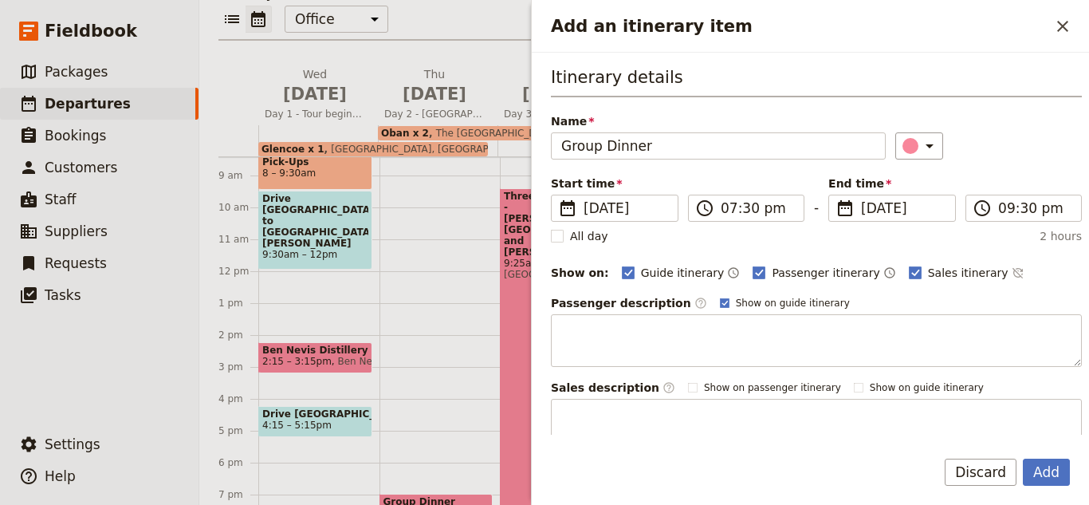
click at [1000, 163] on div "Itinerary details Name Group Dinner ​ Start time ​ [DATE] [DATE] [DATE] 19:30 ​…" at bounding box center [816, 258] width 531 height 386
click at [1027, 470] on button "Add" at bounding box center [1046, 472] width 47 height 27
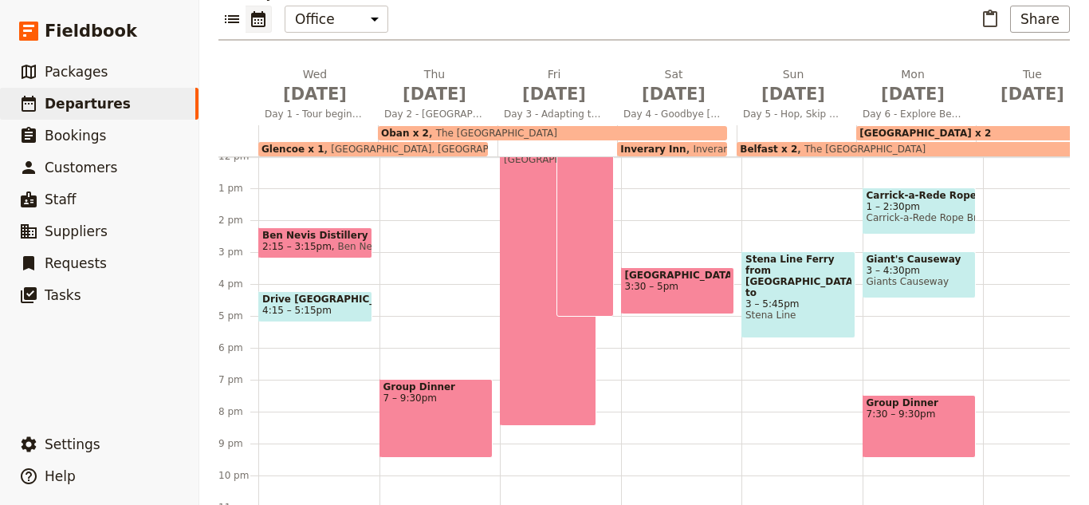
scroll to position [406, 0]
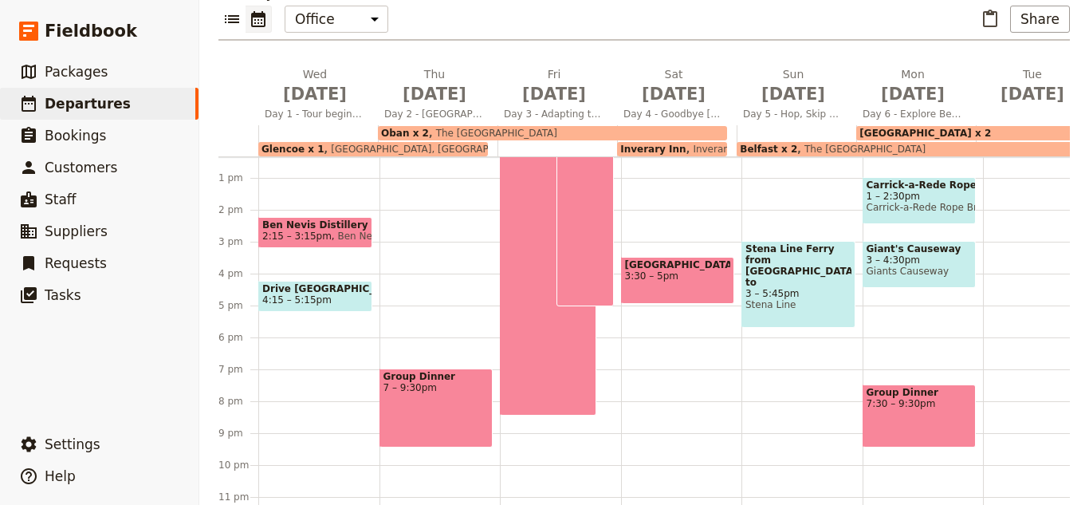
click at [903, 241] on div "Giant's Causeway 3 – 4:30pm Giants Causeway" at bounding box center [920, 264] width 114 height 47
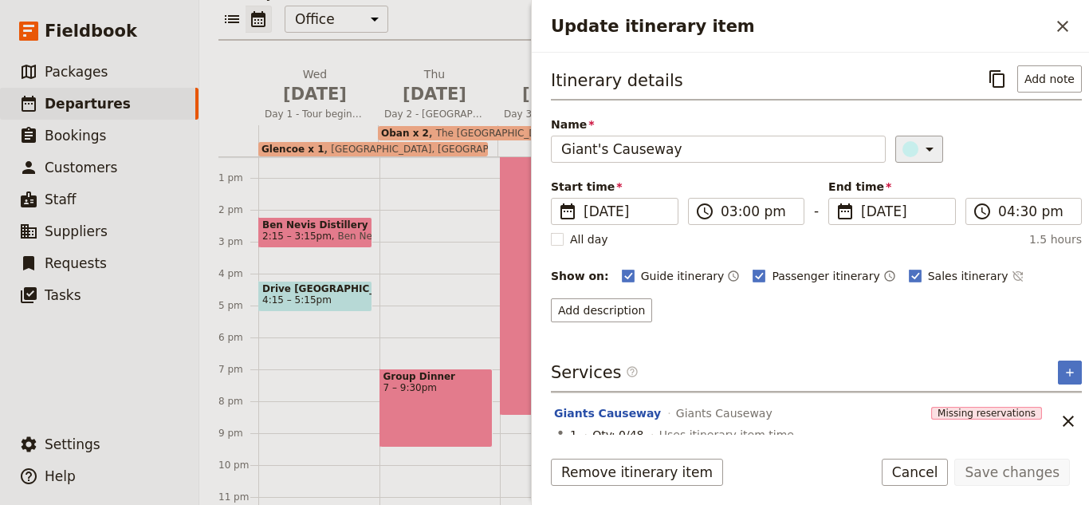
click at [899, 159] on button "​" at bounding box center [919, 149] width 48 height 27
click at [911, 239] on div "button" at bounding box center [914, 240] width 16 height 16
click at [895, 136] on button "​" at bounding box center [919, 149] width 48 height 27
click at [1012, 477] on button "Save changes" at bounding box center [1012, 472] width 116 height 27
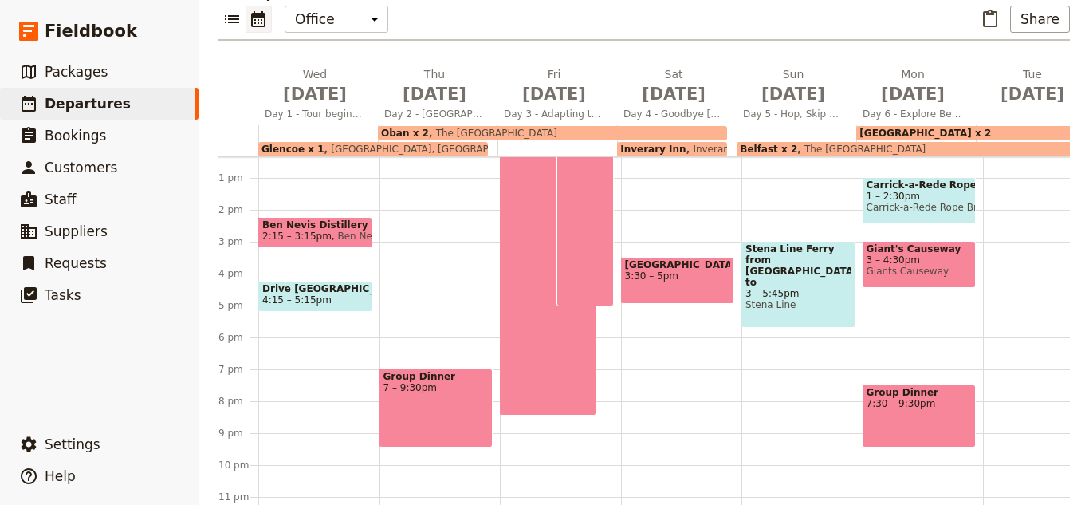
click at [921, 202] on span "Carrick-a-Rede Rope Bridge" at bounding box center [920, 207] width 106 height 11
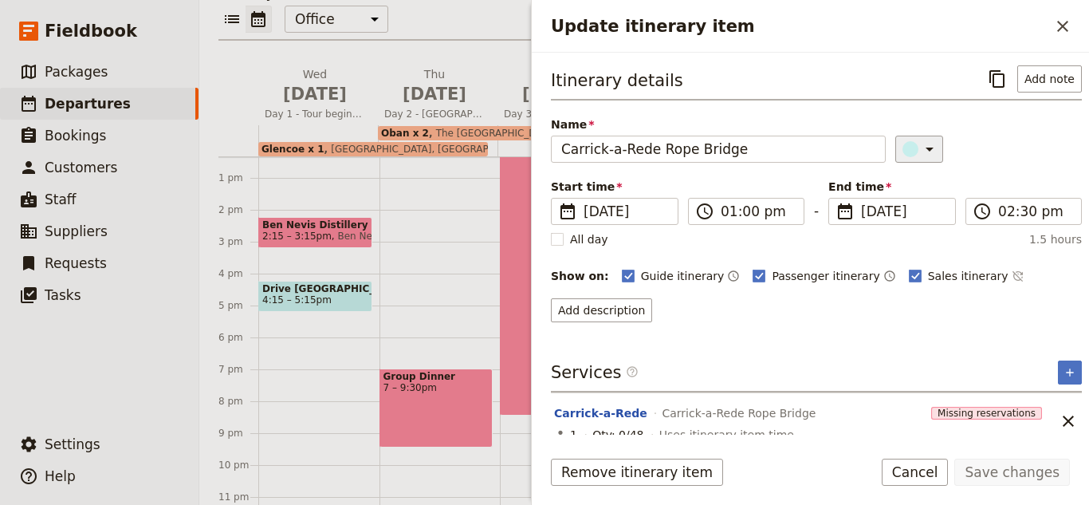
click at [920, 152] on icon "Update itinerary item" at bounding box center [929, 149] width 19 height 19
click at [913, 242] on div "button" at bounding box center [914, 240] width 16 height 16
click at [972, 459] on button "Save changes" at bounding box center [1012, 472] width 116 height 27
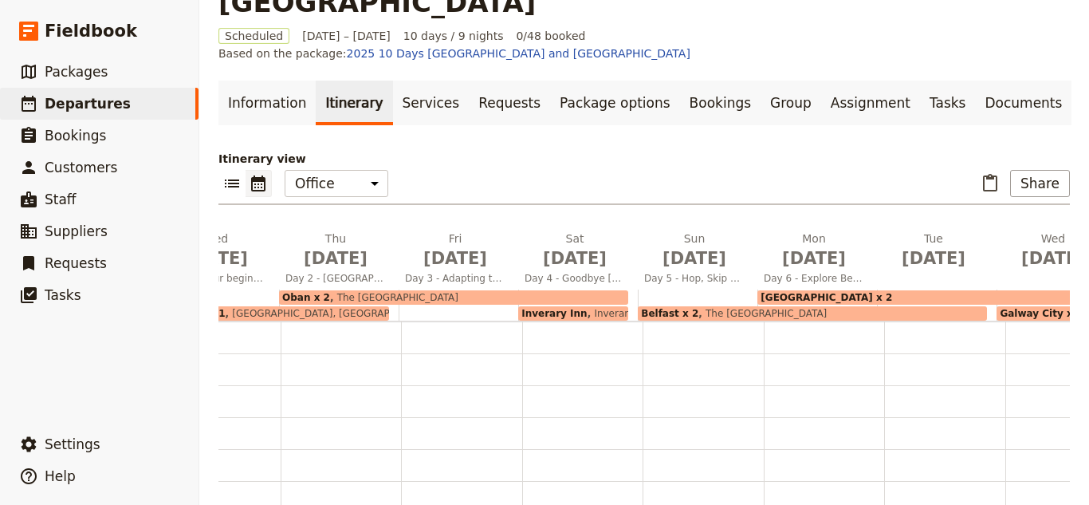
scroll to position [0, 0]
